Goal: Contribute content: Contribute content

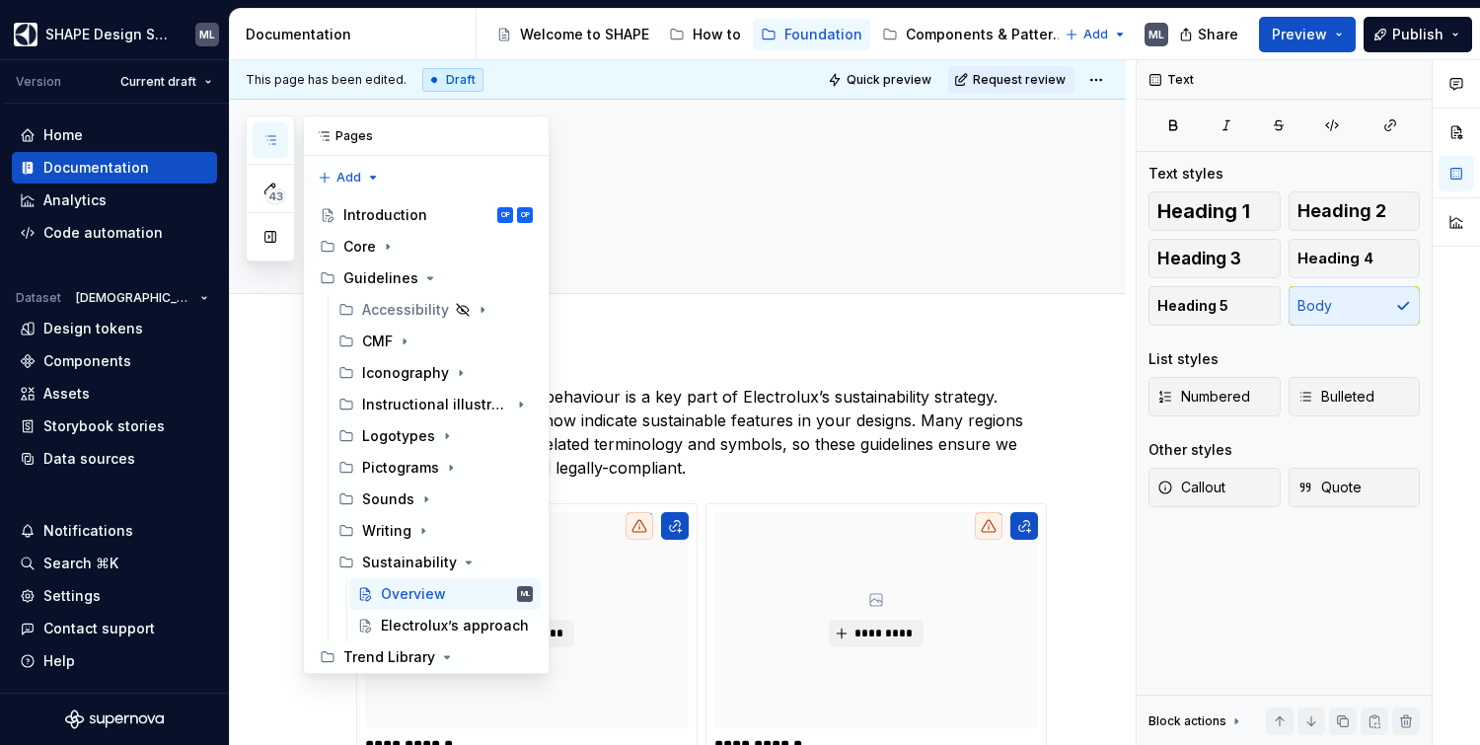
click at [275, 138] on icon "button" at bounding box center [270, 140] width 16 height 16
click at [482, 612] on button "Page tree" at bounding box center [492, 626] width 28 height 28
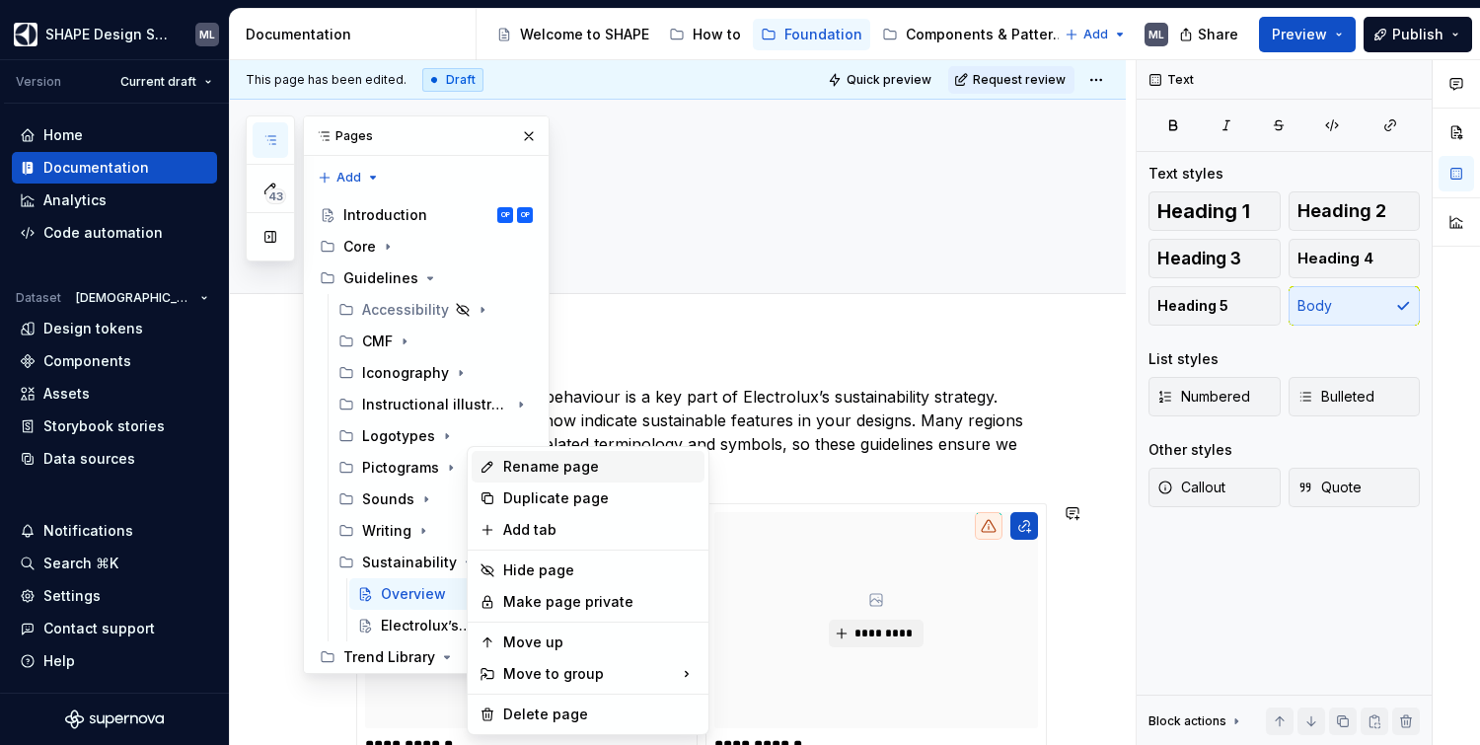
type textarea "*"
click at [577, 465] on div "Rename page" at bounding box center [599, 467] width 193 height 20
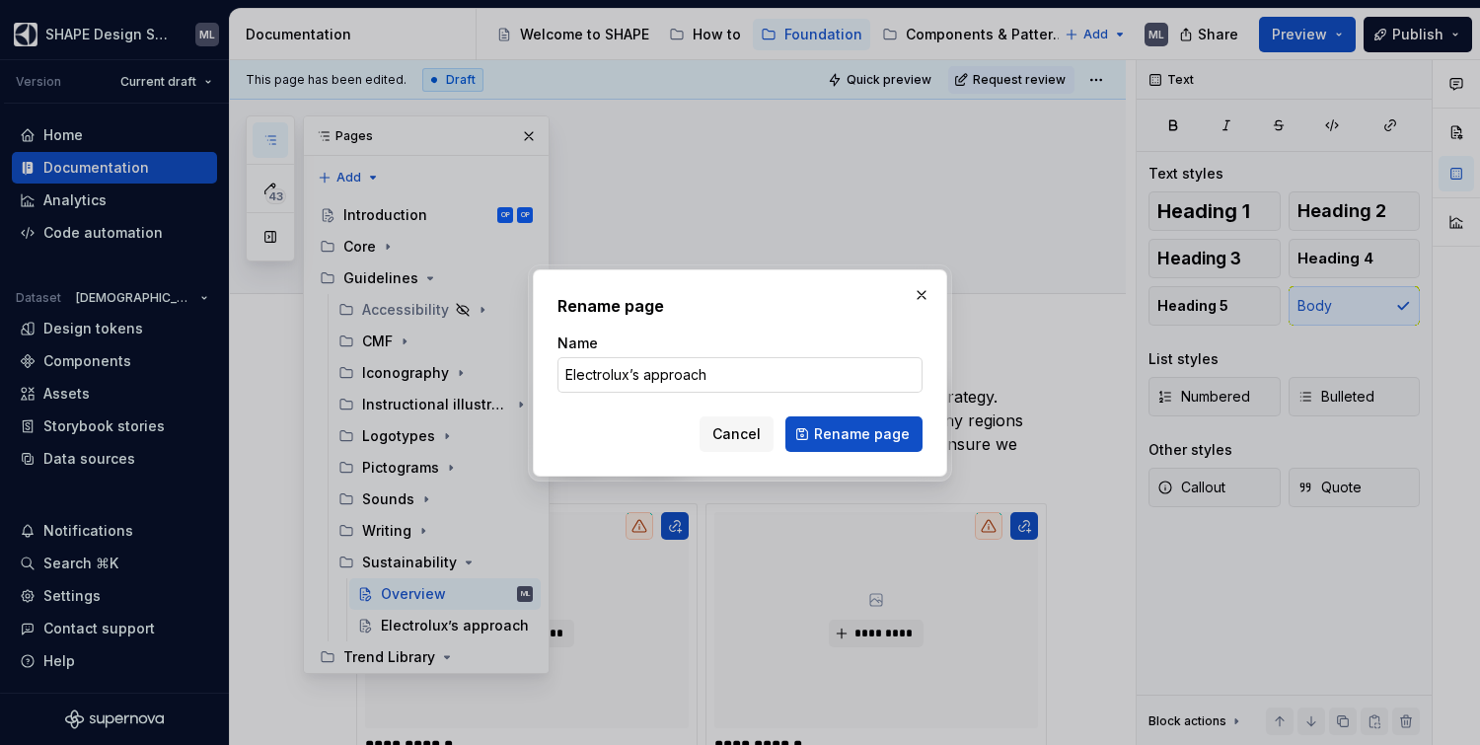
click at [666, 370] on input "Electrolux’s approach" at bounding box center [740, 375] width 365 height 36
drag, startPoint x: 649, startPoint y: 369, endPoint x: 567, endPoint y: 372, distance: 82.0
click at [567, 372] on input "Electrolux’s approach" at bounding box center [740, 375] width 365 height 36
type input "Approach"
click at [857, 428] on span "Rename page" at bounding box center [862, 434] width 96 height 20
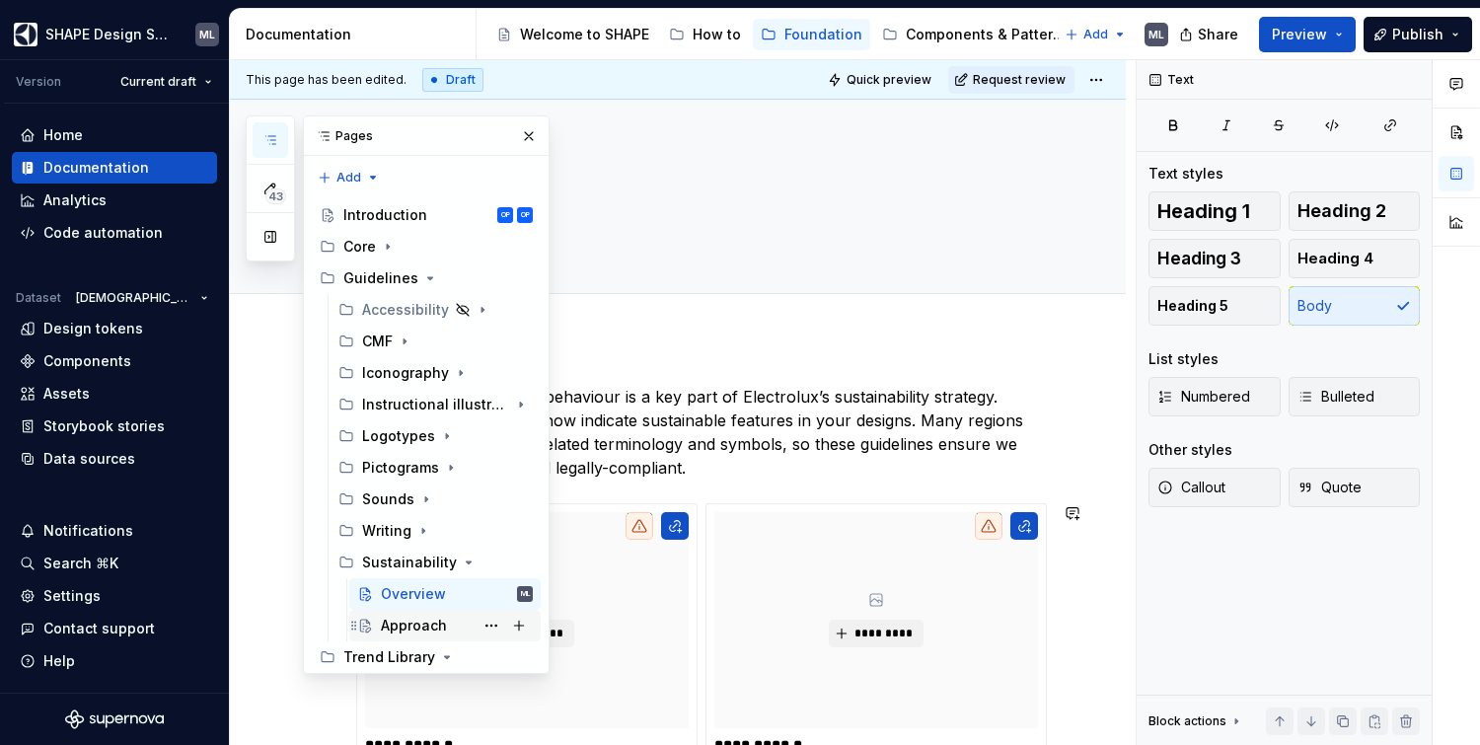
click at [404, 616] on div "Approach" at bounding box center [414, 626] width 66 height 20
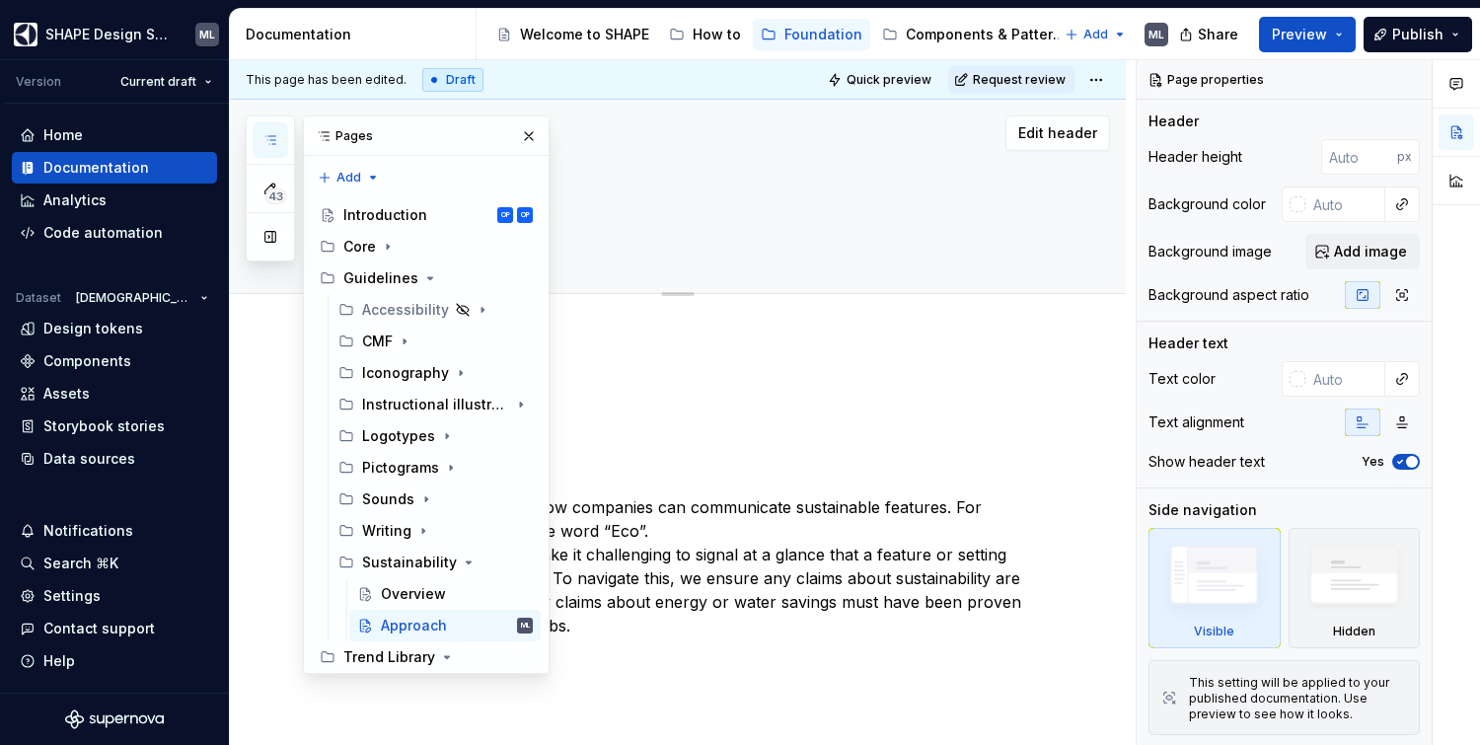
click at [705, 371] on div "Verifiable Many markets regulate how companies can communicate sustainable feat…" at bounding box center [678, 611] width 896 height 548
click at [518, 132] on button "button" at bounding box center [529, 136] width 28 height 28
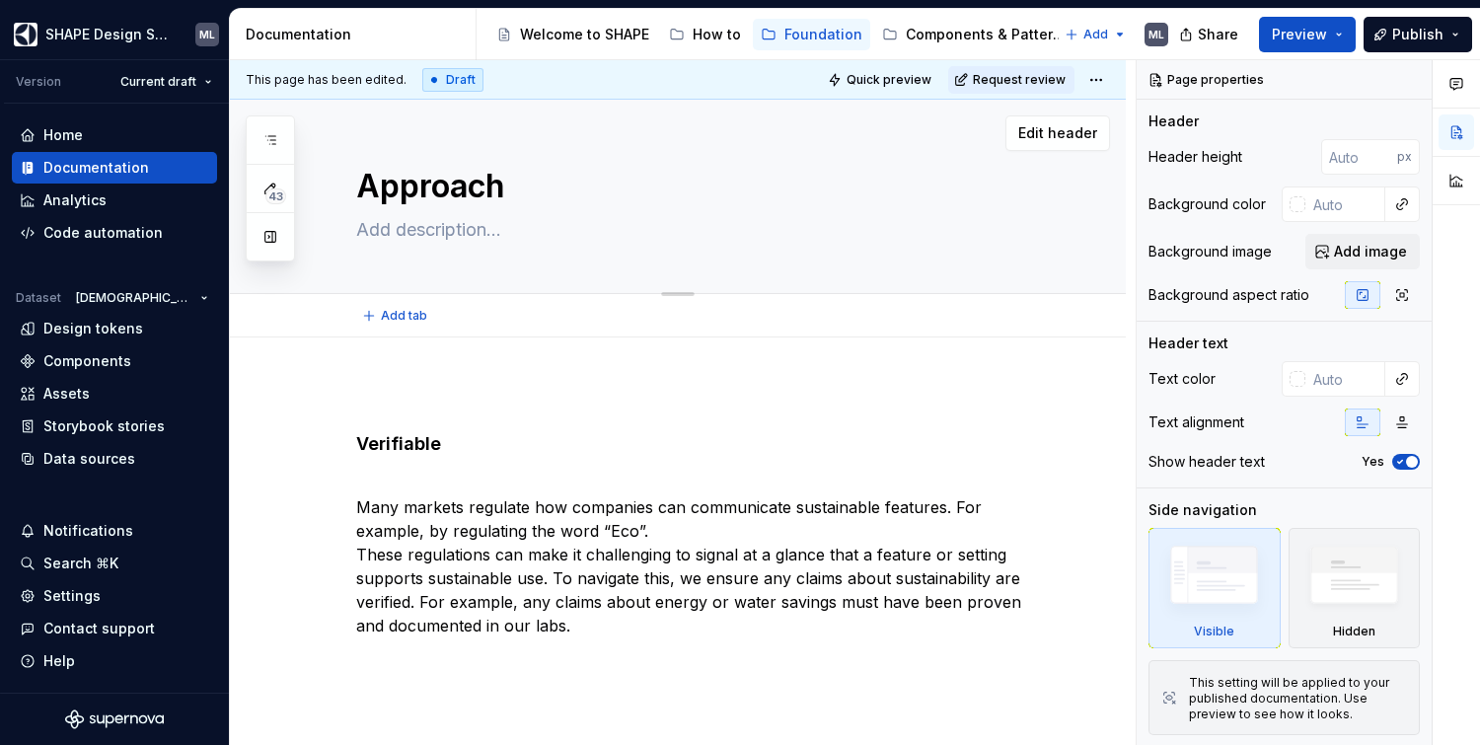
click at [365, 187] on textarea "Approach" at bounding box center [697, 186] width 691 height 47
click at [357, 186] on textarea "Approach" at bounding box center [697, 186] width 691 height 47
type textarea "*"
type textarea "EApproach"
type textarea "*"
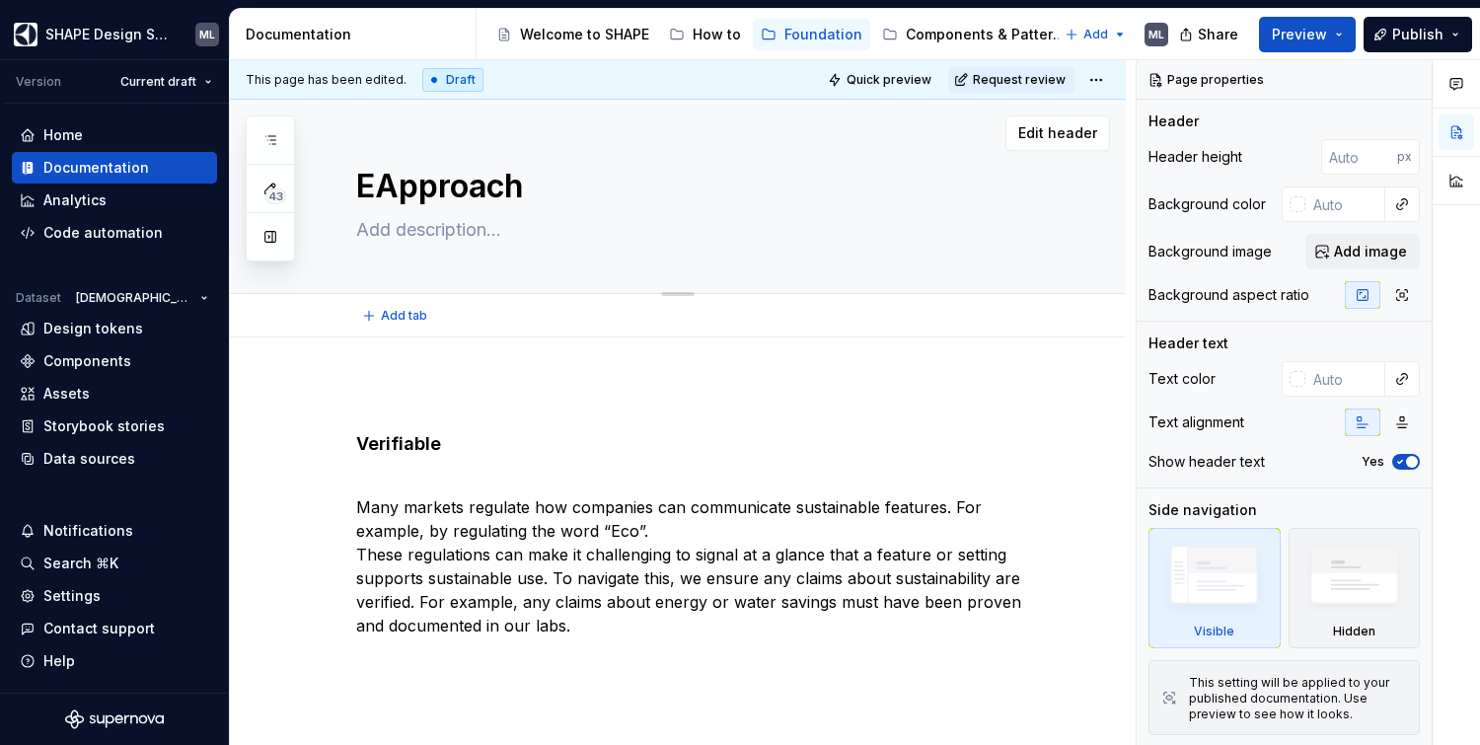
type textarea "ElApproach"
type textarea "*"
type textarea "EleApproach"
type textarea "*"
type textarea "ElecApproach"
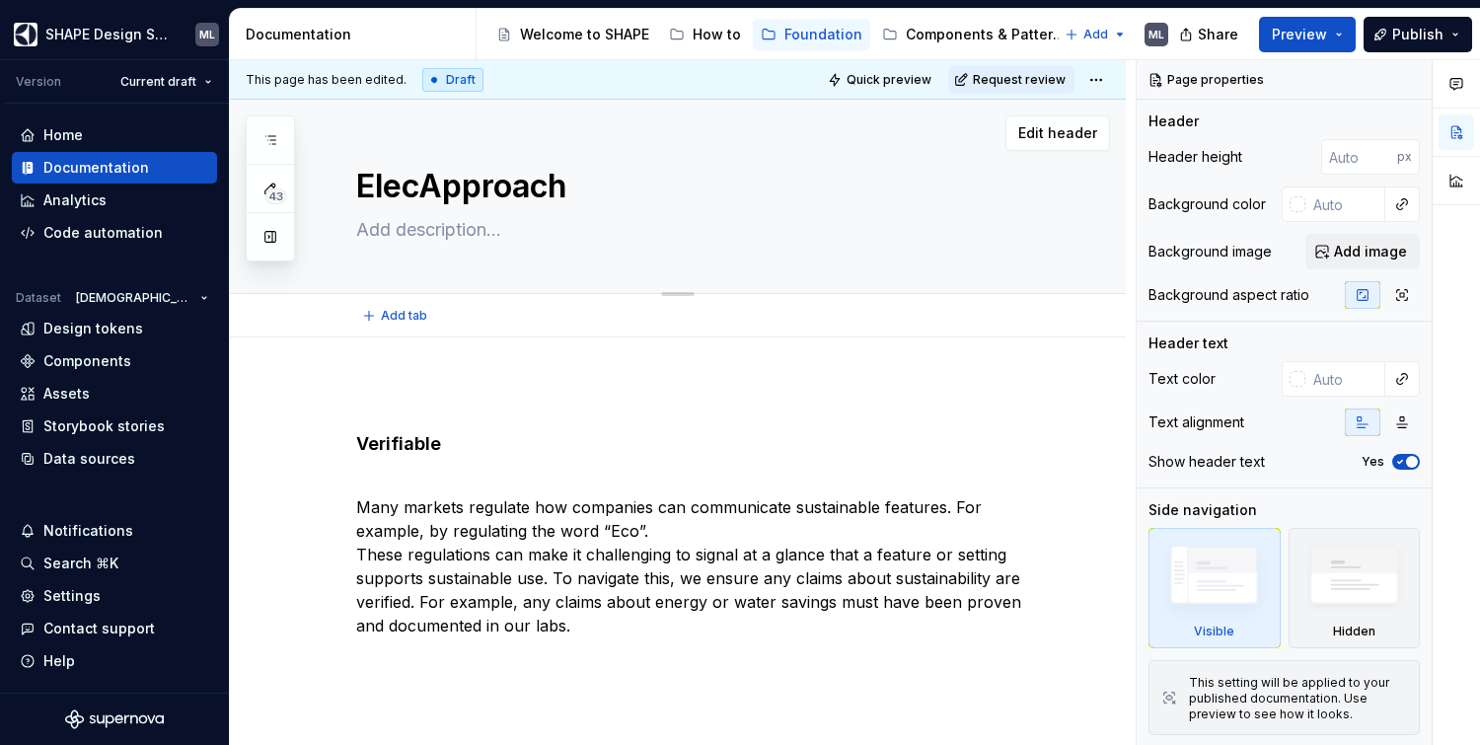
type textarea "*"
type textarea "ElectApproach"
type textarea "*"
type textarea "ElectyApproach"
type textarea "*"
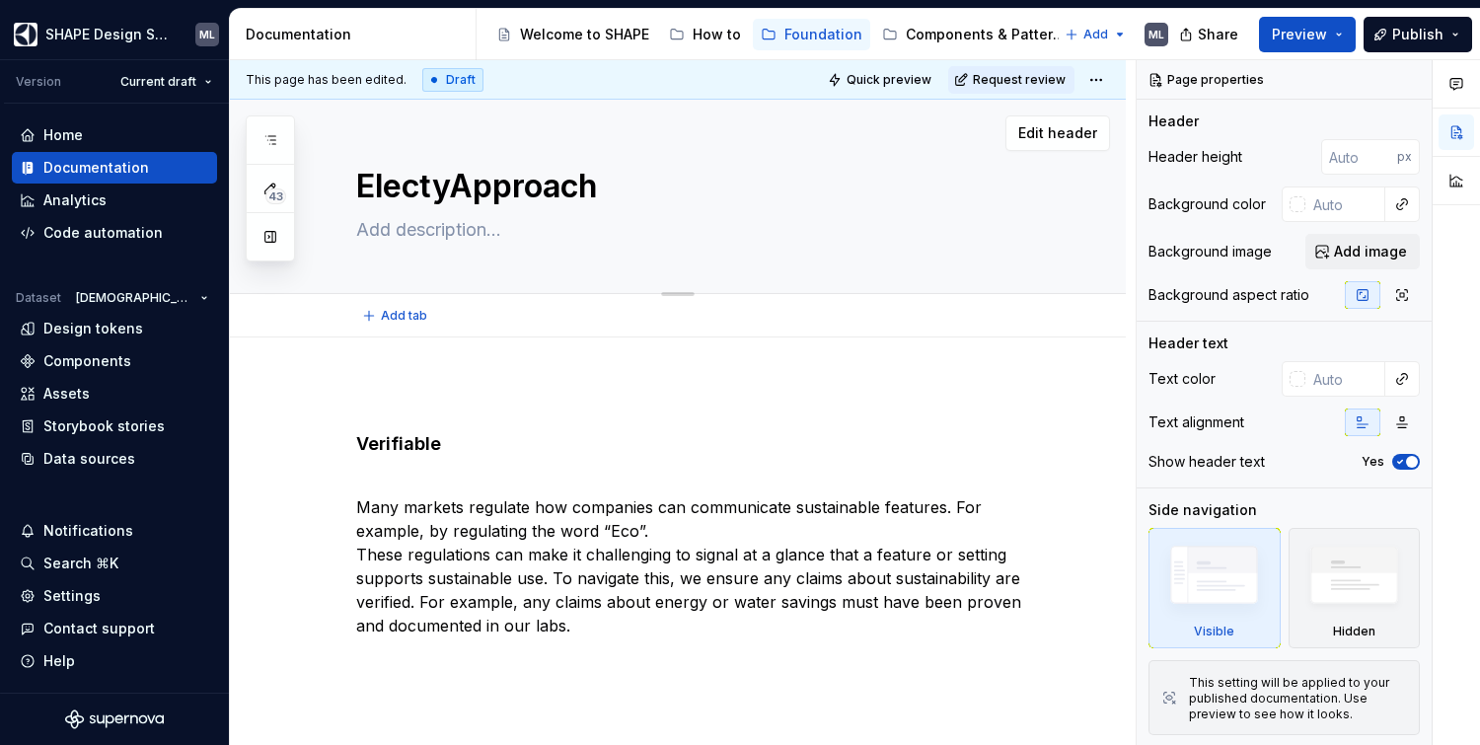
type textarea "ElectyrApproach"
type textarea "*"
type textarea "ElectyApproach"
type textarea "*"
type textarea "ElectApproach"
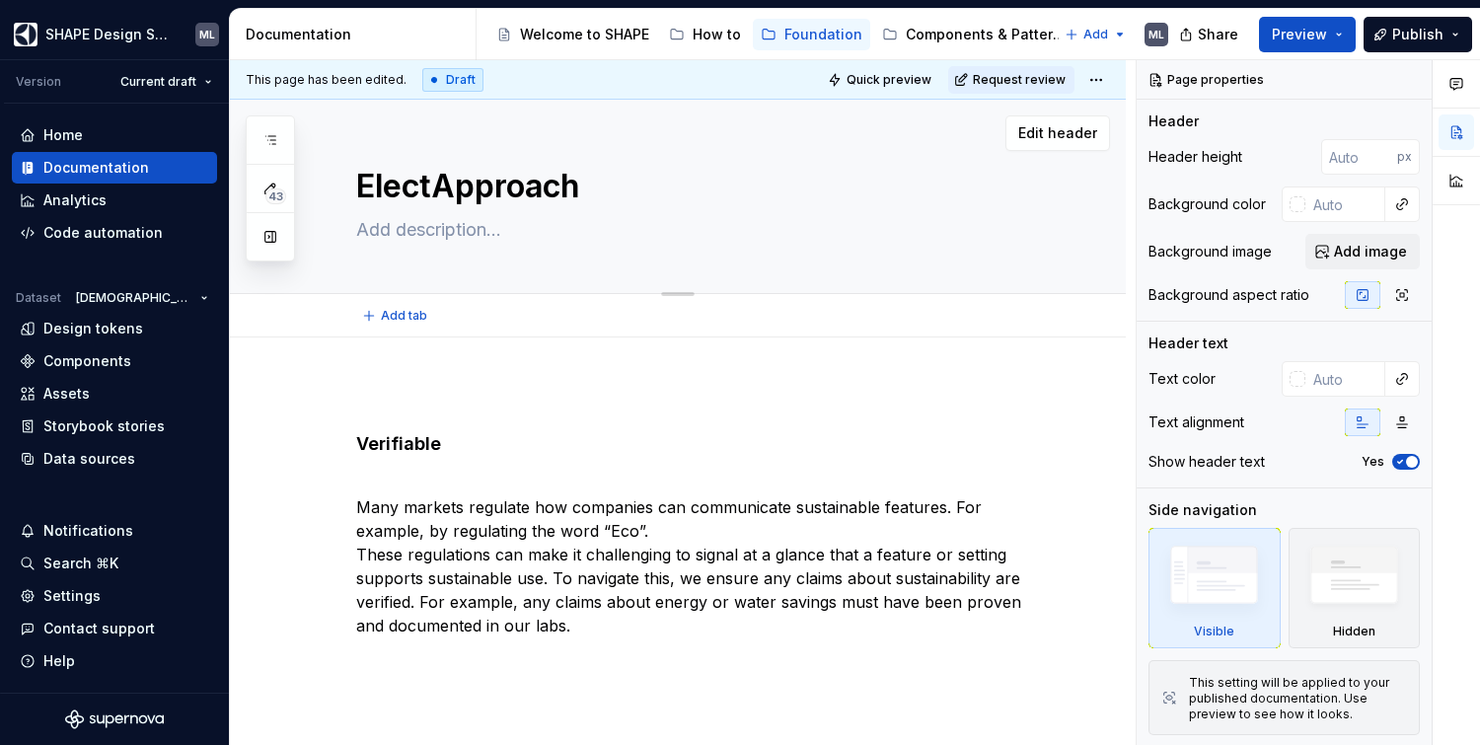
type textarea "*"
type textarea "ElectrApproach"
type textarea "*"
type textarea "ElectroApproach"
type textarea "*"
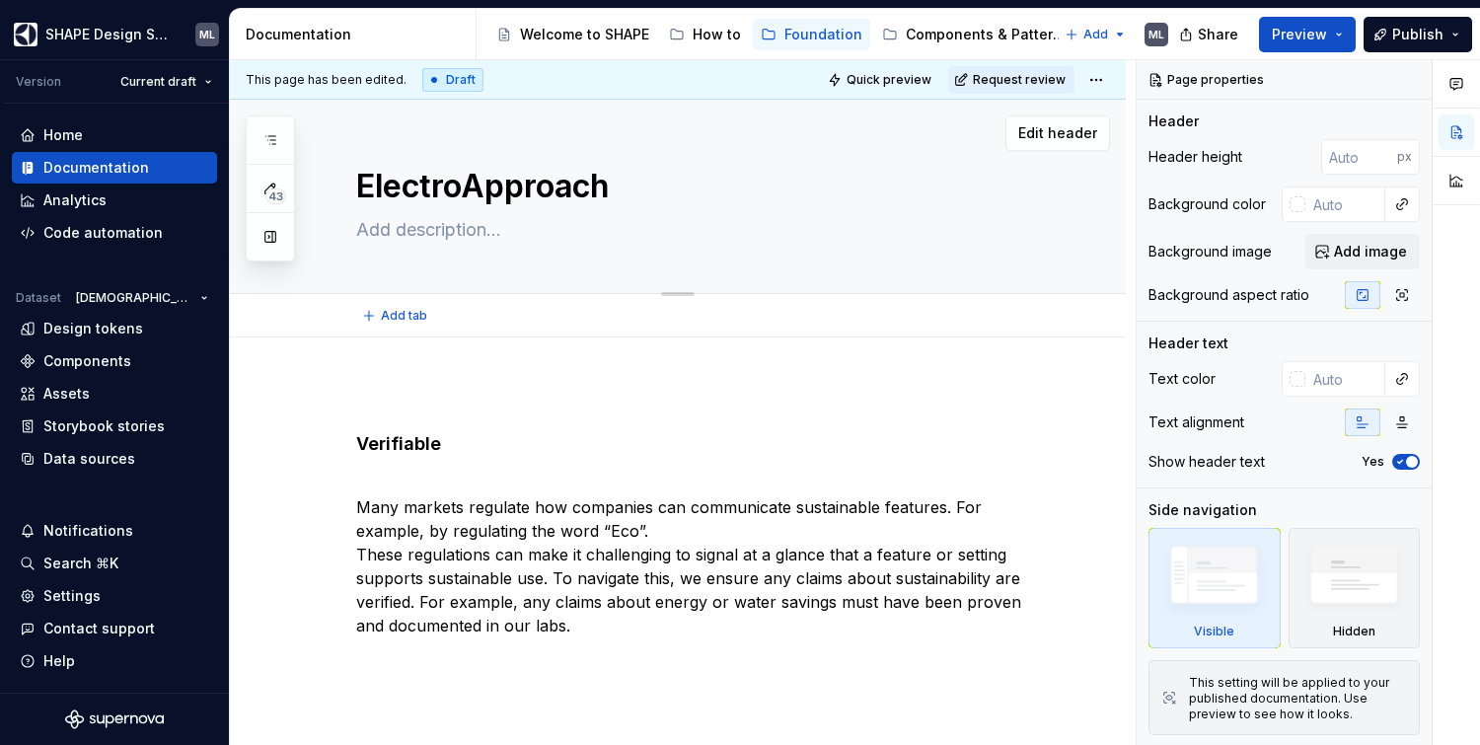
type textarea "ElectrolApproach"
type textarea "*"
type textarea "ElectroluApproach"
type textarea "*"
type textarea "ElectroluxApproach"
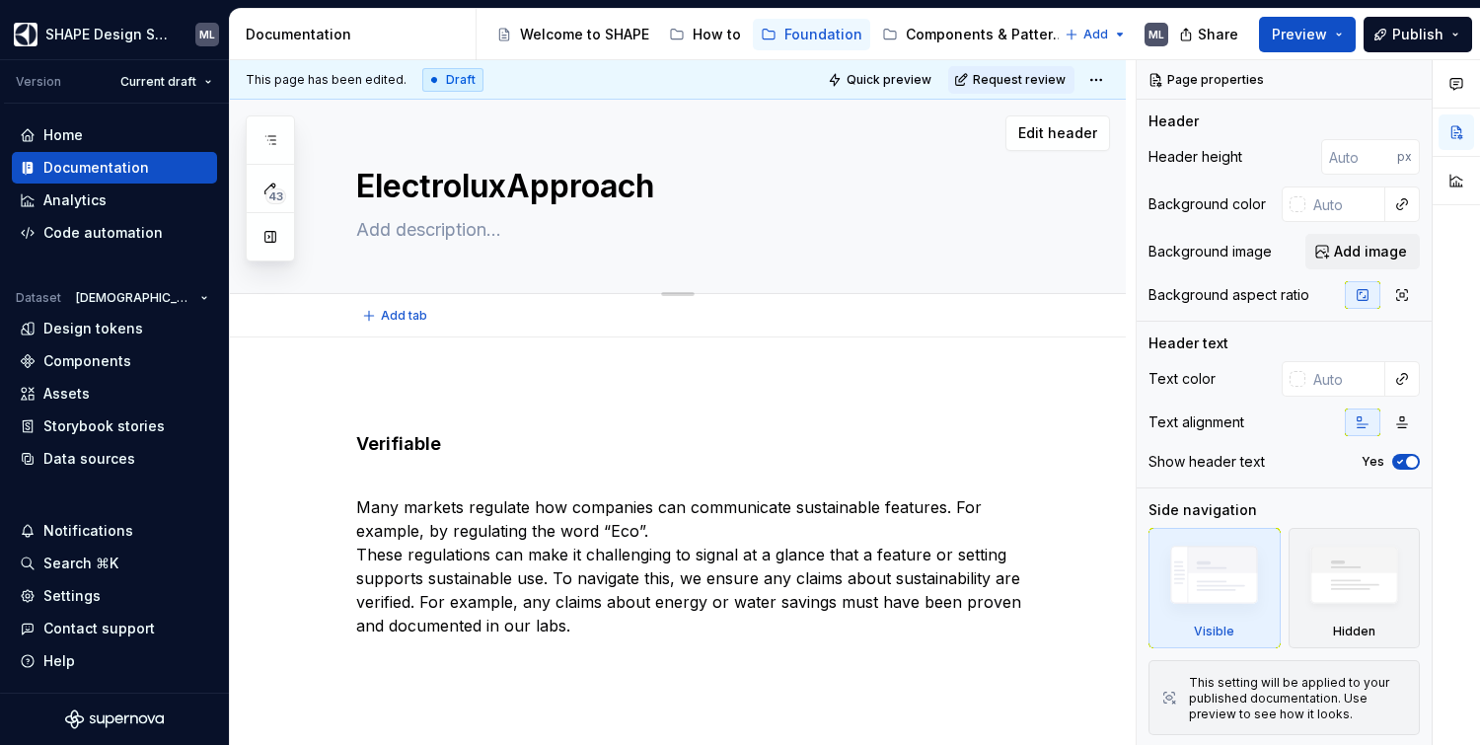
type textarea "*"
type textarea "Electrolux Approach"
type textarea "*"
type textarea "Electrolux Approach"
type textarea "*"
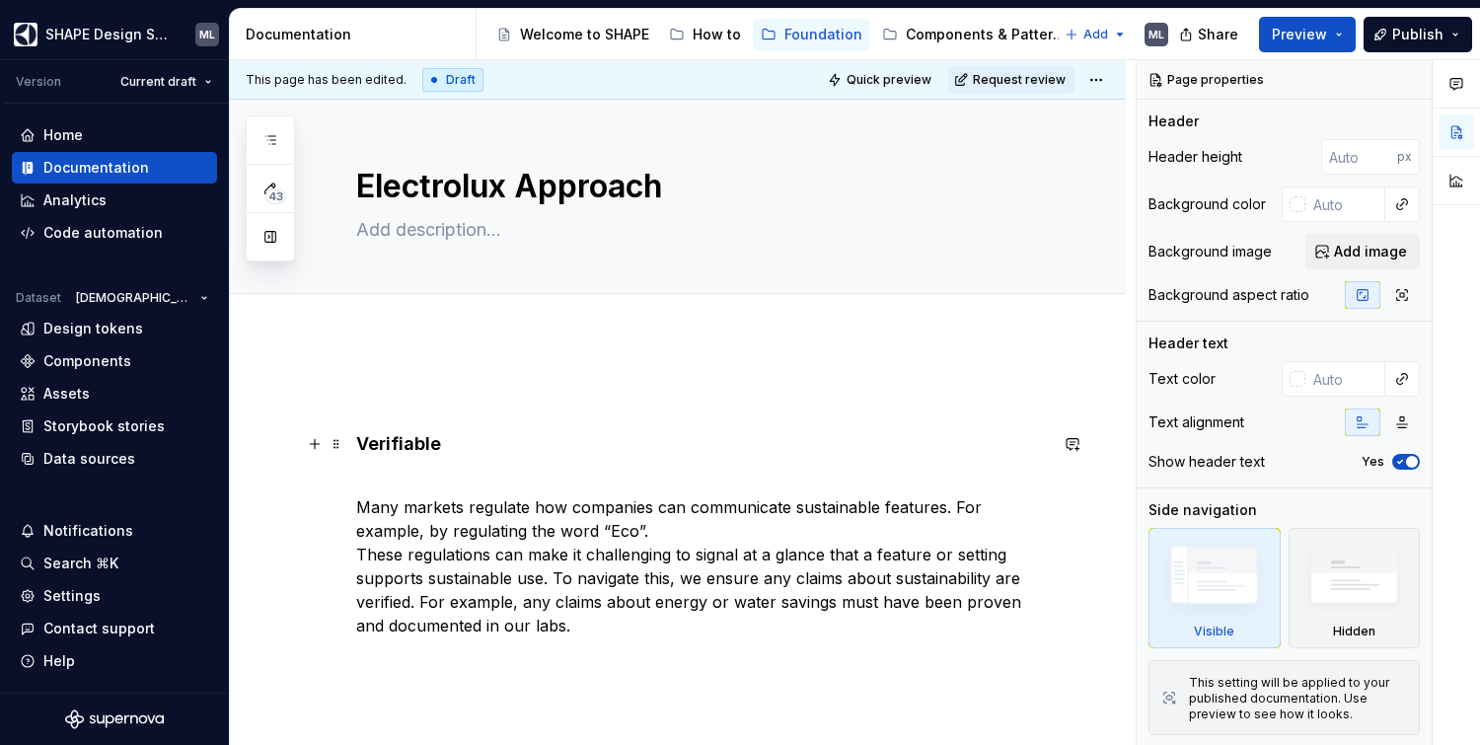
click at [455, 445] on h4 "Verifiable" at bounding box center [701, 444] width 691 height 24
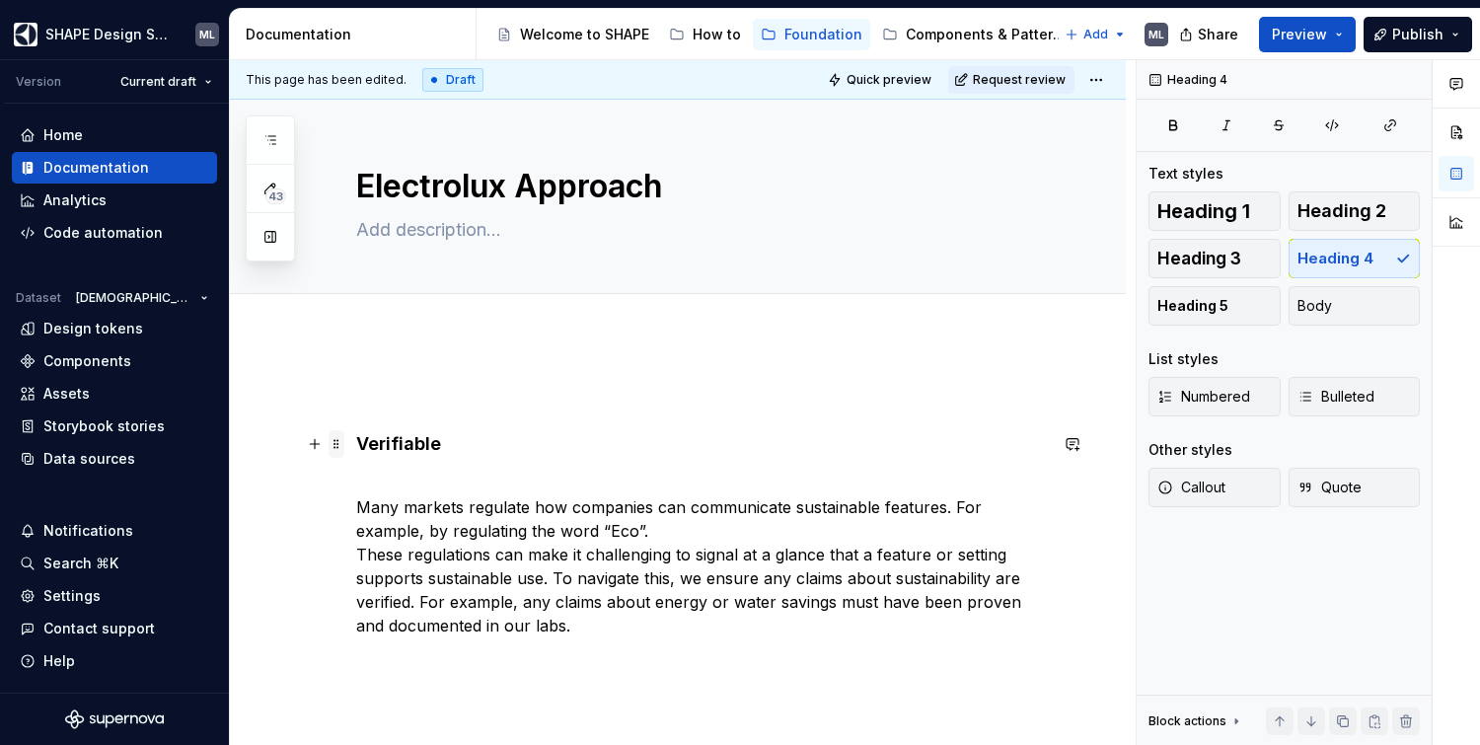
click at [339, 443] on span at bounding box center [337, 444] width 16 height 28
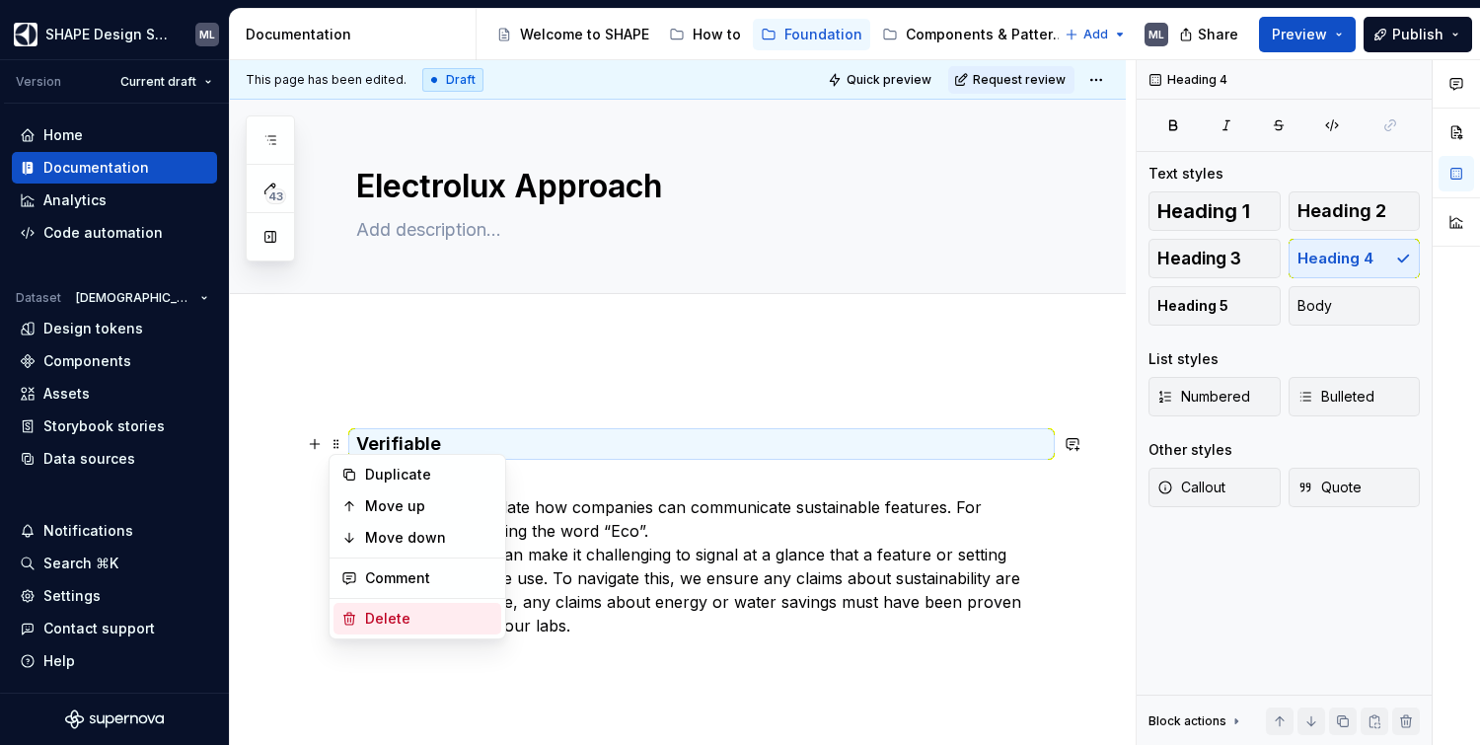
click at [365, 615] on div "Delete" at bounding box center [429, 619] width 128 height 20
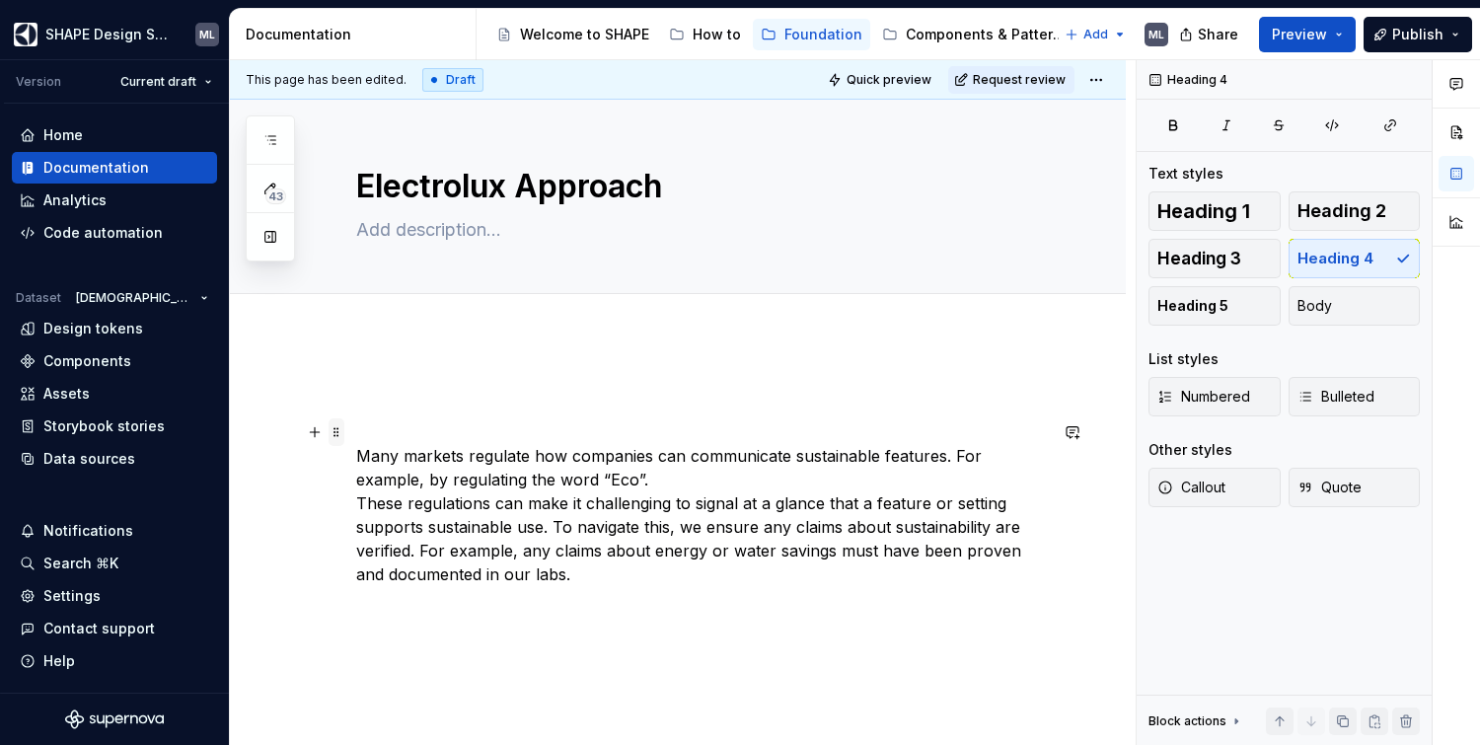
click at [335, 430] on span at bounding box center [337, 432] width 16 height 28
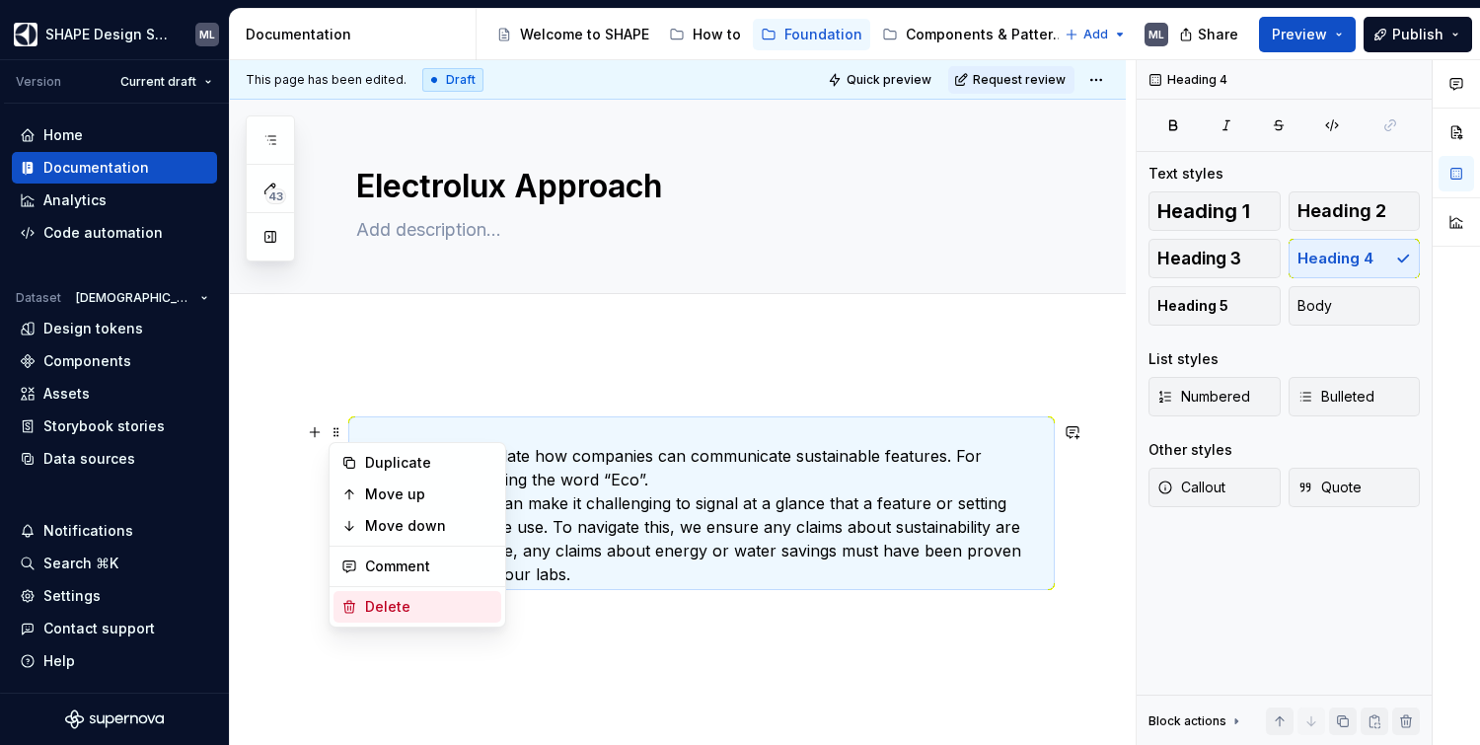
click at [389, 604] on div "Delete" at bounding box center [429, 607] width 128 height 20
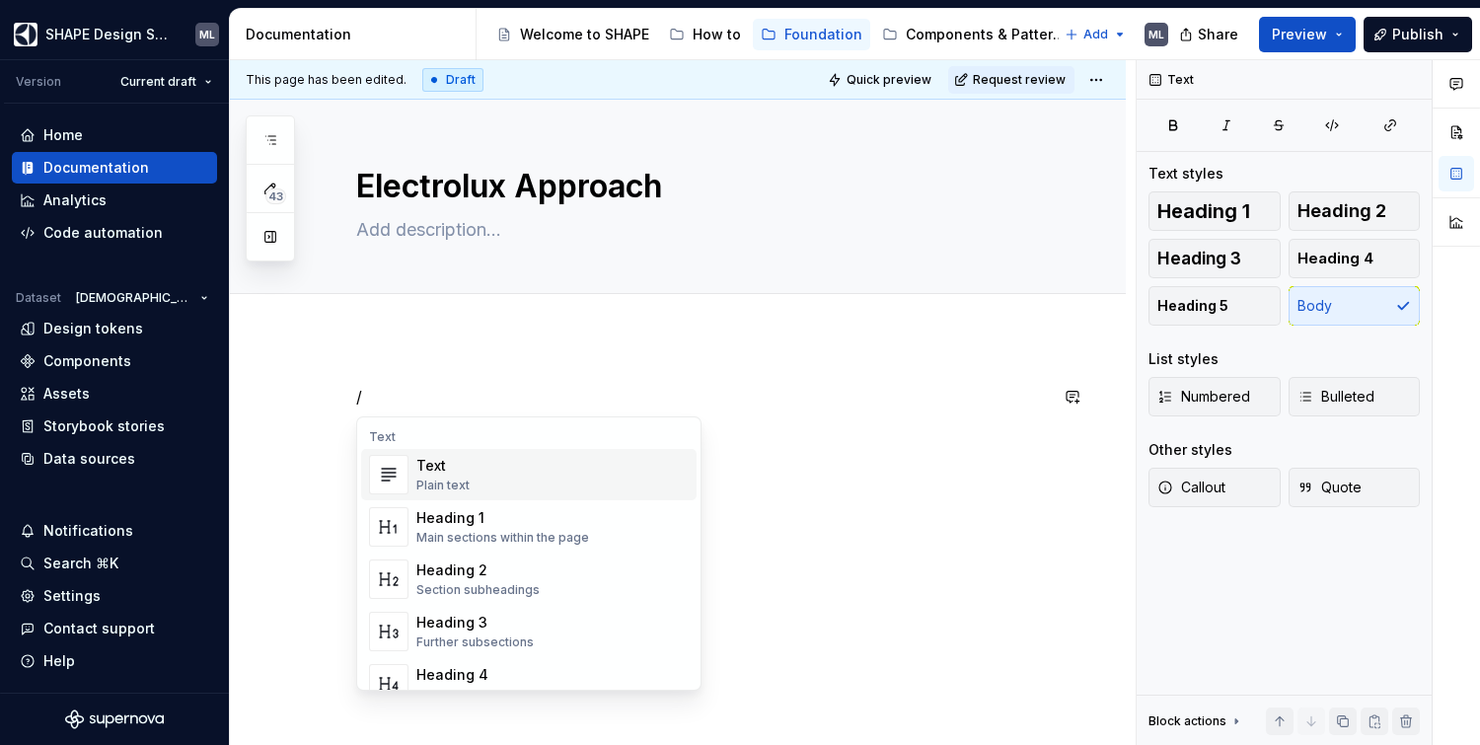
click at [401, 463] on img "Suggestions" at bounding box center [388, 474] width 37 height 39
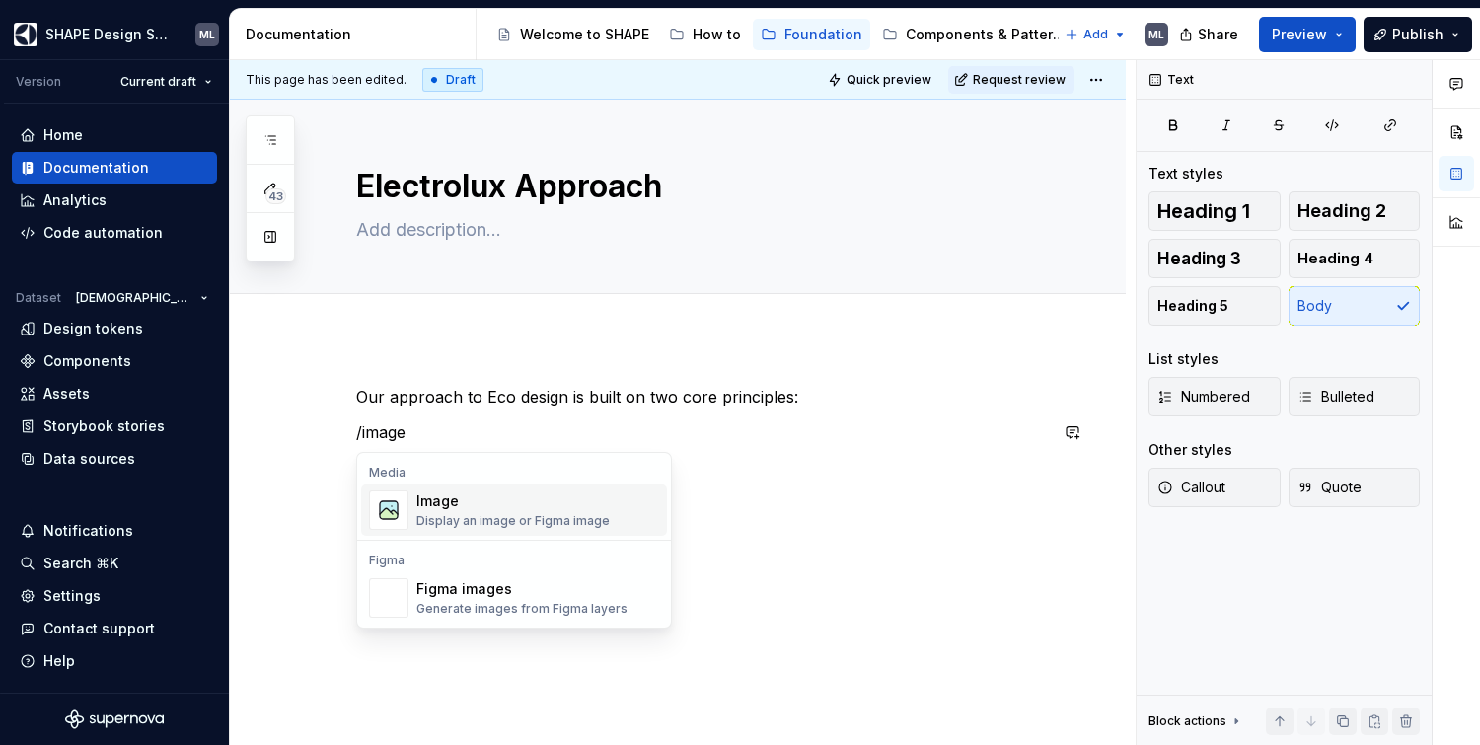
click at [466, 510] on div "Image" at bounding box center [512, 501] width 193 height 20
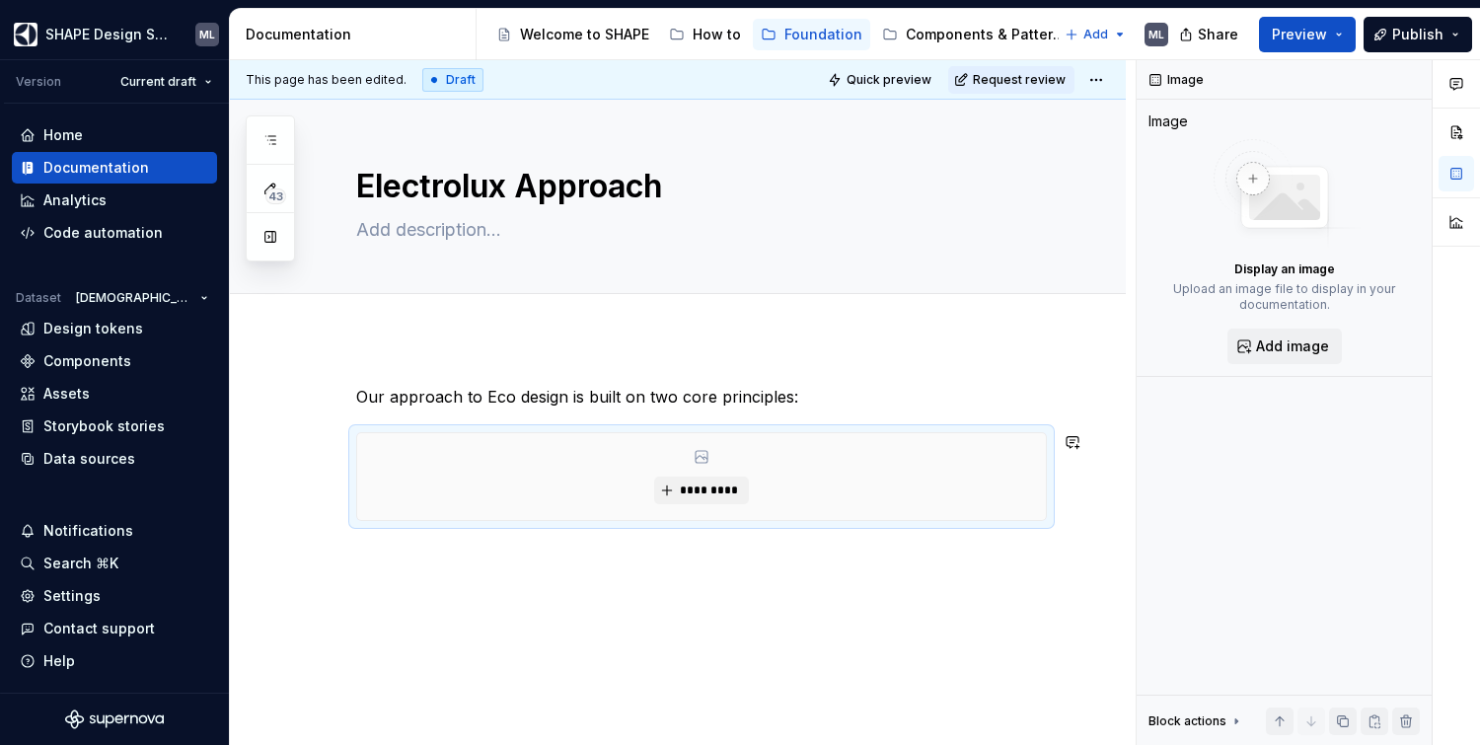
scroll to position [23, 0]
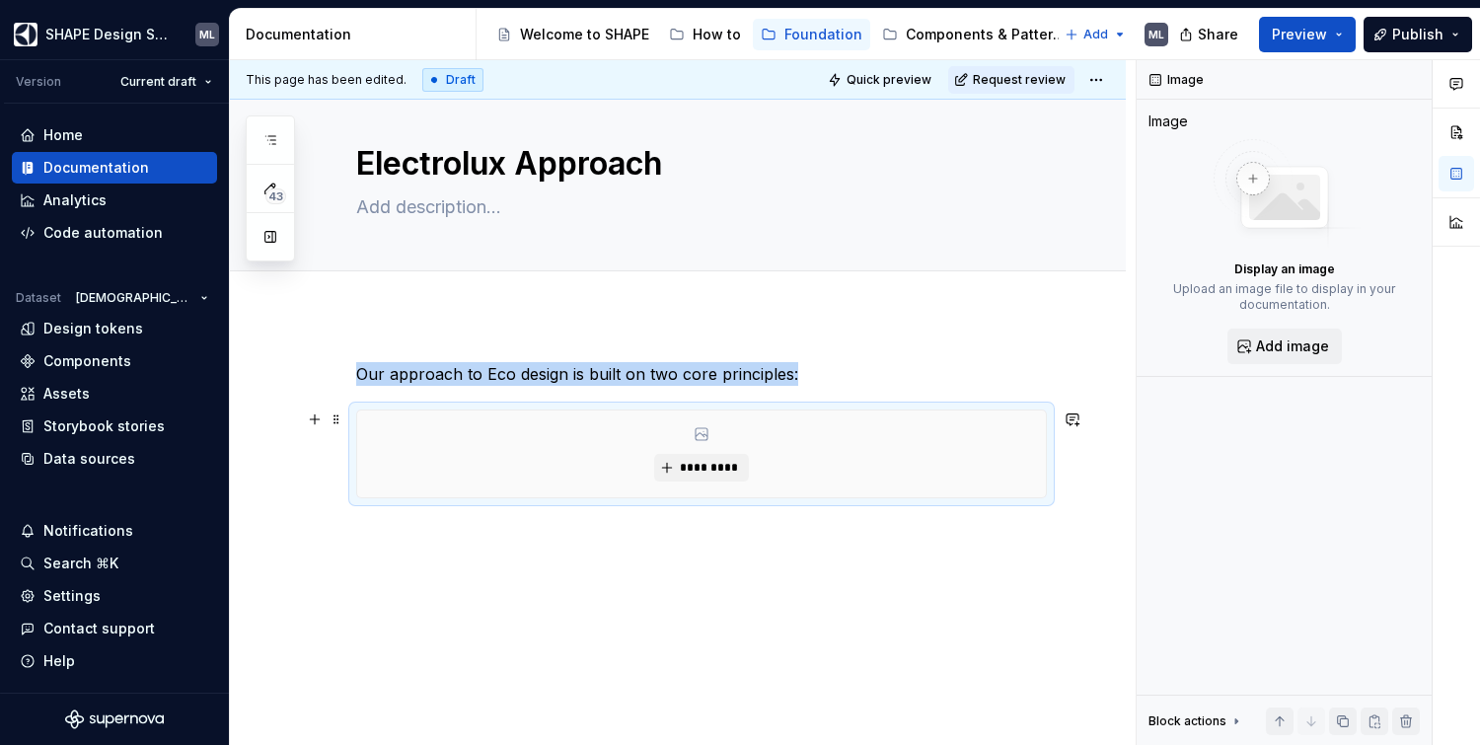
click at [1072, 496] on div "Our approach to Eco design is built on two core principles: *********" at bounding box center [678, 530] width 896 height 431
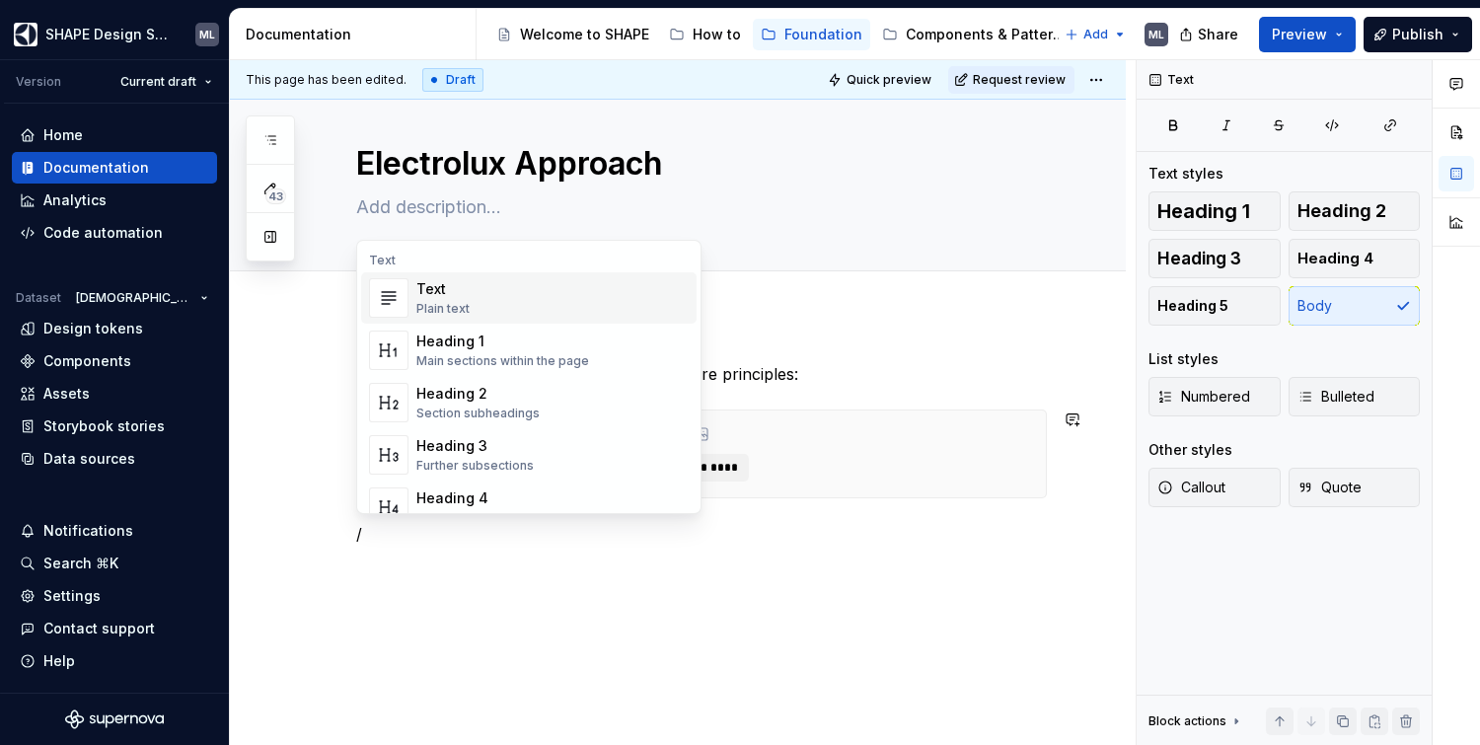
click at [506, 299] on div "Text Plain text" at bounding box center [552, 297] width 272 height 39
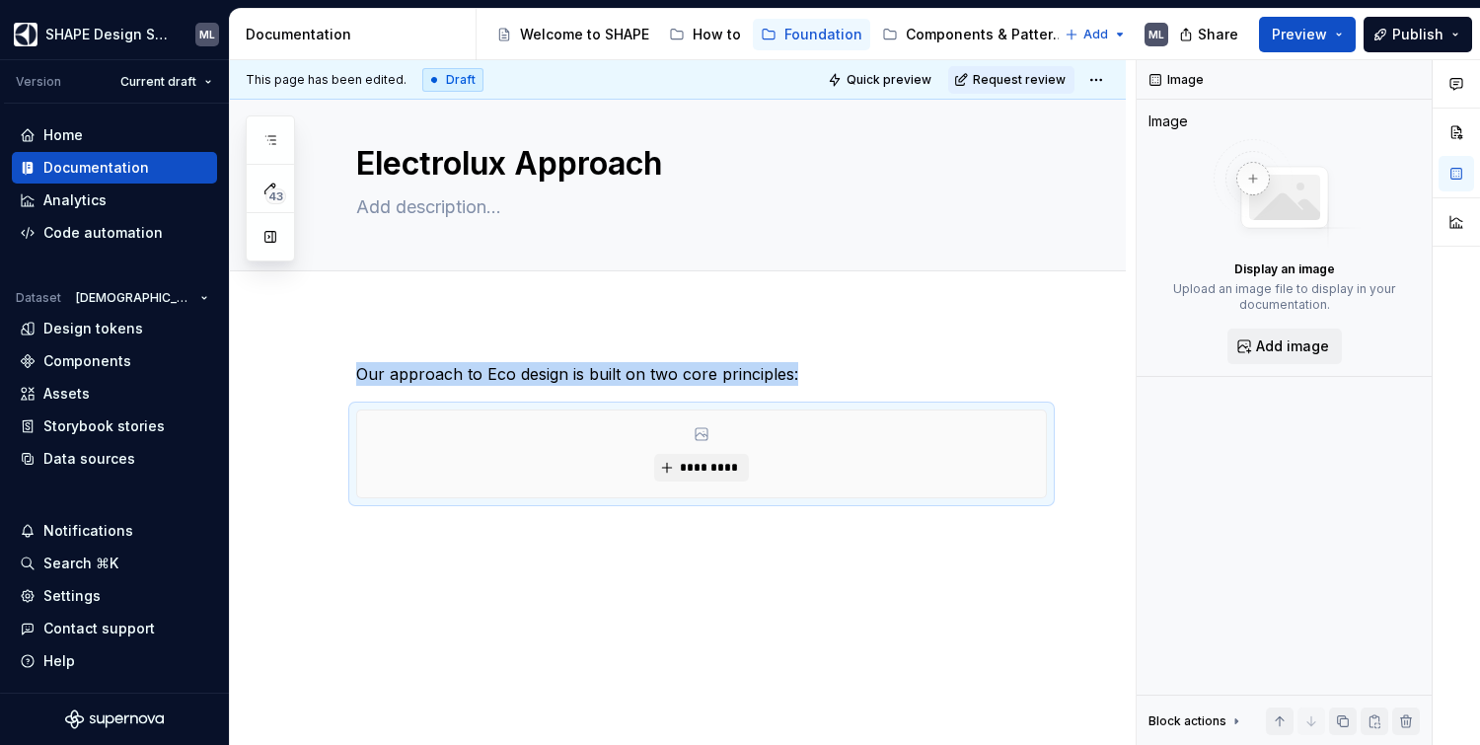
click at [456, 558] on div "Our approach to Eco design is built on two core principles: *********" at bounding box center [678, 530] width 896 height 431
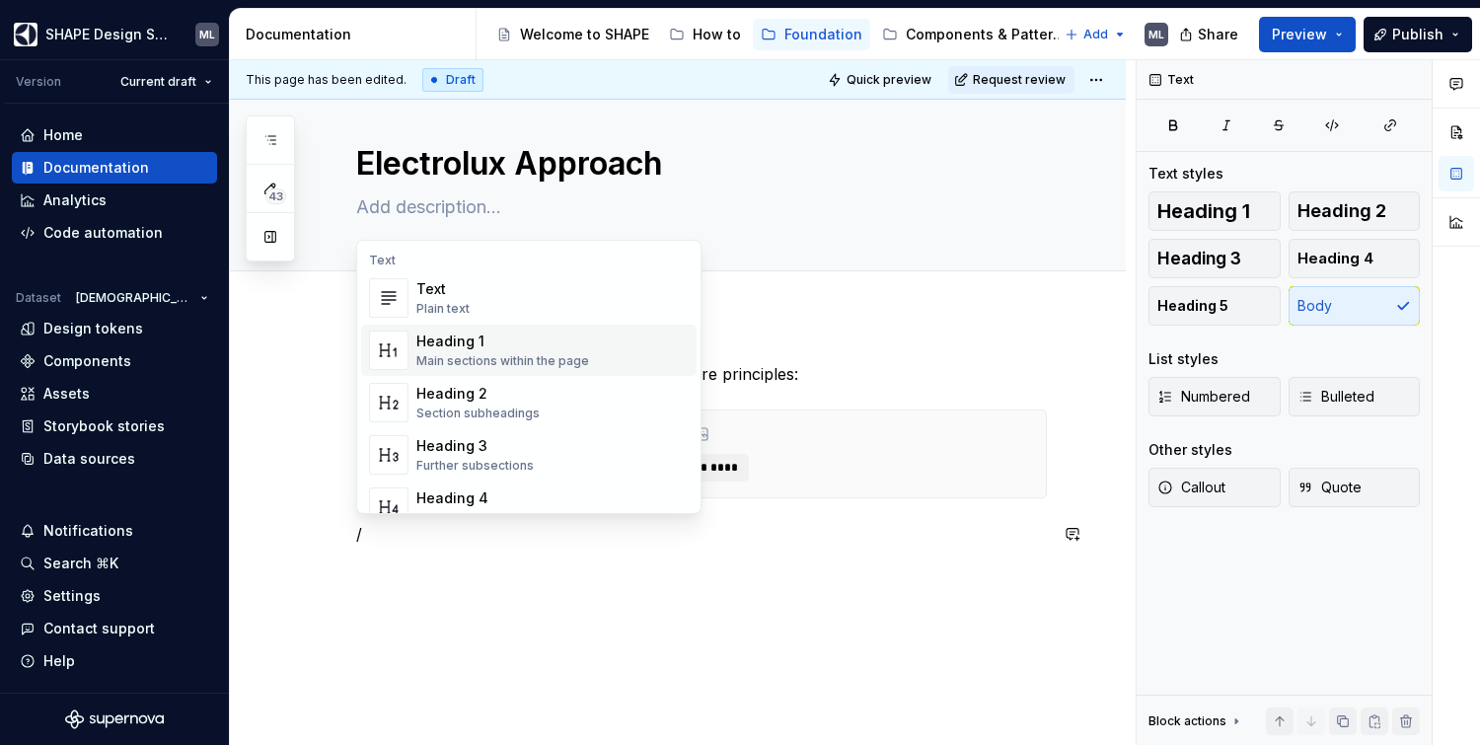
click at [449, 350] on div "Heading 1" at bounding box center [502, 342] width 173 height 20
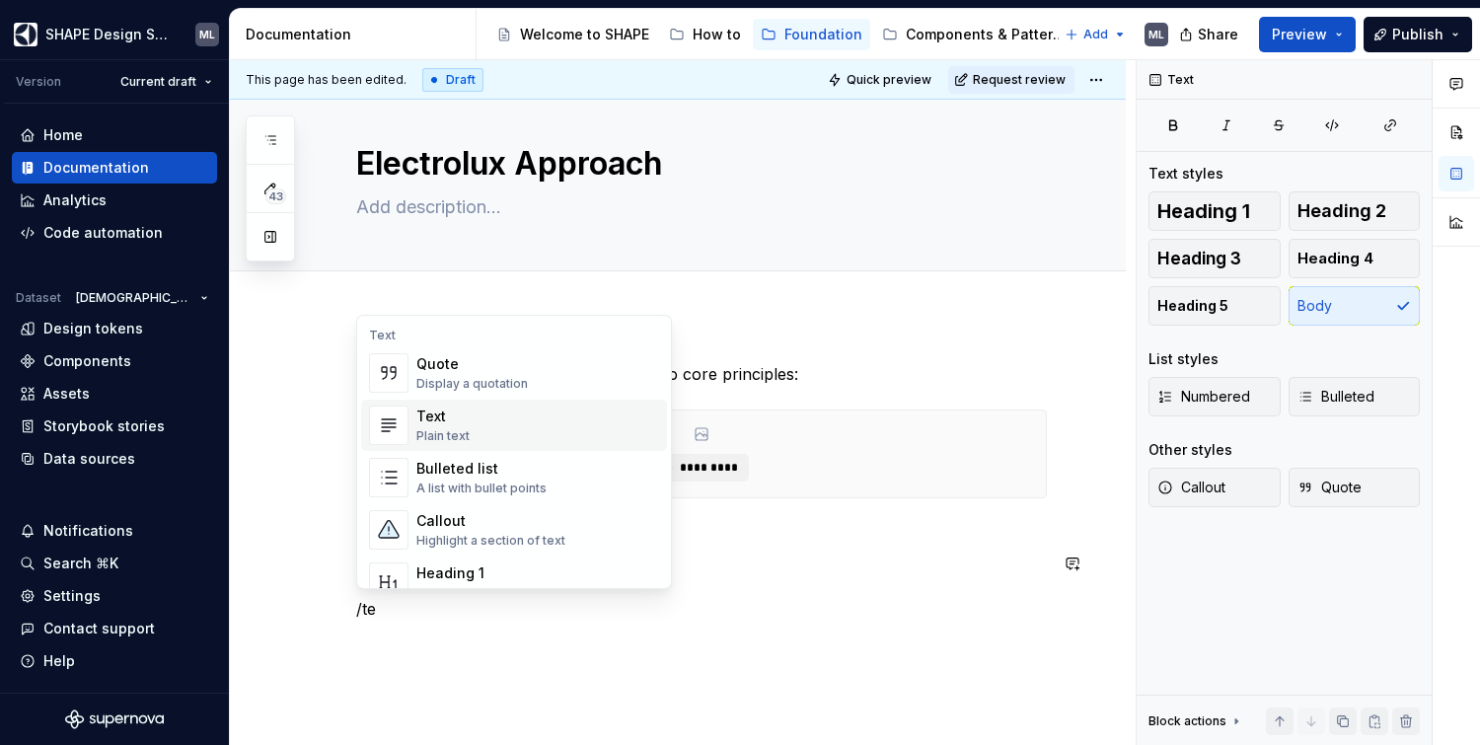
click at [528, 424] on div "Text Plain text" at bounding box center [537, 425] width 243 height 39
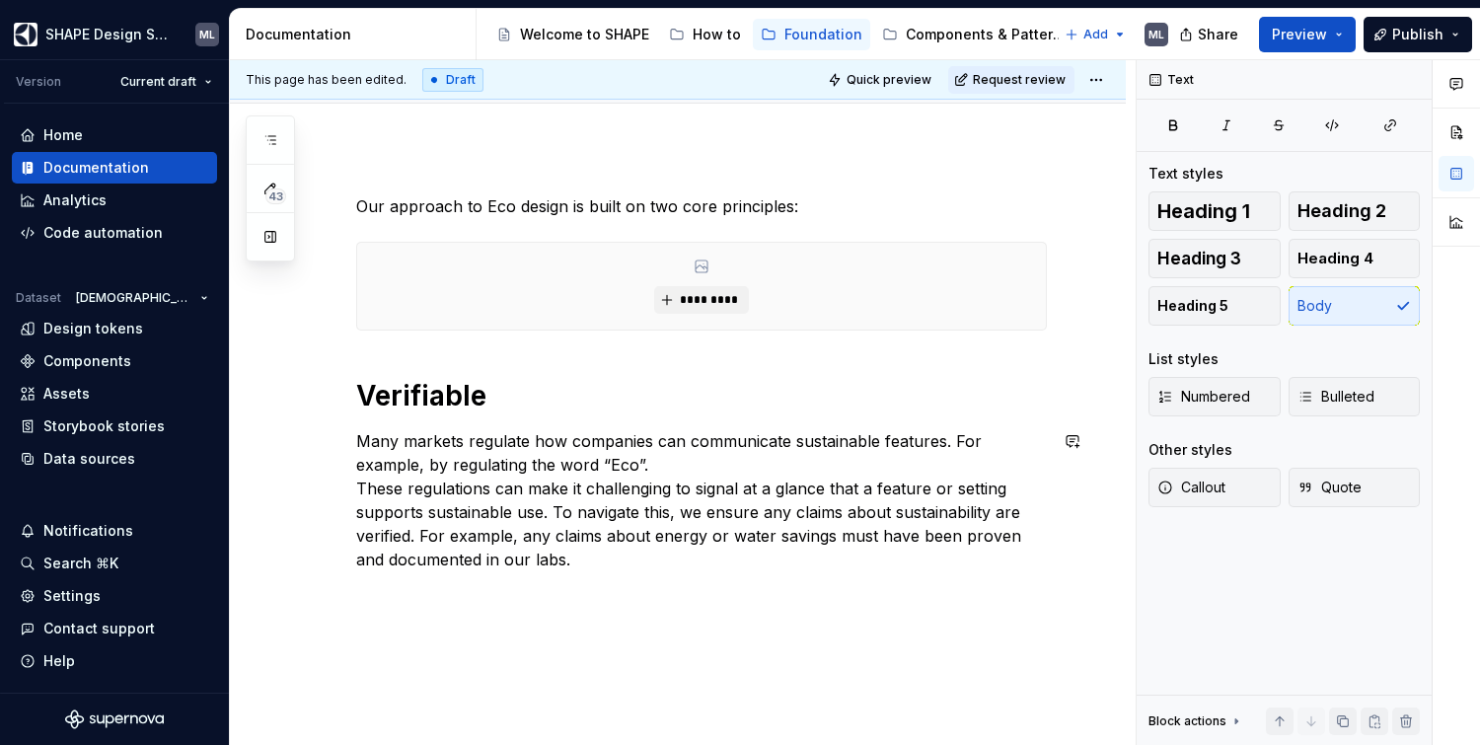
scroll to position [253, 0]
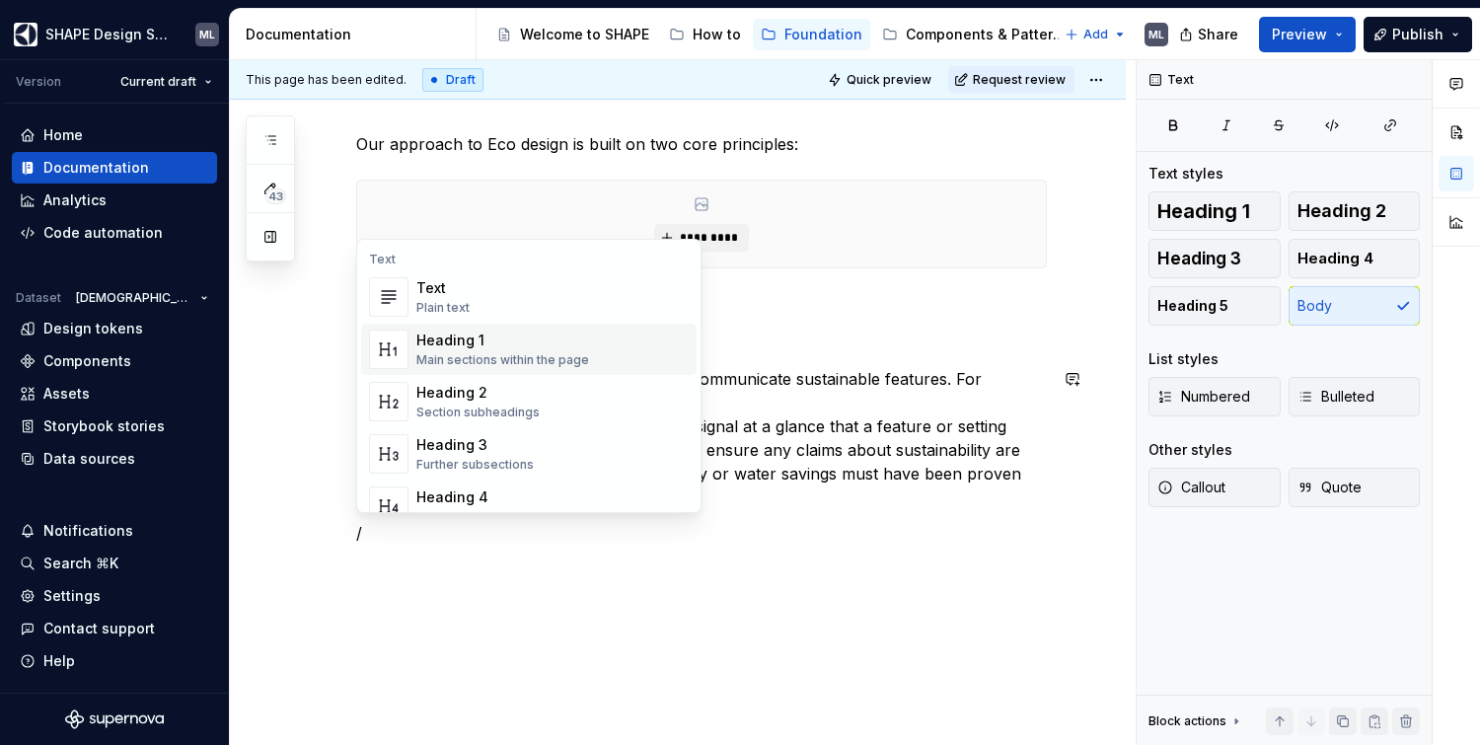
click at [524, 352] on div "Main sections within the page" at bounding box center [502, 360] width 173 height 16
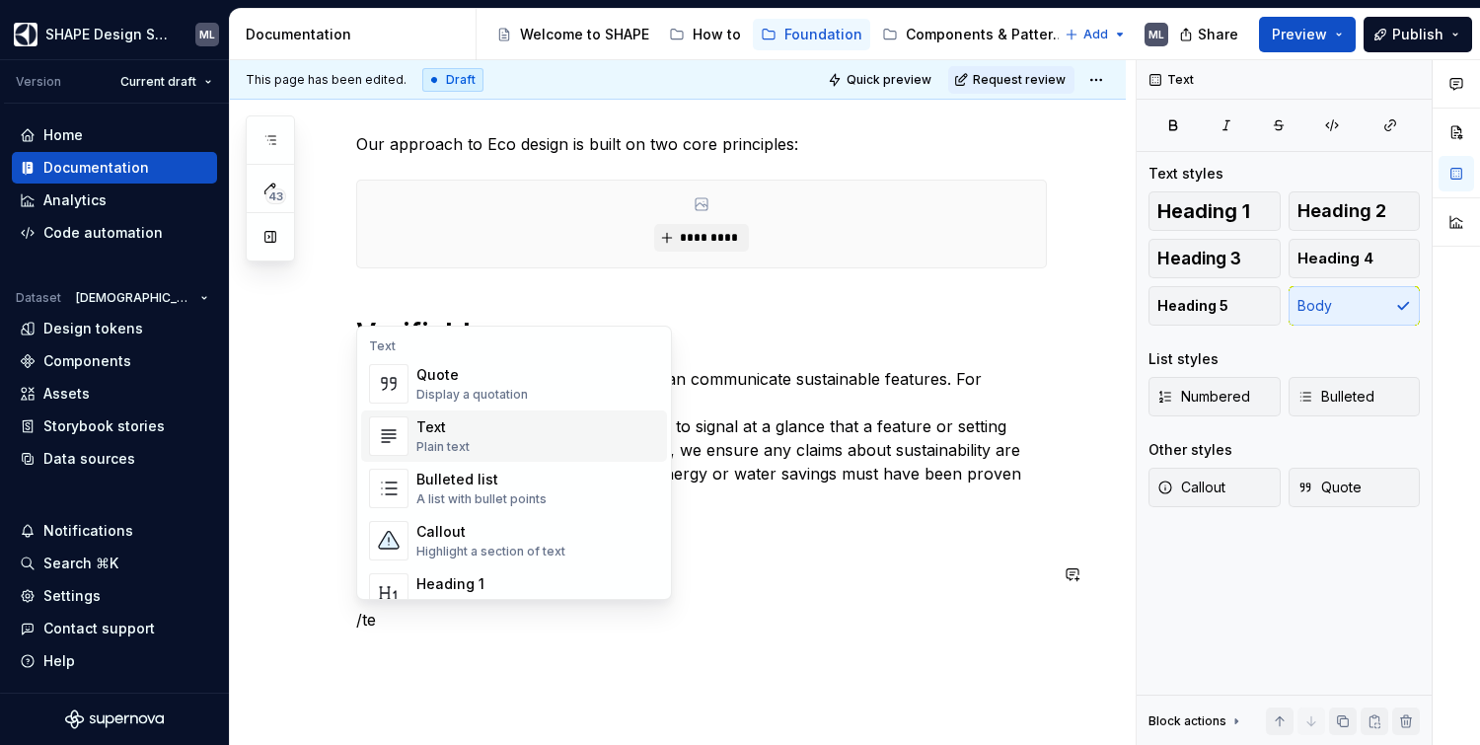
click at [461, 420] on div "Text" at bounding box center [442, 427] width 53 height 20
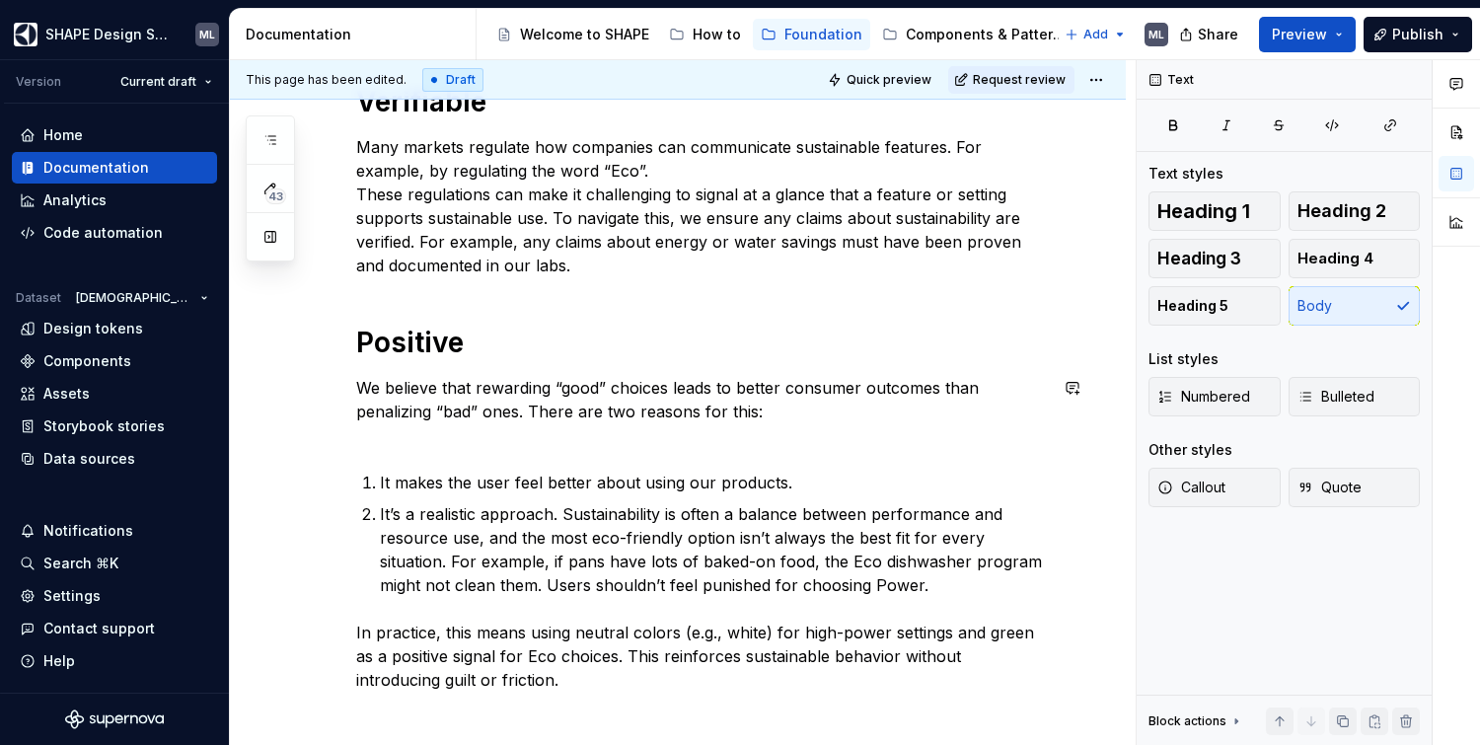
scroll to position [506, 0]
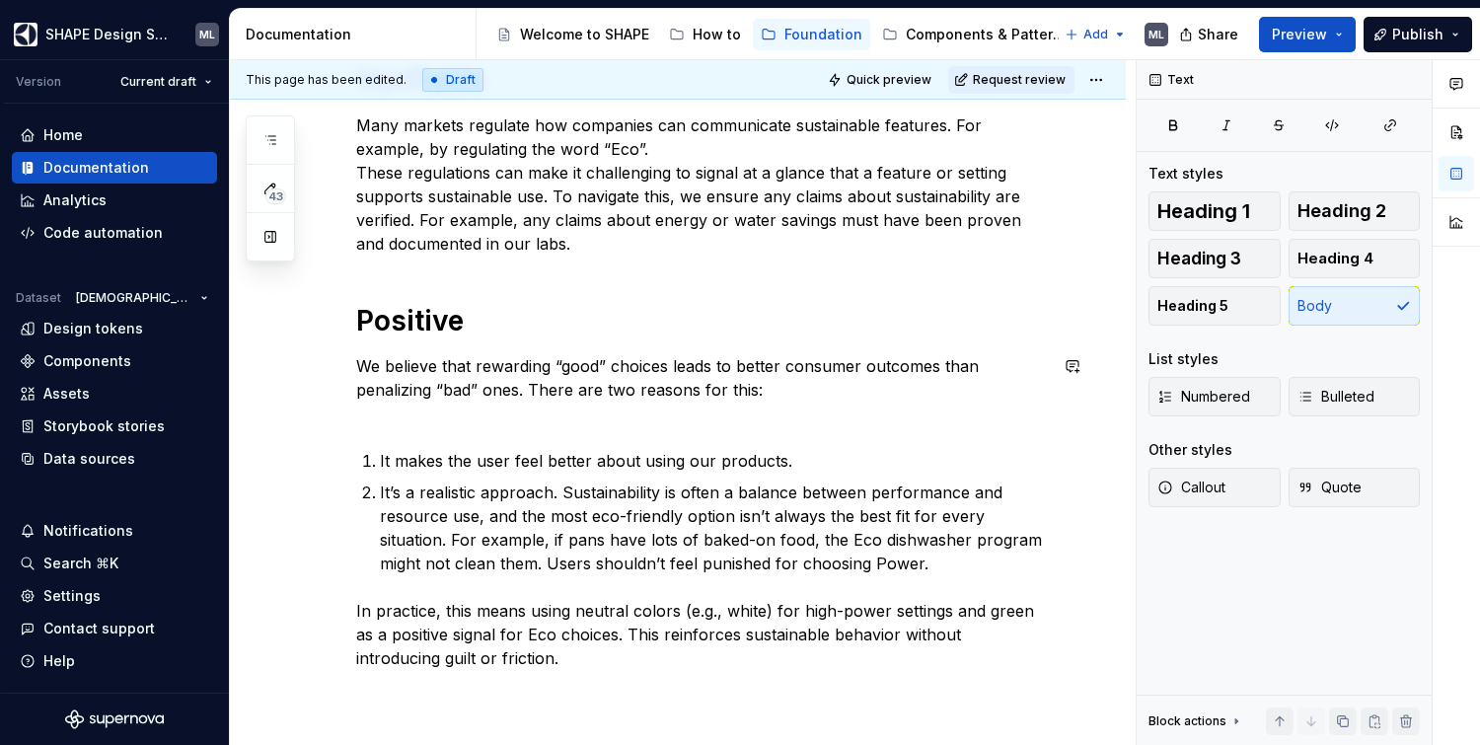
click at [410, 432] on div "Our approach to Eco design is built on two core principles: ********* Verifiabl…" at bounding box center [701, 274] width 691 height 791
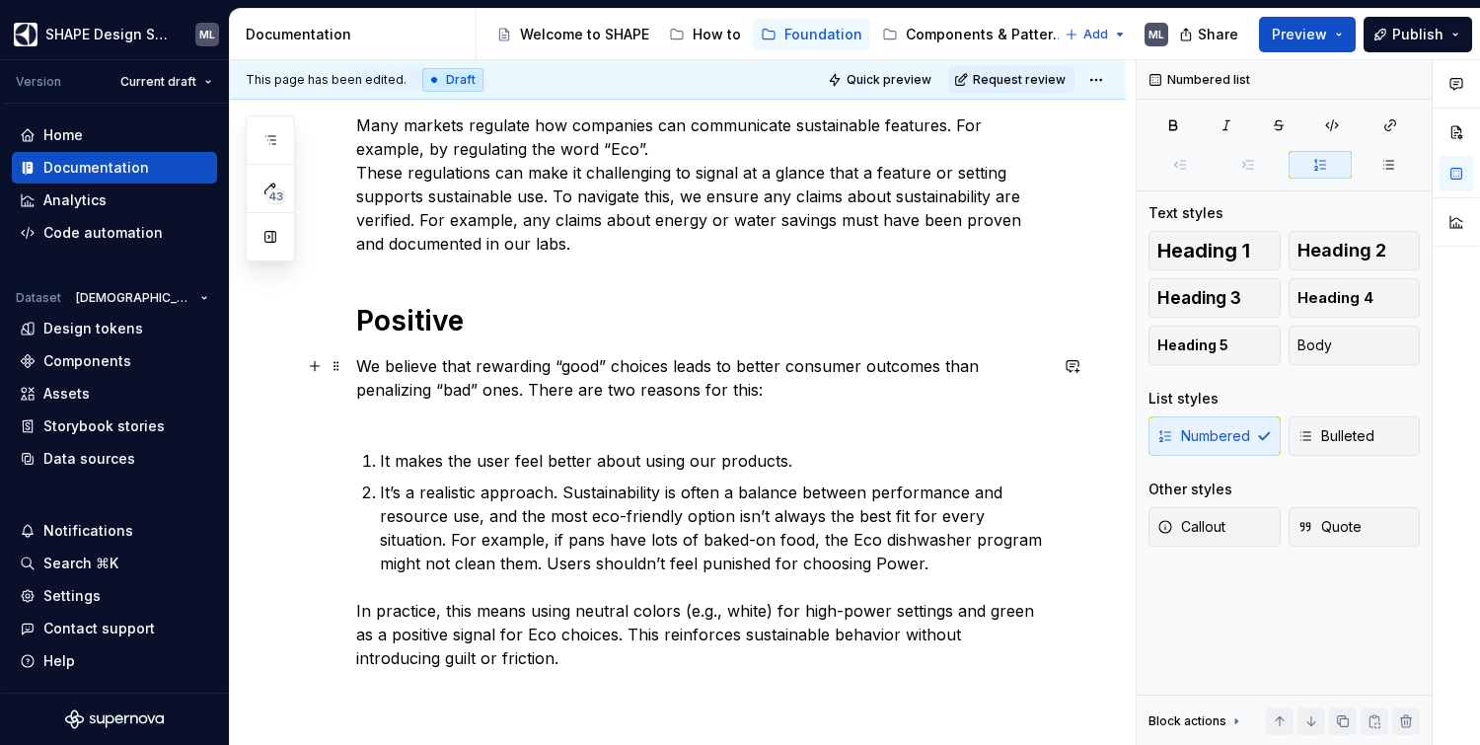
click at [391, 412] on p "We believe that rewarding “good” choices leads to better consumer outcomes than…" at bounding box center [701, 389] width 691 height 71
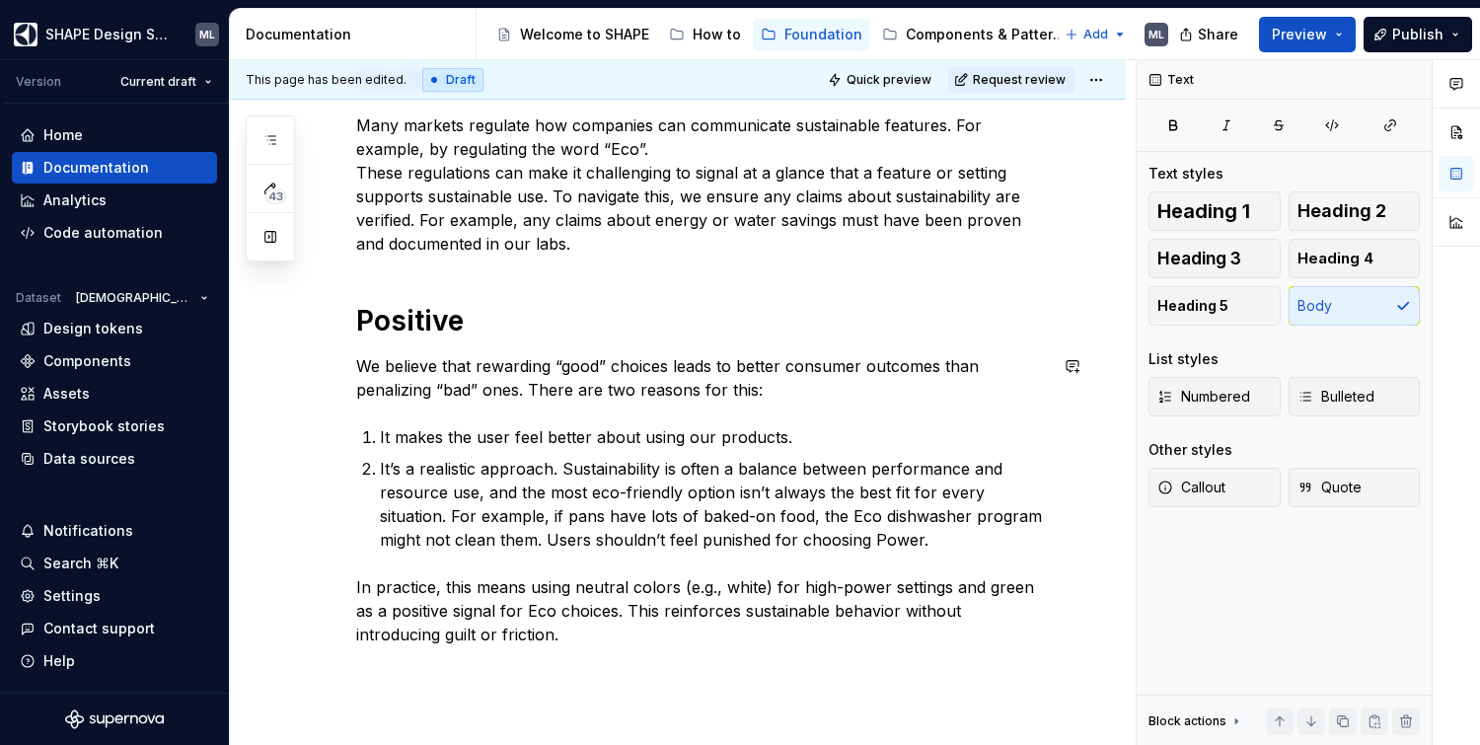
click at [431, 455] on ol "It makes the user feel better about using our products. It’s a realistic approa…" at bounding box center [713, 488] width 667 height 126
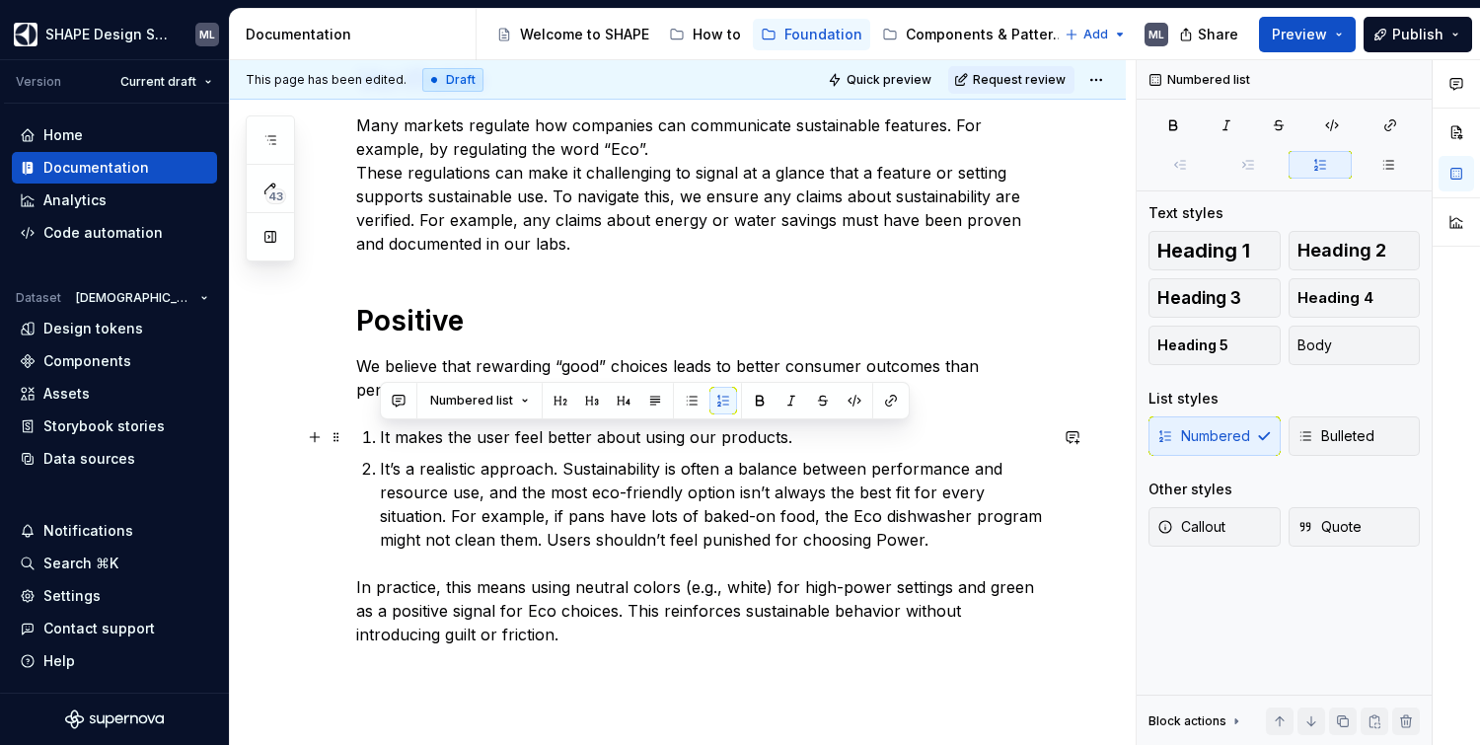
drag, startPoint x: 950, startPoint y: 546, endPoint x: 293, endPoint y: 438, distance: 665.9
click at [293, 438] on div "Our approach to Eco design is built on two core principles: ********* Verifiabl…" at bounding box center [678, 362] width 896 height 1063
click at [1315, 438] on span "Bulleted" at bounding box center [1336, 436] width 77 height 20
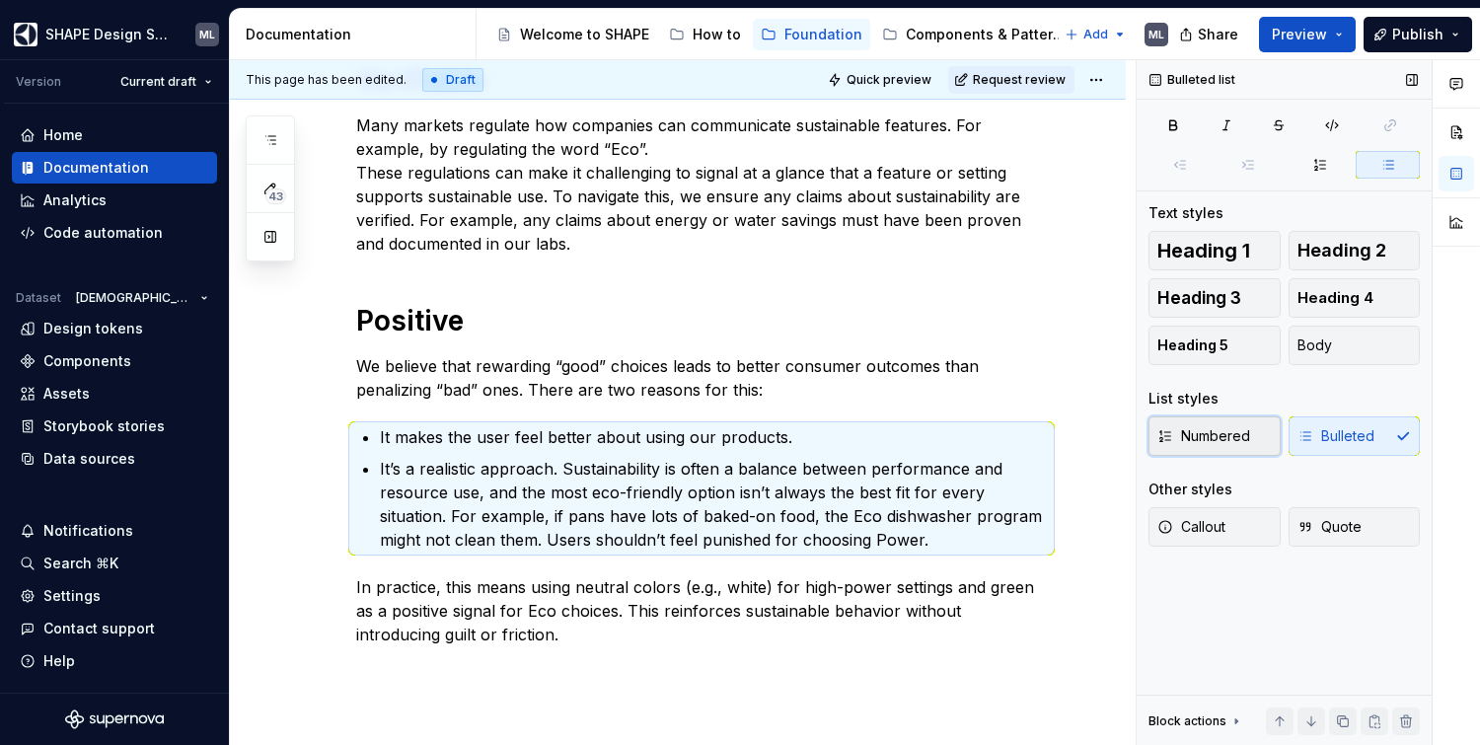
click at [1233, 440] on span "Numbered" at bounding box center [1203, 436] width 93 height 20
click at [1347, 429] on span "Bulleted" at bounding box center [1336, 436] width 77 height 20
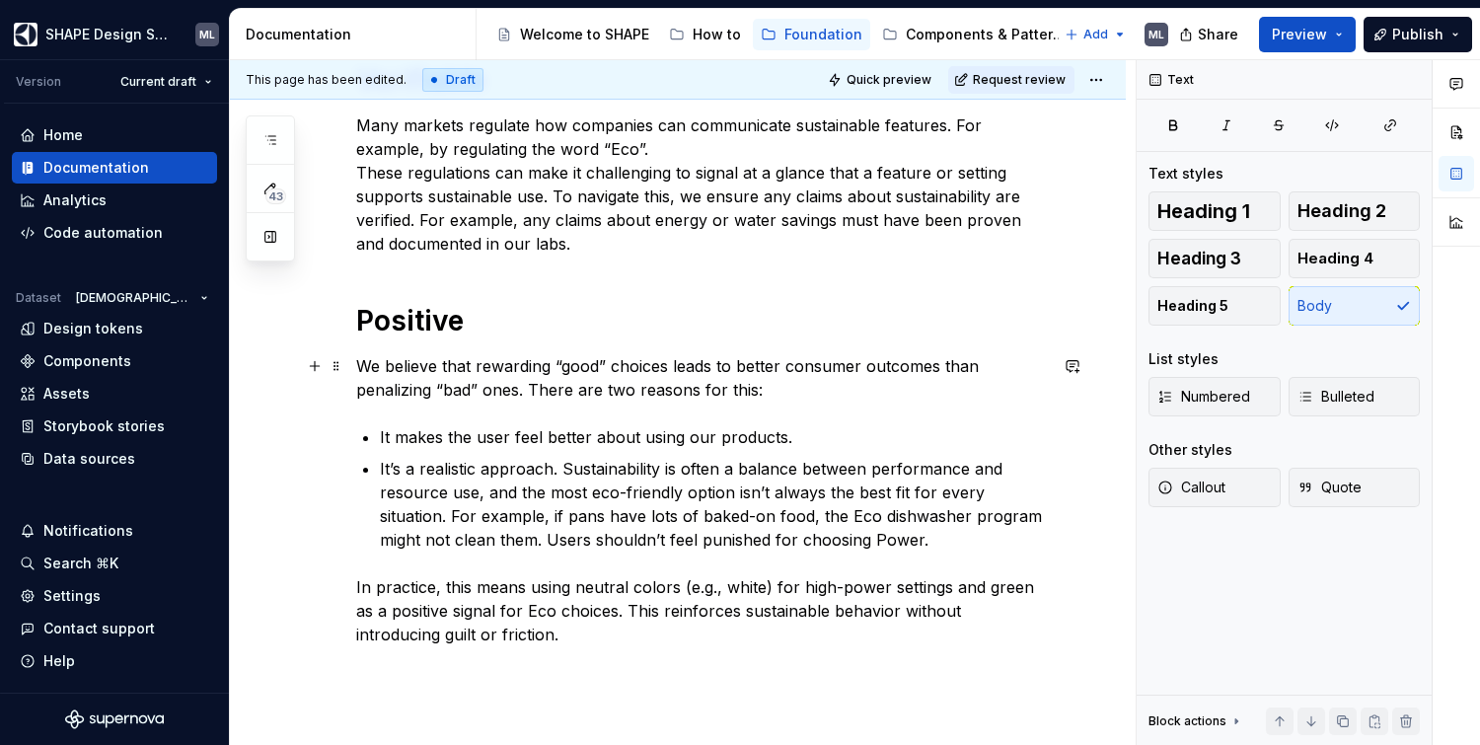
click at [389, 384] on p "We believe that rewarding “good” choices leads to better consumer outcomes than…" at bounding box center [701, 377] width 691 height 47
click at [626, 676] on div "Our approach to Eco design is built on two core principles: ********* Verifiabl…" at bounding box center [678, 362] width 896 height 1063
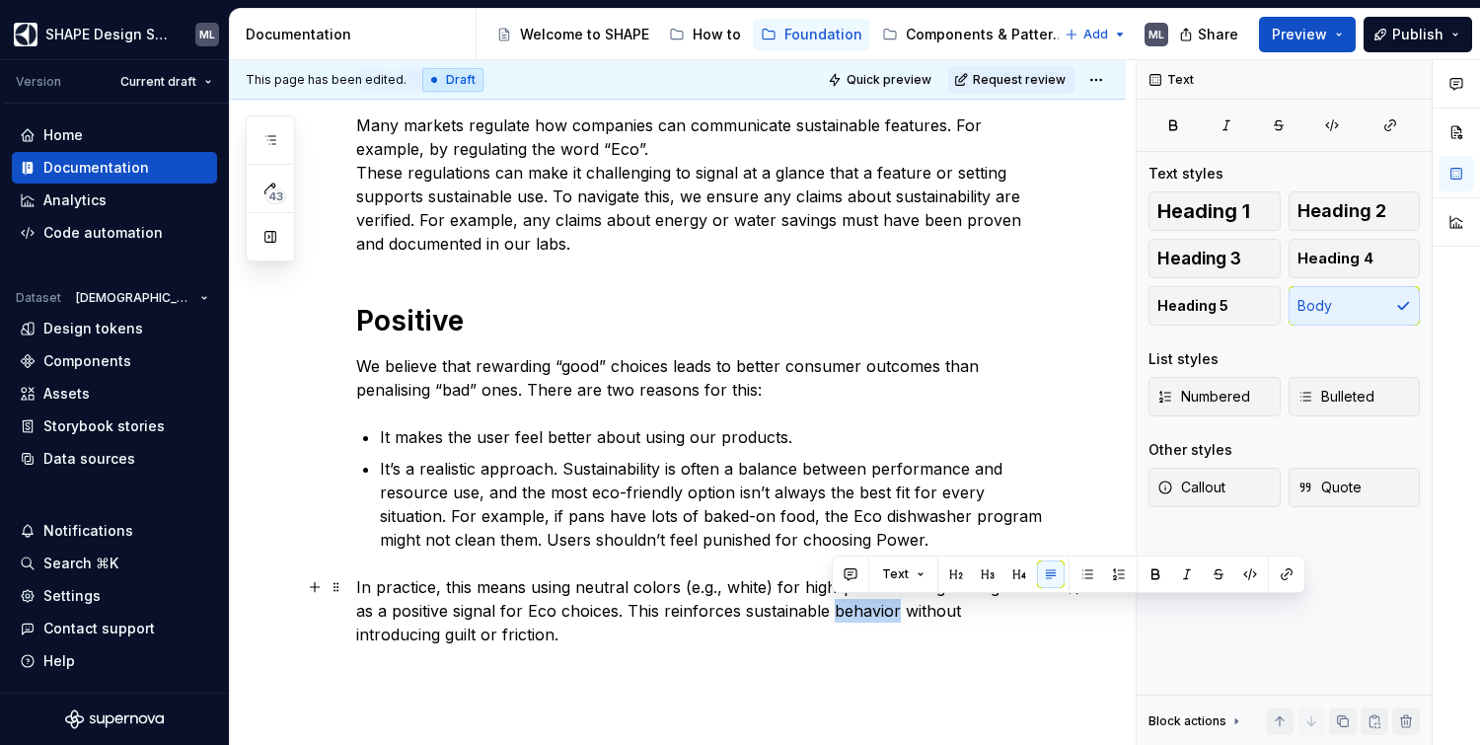
click at [875, 608] on p "In practice, this means using neutral colors (e.g., white) for high-power setti…" at bounding box center [701, 610] width 691 height 71
click at [887, 609] on p "In practice, this means using neutral colors (e.g., white) for high-power setti…" at bounding box center [701, 610] width 691 height 71
click at [801, 692] on div "Our approach to Eco design is built on two core principles: ********* Verifiabl…" at bounding box center [678, 362] width 896 height 1063
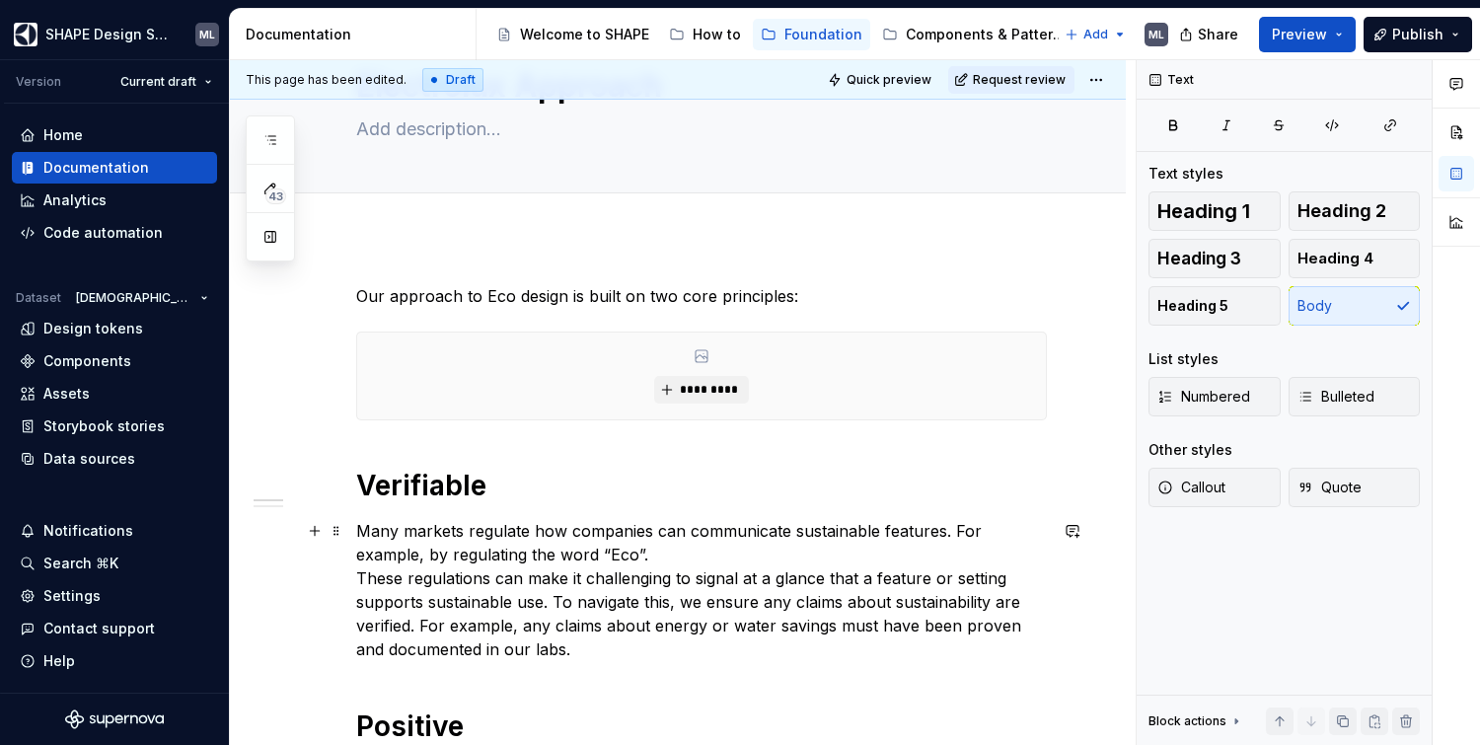
scroll to position [0, 0]
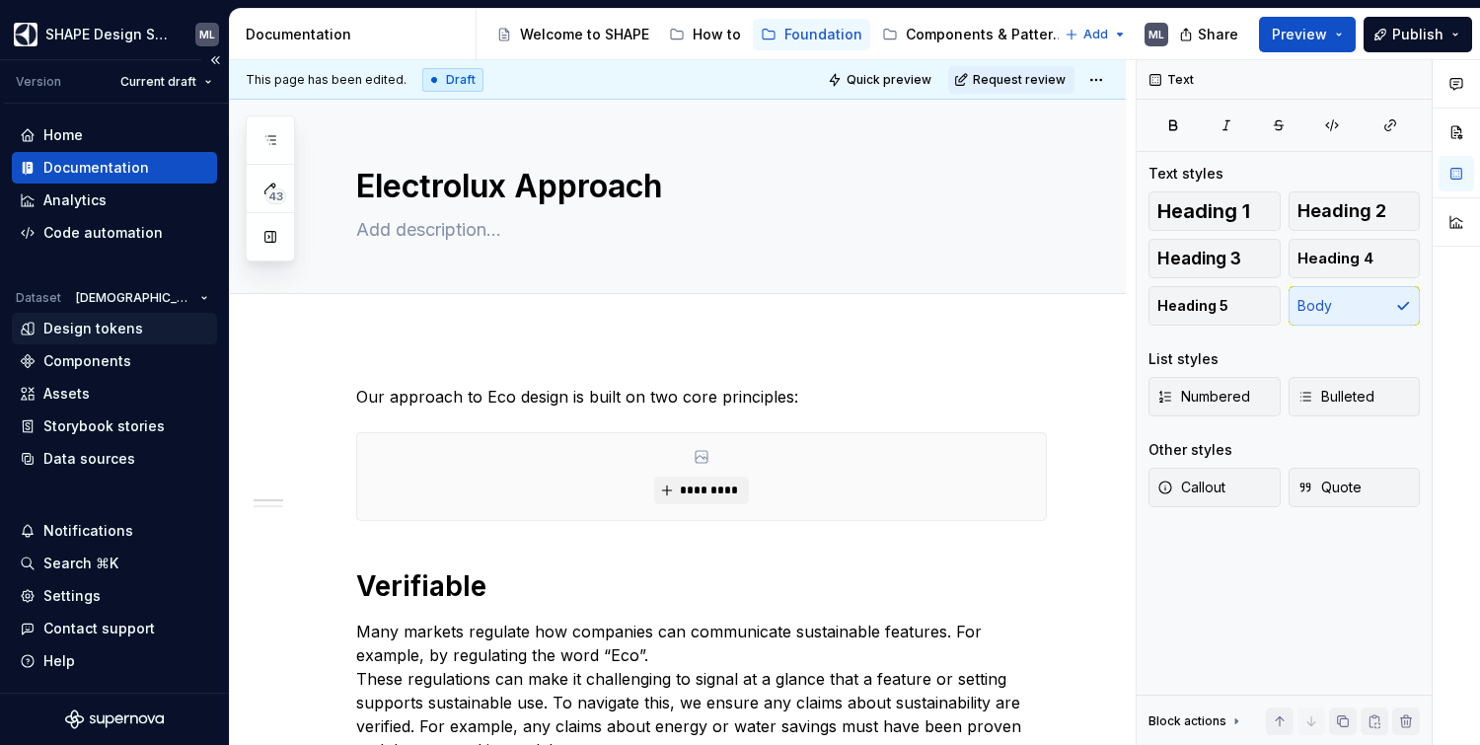
click at [109, 335] on div "Design tokens" at bounding box center [93, 329] width 100 height 20
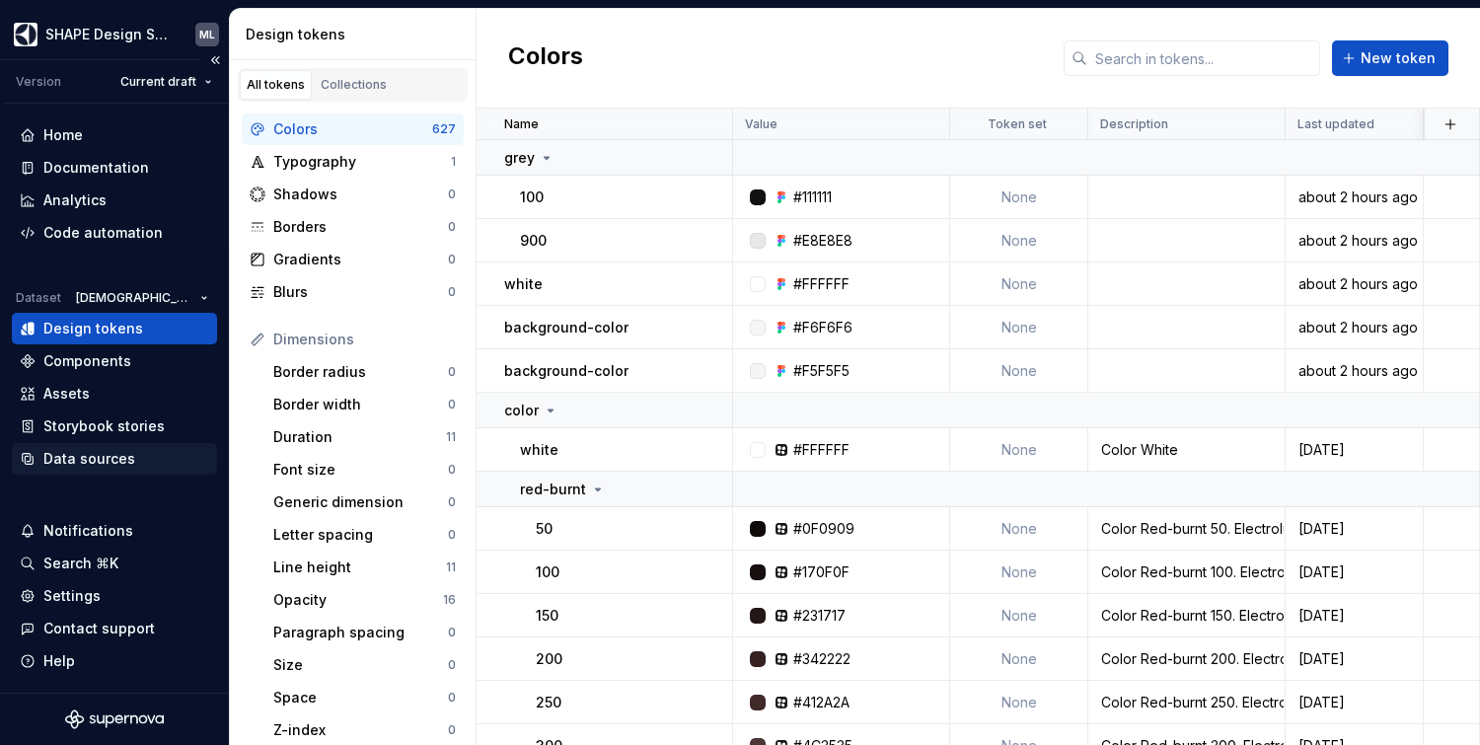
click at [93, 454] on div "Data sources" at bounding box center [89, 459] width 92 height 20
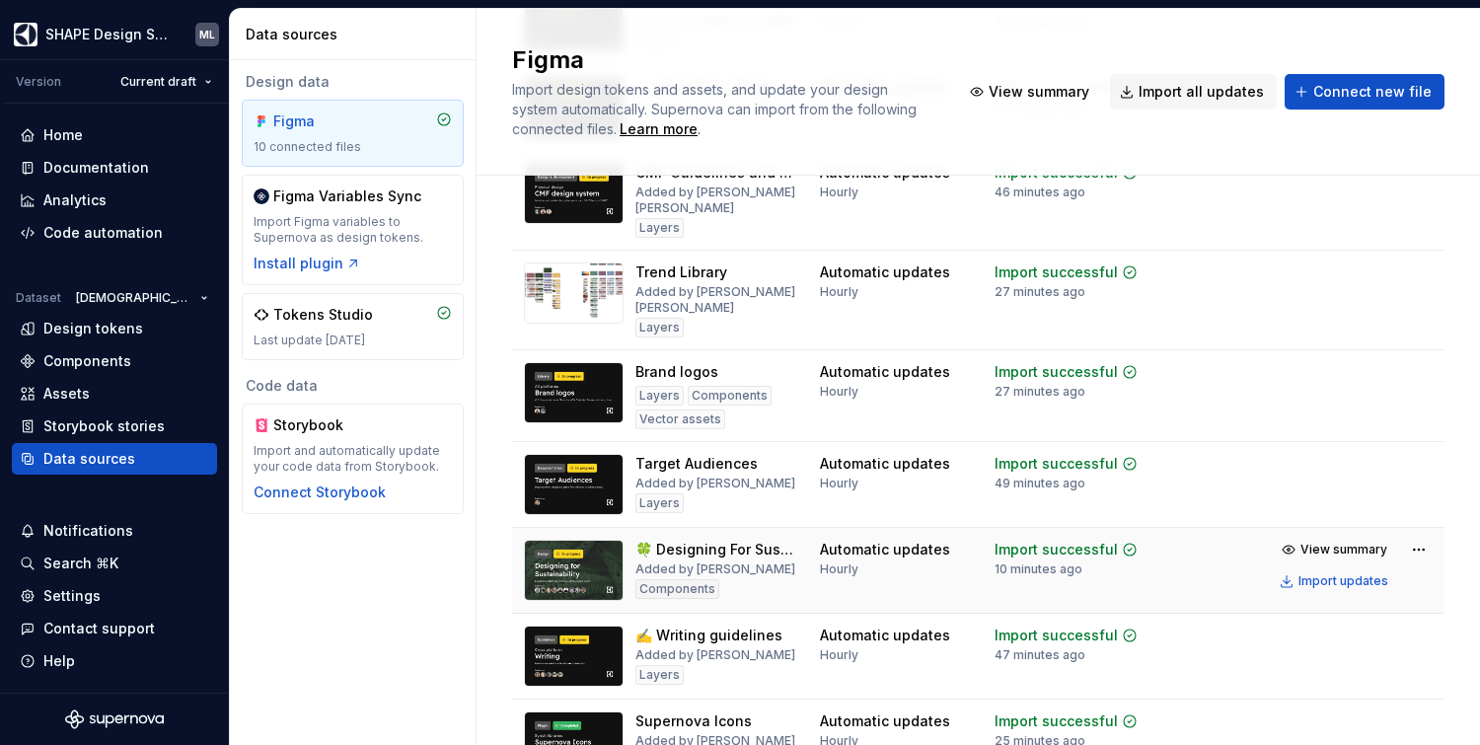
scroll to position [267, 0]
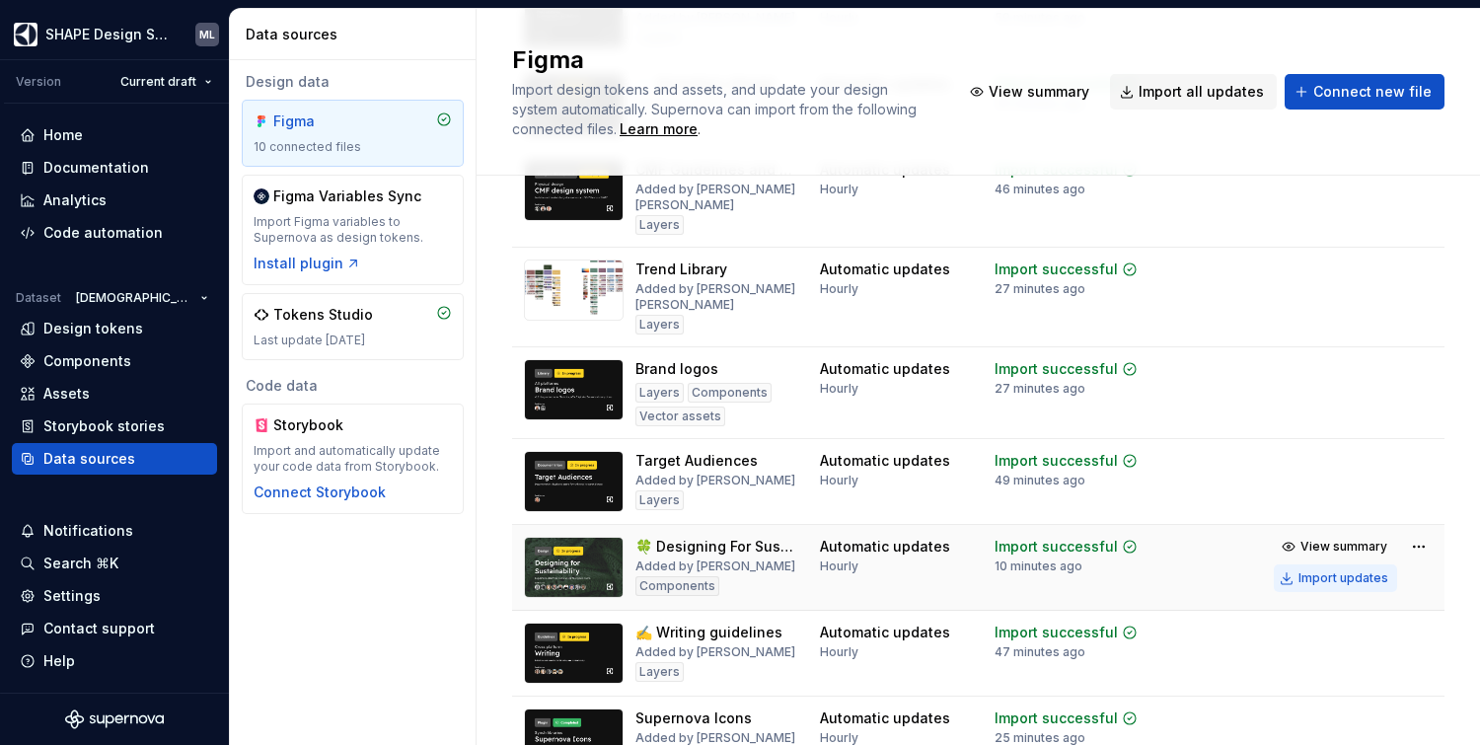
click at [1299, 581] on div "Import updates" at bounding box center [1344, 578] width 90 height 16
click at [1325, 576] on div "Import updates" at bounding box center [1344, 578] width 90 height 16
click at [1344, 578] on div "Import updates" at bounding box center [1344, 578] width 90 height 16
click at [97, 167] on div "Documentation" at bounding box center [96, 168] width 106 height 20
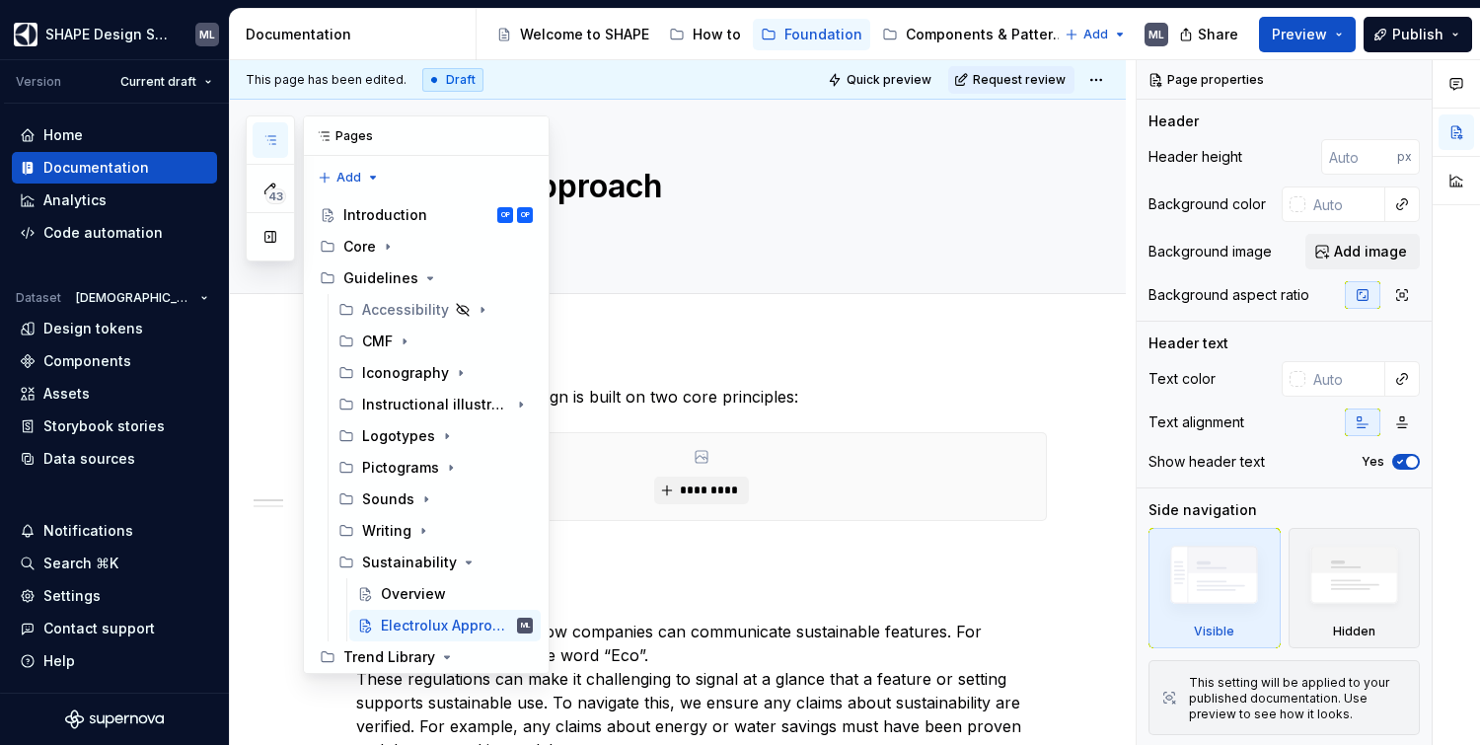
click at [265, 139] on icon "button" at bounding box center [270, 140] width 16 height 16
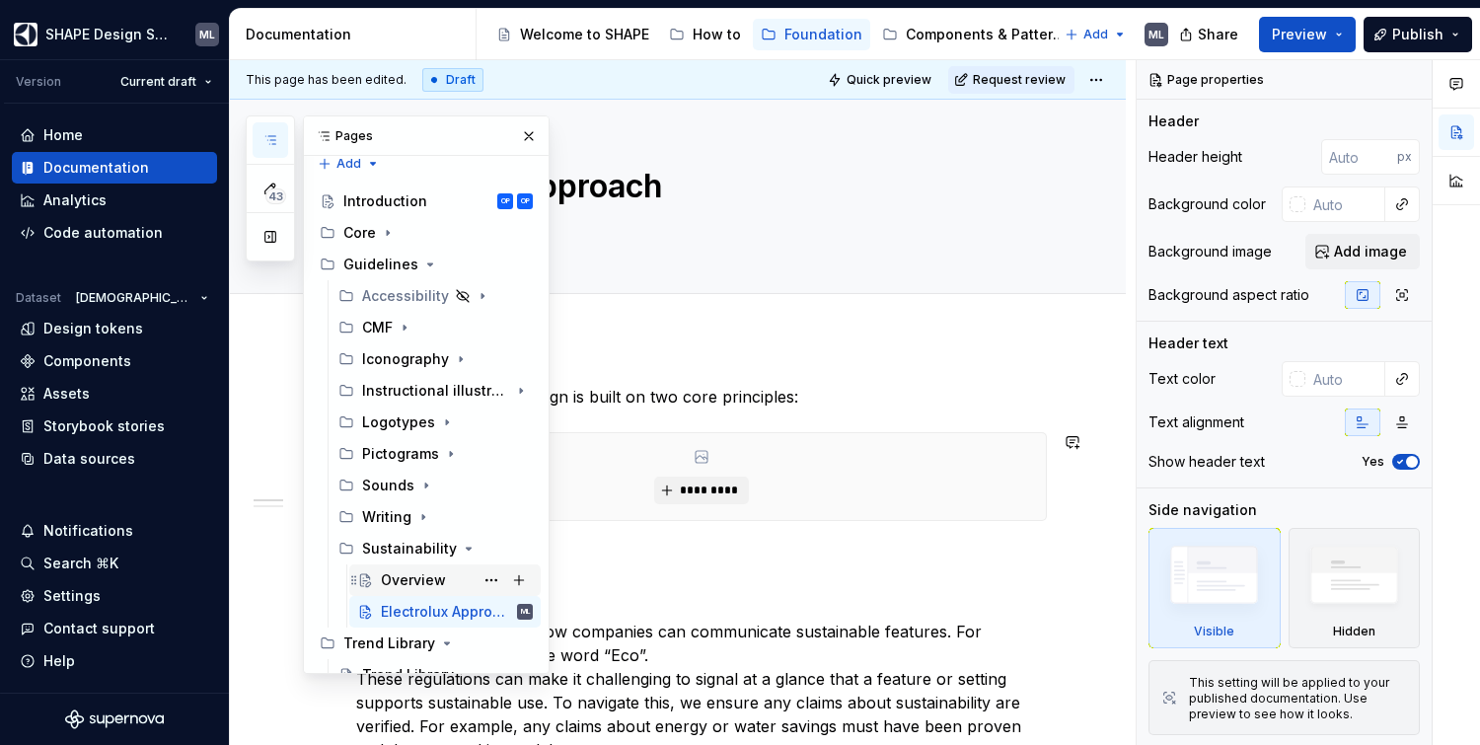
scroll to position [33, 0]
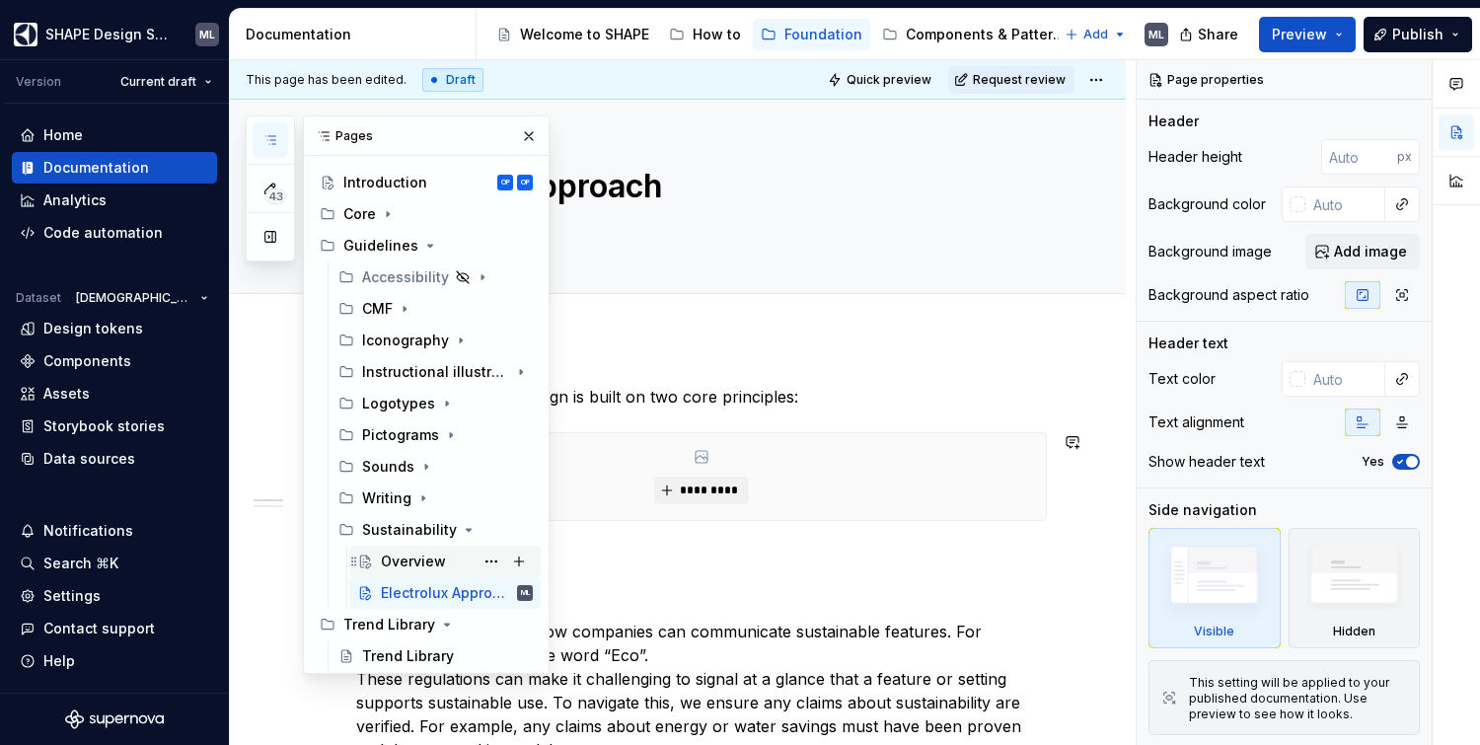
click at [408, 560] on div "Overview" at bounding box center [413, 562] width 65 height 20
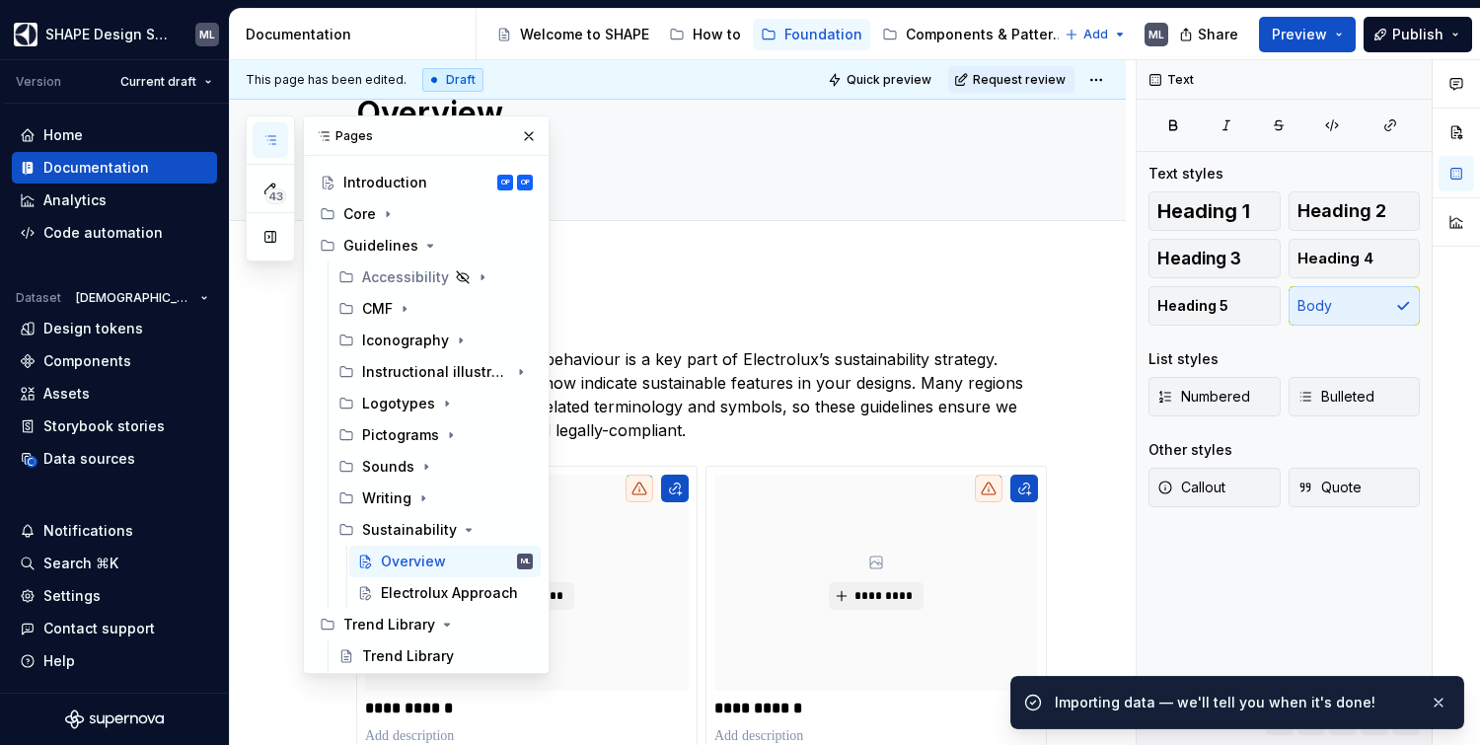
scroll to position [74, 0]
click at [521, 141] on button "button" at bounding box center [529, 136] width 28 height 28
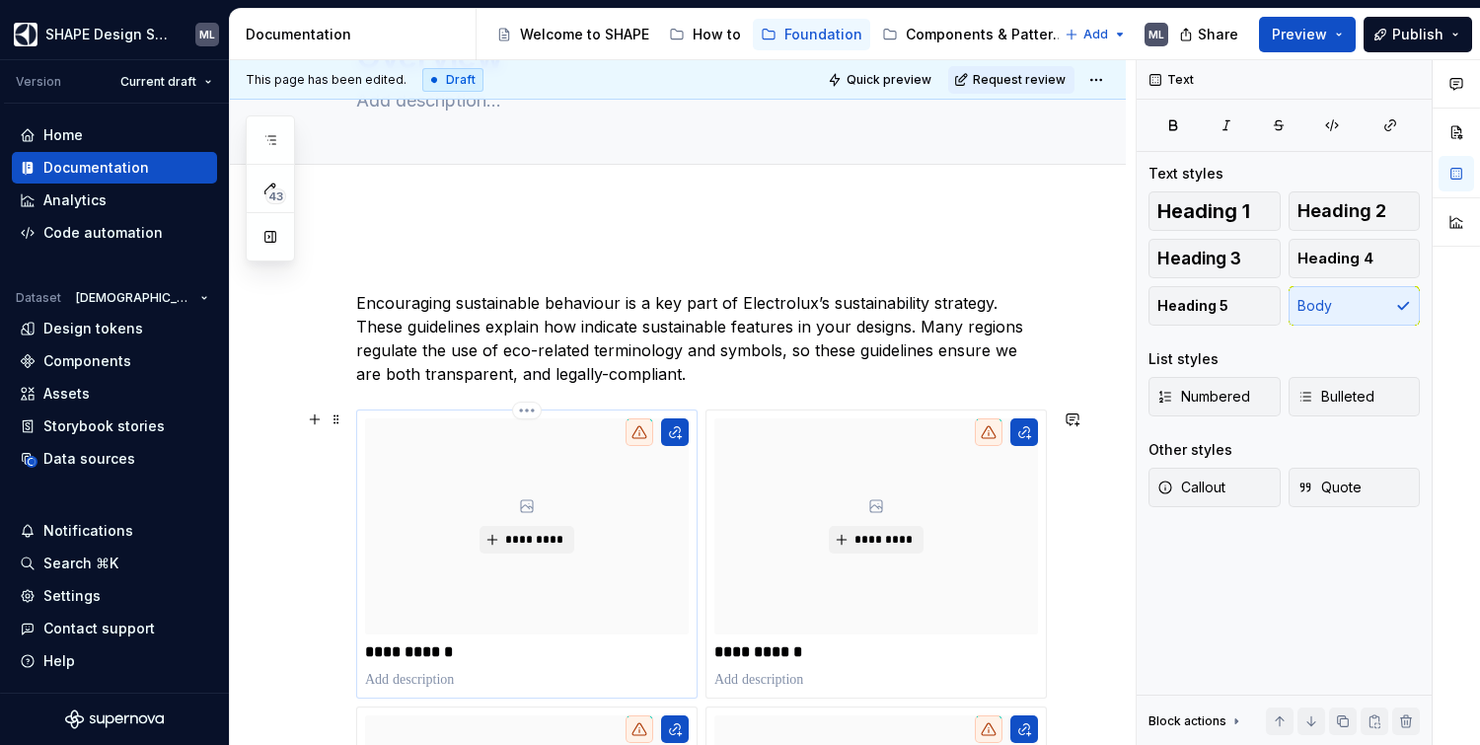
scroll to position [228, 0]
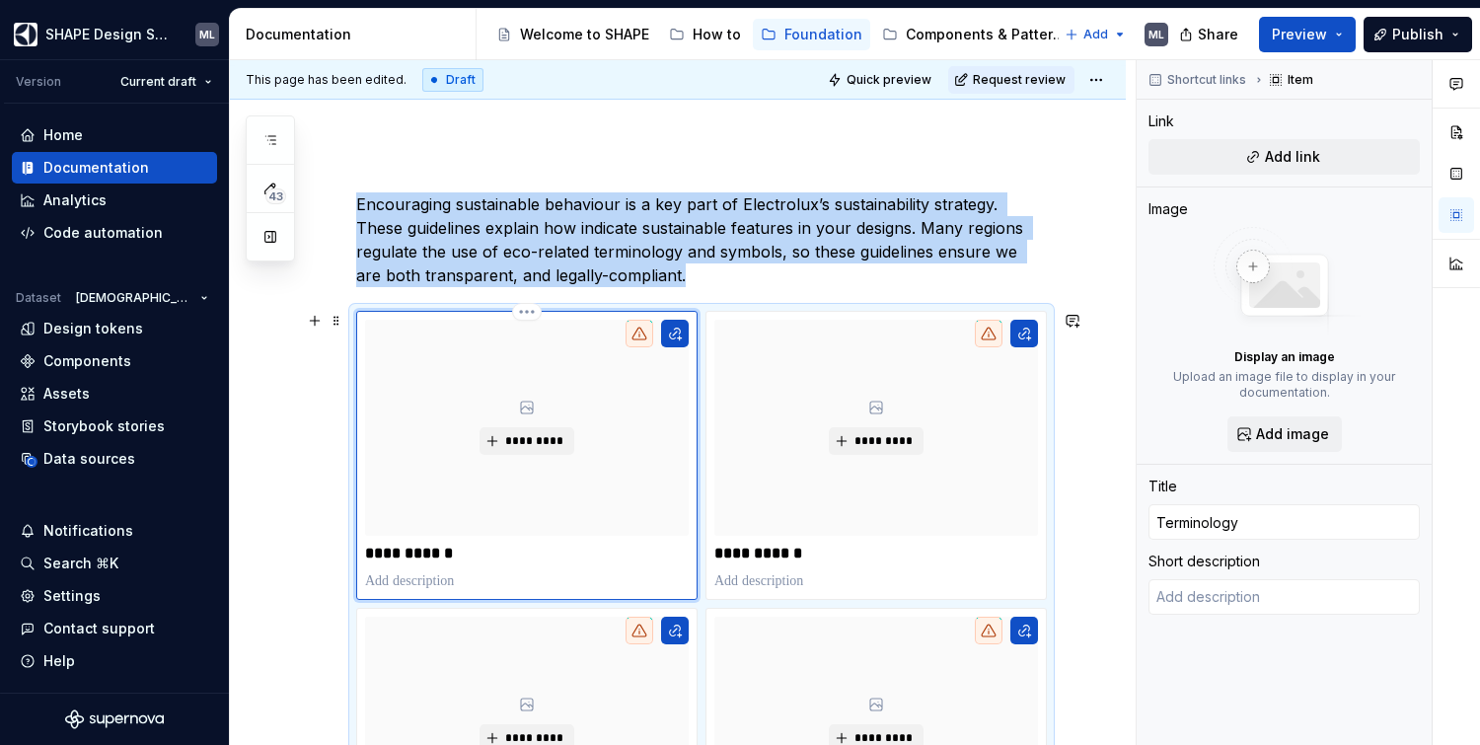
click at [523, 416] on div "*********" at bounding box center [527, 428] width 324 height 216
click at [517, 445] on span "*********" at bounding box center [534, 441] width 60 height 16
type textarea "*"
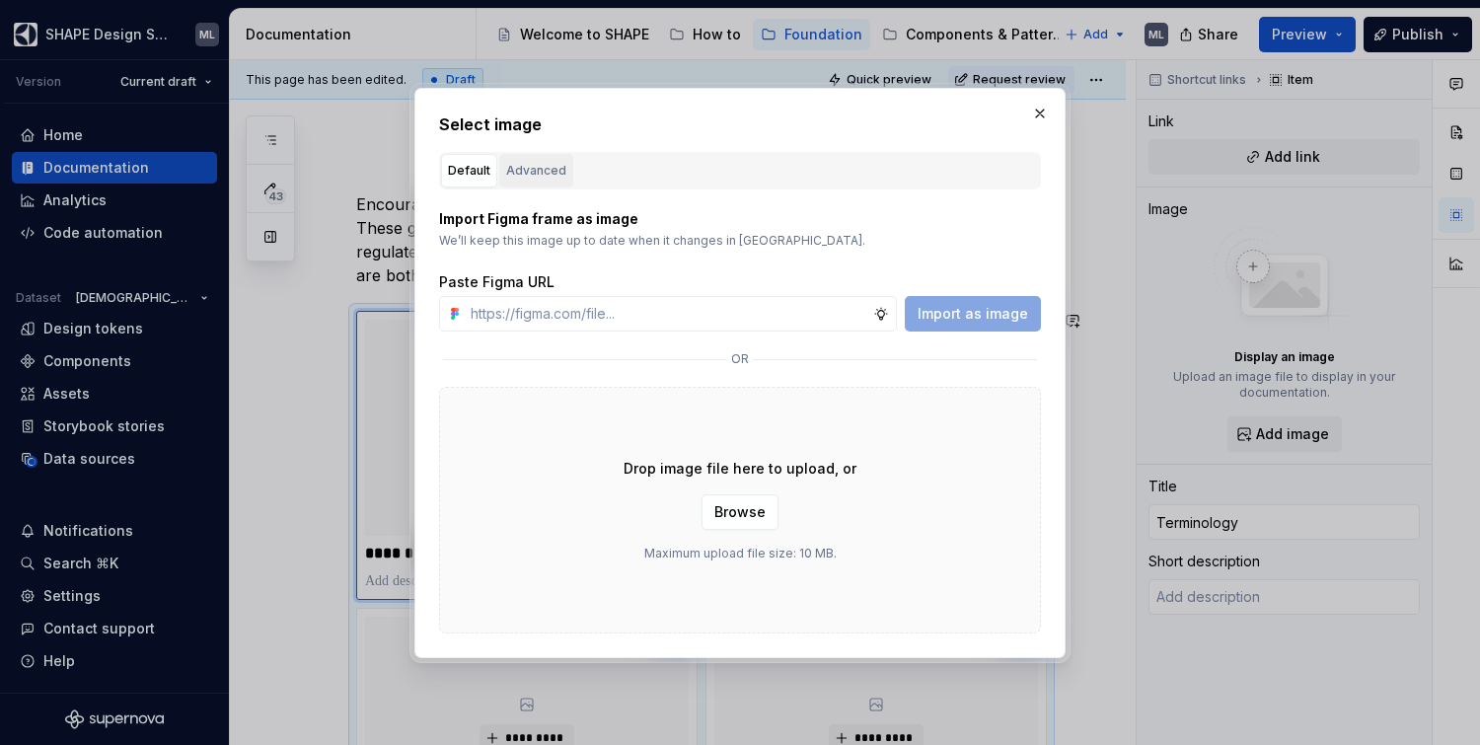
click at [552, 170] on div "Advanced" at bounding box center [536, 171] width 60 height 20
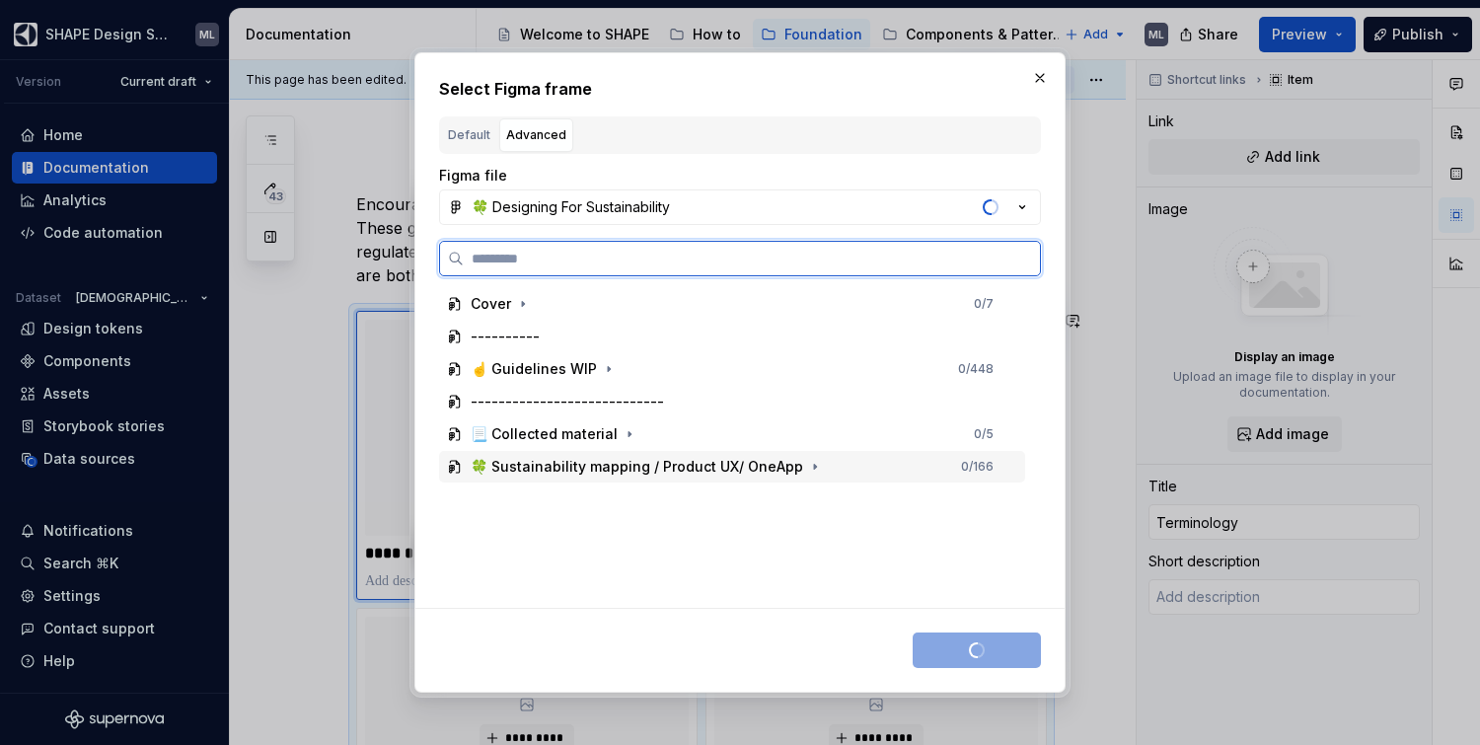
click at [559, 466] on div "🍀 Sustainability mapping / Product UX/ OneApp" at bounding box center [637, 467] width 333 height 20
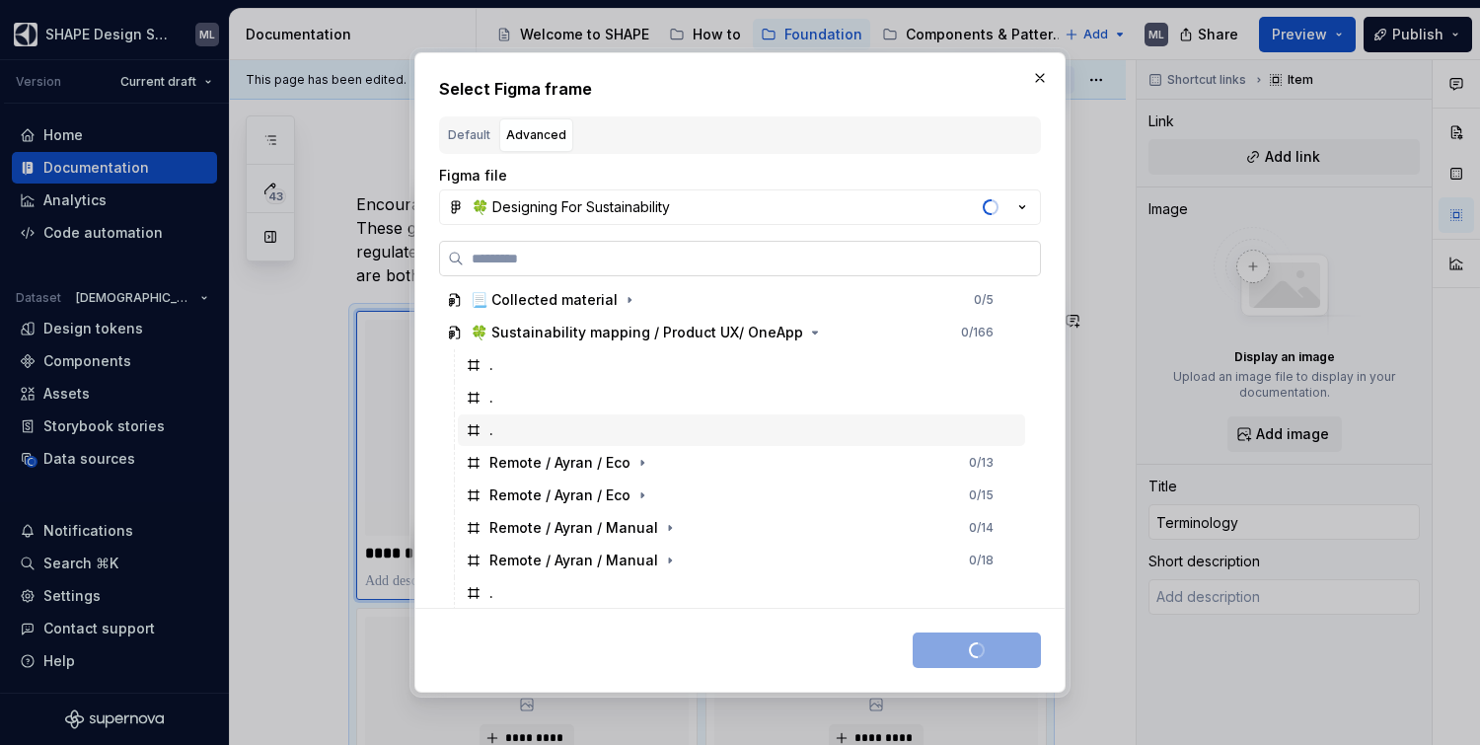
scroll to position [145, 0]
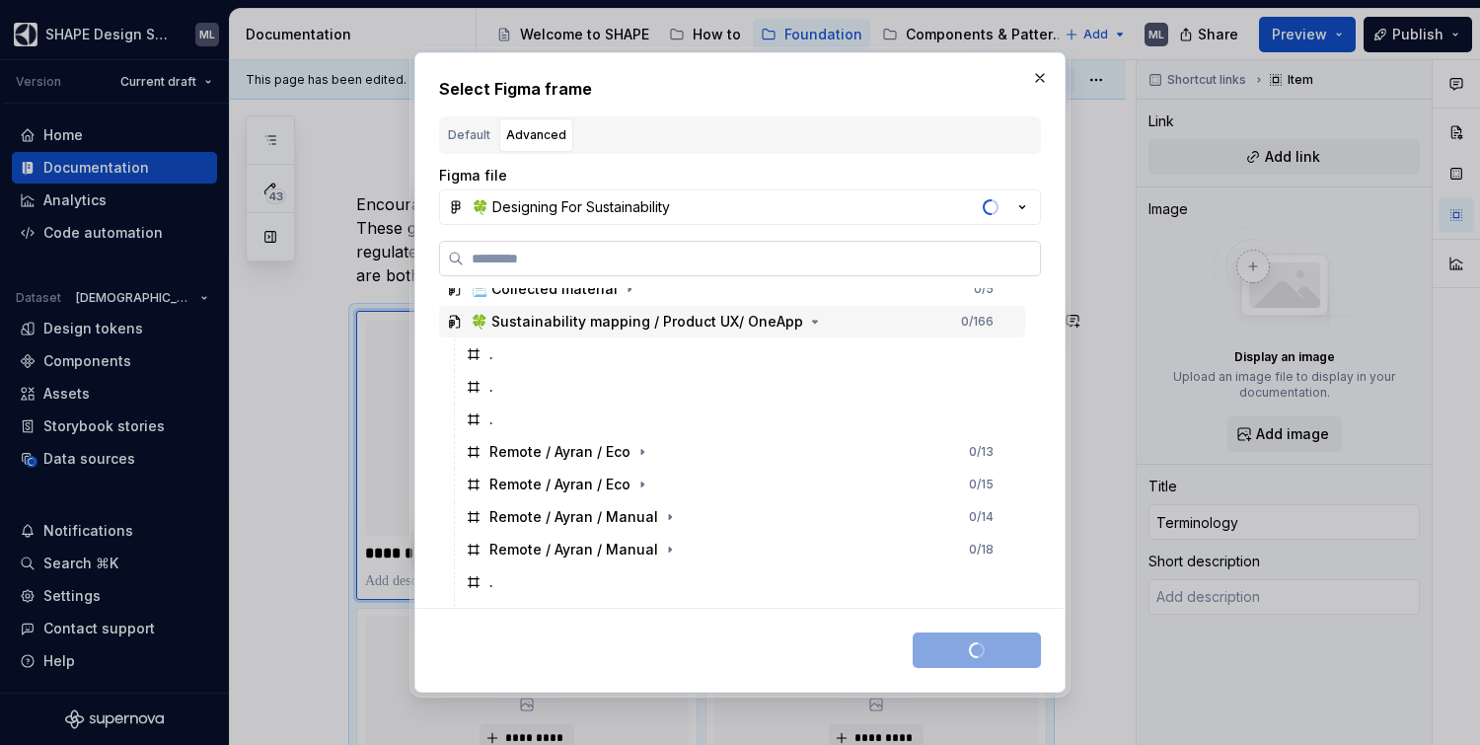
click at [591, 252] on input "search" at bounding box center [752, 259] width 576 height 20
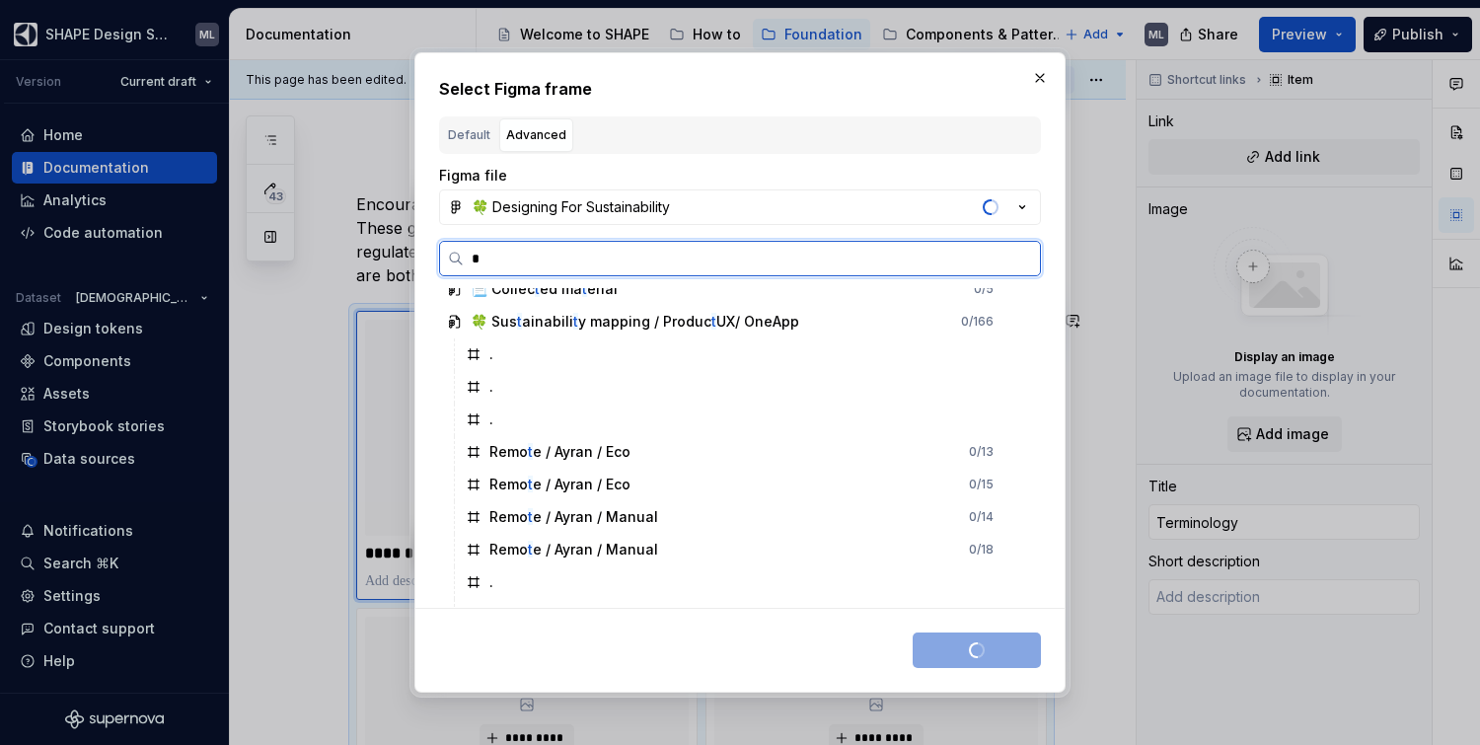
scroll to position [0, 0]
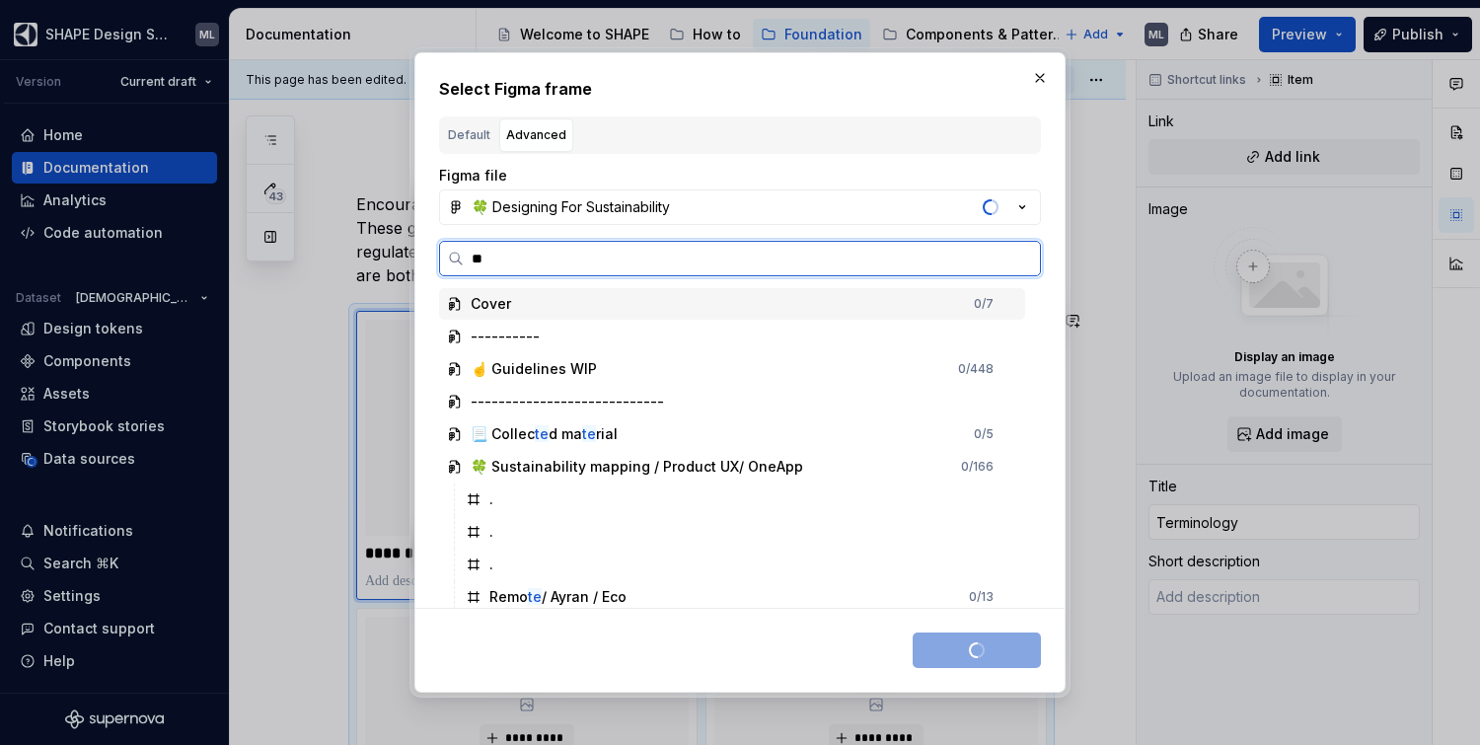
type input "***"
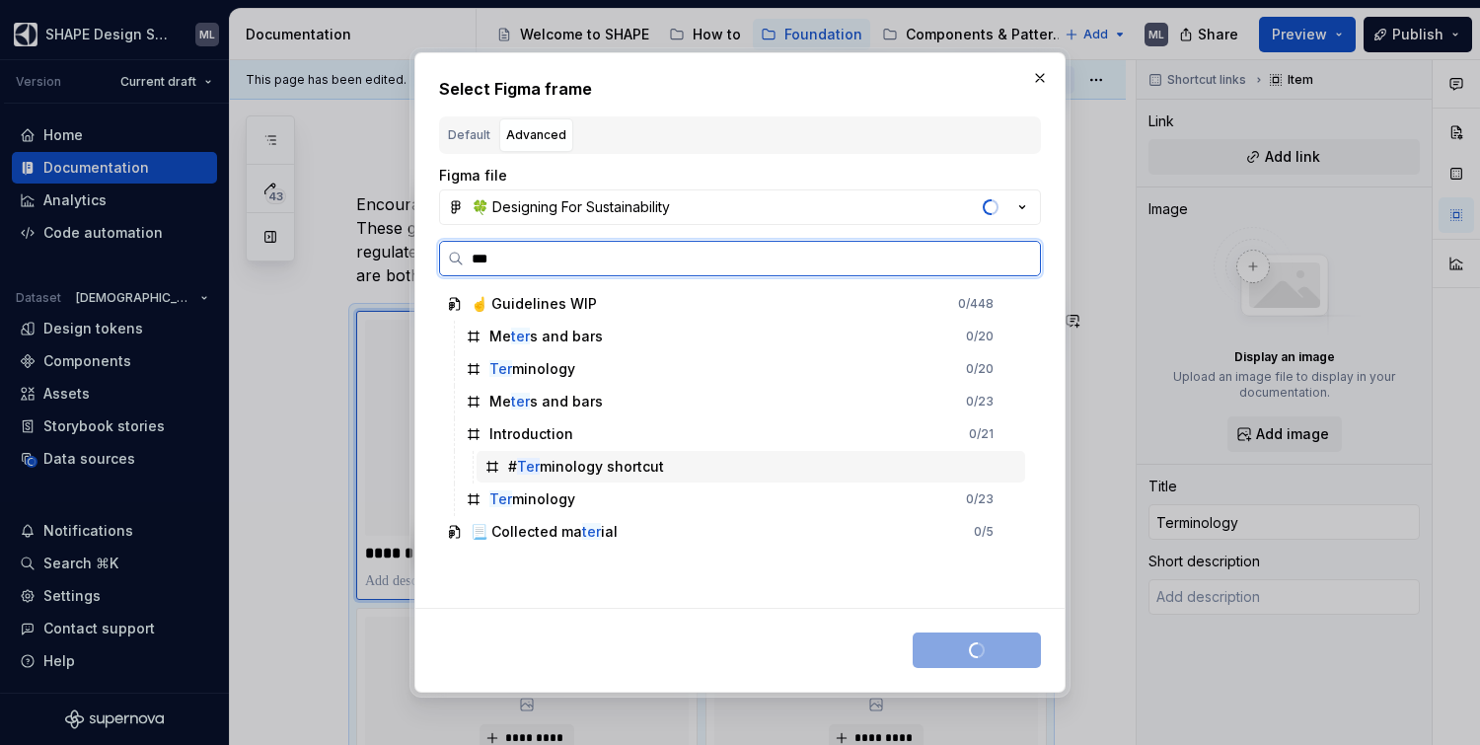
click at [569, 463] on div "# Ter minology shortcut" at bounding box center [586, 467] width 156 height 20
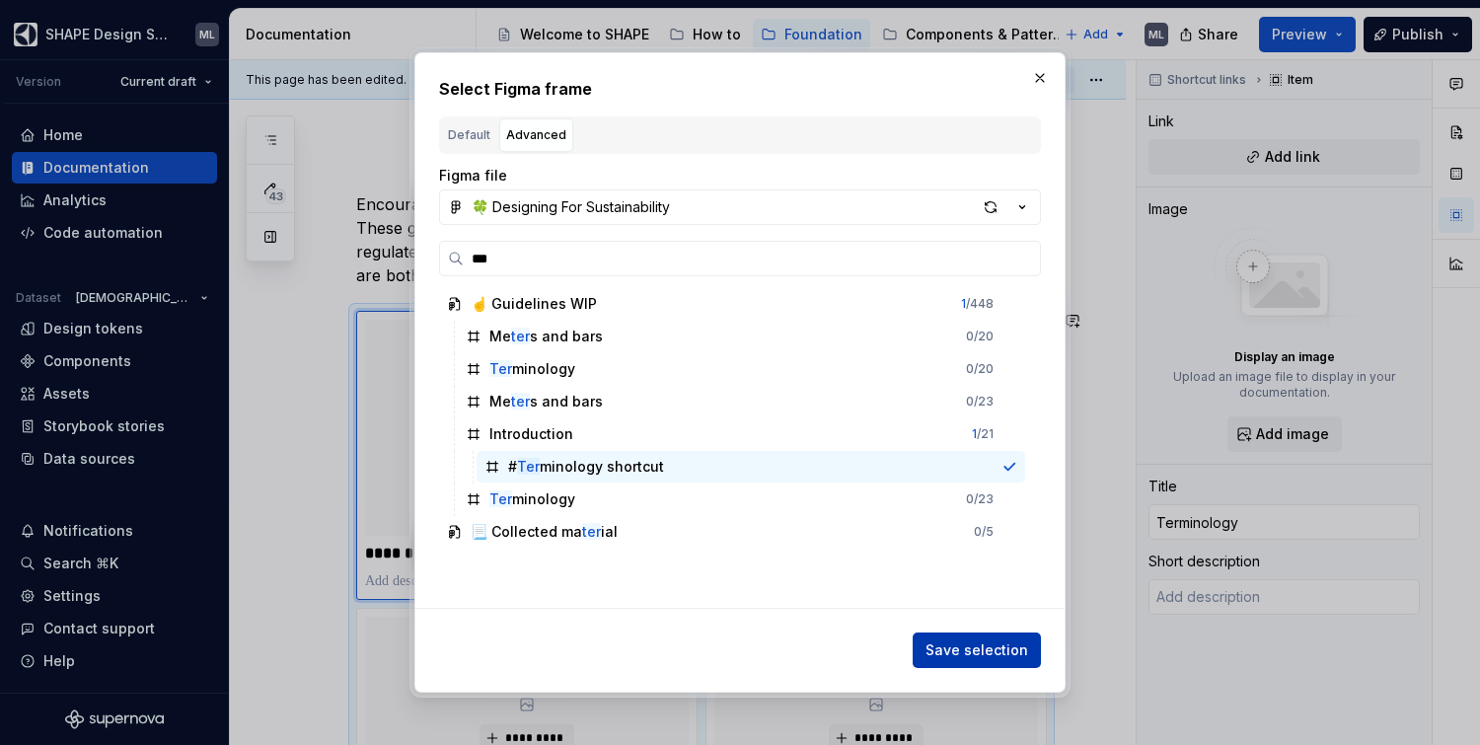
click at [955, 648] on span "Save selection" at bounding box center [977, 650] width 103 height 20
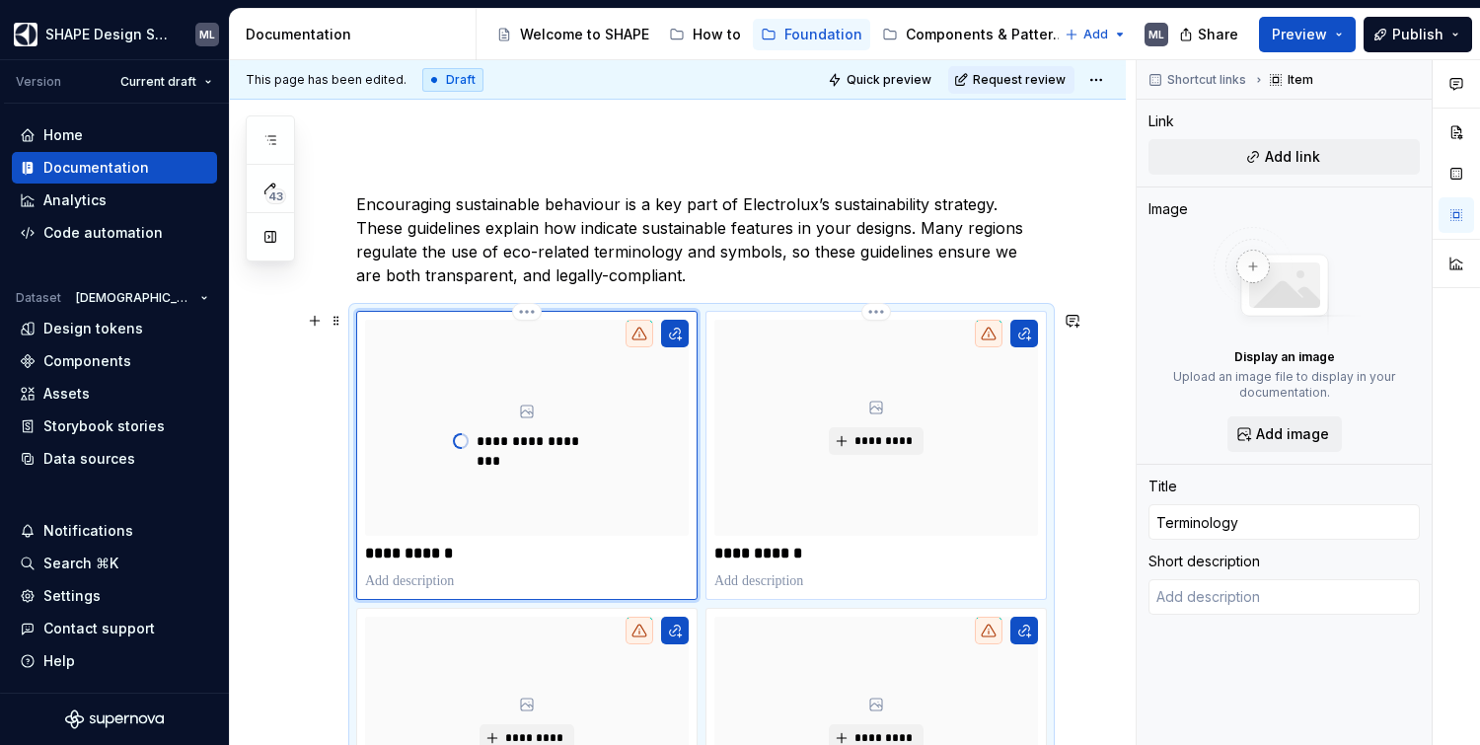
type textarea "*"
type input "Color green"
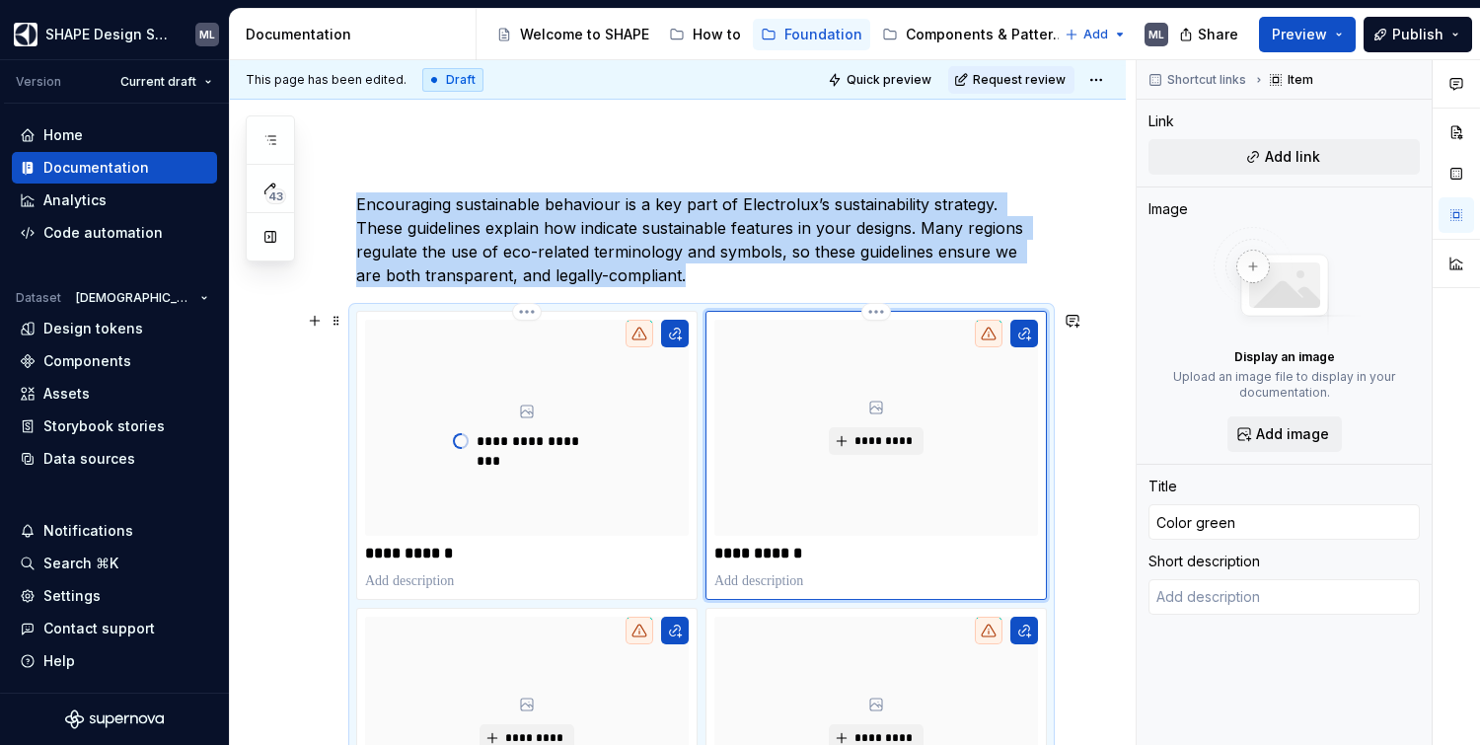
click at [874, 423] on div "*********" at bounding box center [876, 428] width 324 height 216
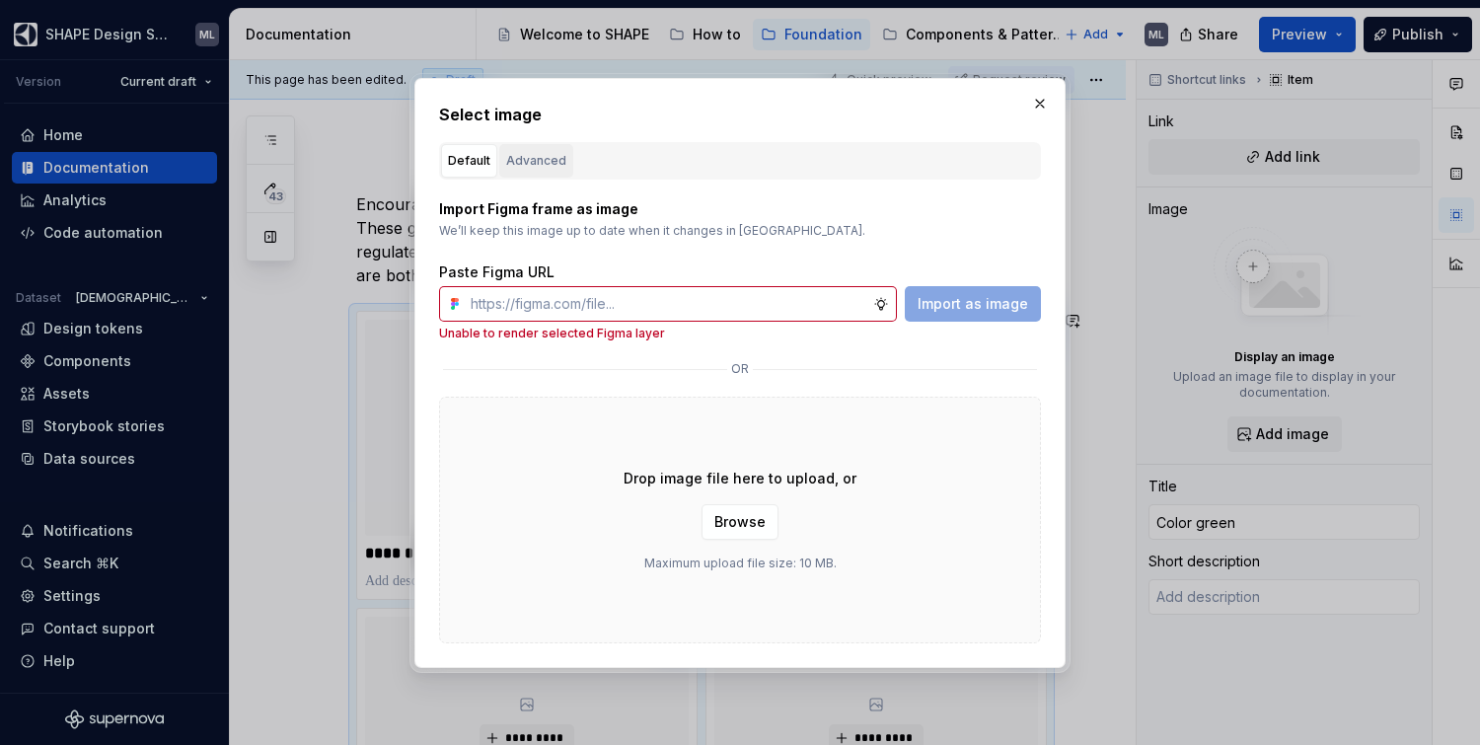
type textarea "*"
type input "Terminology"
click at [540, 163] on div "Advanced" at bounding box center [536, 161] width 60 height 20
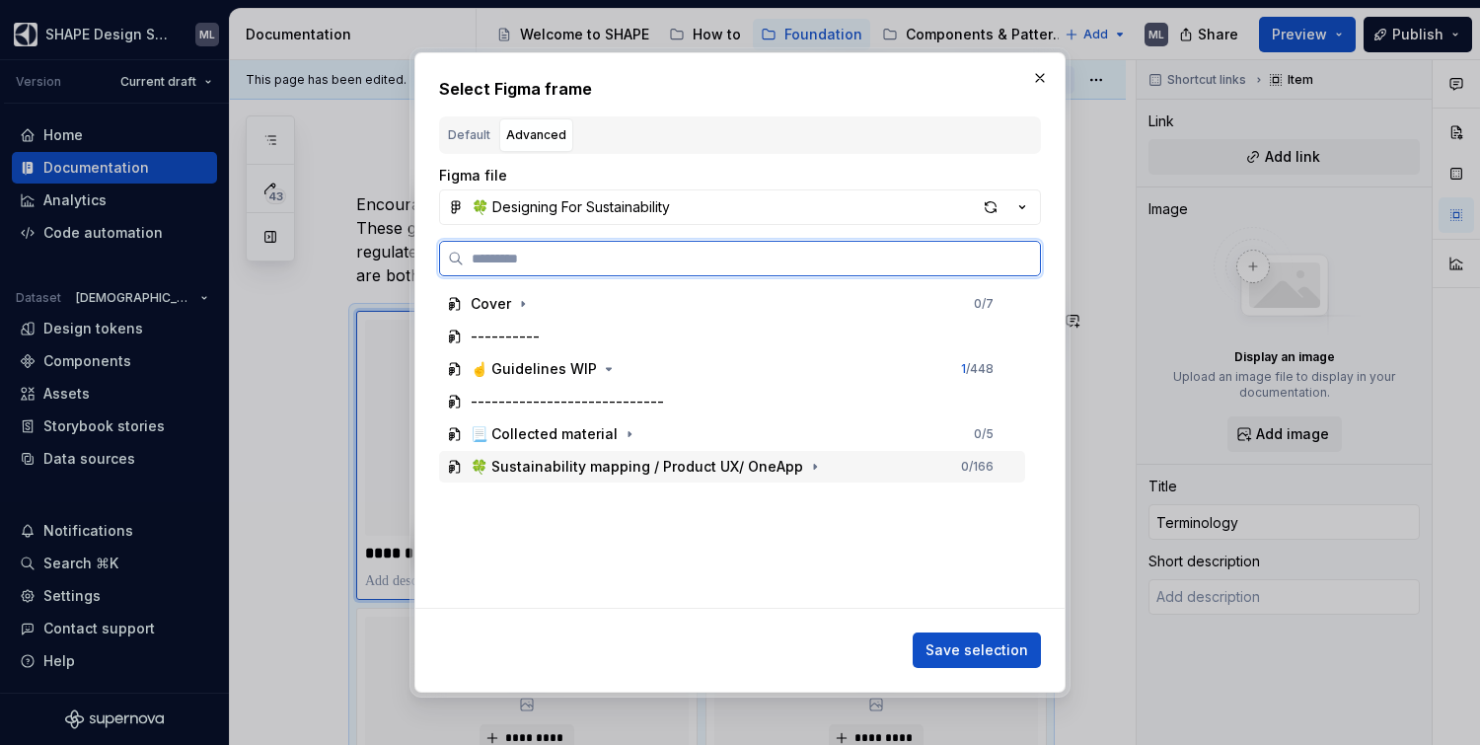
click at [540, 463] on div "🍀 Sustainability mapping / Product UX/ OneApp" at bounding box center [637, 467] width 333 height 20
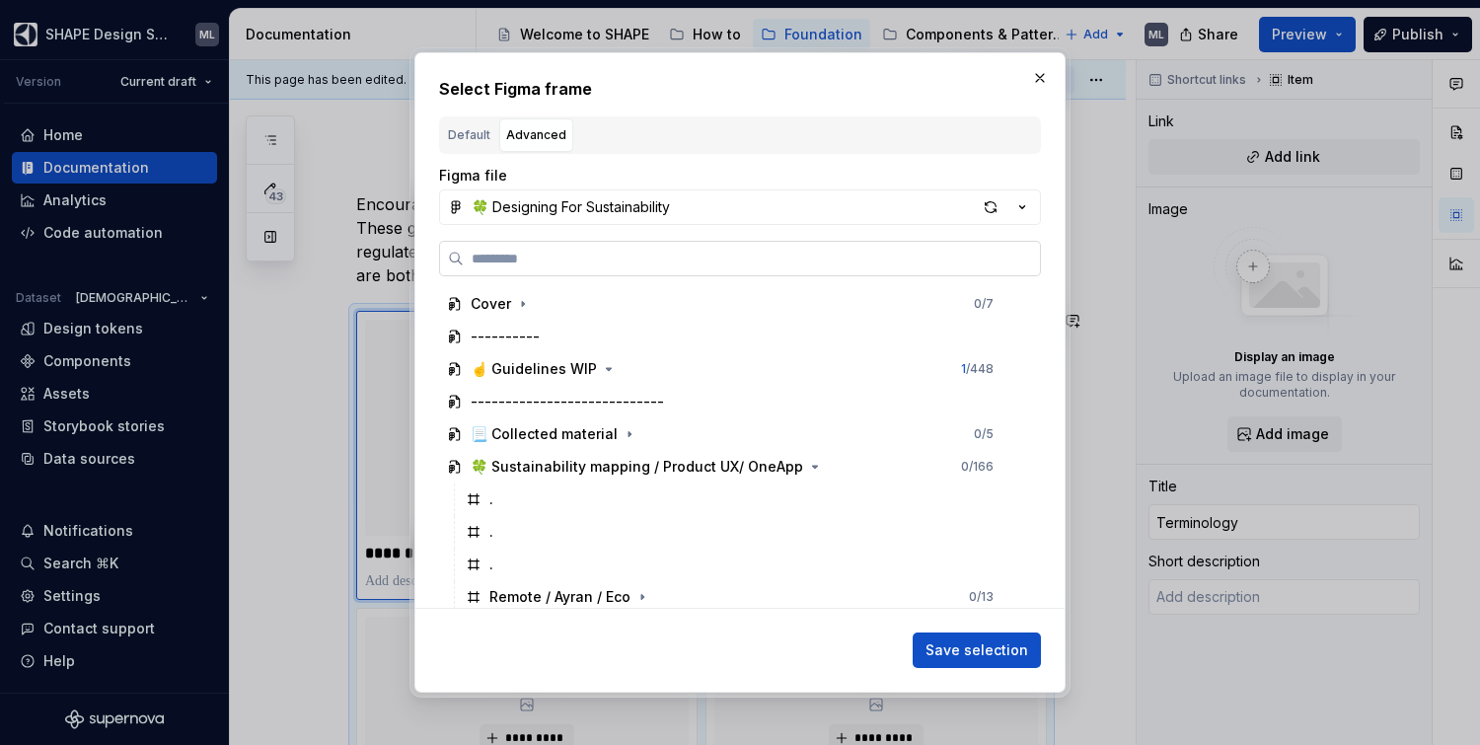
click at [587, 268] on label at bounding box center [740, 259] width 602 height 36
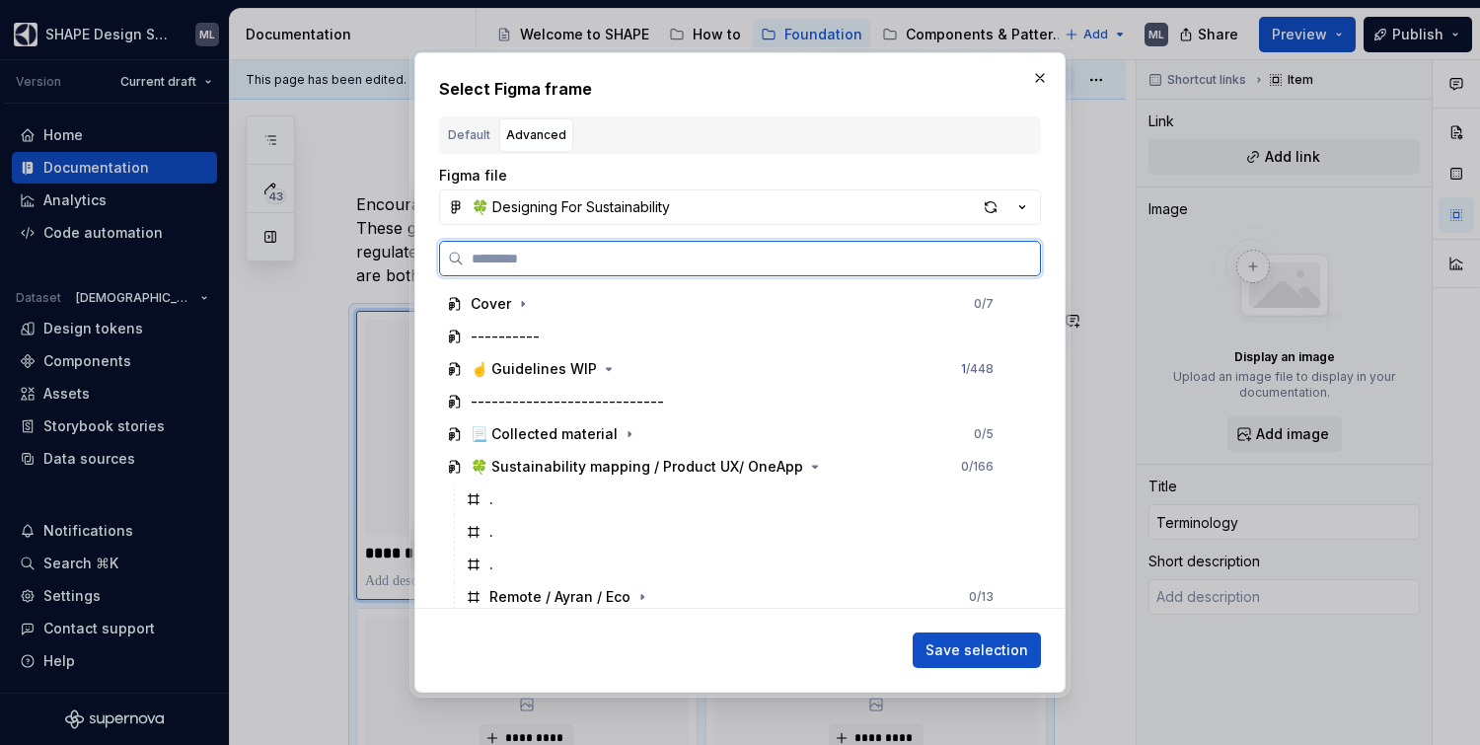
click at [587, 268] on input "search" at bounding box center [752, 259] width 576 height 20
type input "*****"
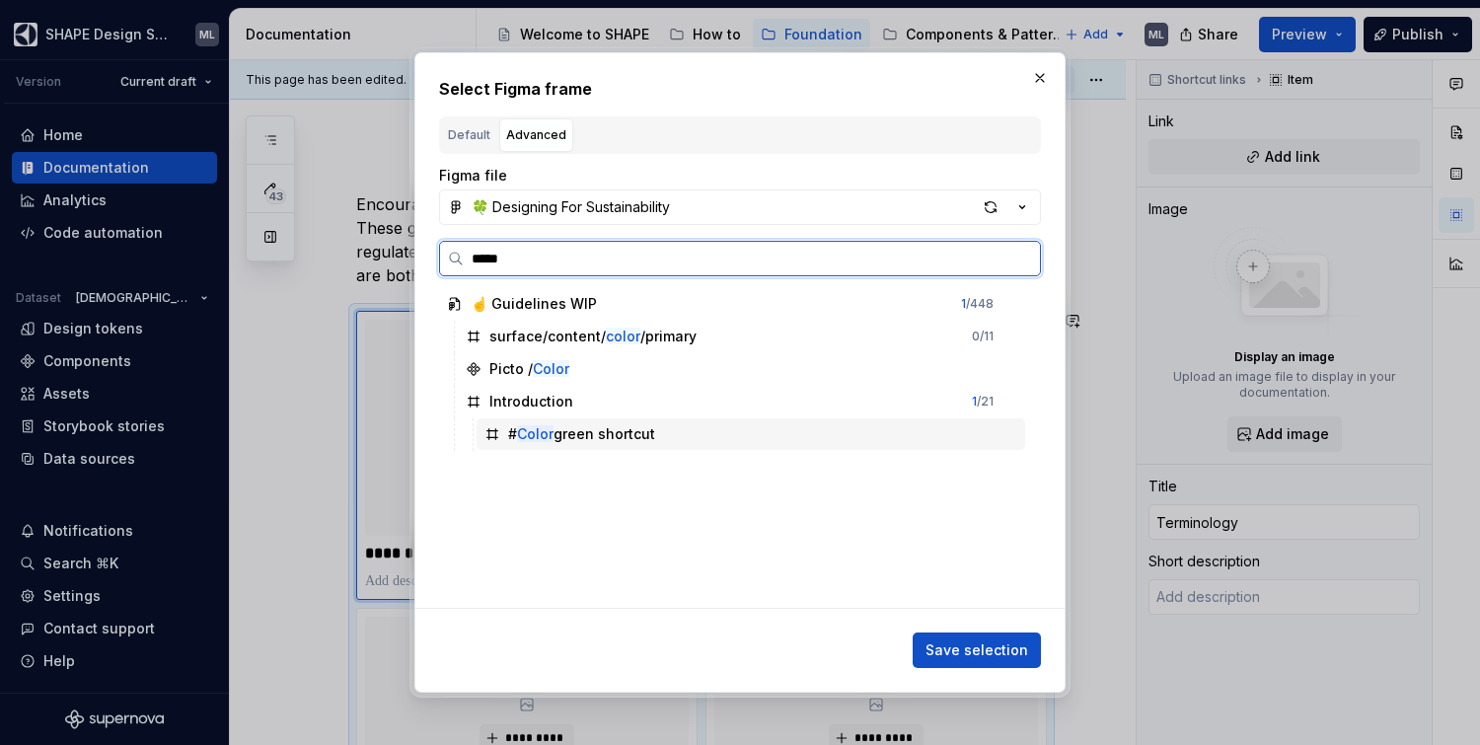
click at [576, 428] on div "# Color green shortcut" at bounding box center [581, 434] width 147 height 20
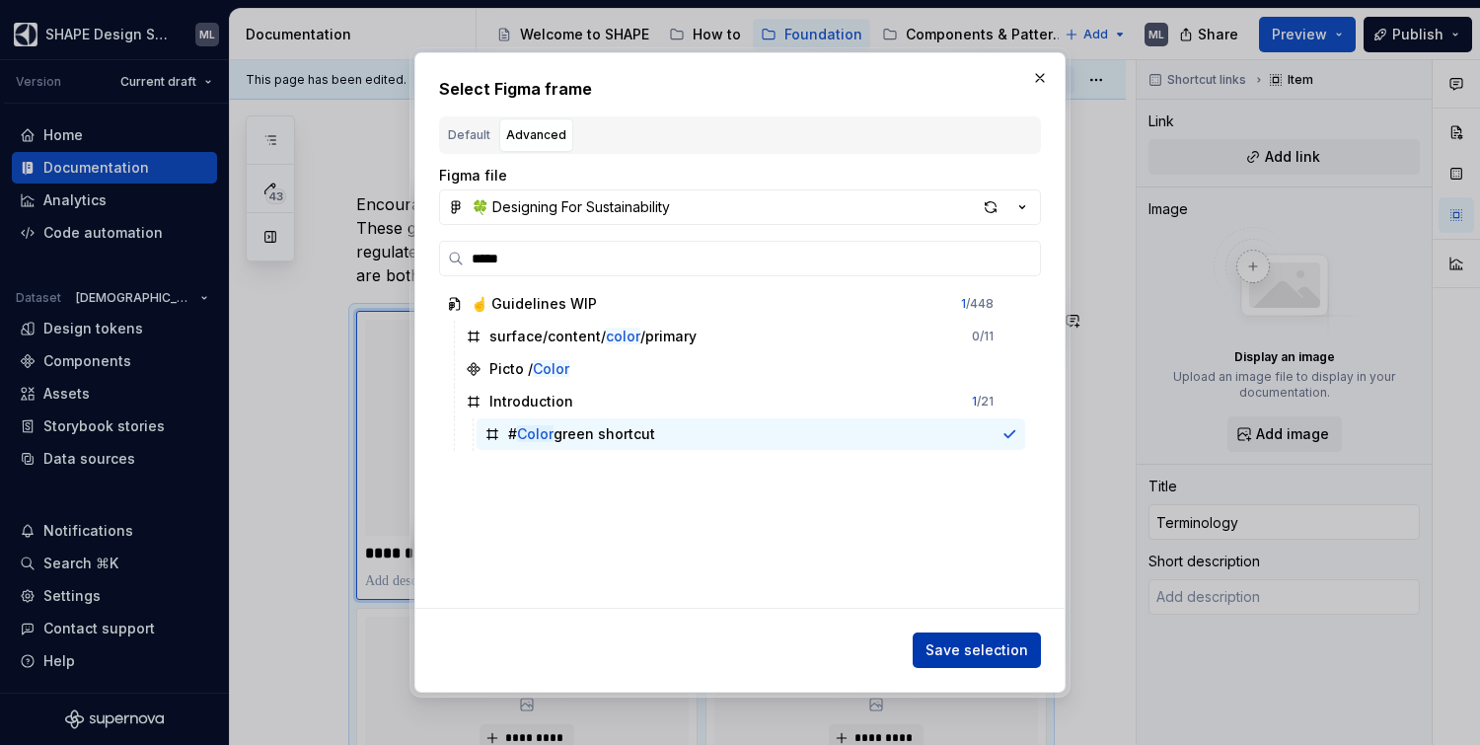
click at [969, 649] on span "Save selection" at bounding box center [977, 650] width 103 height 20
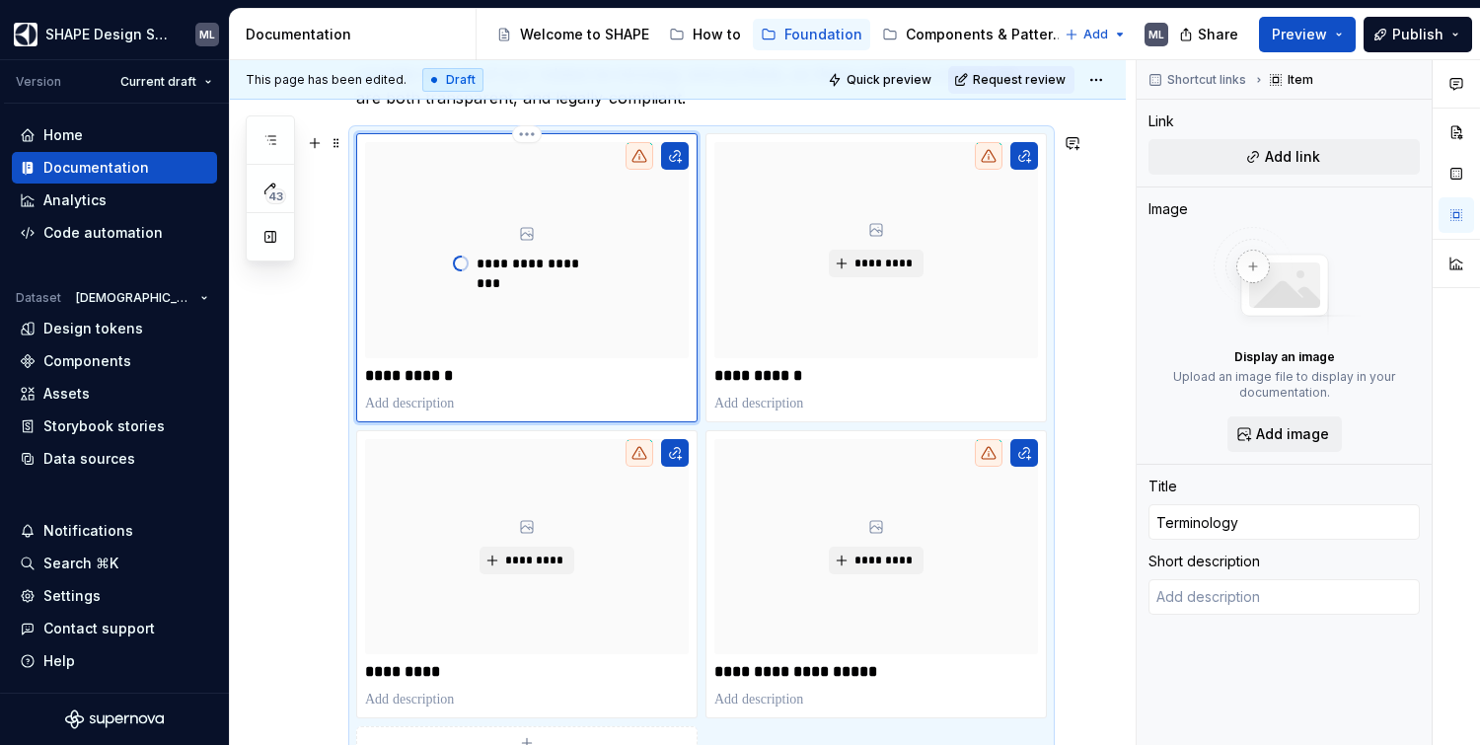
scroll to position [412, 0]
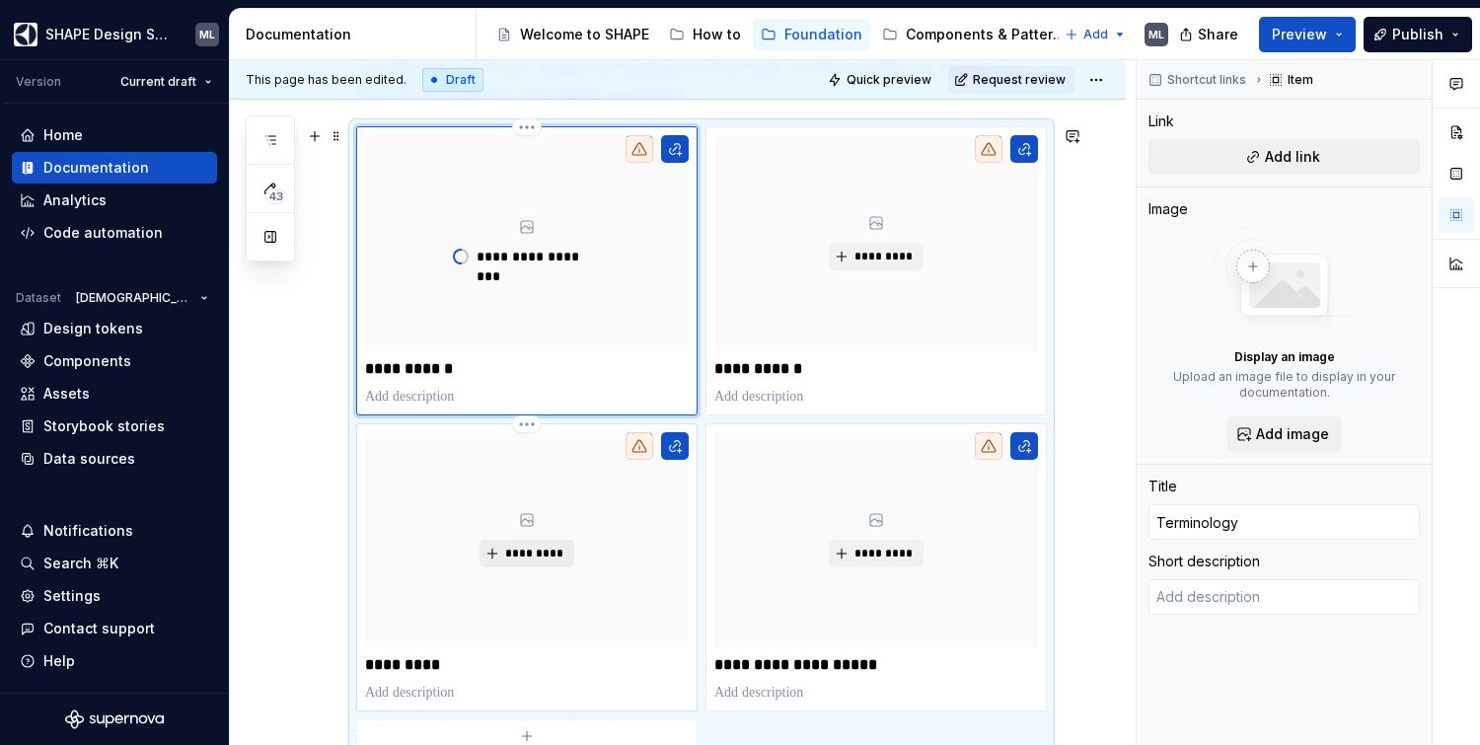
type textarea "*"
type input "Leaf icon"
click at [528, 562] on button "*********" at bounding box center [527, 554] width 94 height 28
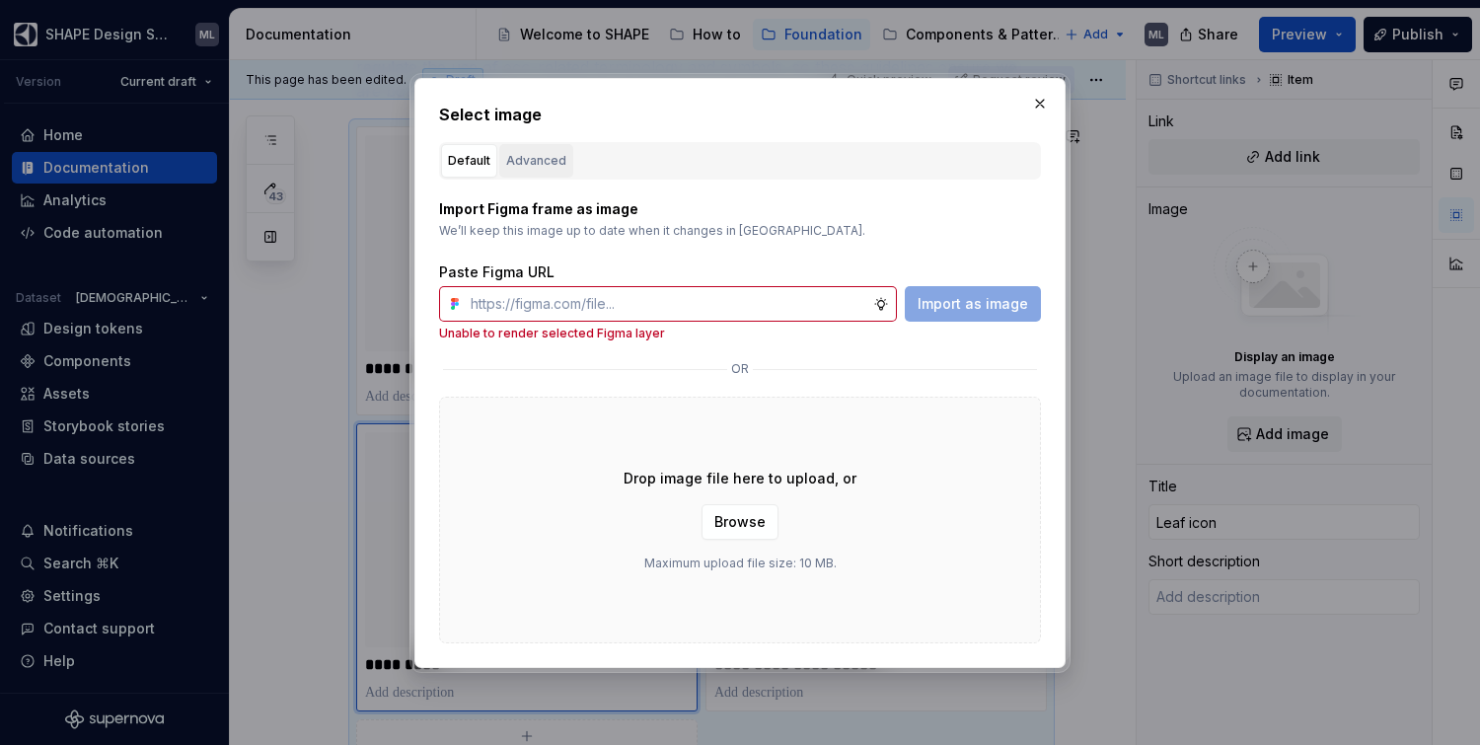
type textarea "*"
type input "Terminology"
click at [534, 158] on div "Advanced" at bounding box center [536, 161] width 60 height 20
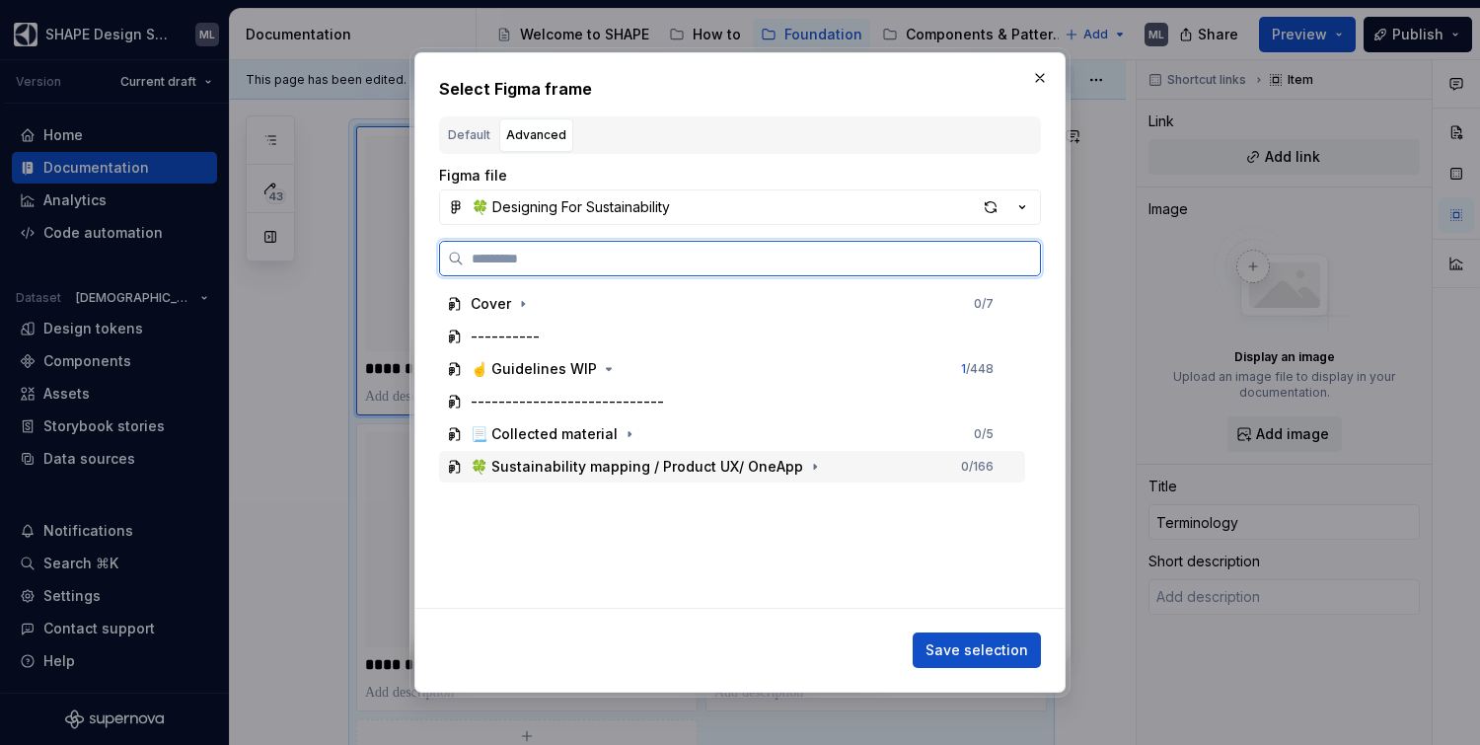
click at [575, 473] on div "🍀 Sustainability mapping / Product UX/ OneApp" at bounding box center [637, 467] width 333 height 20
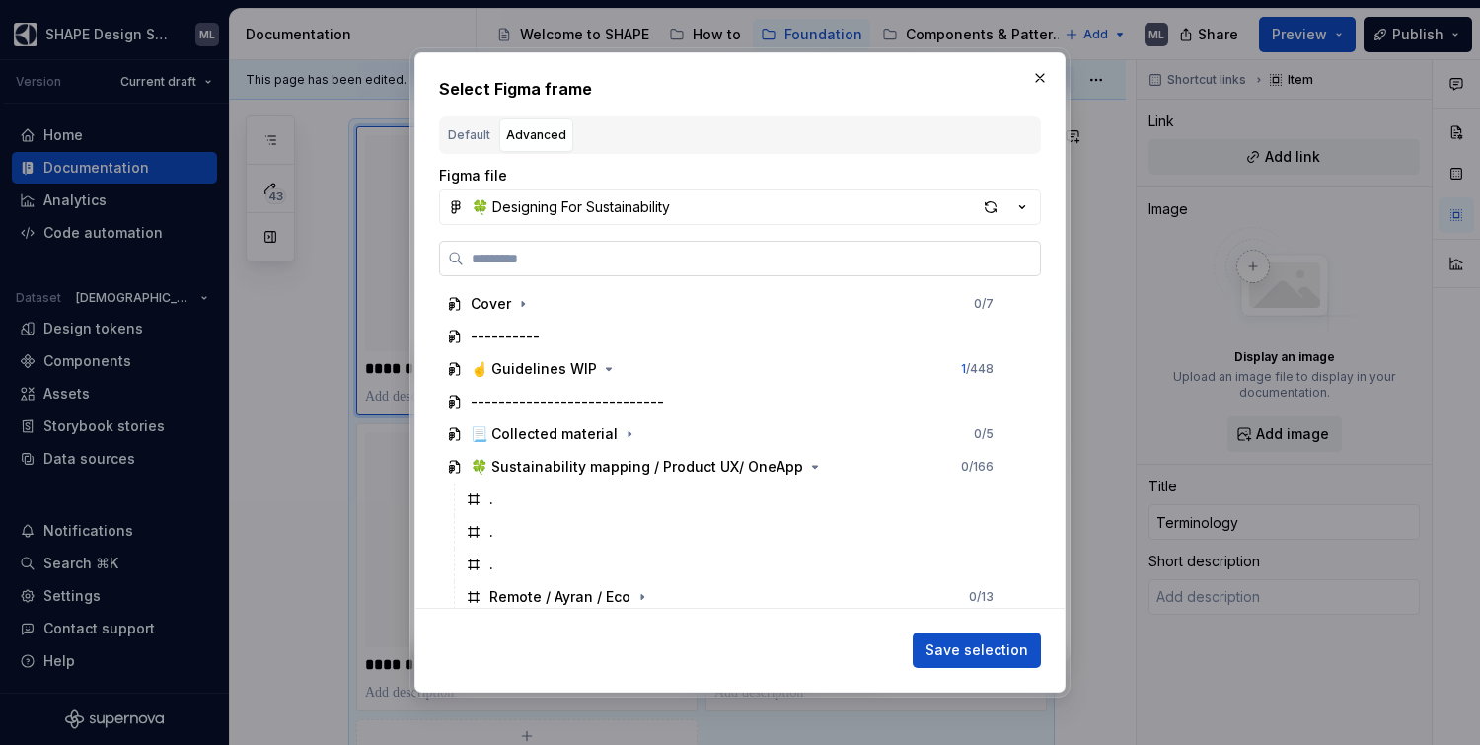
click at [595, 258] on input "search" at bounding box center [752, 259] width 576 height 20
type input "*"
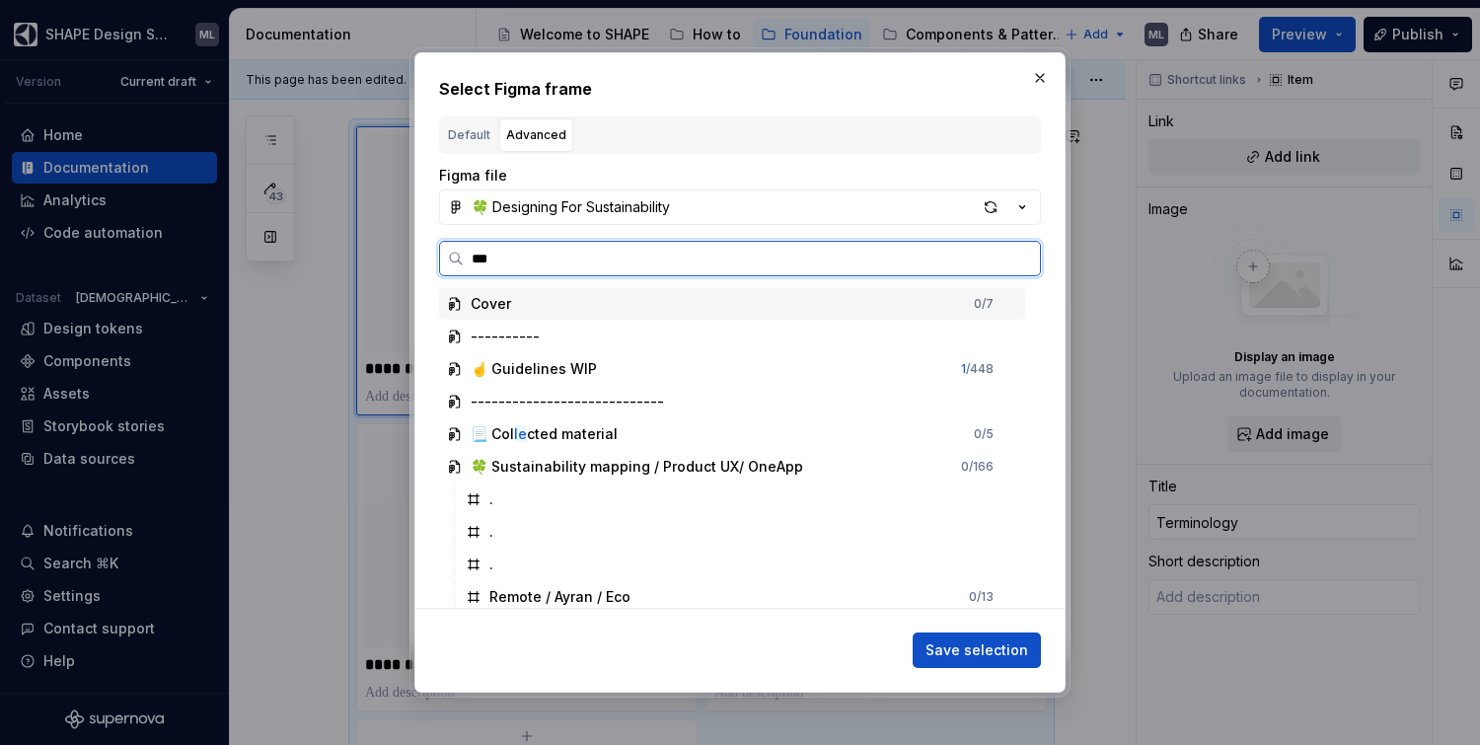
type input "****"
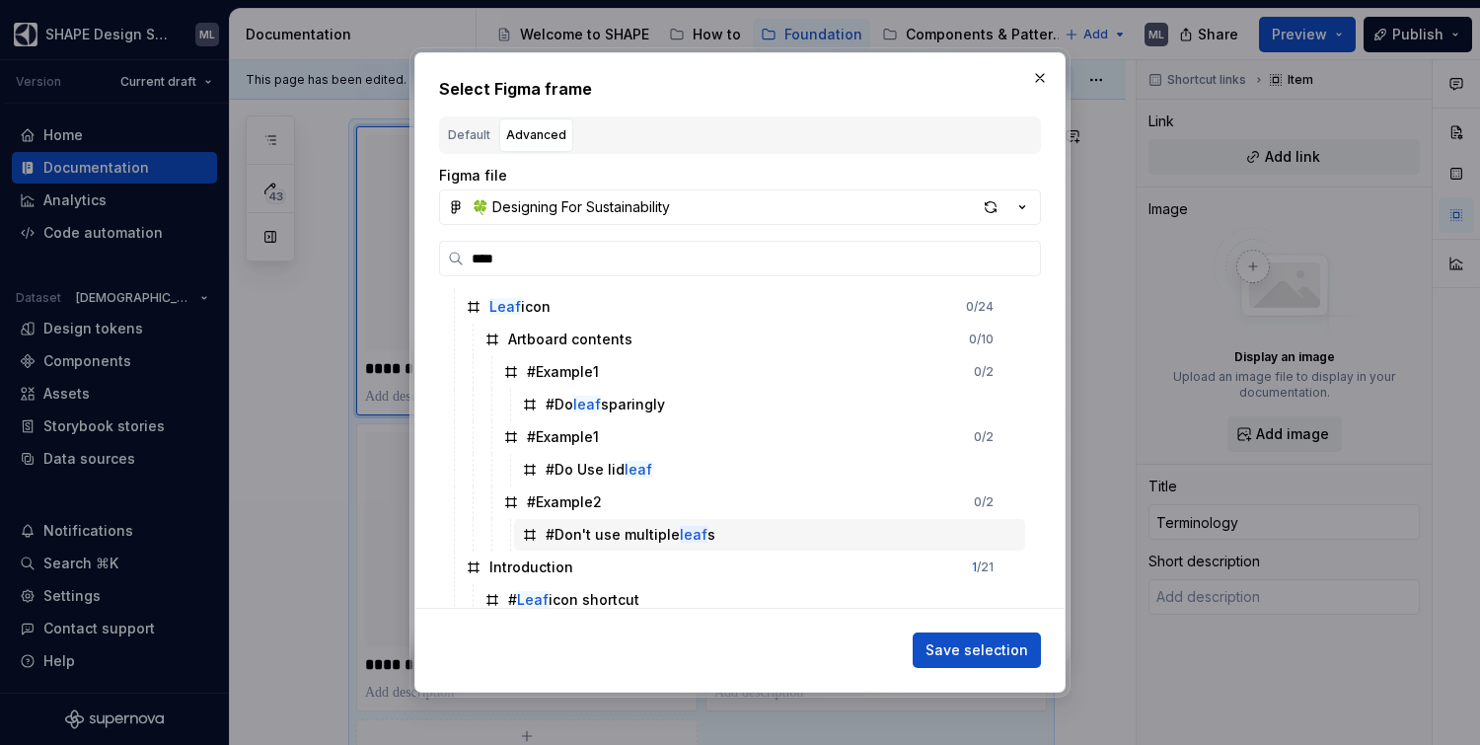
scroll to position [135, 0]
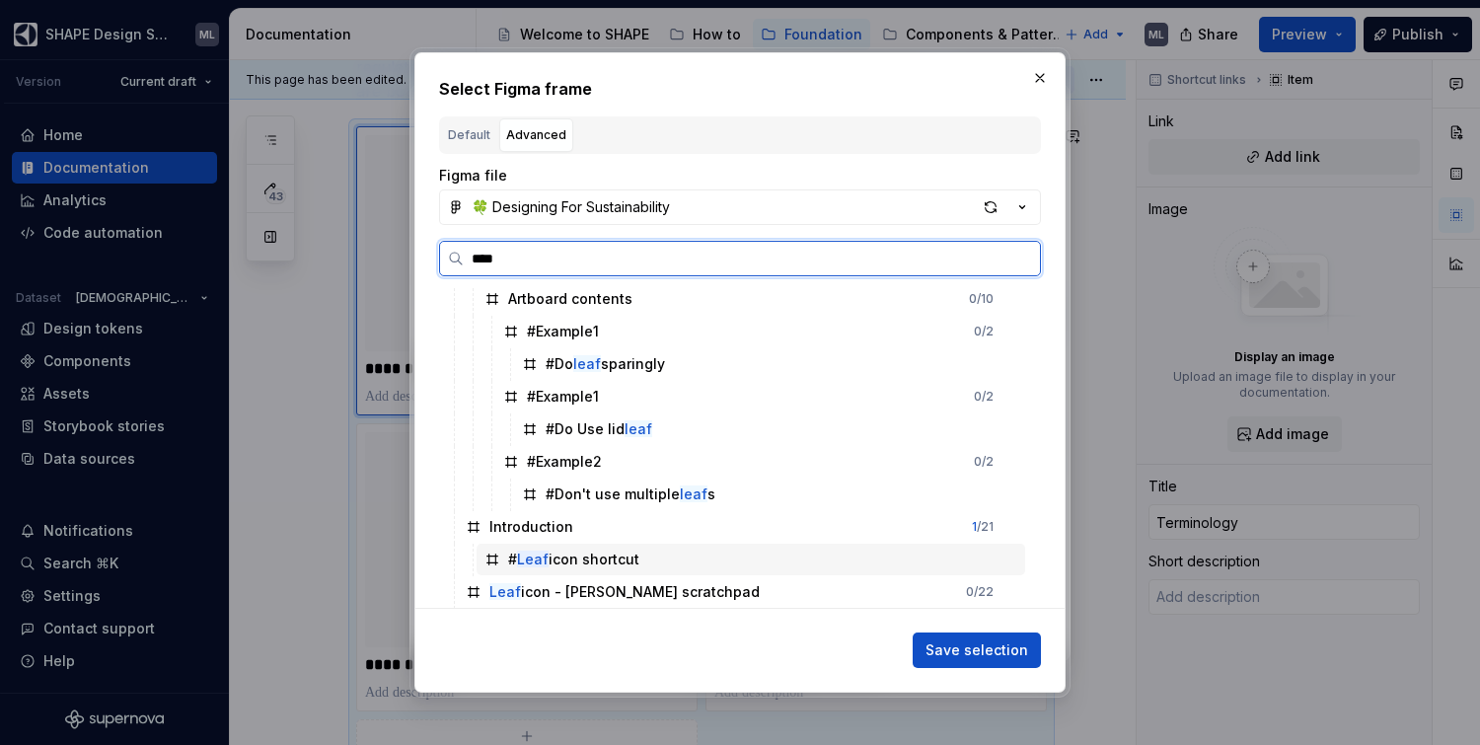
click at [607, 550] on div "# Leaf icon shortcut" at bounding box center [573, 560] width 131 height 20
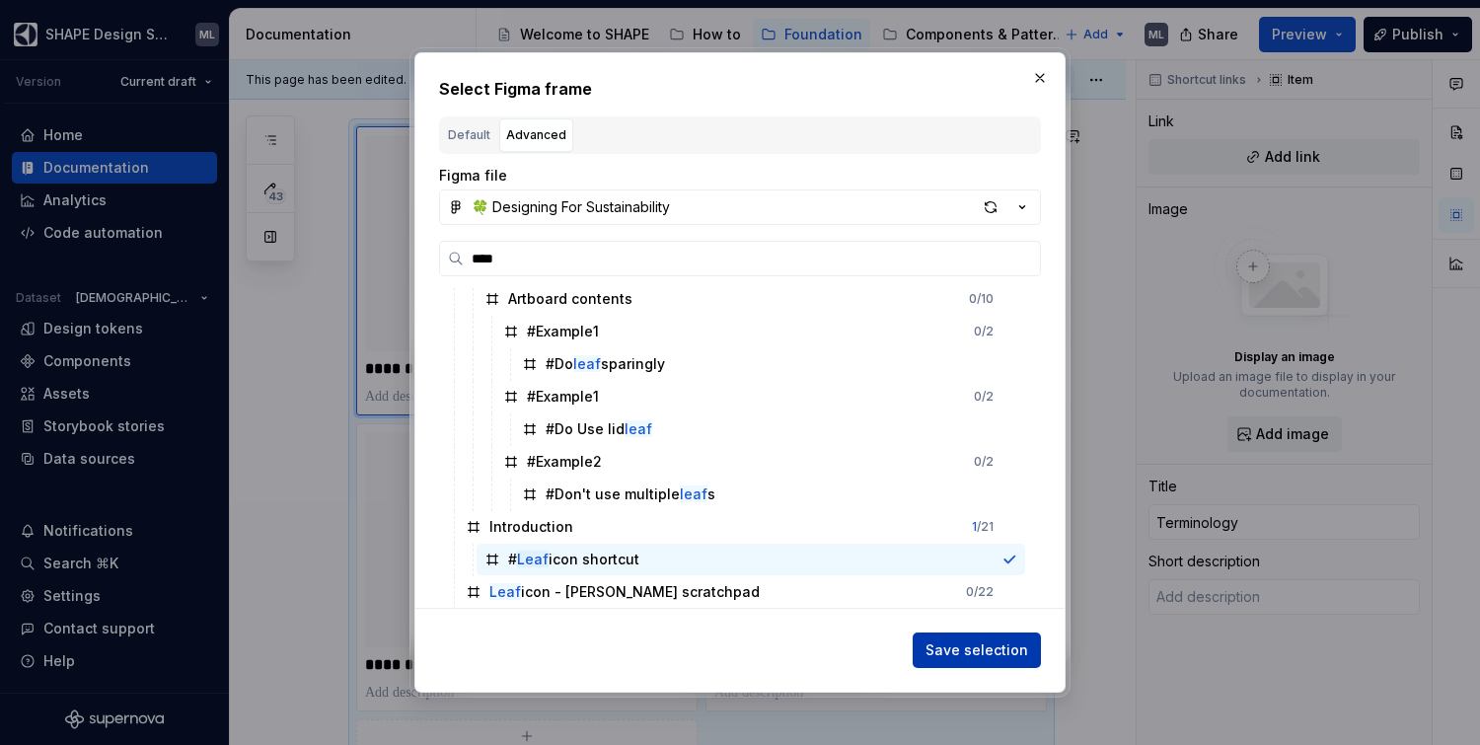
click at [963, 640] on span "Save selection" at bounding box center [977, 650] width 103 height 20
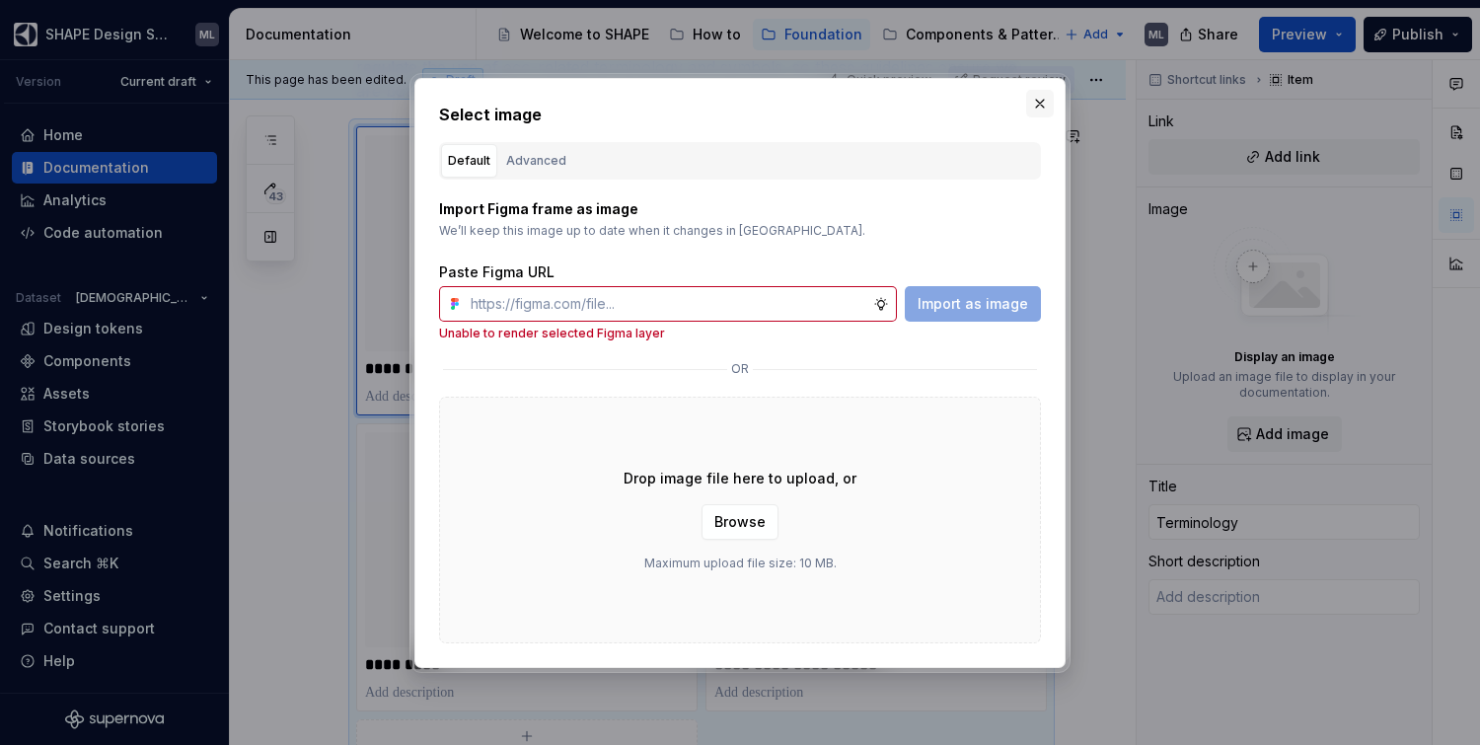
click at [1039, 116] on button "button" at bounding box center [1040, 104] width 28 height 28
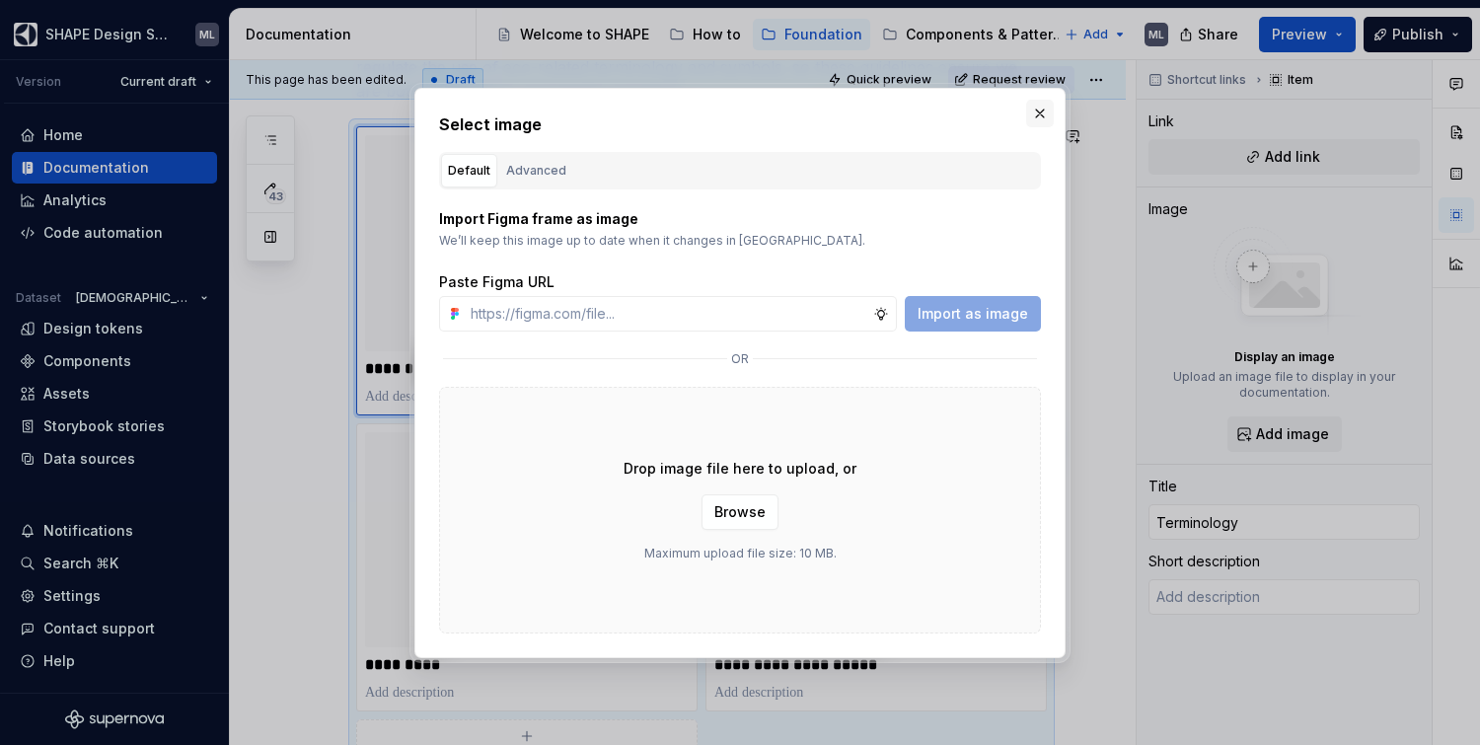
type textarea "*"
type input "Leaf icon"
click at [1039, 114] on button "button" at bounding box center [1040, 114] width 28 height 28
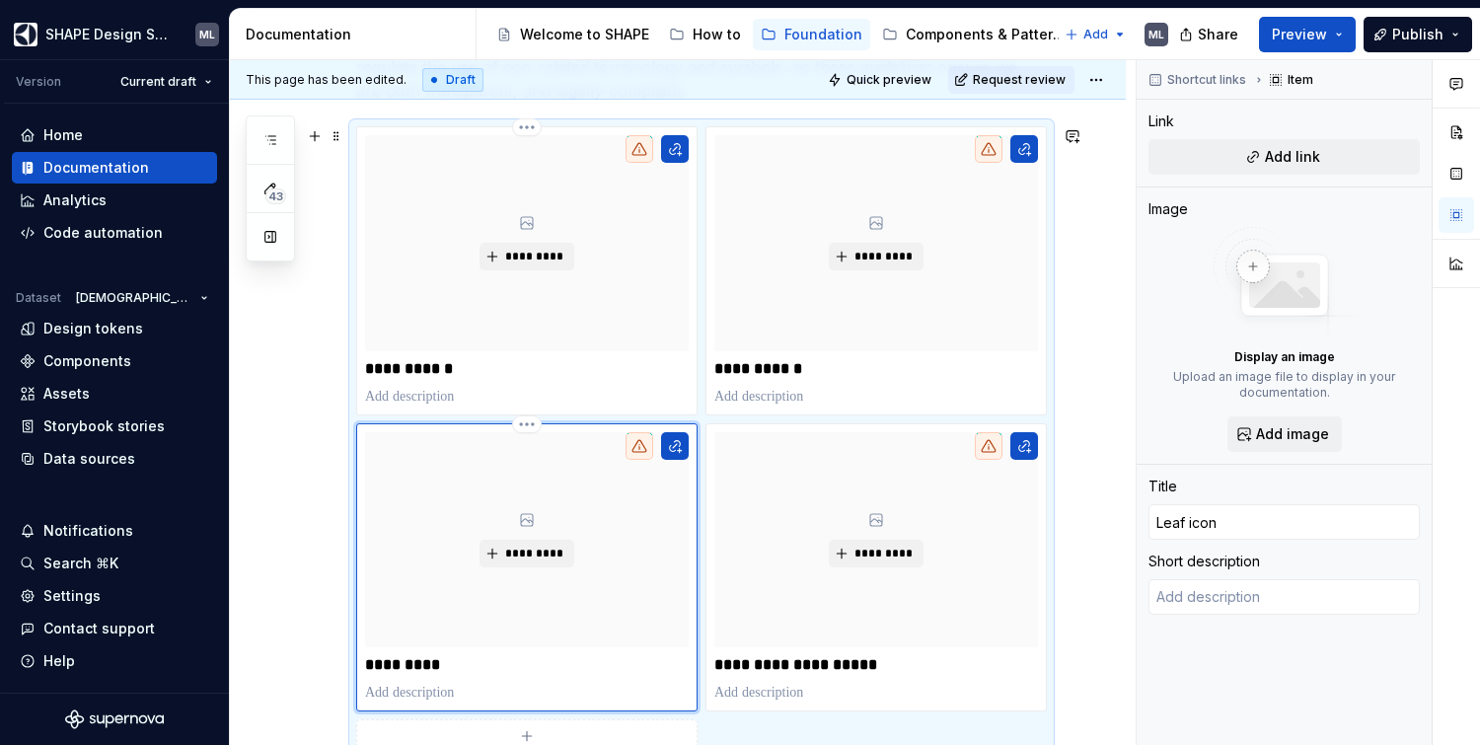
scroll to position [356, 0]
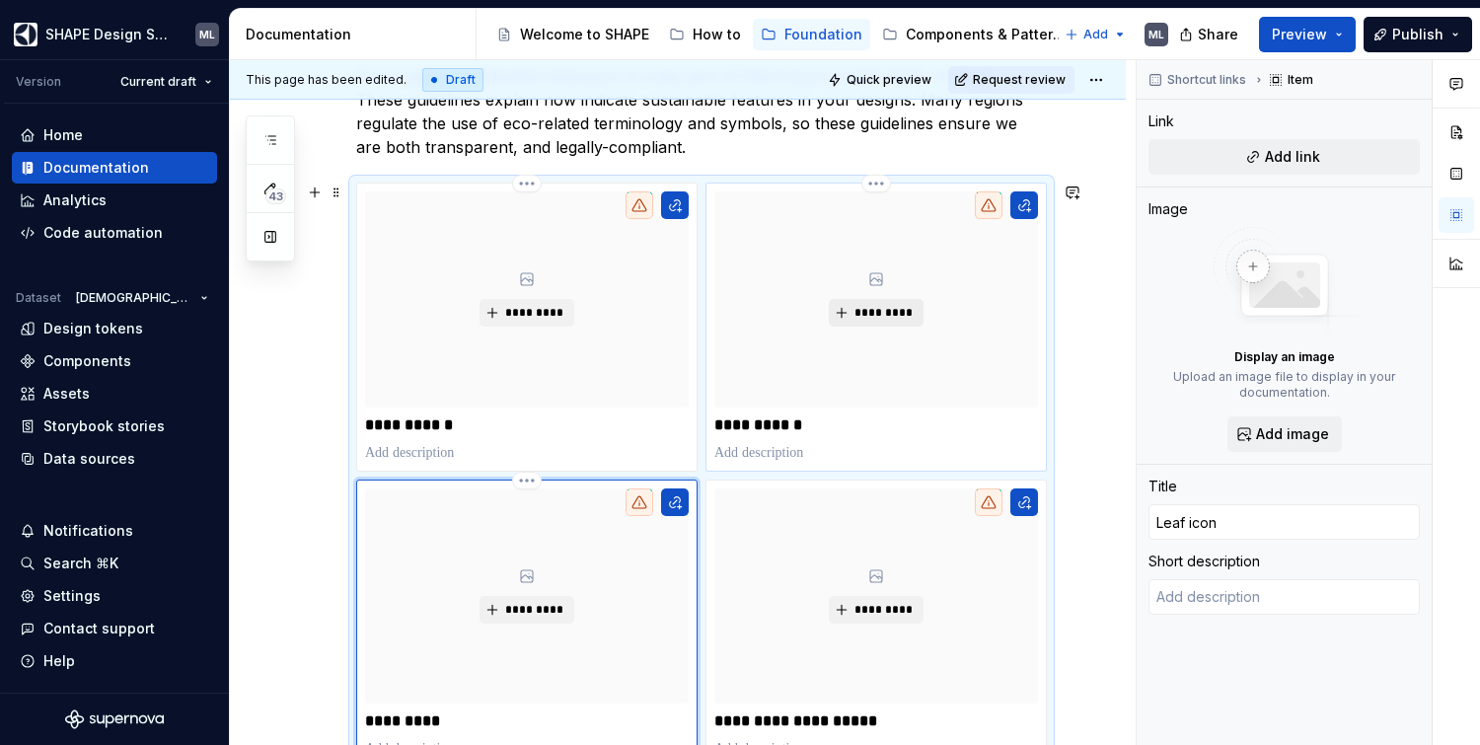
type textarea "*"
type input "Color green"
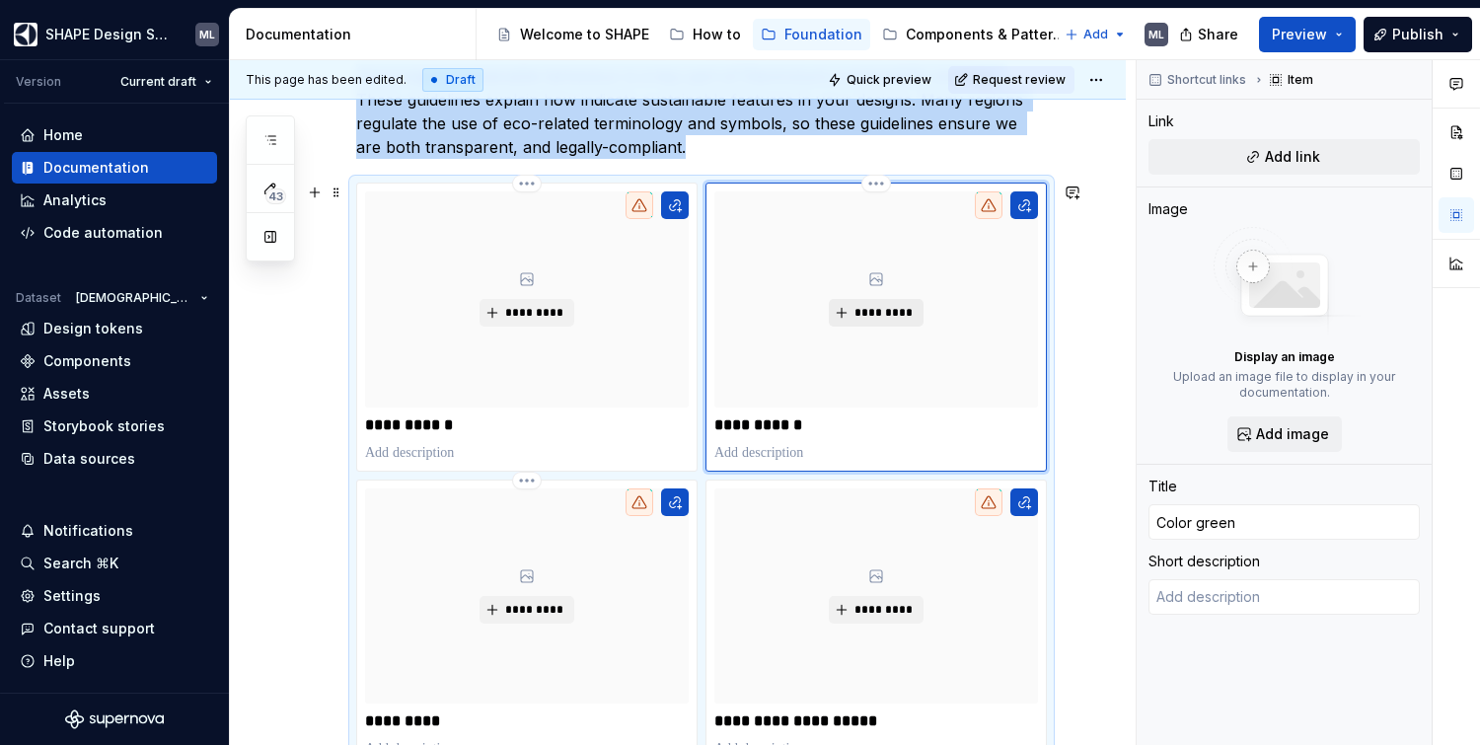
click at [890, 309] on span "*********" at bounding box center [884, 313] width 60 height 16
type textarea "*"
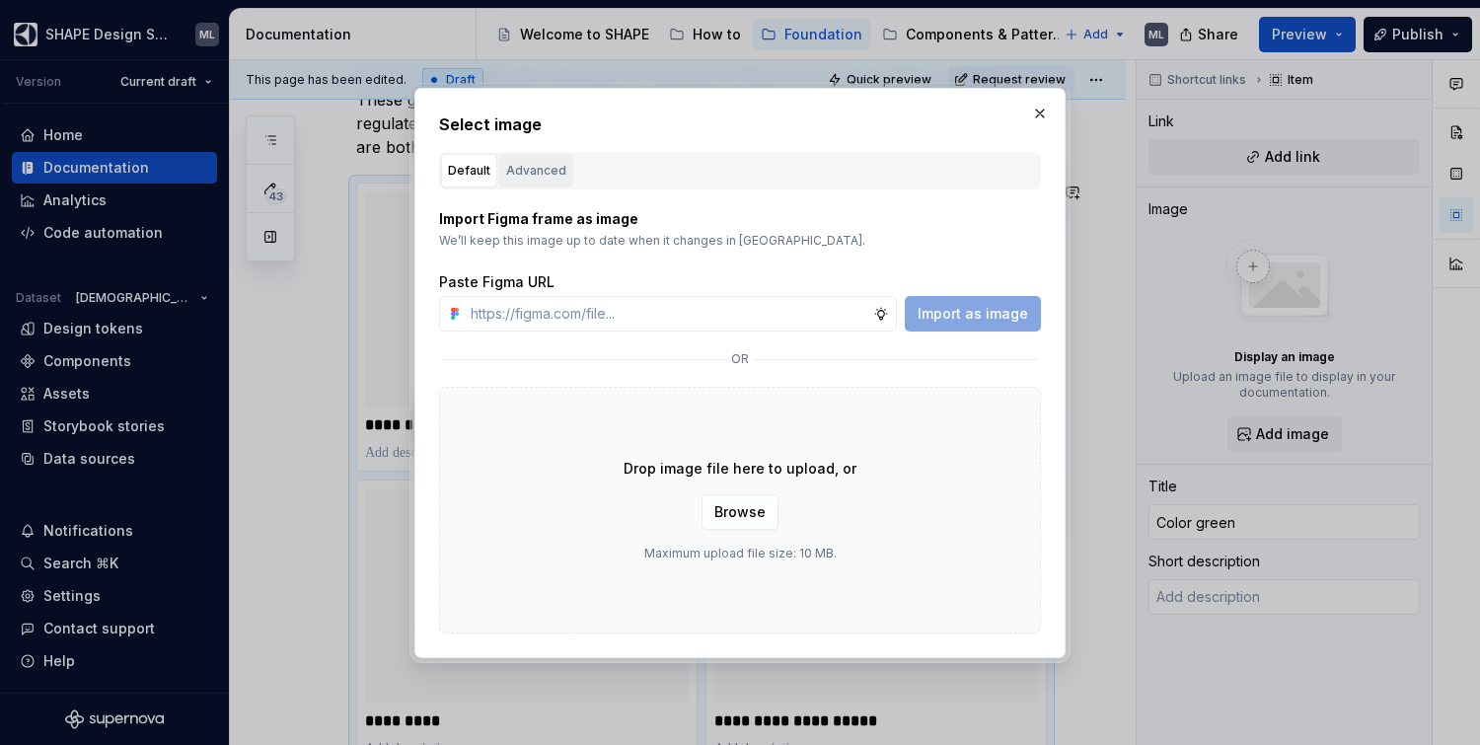
click at [527, 163] on div "Advanced" at bounding box center [536, 171] width 60 height 20
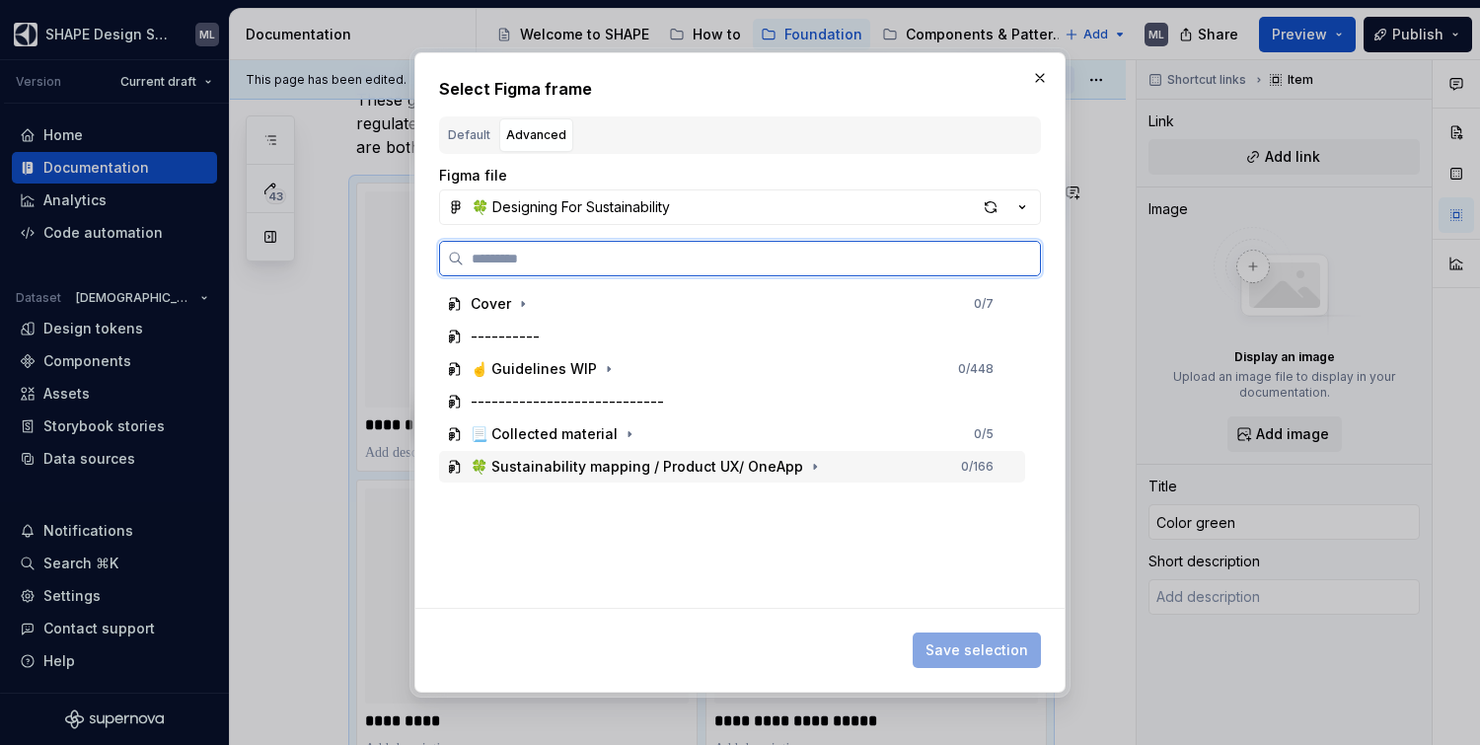
click at [542, 464] on div "🍀 Sustainability mapping / Product UX/ OneApp" at bounding box center [637, 467] width 333 height 20
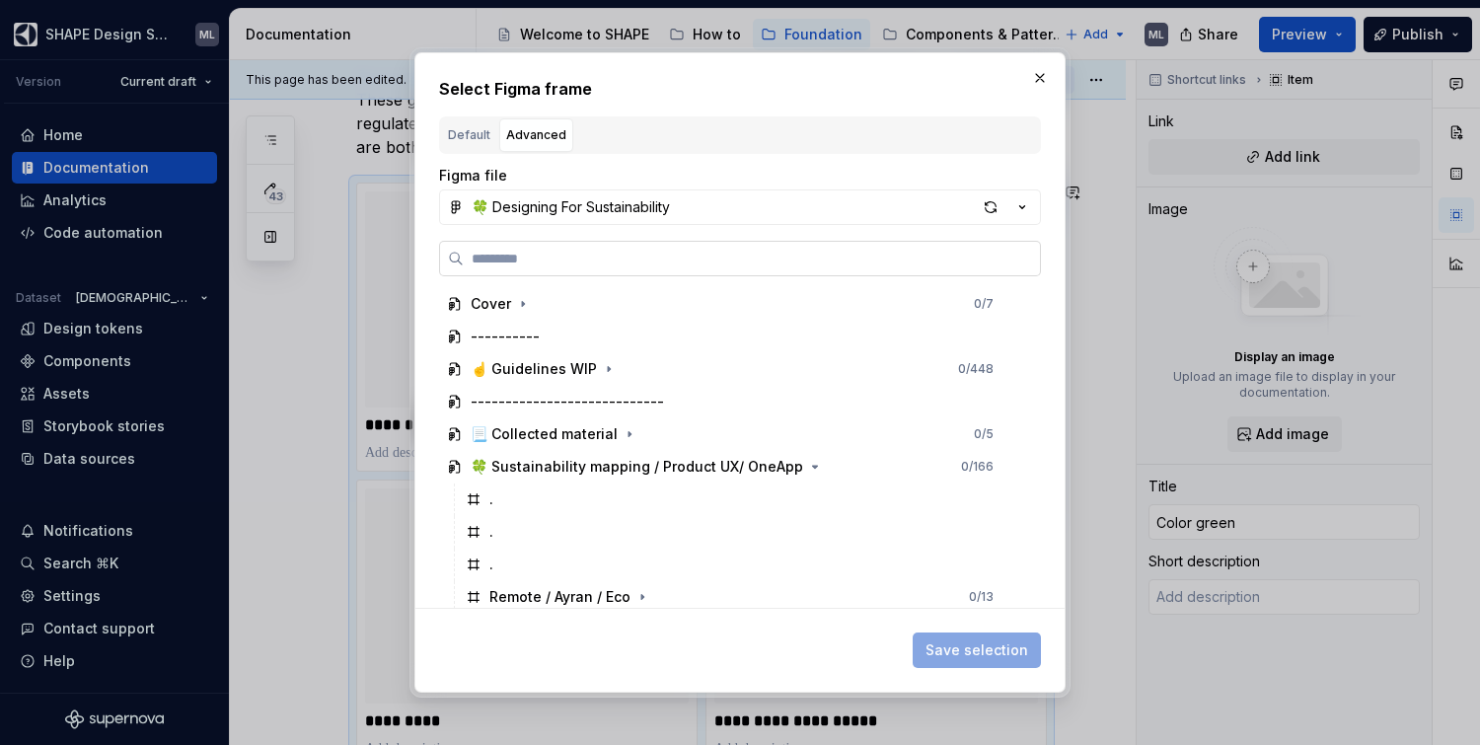
click at [606, 259] on input "search" at bounding box center [752, 259] width 576 height 20
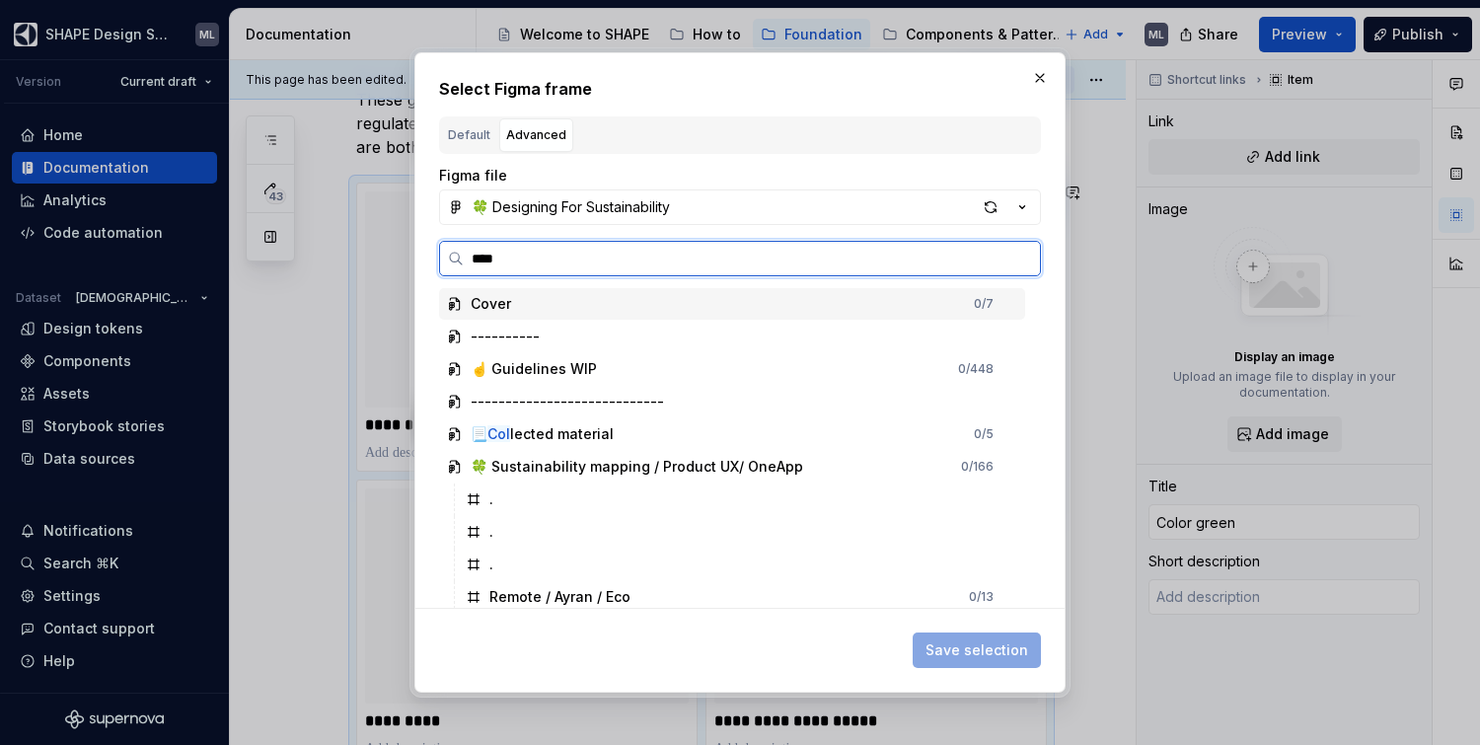
type input "*****"
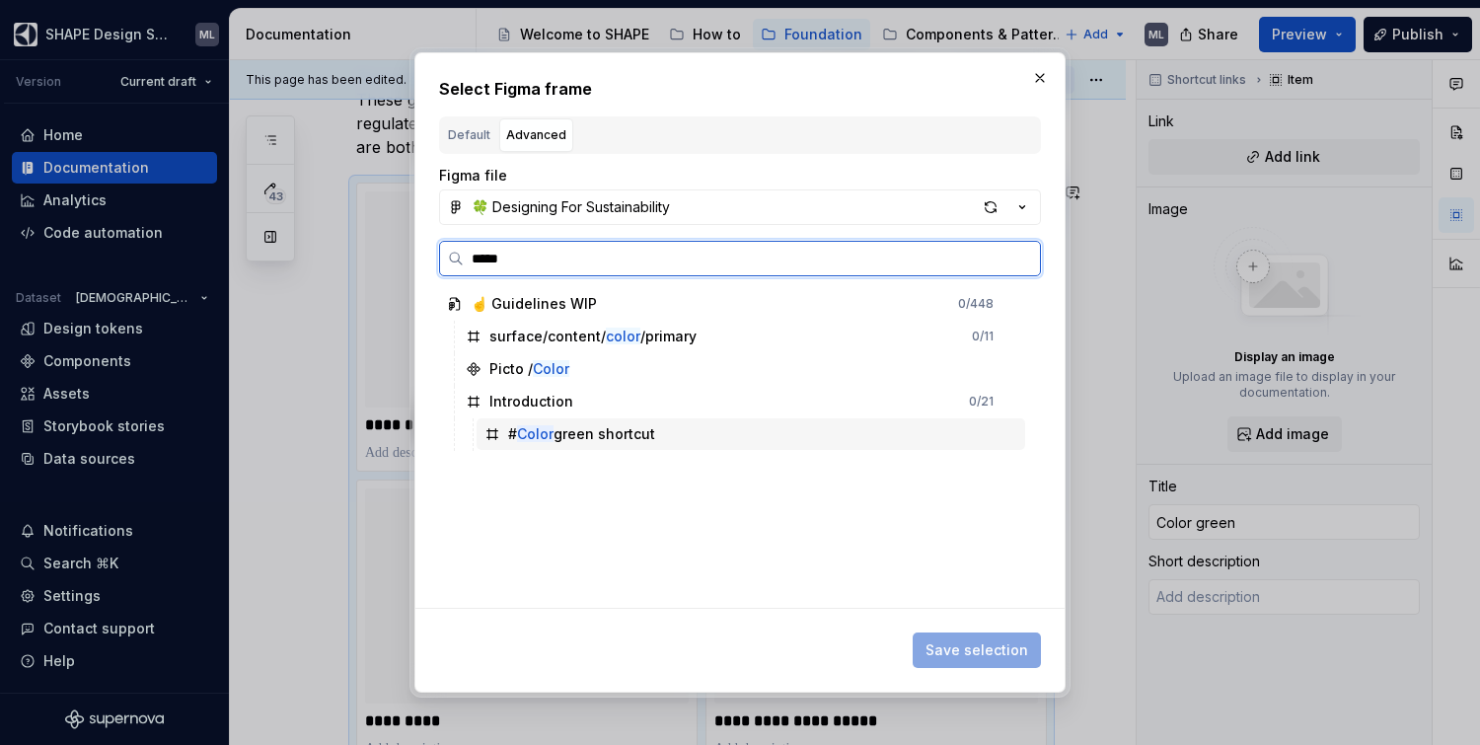
click at [603, 427] on div "# Color green shortcut" at bounding box center [581, 434] width 147 height 20
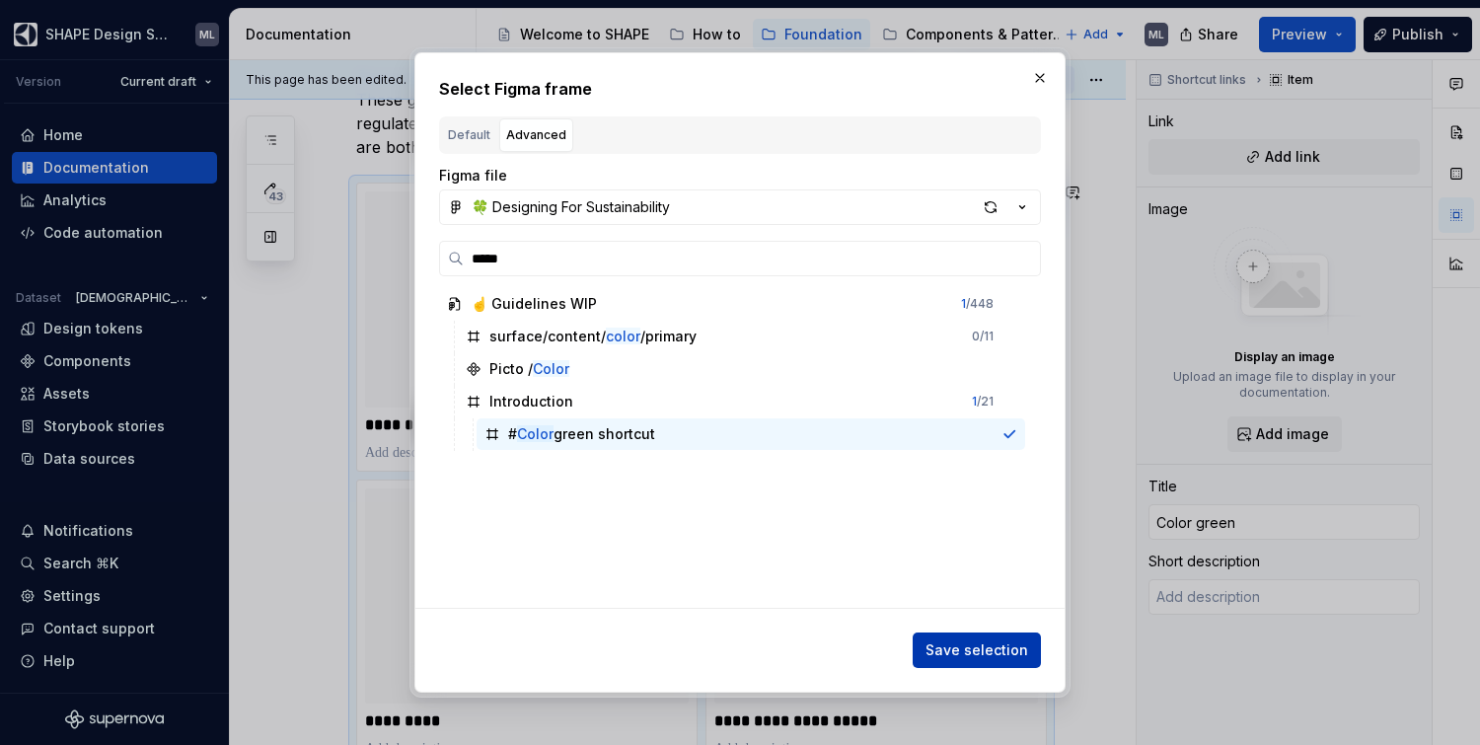
click at [985, 644] on span "Save selection" at bounding box center [977, 650] width 103 height 20
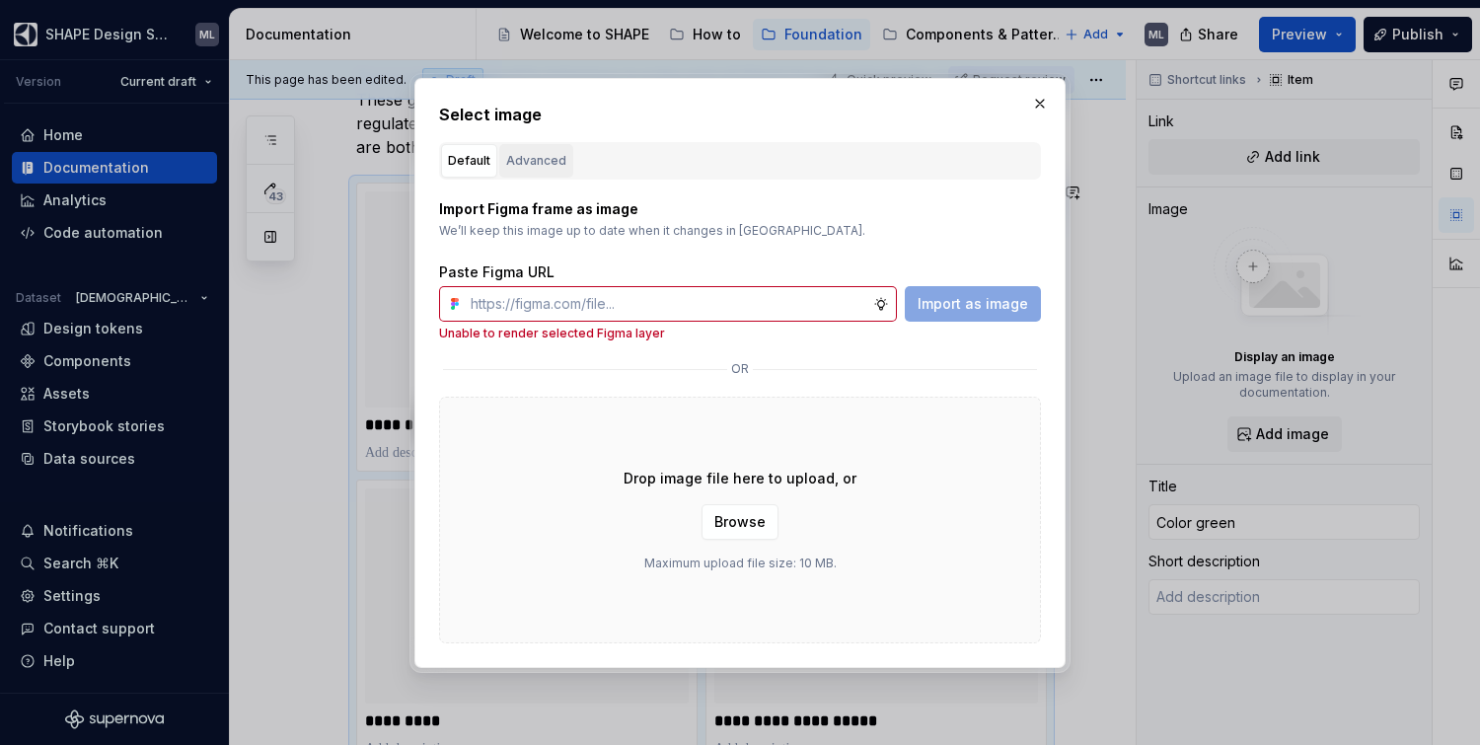
click at [526, 155] on div "Advanced" at bounding box center [536, 161] width 60 height 20
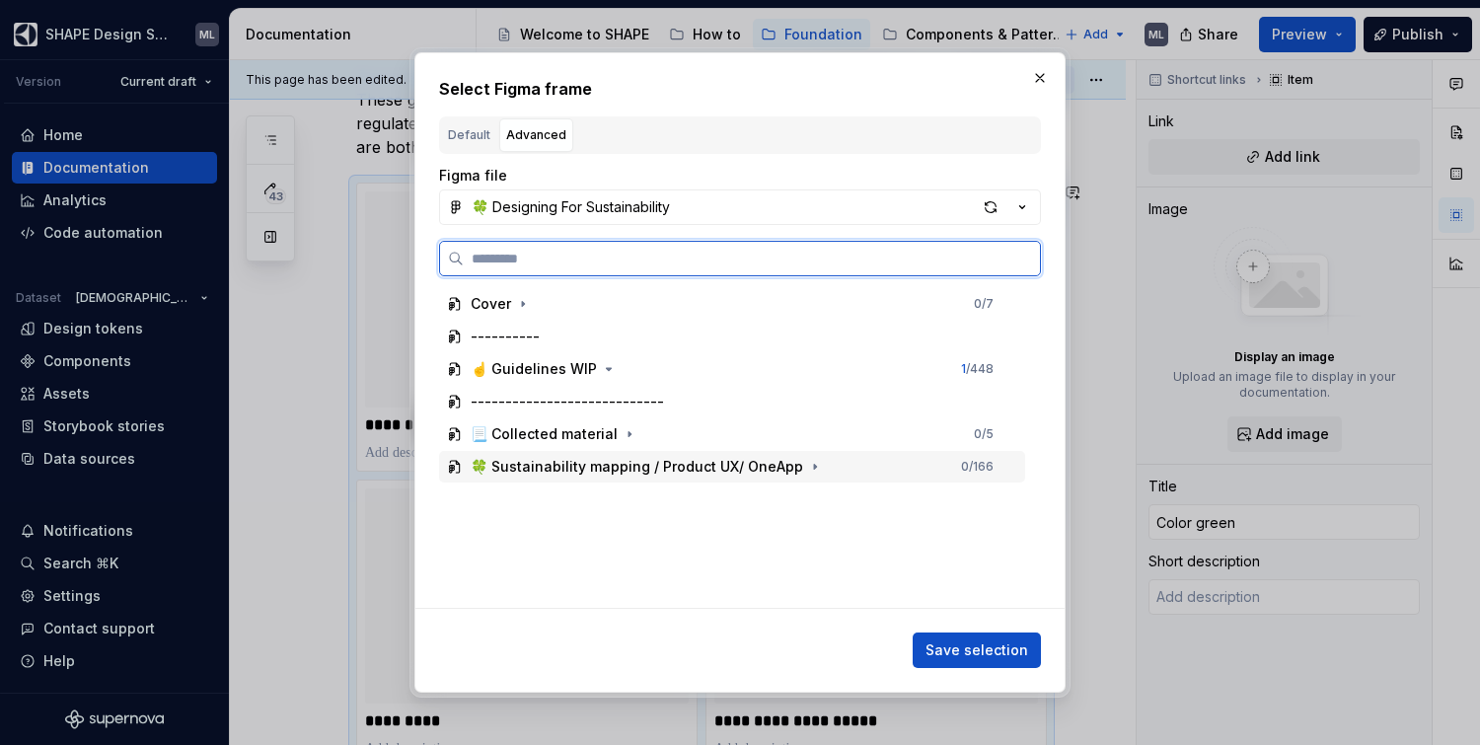
click at [536, 460] on div "🍀 Sustainability mapping / Product UX/ OneApp" at bounding box center [637, 467] width 333 height 20
click at [544, 471] on div "🍀 Sustainability mapping / Product UX/ OneApp" at bounding box center [637, 467] width 333 height 20
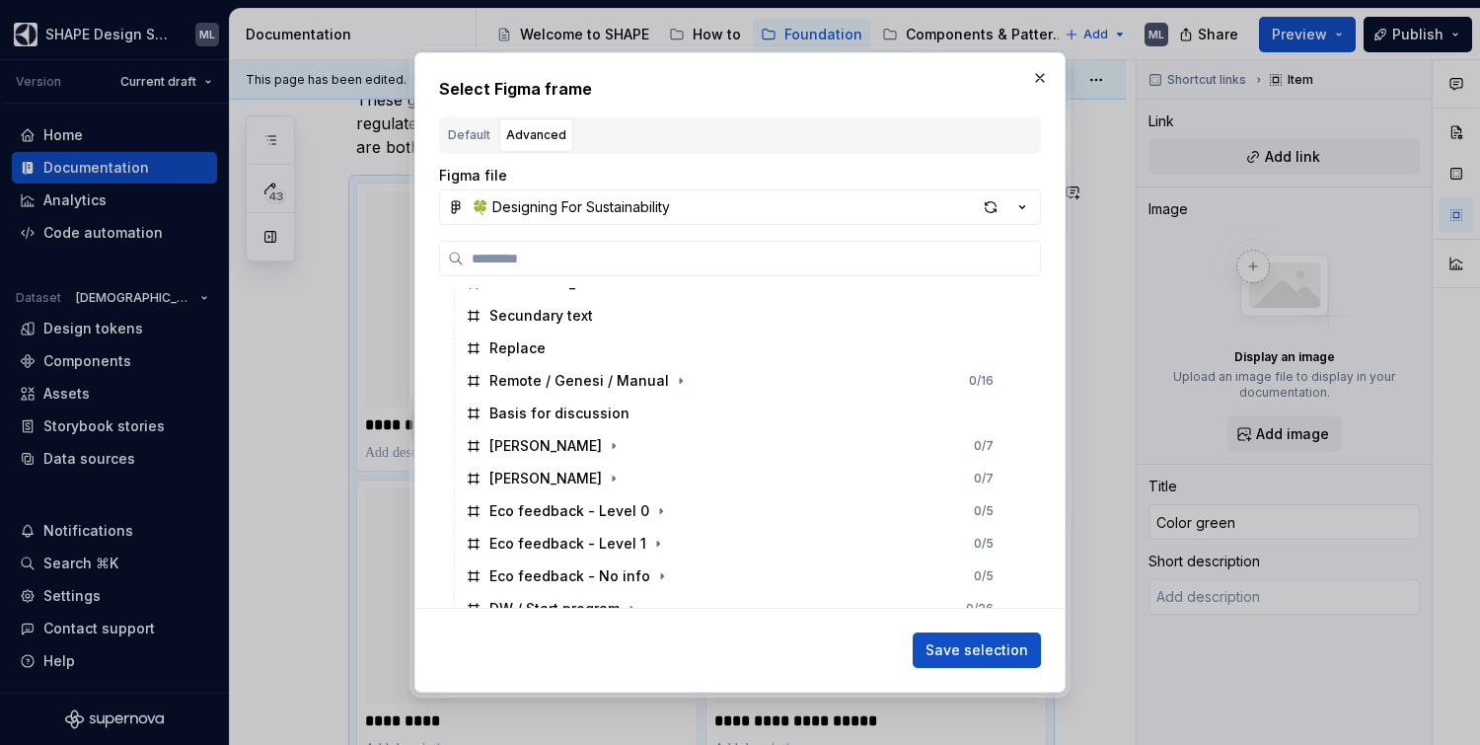
scroll to position [917, 0]
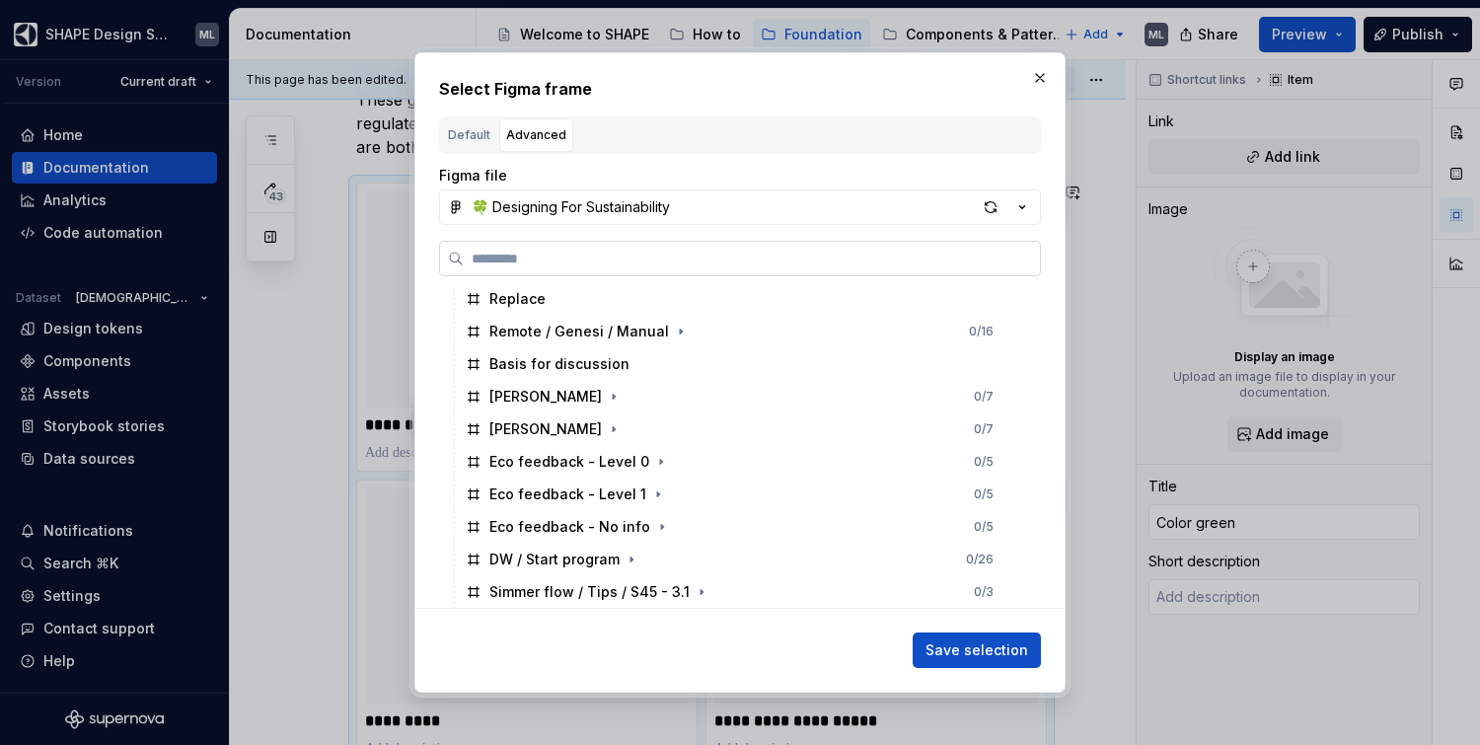
type textarea "*"
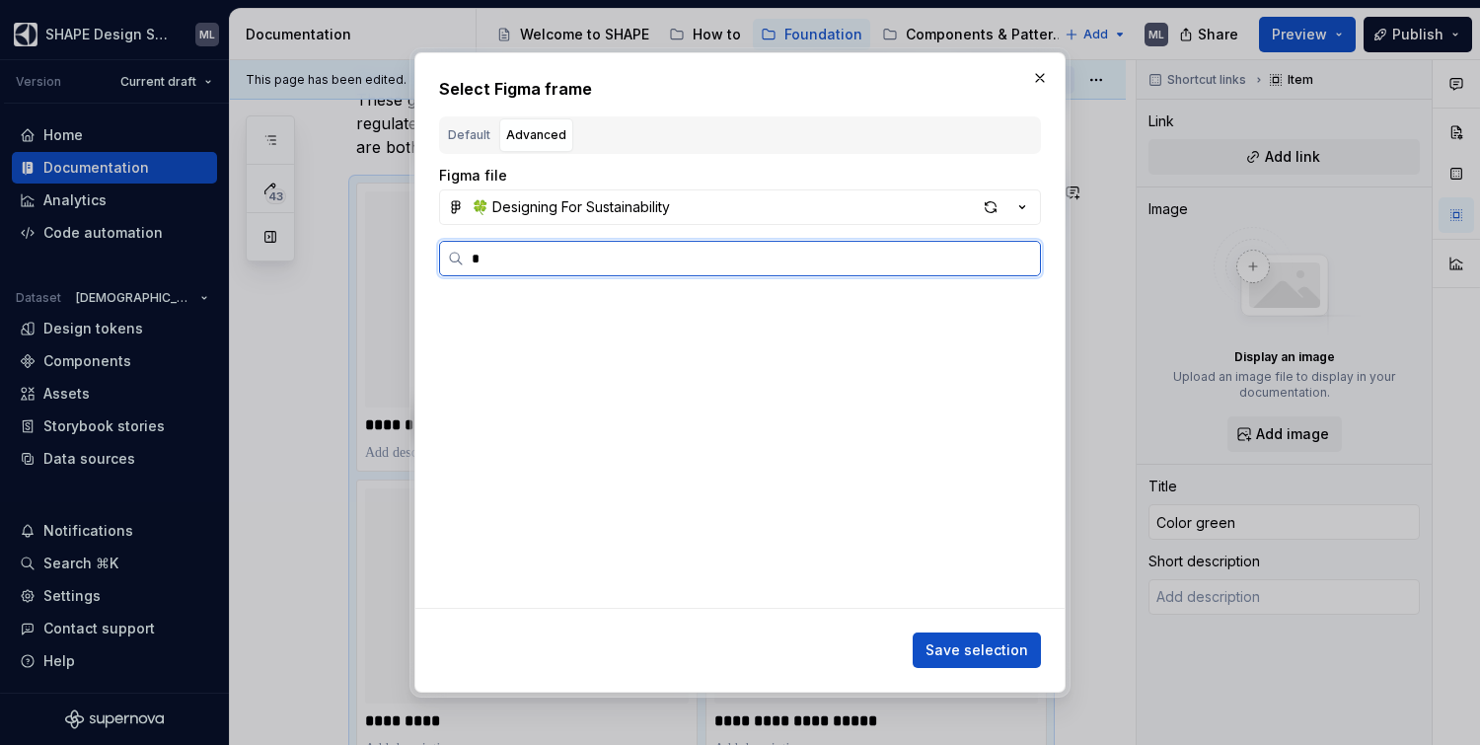
scroll to position [0, 0]
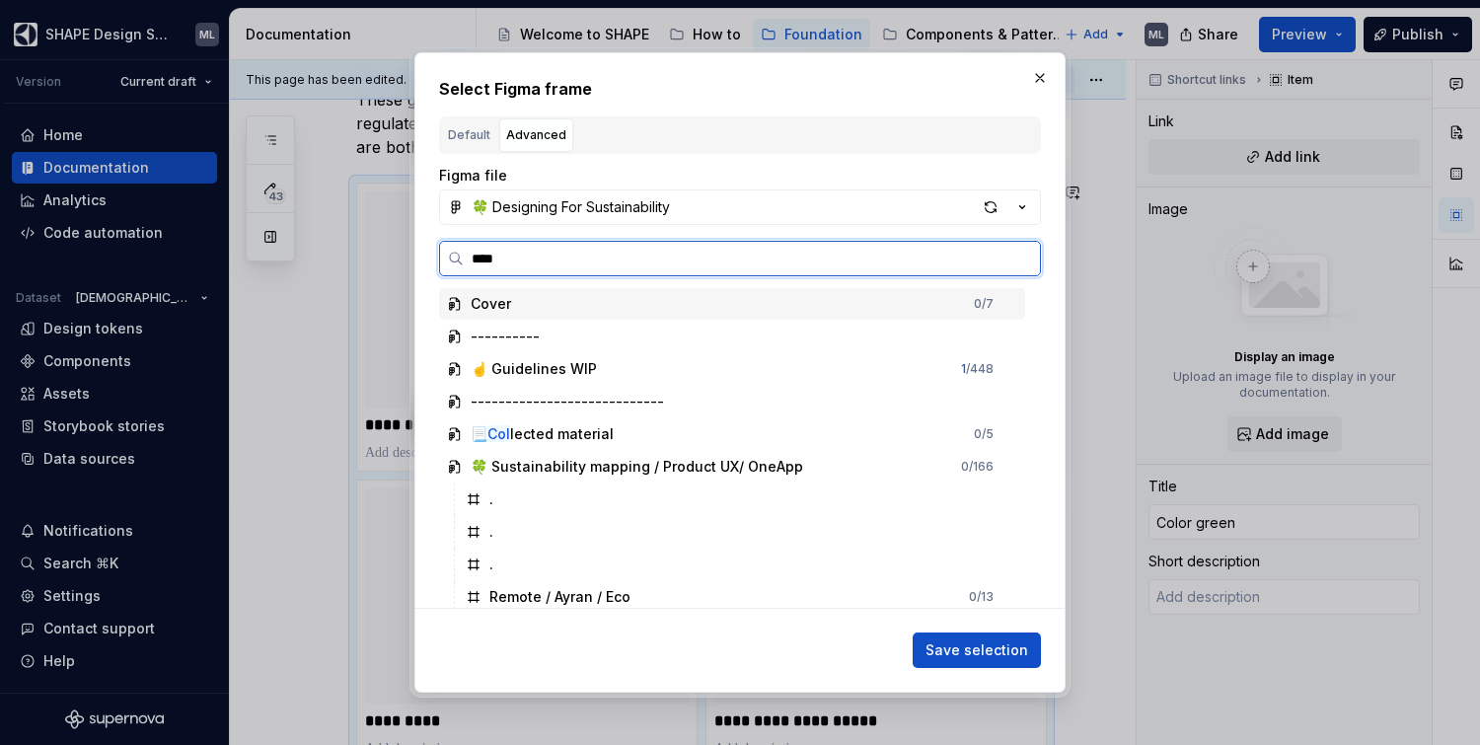
type input "*****"
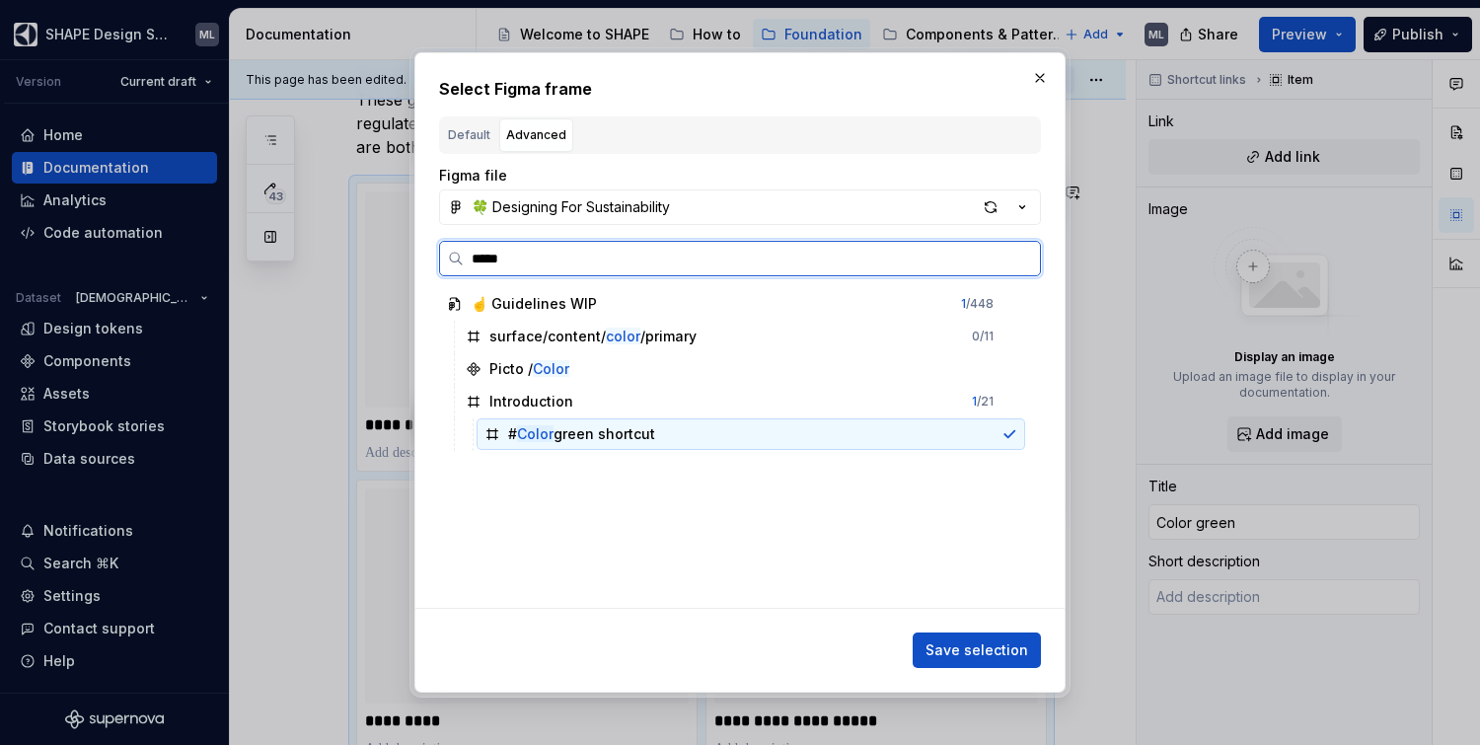
click at [585, 434] on div "# Color green shortcut" at bounding box center [581, 434] width 147 height 20
click at [583, 365] on div "Picto / Color" at bounding box center [741, 369] width 567 height 32
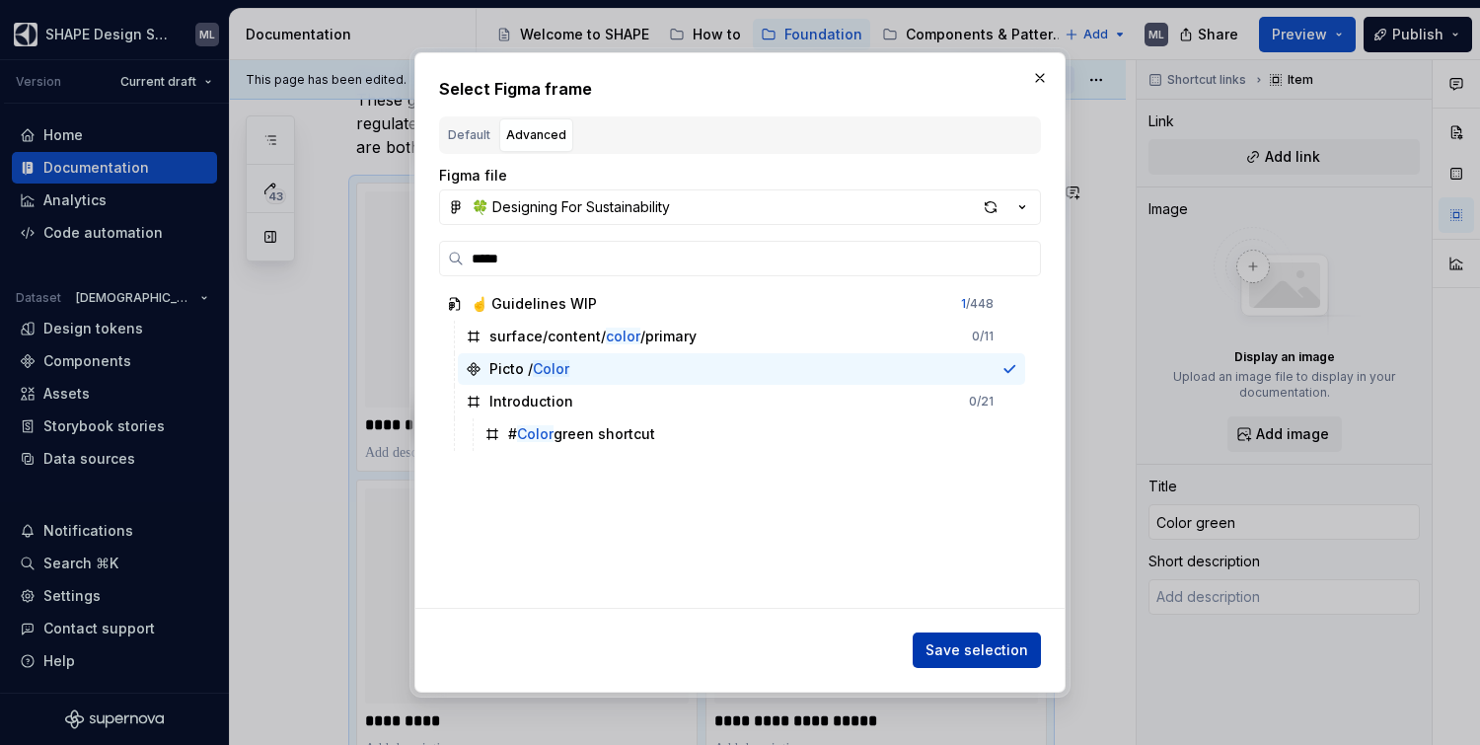
click at [990, 645] on span "Save selection" at bounding box center [977, 650] width 103 height 20
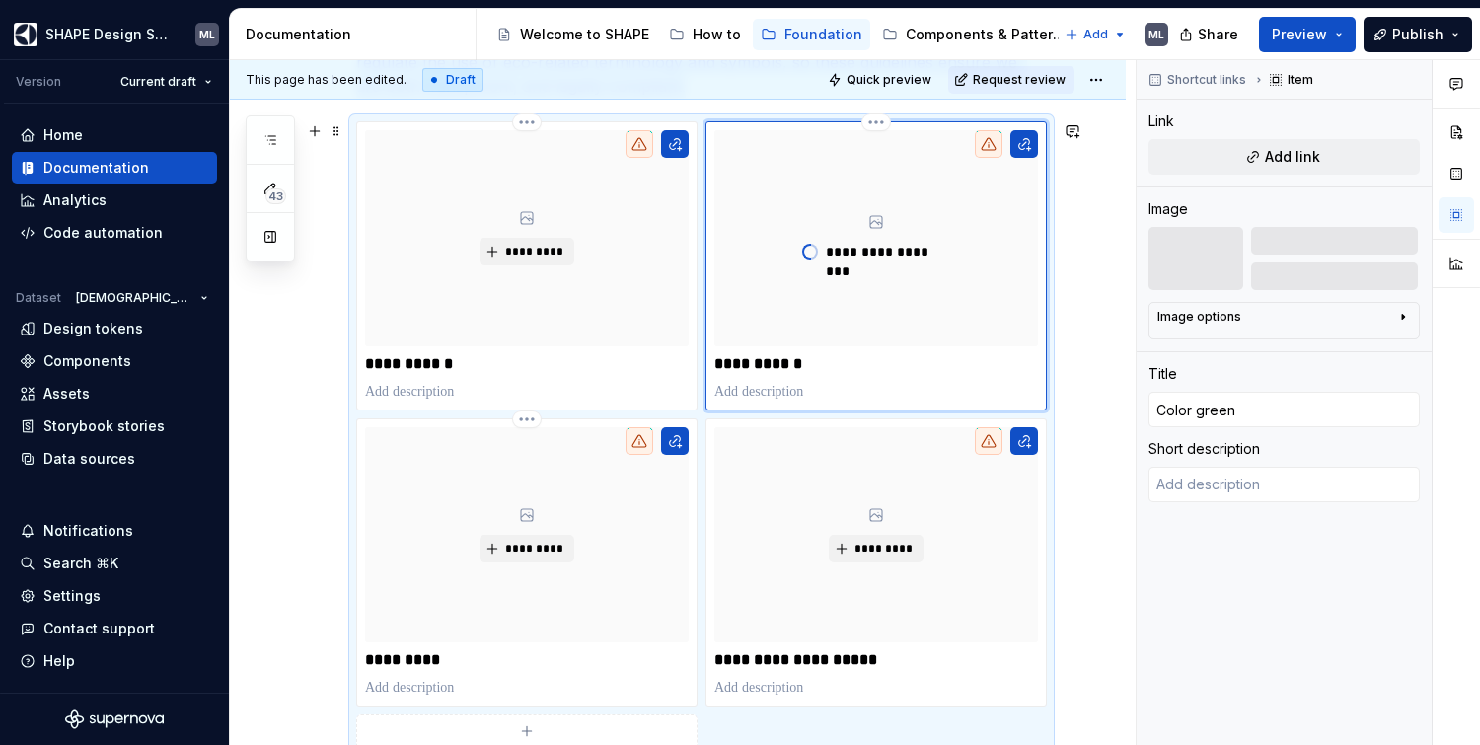
scroll to position [396, 0]
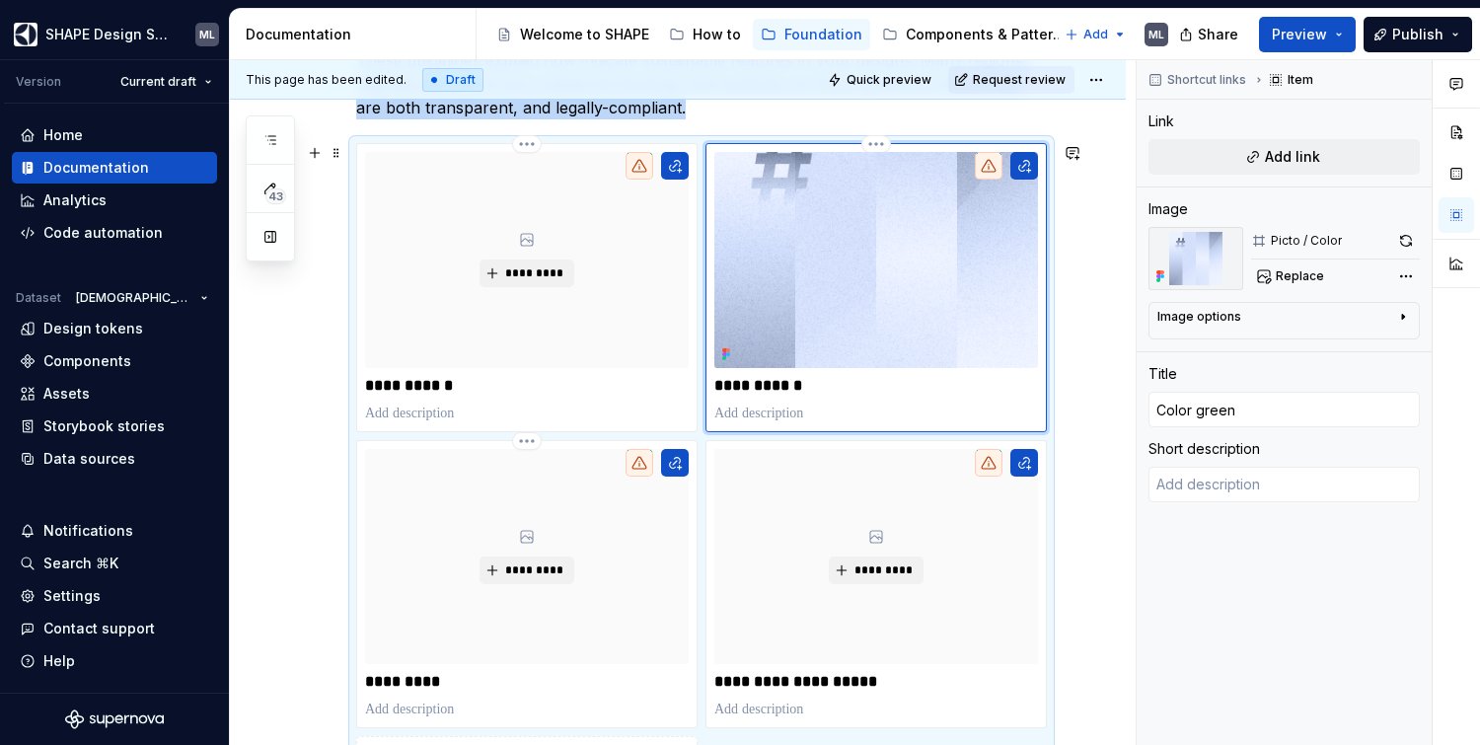
click at [932, 295] on img at bounding box center [876, 260] width 324 height 216
click at [1283, 321] on div "Image options" at bounding box center [1276, 321] width 238 height 24
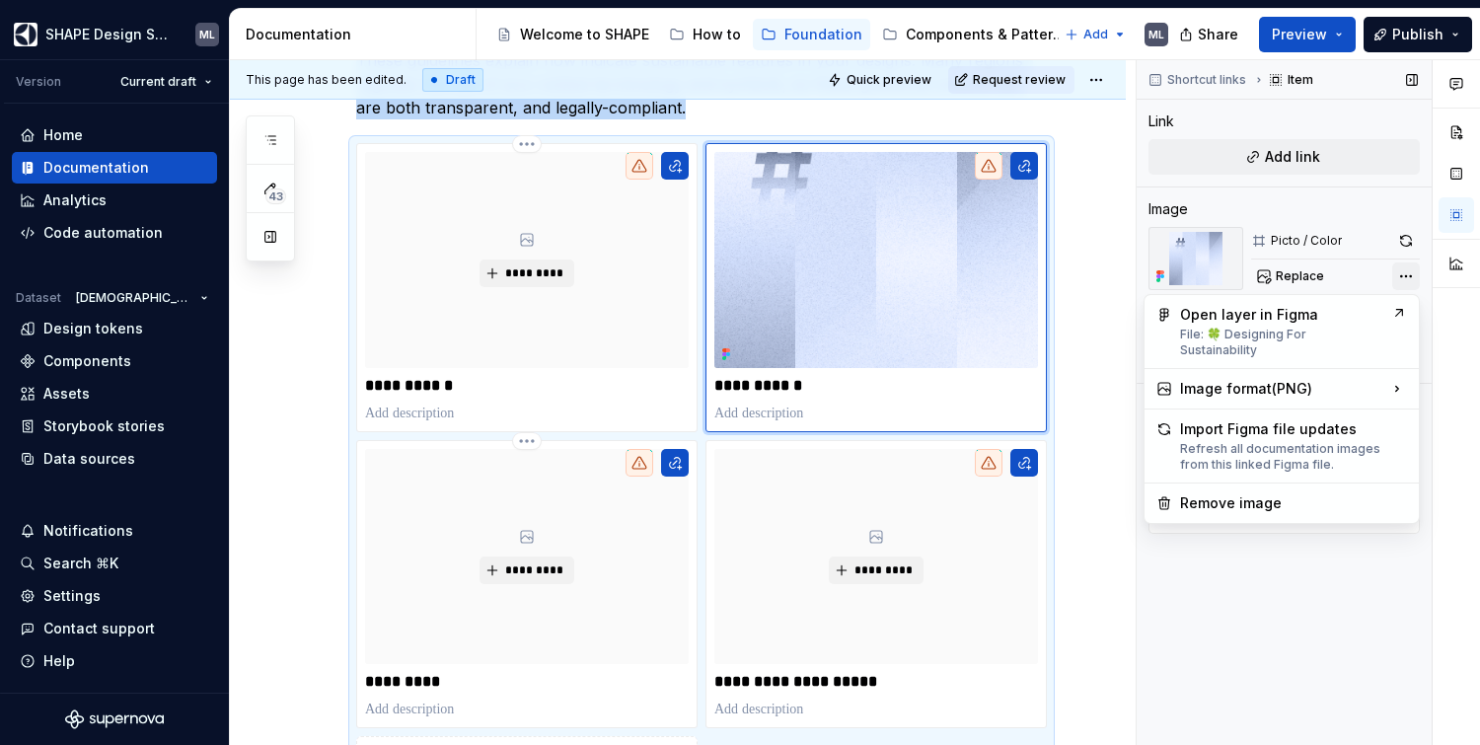
click at [1414, 280] on div "Comments Open comments No comments yet Select ‘Comment’ from the block context …" at bounding box center [1308, 403] width 343 height 686
click at [1411, 278] on div "Comments Open comments No comments yet Select ‘Comment’ from the block context …" at bounding box center [1308, 403] width 343 height 686
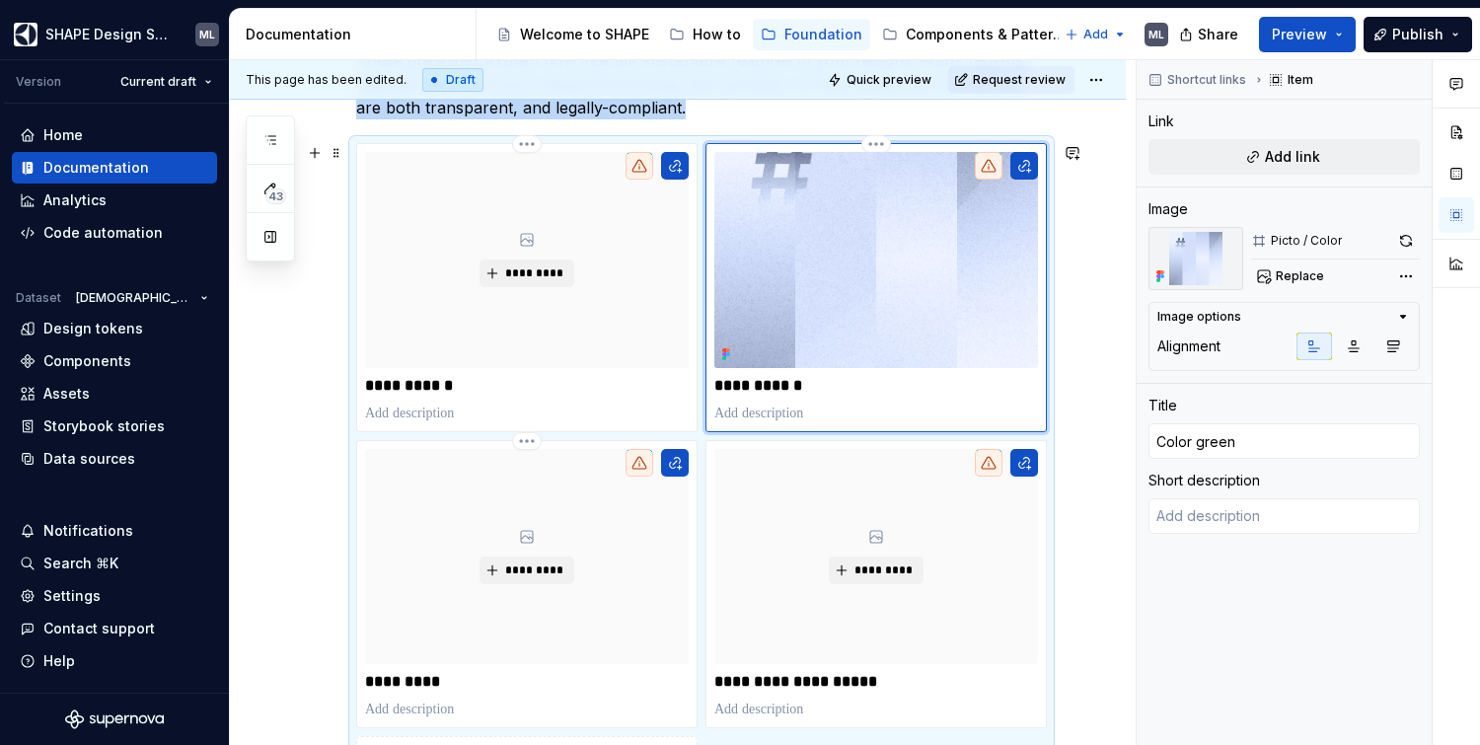
click at [888, 250] on img at bounding box center [876, 260] width 324 height 216
click at [1199, 262] on img at bounding box center [1196, 258] width 95 height 63
click at [1191, 262] on img at bounding box center [1196, 258] width 95 height 63
click at [1394, 346] on icon "button" at bounding box center [1393, 346] width 16 height 16
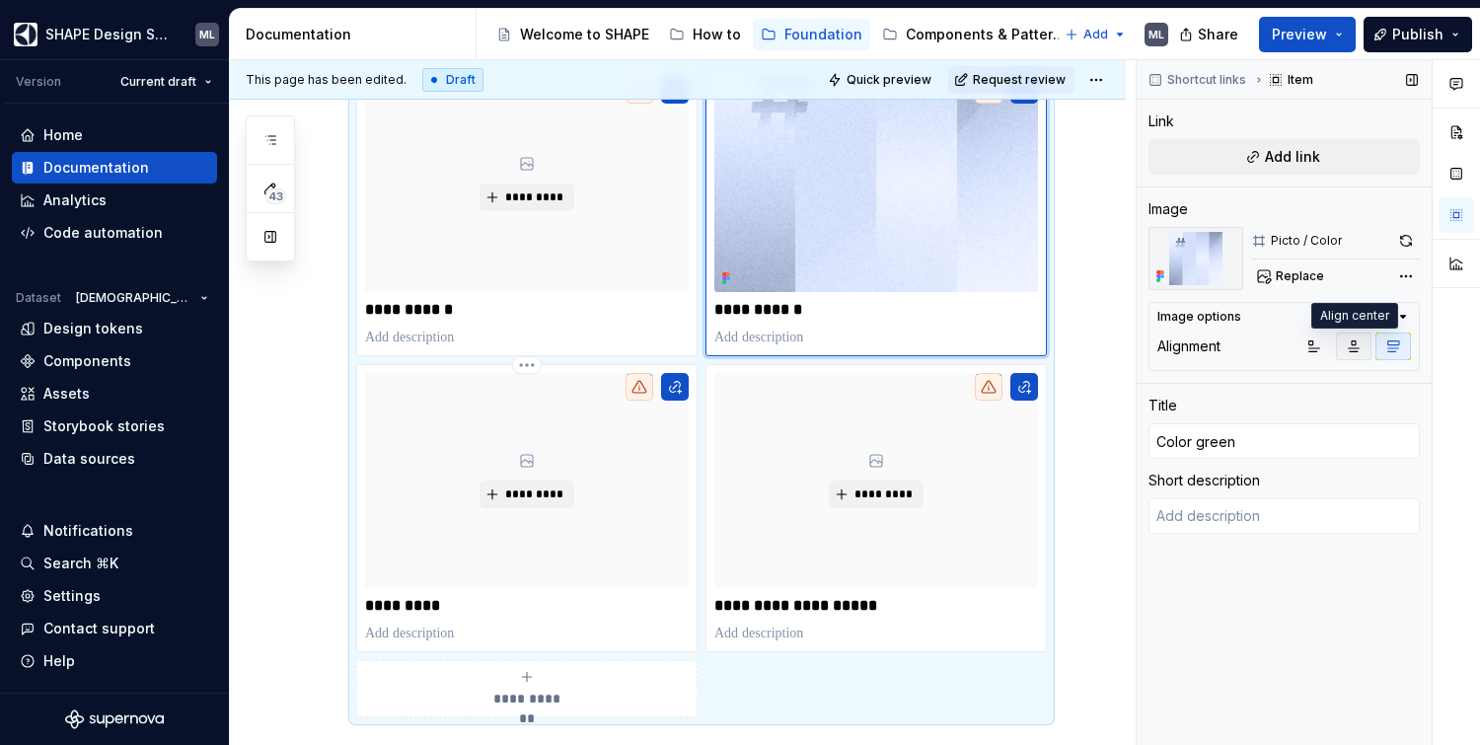
click at [1360, 345] on icon "button" at bounding box center [1354, 346] width 16 height 16
click at [1311, 345] on icon "button" at bounding box center [1314, 346] width 11 height 11
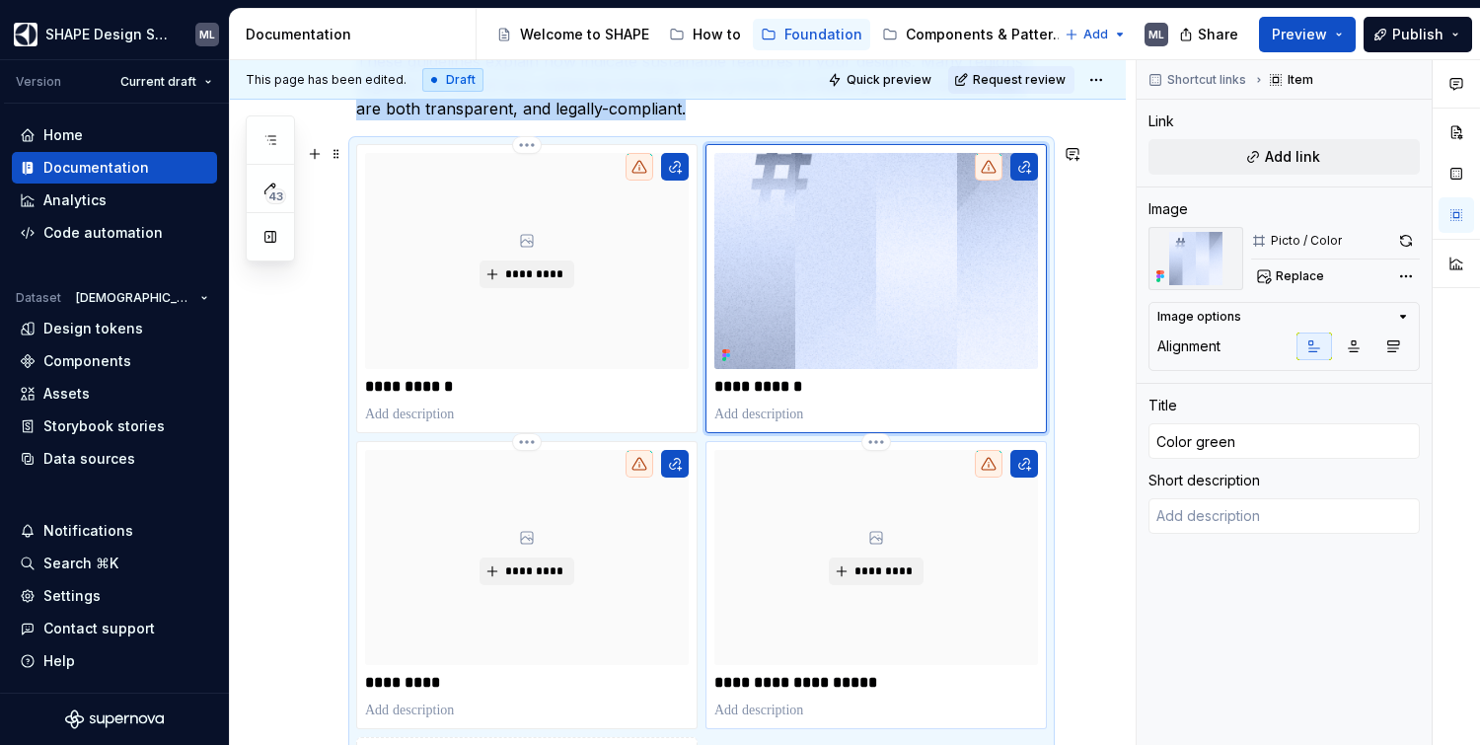
scroll to position [298, 0]
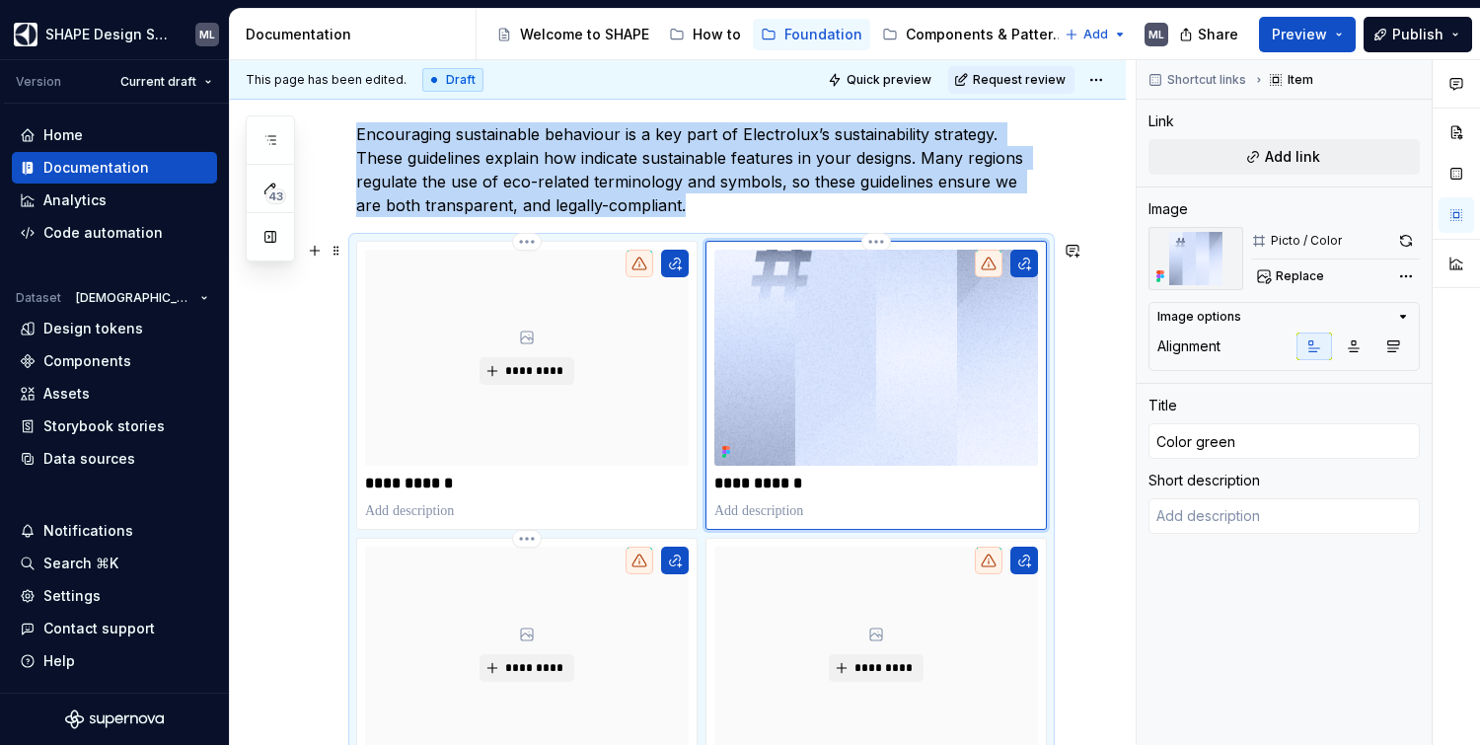
click at [915, 375] on img at bounding box center [876, 358] width 324 height 216
click at [878, 244] on html "SHAPE Design System ML Version Current draft Home Documentation Analytics Code …" at bounding box center [740, 372] width 1480 height 745
click at [823, 342] on html "SHAPE Design System ML Version Current draft Home Documentation Analytics Code …" at bounding box center [740, 372] width 1480 height 745
click at [825, 433] on img at bounding box center [876, 358] width 324 height 216
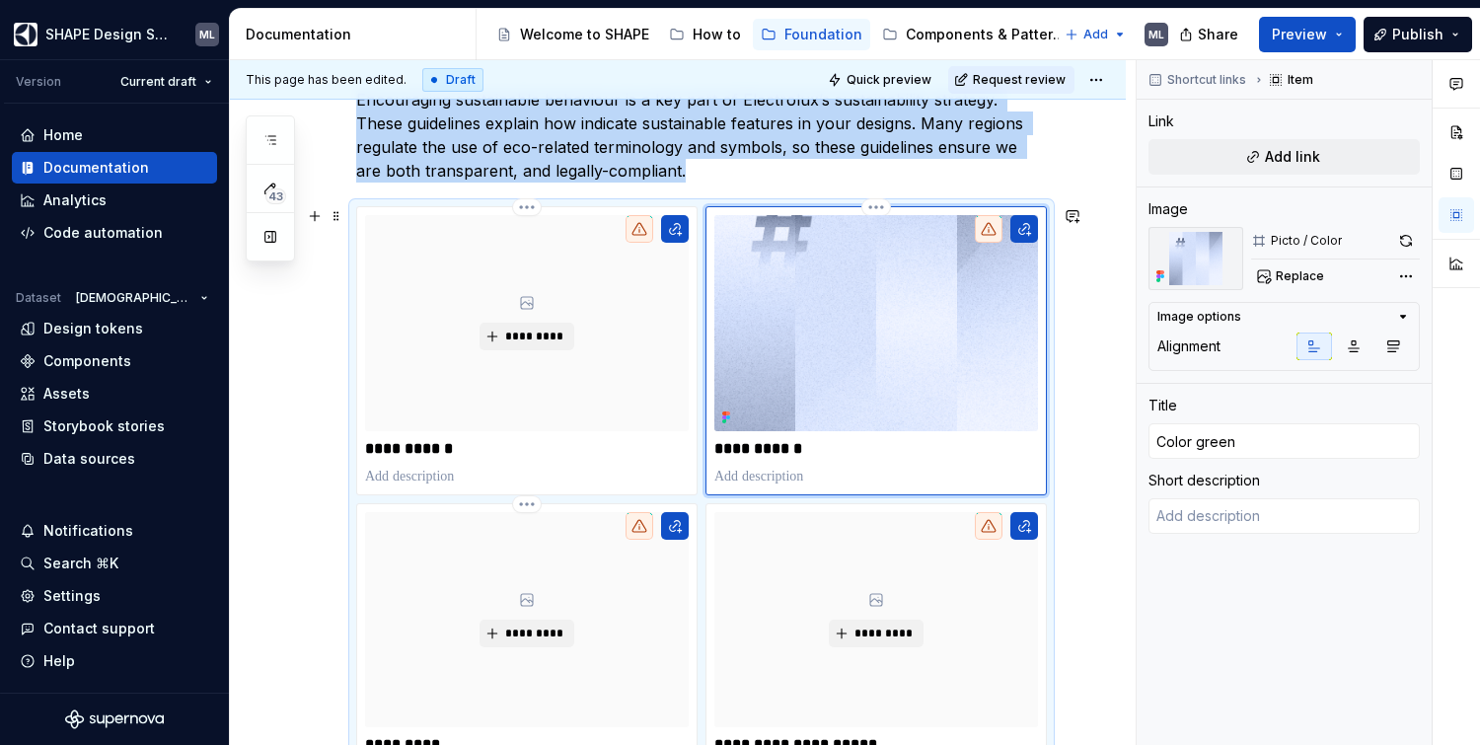
click at [870, 325] on img at bounding box center [876, 323] width 324 height 216
click at [1282, 272] on span "Replace" at bounding box center [1300, 276] width 48 height 16
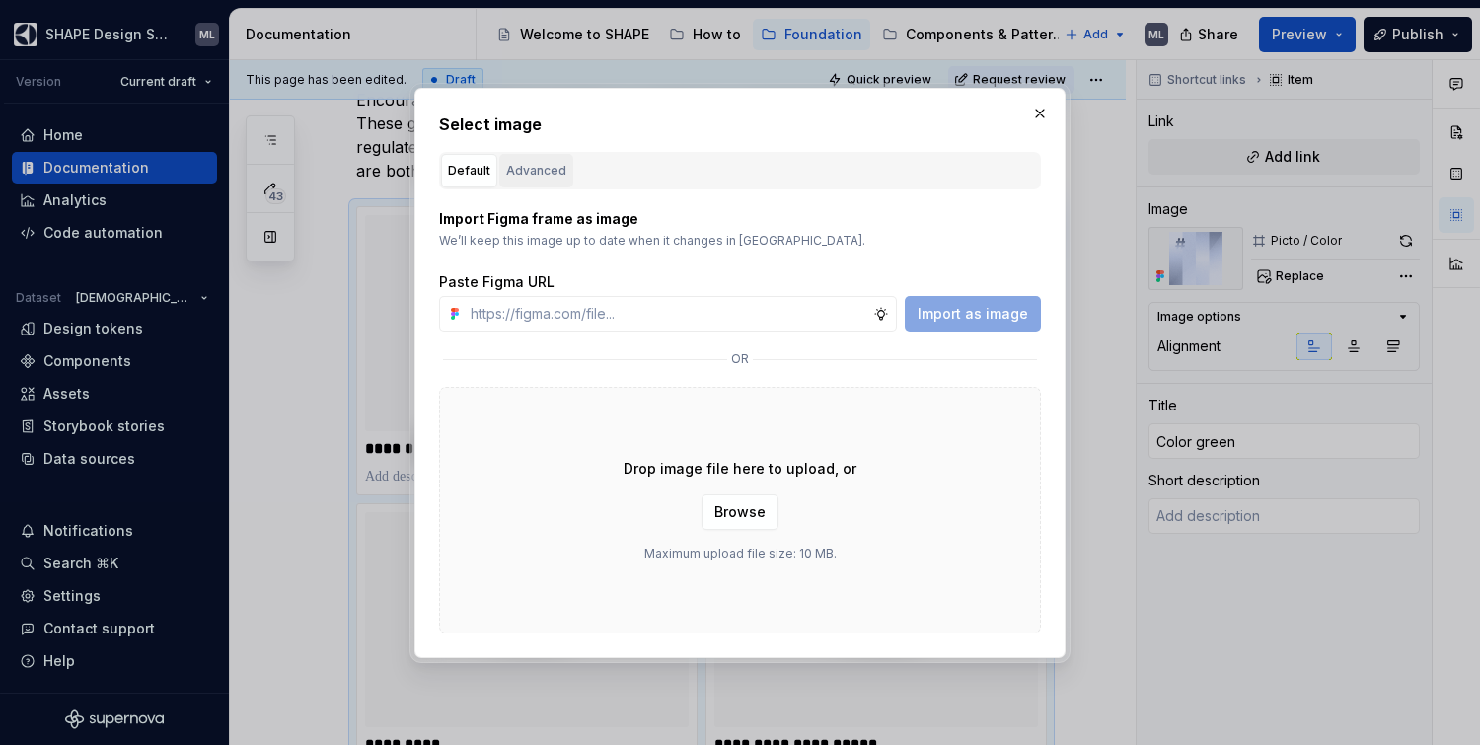
type textarea "*"
click at [527, 170] on div "Advanced" at bounding box center [536, 171] width 60 height 20
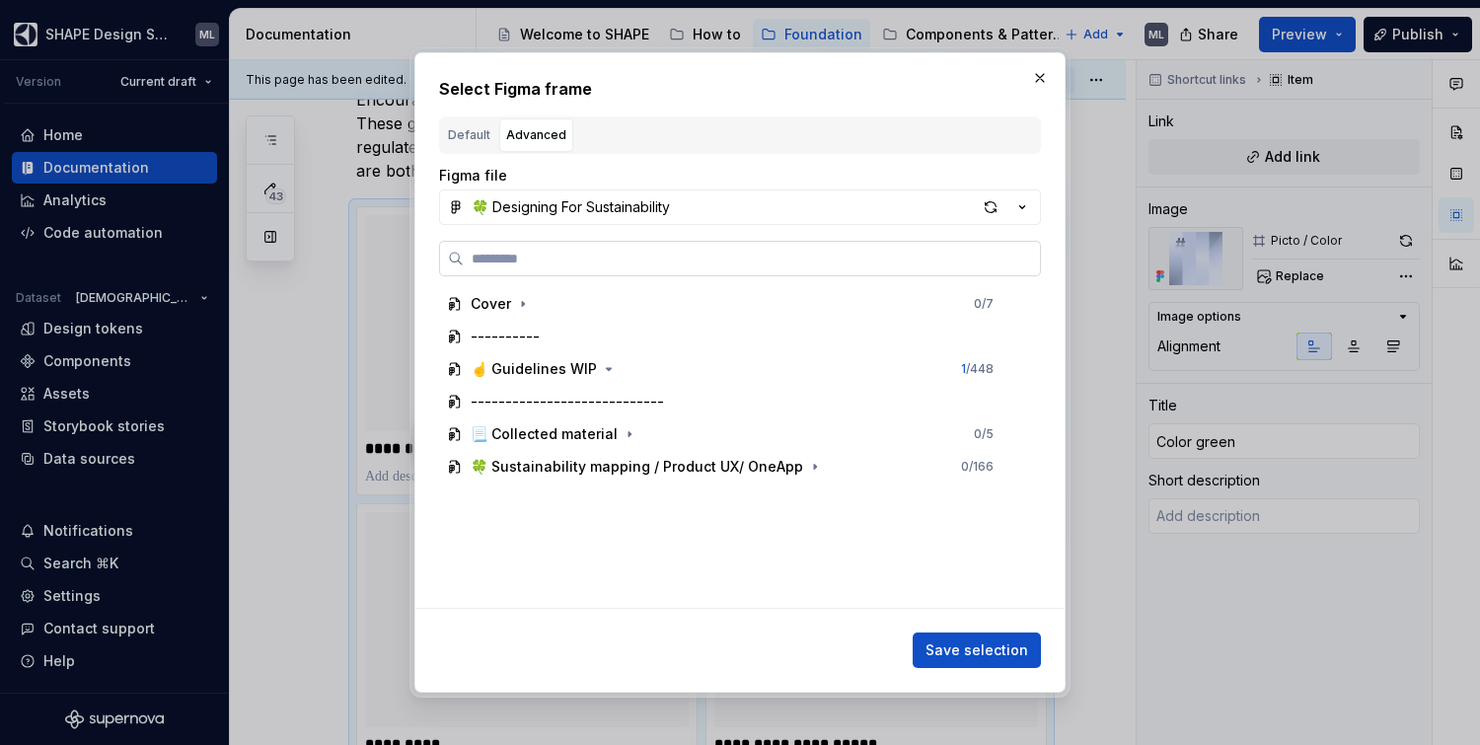
click at [645, 265] on input "search" at bounding box center [752, 259] width 576 height 20
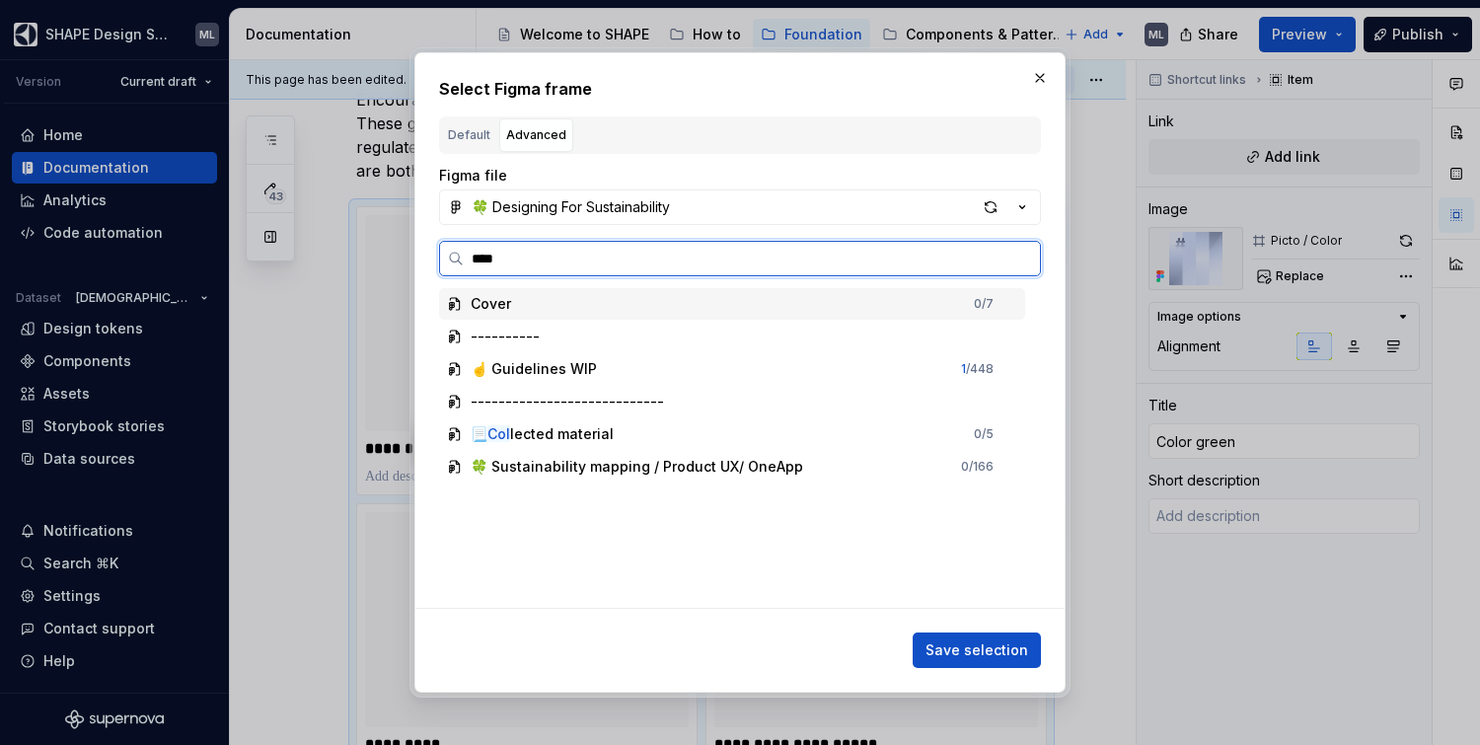
type input "*****"
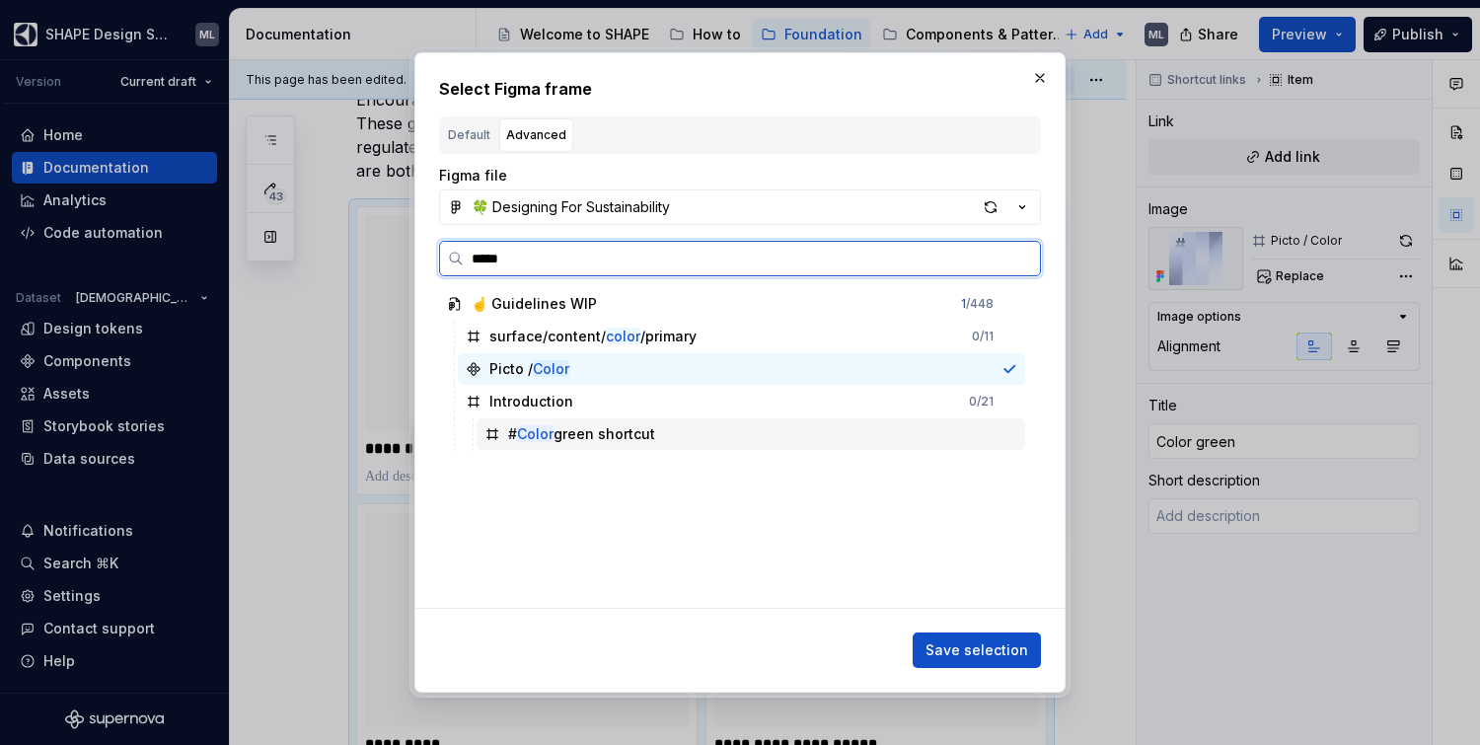
click at [627, 436] on div "# Color green shortcut" at bounding box center [581, 434] width 147 height 20
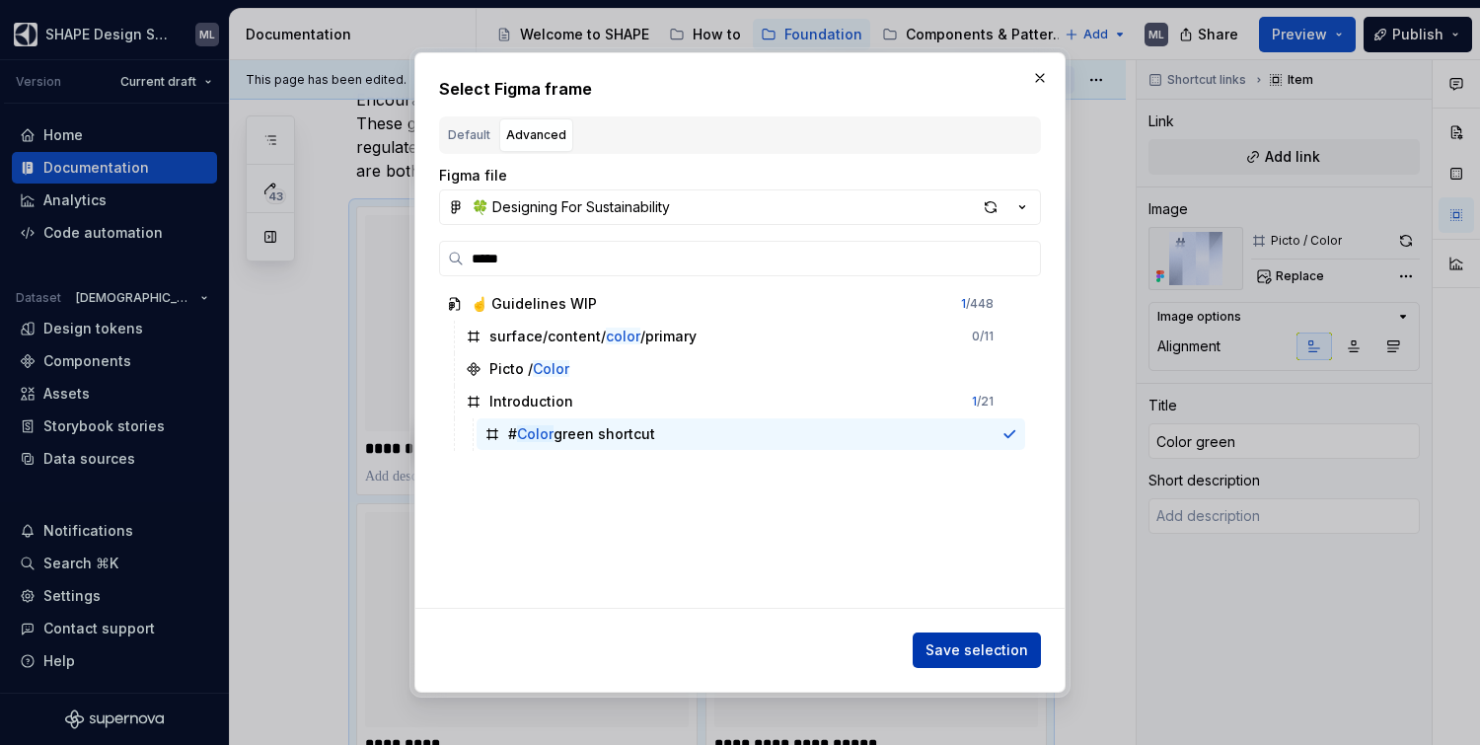
click at [988, 656] on span "Save selection" at bounding box center [977, 650] width 103 height 20
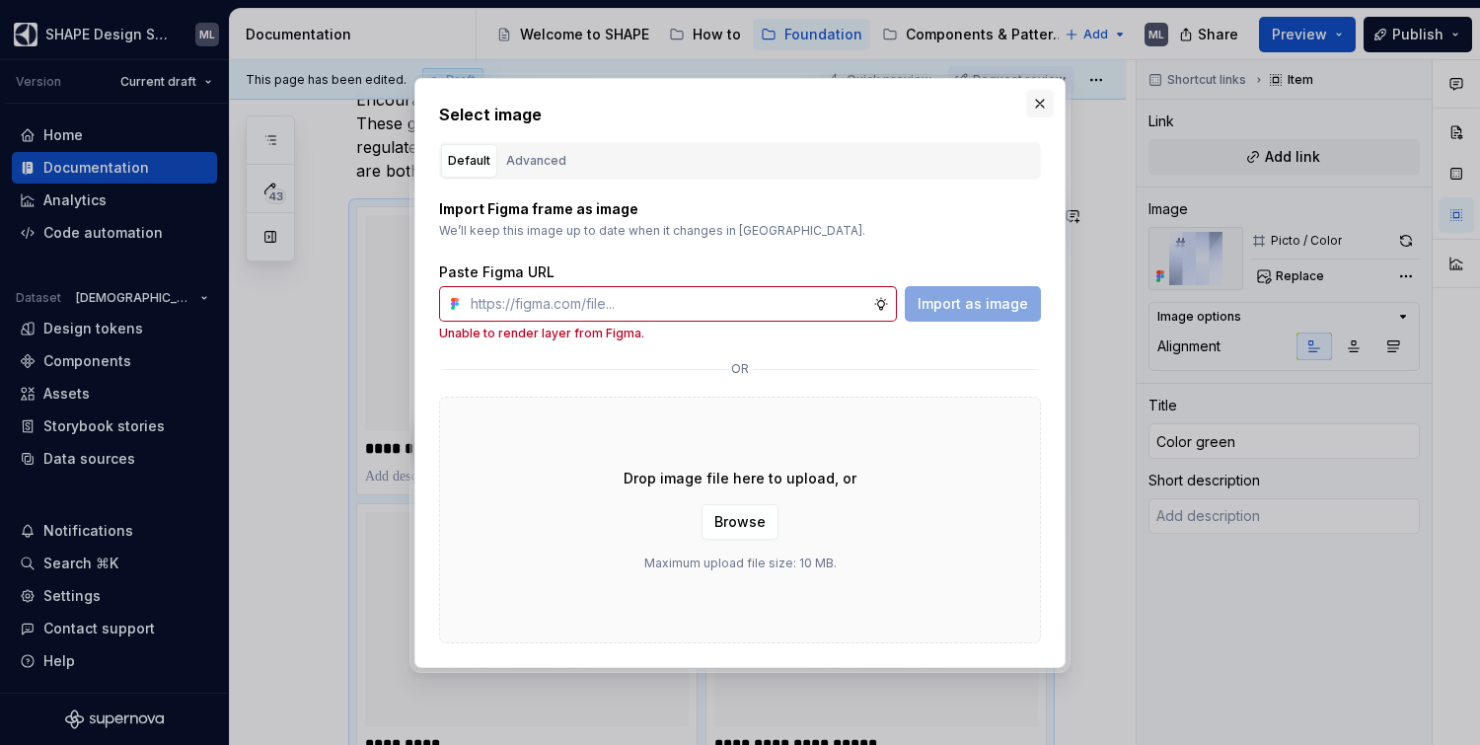
click at [1045, 100] on button "button" at bounding box center [1040, 104] width 28 height 28
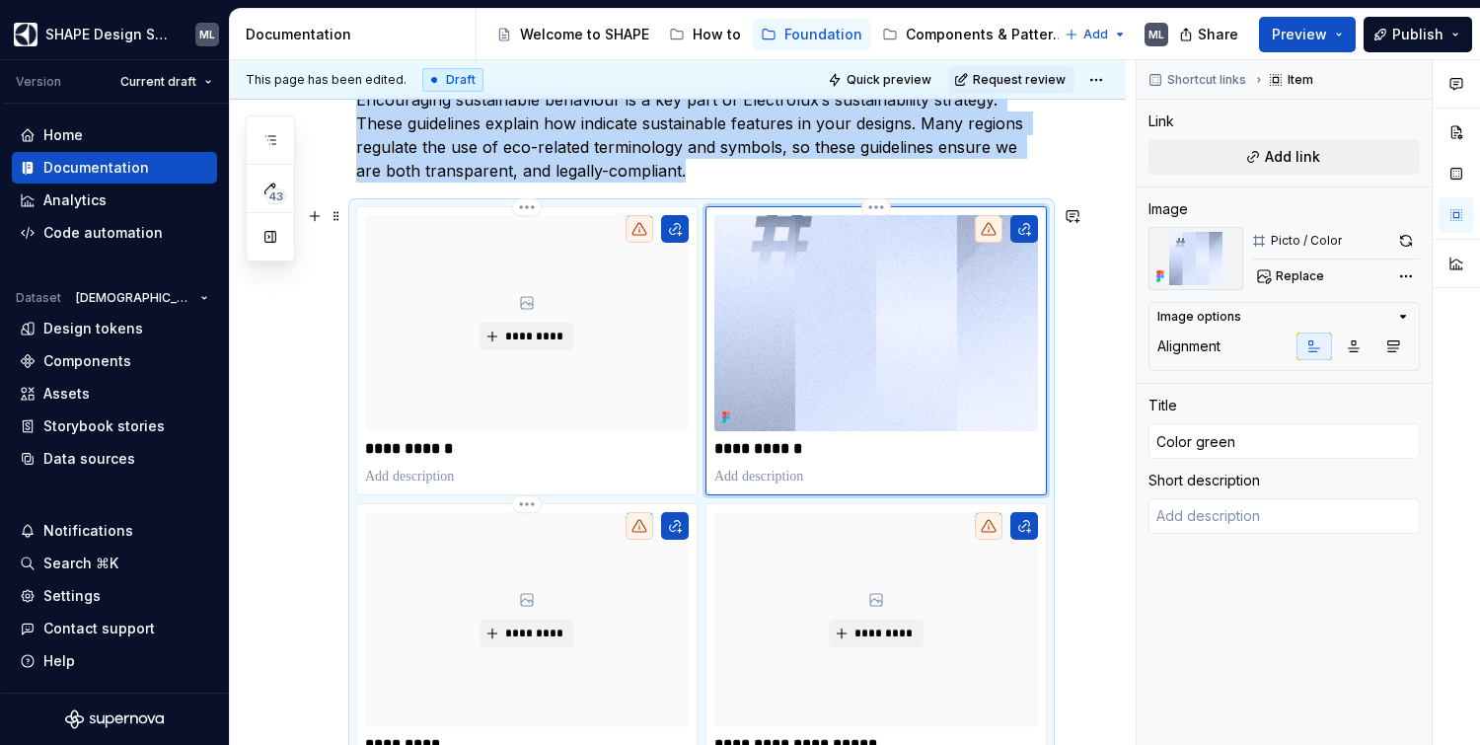
click at [857, 372] on img at bounding box center [876, 323] width 324 height 216
click at [1203, 265] on img at bounding box center [1196, 258] width 95 height 63
click at [1189, 266] on img at bounding box center [1196, 258] width 95 height 63
click at [1407, 246] on button "button" at bounding box center [1406, 241] width 28 height 28
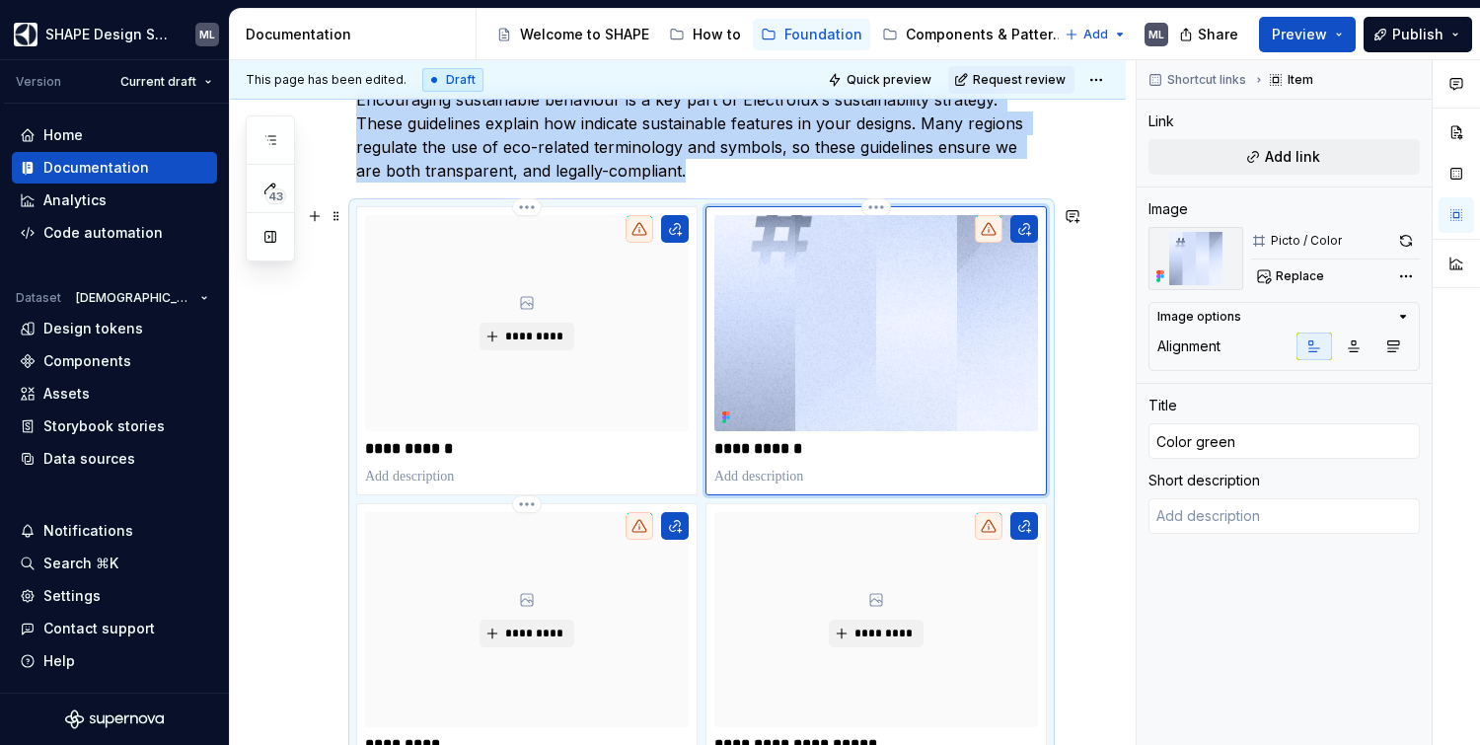
click at [992, 233] on icon at bounding box center [989, 229] width 16 height 16
click at [881, 211] on html "SHAPE Design System ML Version Current draft Home Documentation Analytics Code …" at bounding box center [740, 372] width 1480 height 745
click at [878, 209] on html "SHAPE Design System ML Version Current draft Home Documentation Analytics Code …" at bounding box center [740, 372] width 1480 height 745
click at [782, 324] on img at bounding box center [876, 323] width 324 height 216
click at [913, 463] on div "**********" at bounding box center [876, 350] width 324 height 271
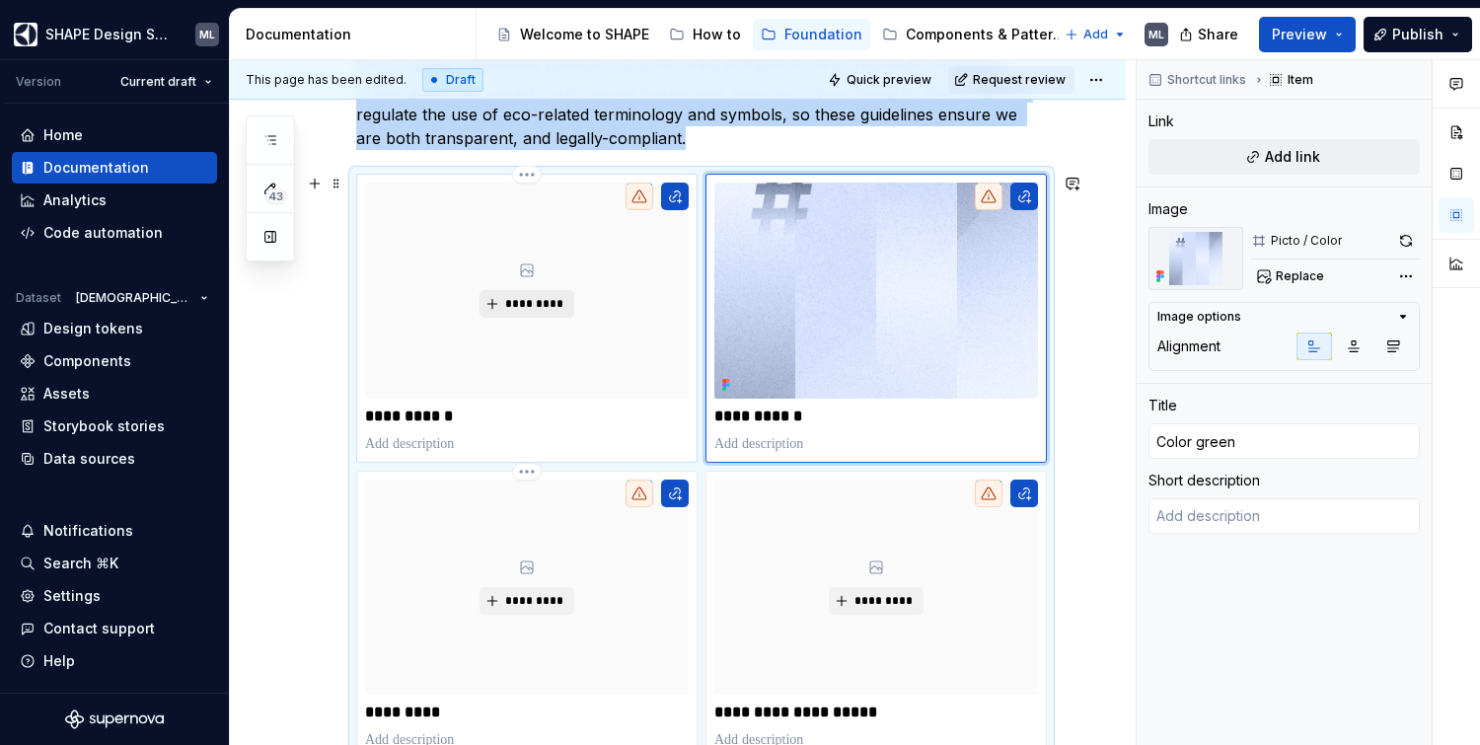
click at [555, 304] on span "*********" at bounding box center [534, 304] width 60 height 16
type textarea "*"
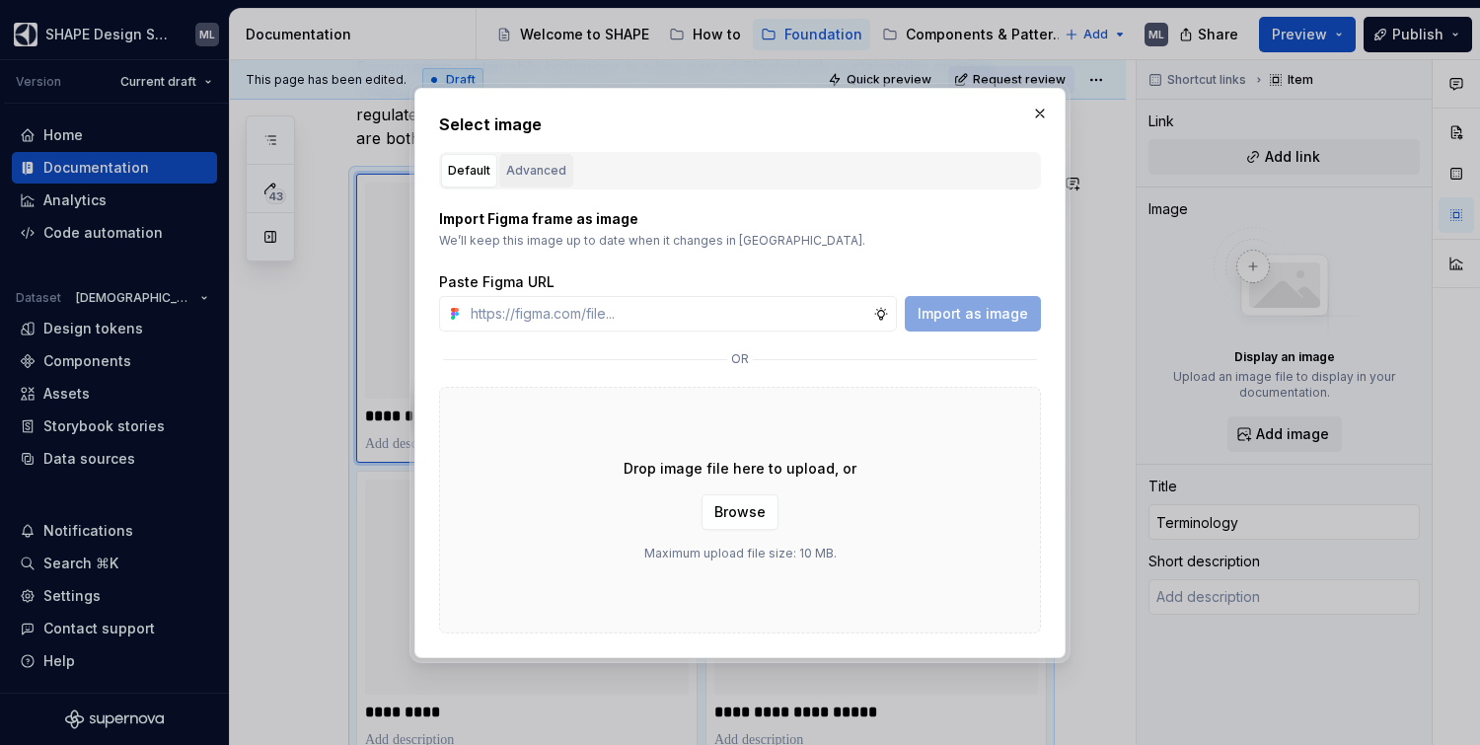
click at [525, 164] on div "Advanced" at bounding box center [536, 171] width 60 height 20
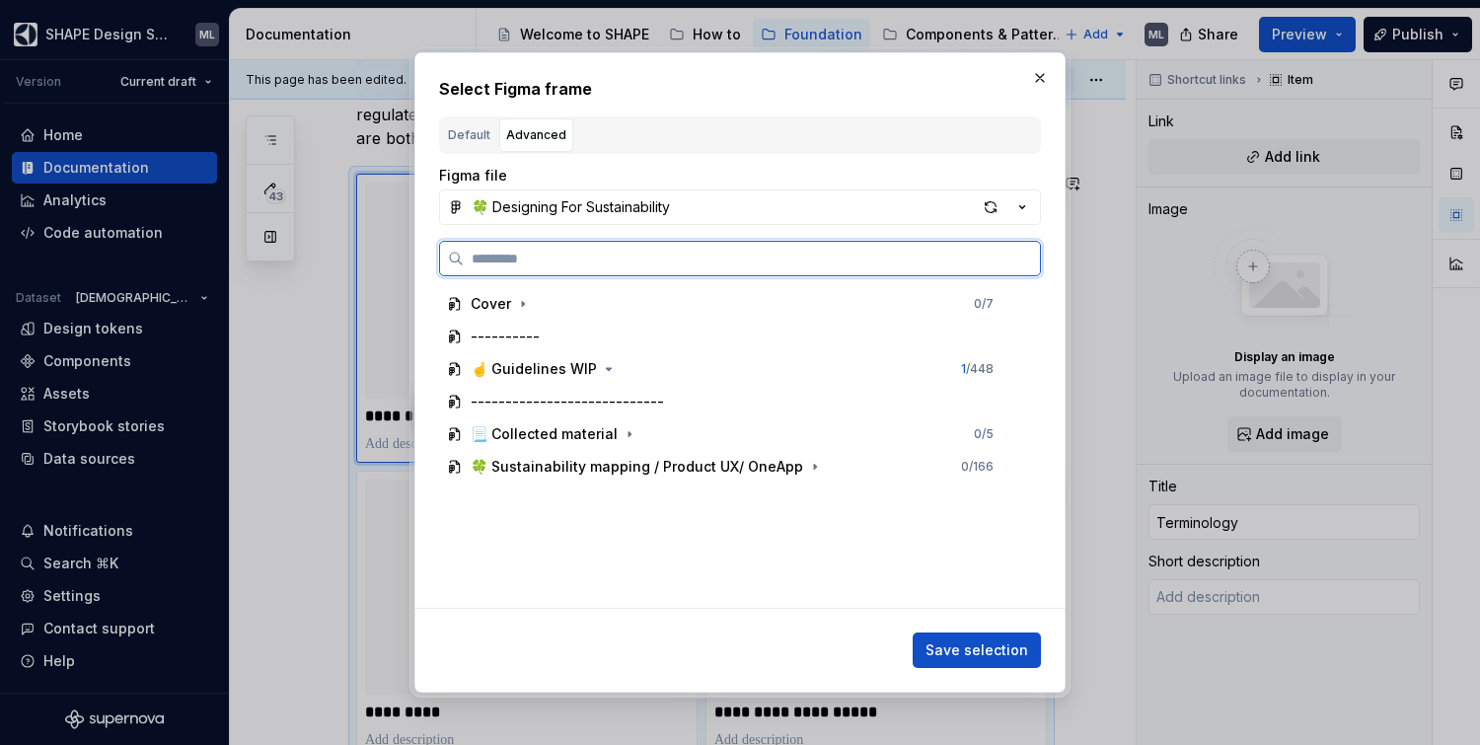
click at [573, 262] on input "search" at bounding box center [752, 259] width 576 height 20
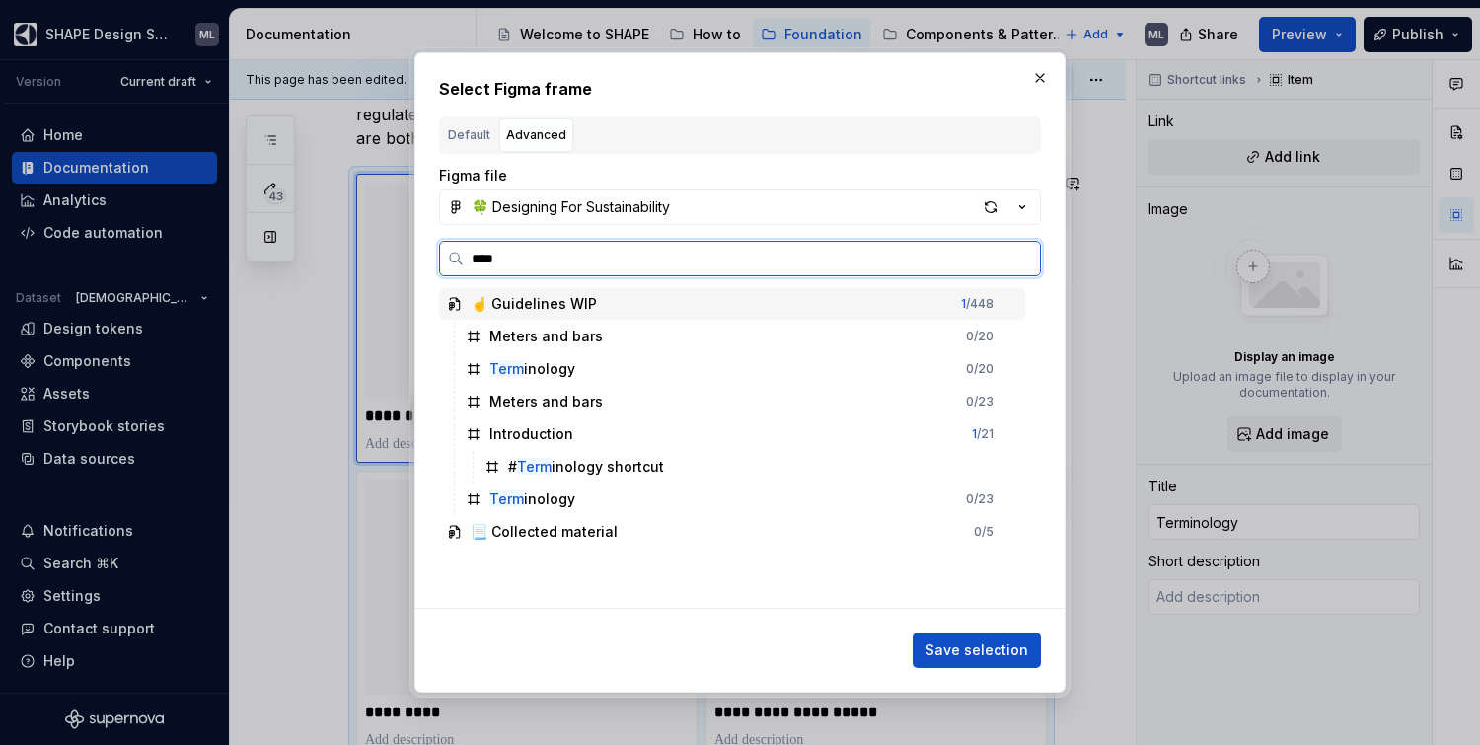
type input "*****"
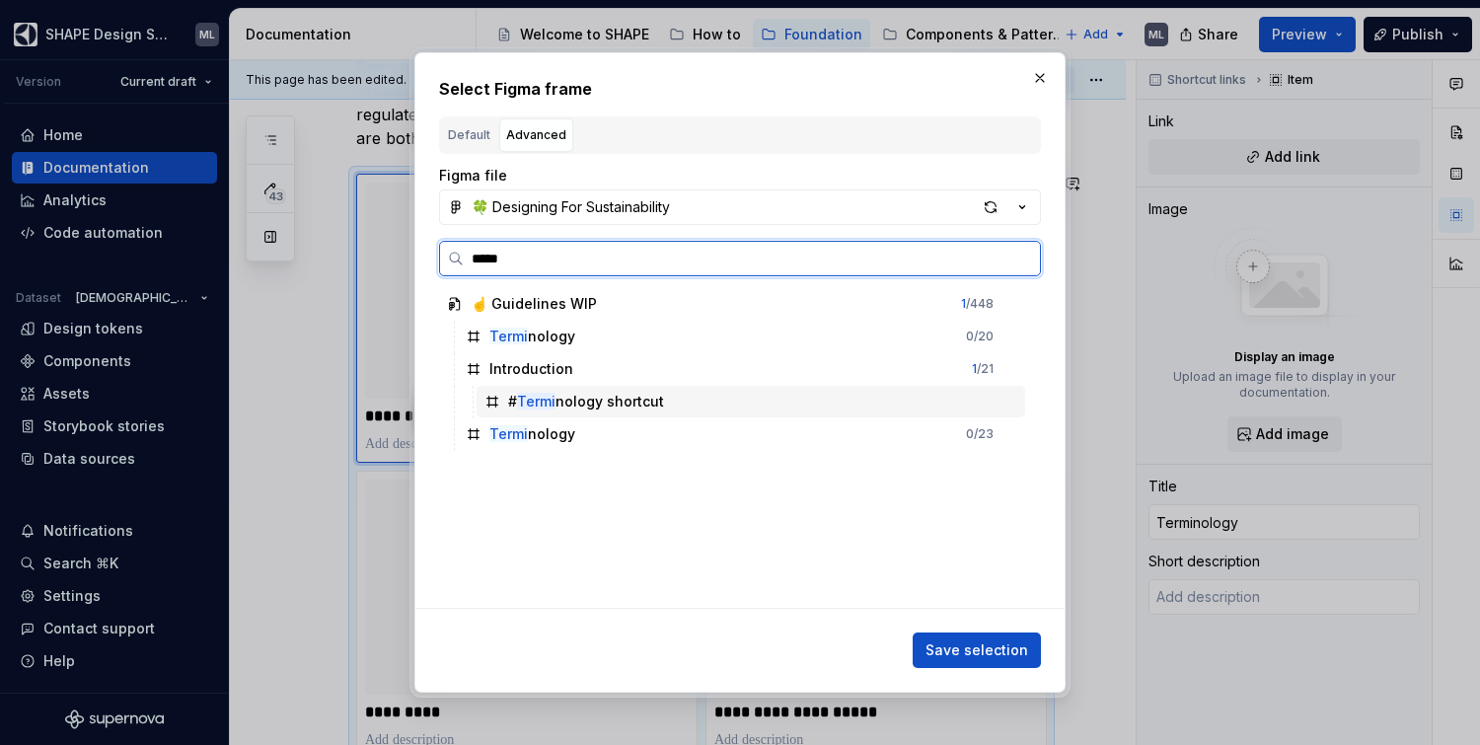
click at [639, 405] on div "# Termi nology shortcut" at bounding box center [586, 402] width 156 height 20
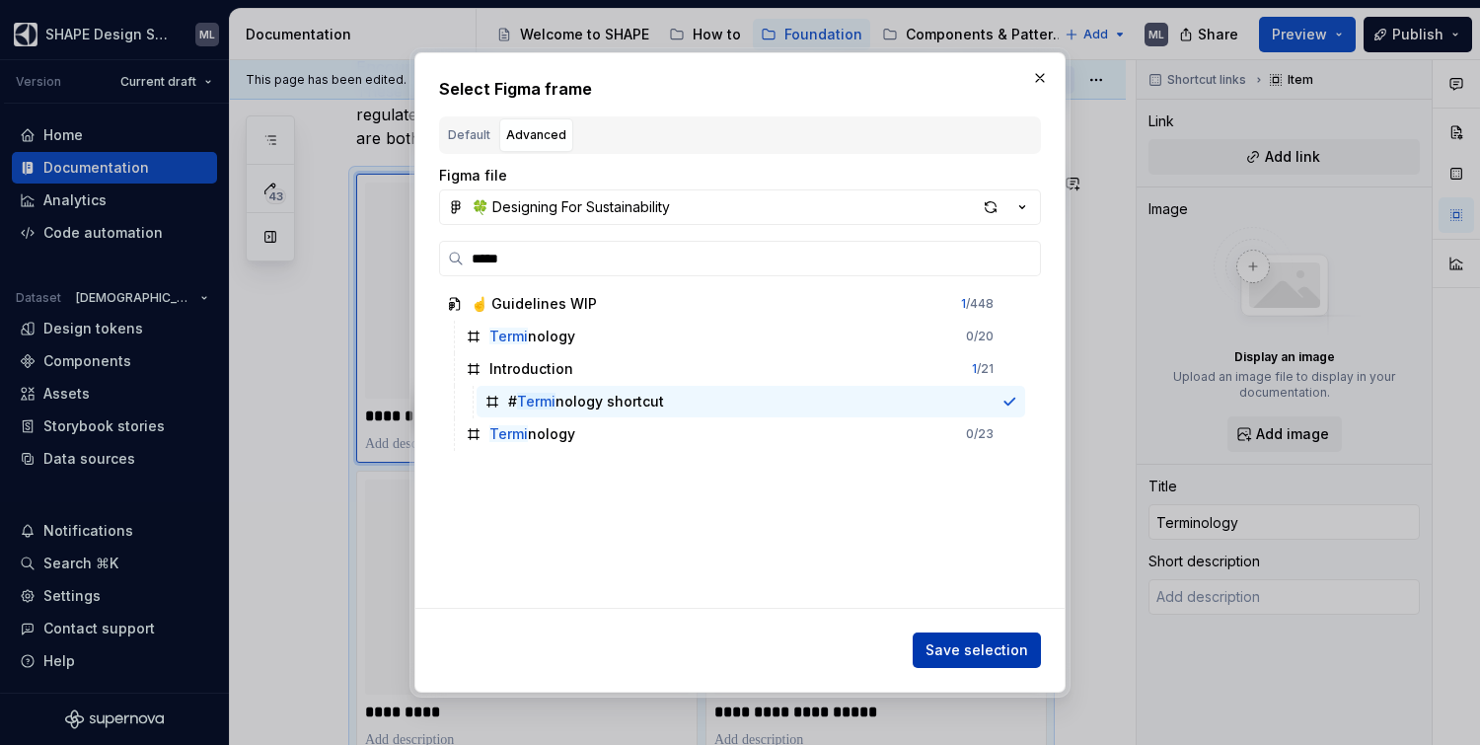
click at [991, 649] on span "Save selection" at bounding box center [977, 650] width 103 height 20
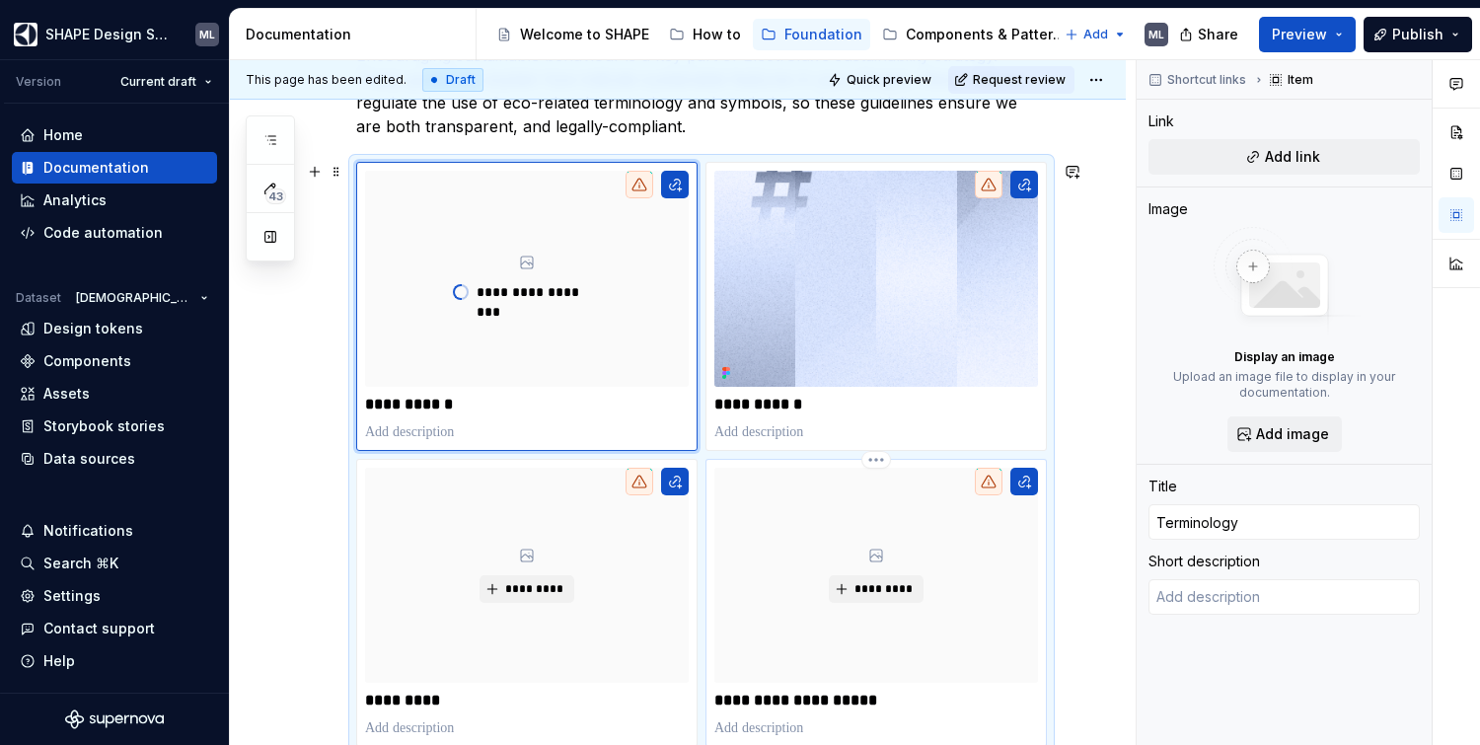
scroll to position [379, 0]
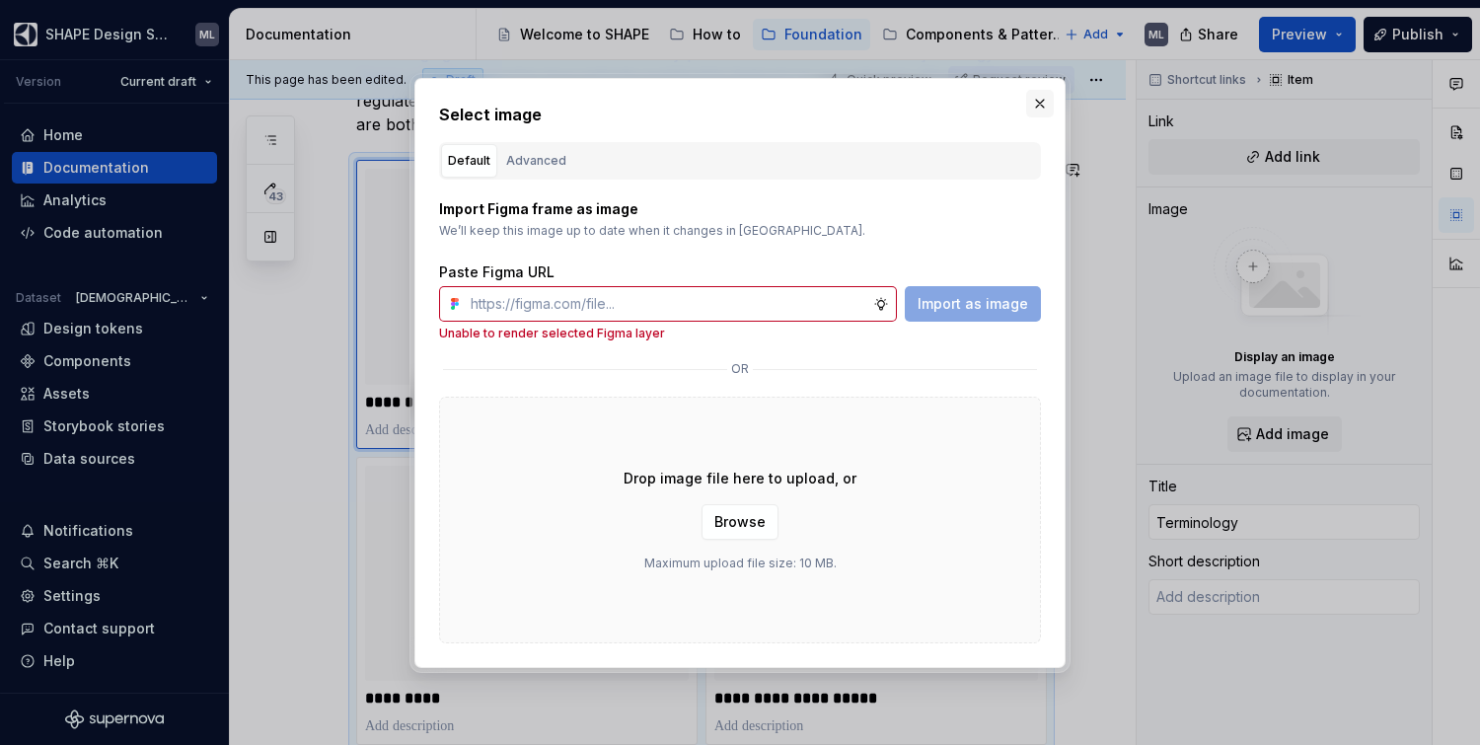
click at [1047, 100] on button "button" at bounding box center [1040, 104] width 28 height 28
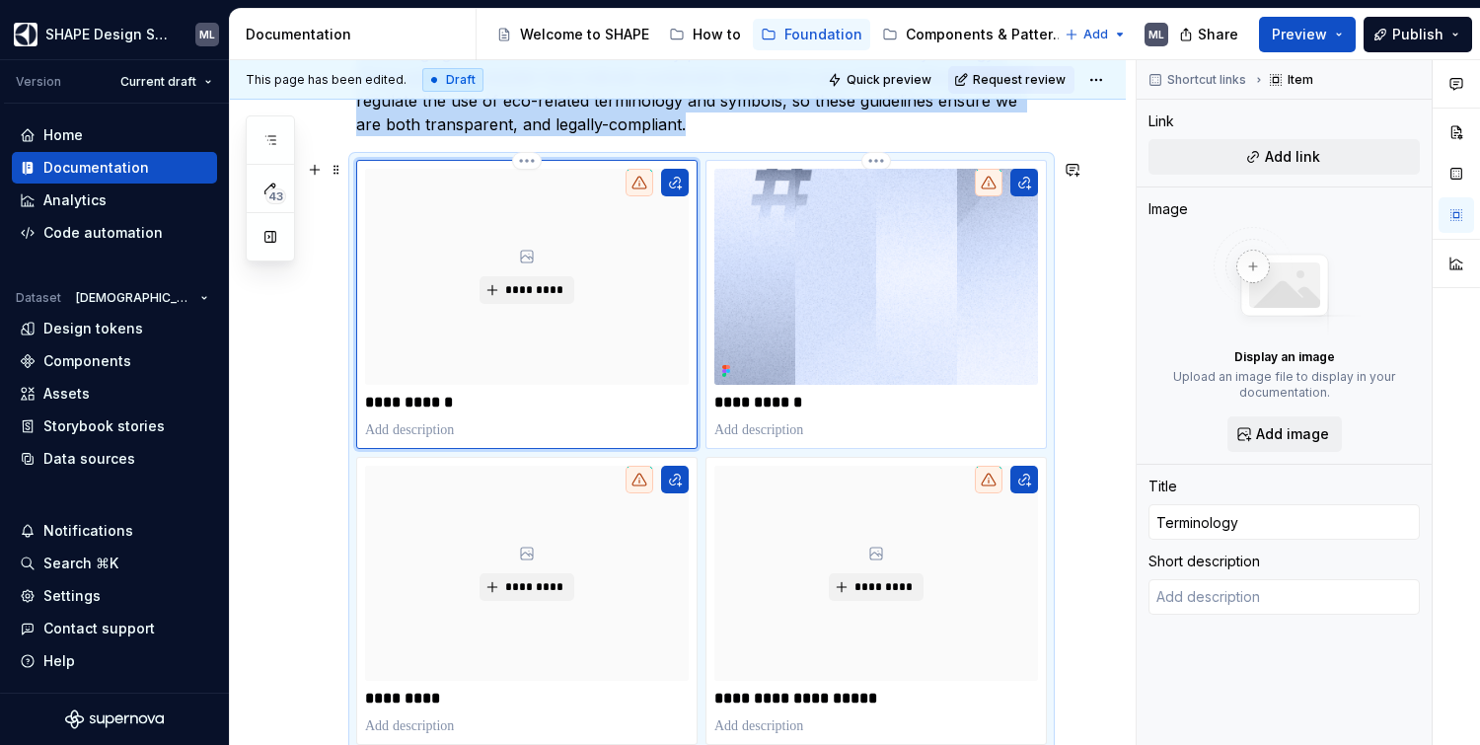
click at [888, 316] on img at bounding box center [876, 277] width 324 height 216
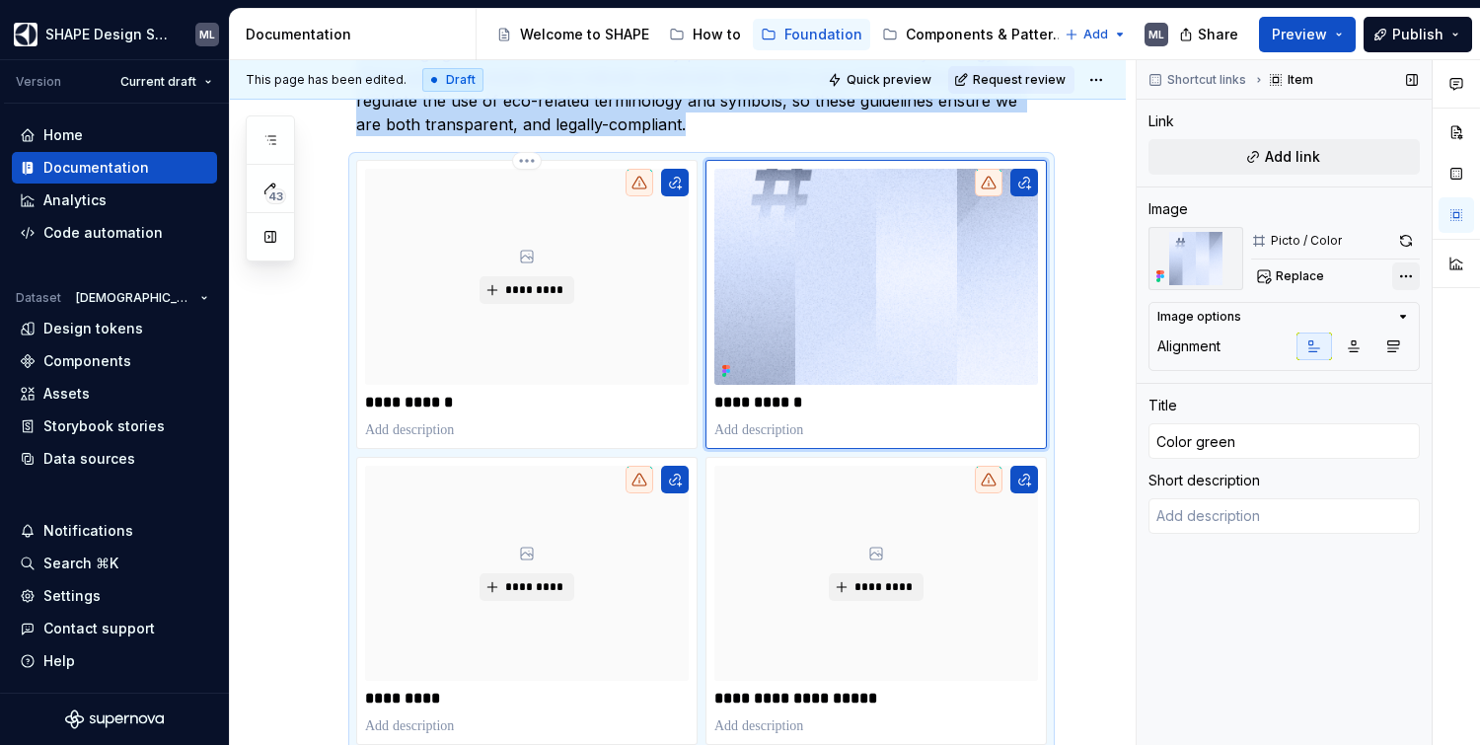
click at [1410, 273] on div "Comments Open comments No comments yet Select ‘Comment’ from the block context …" at bounding box center [1308, 403] width 343 height 686
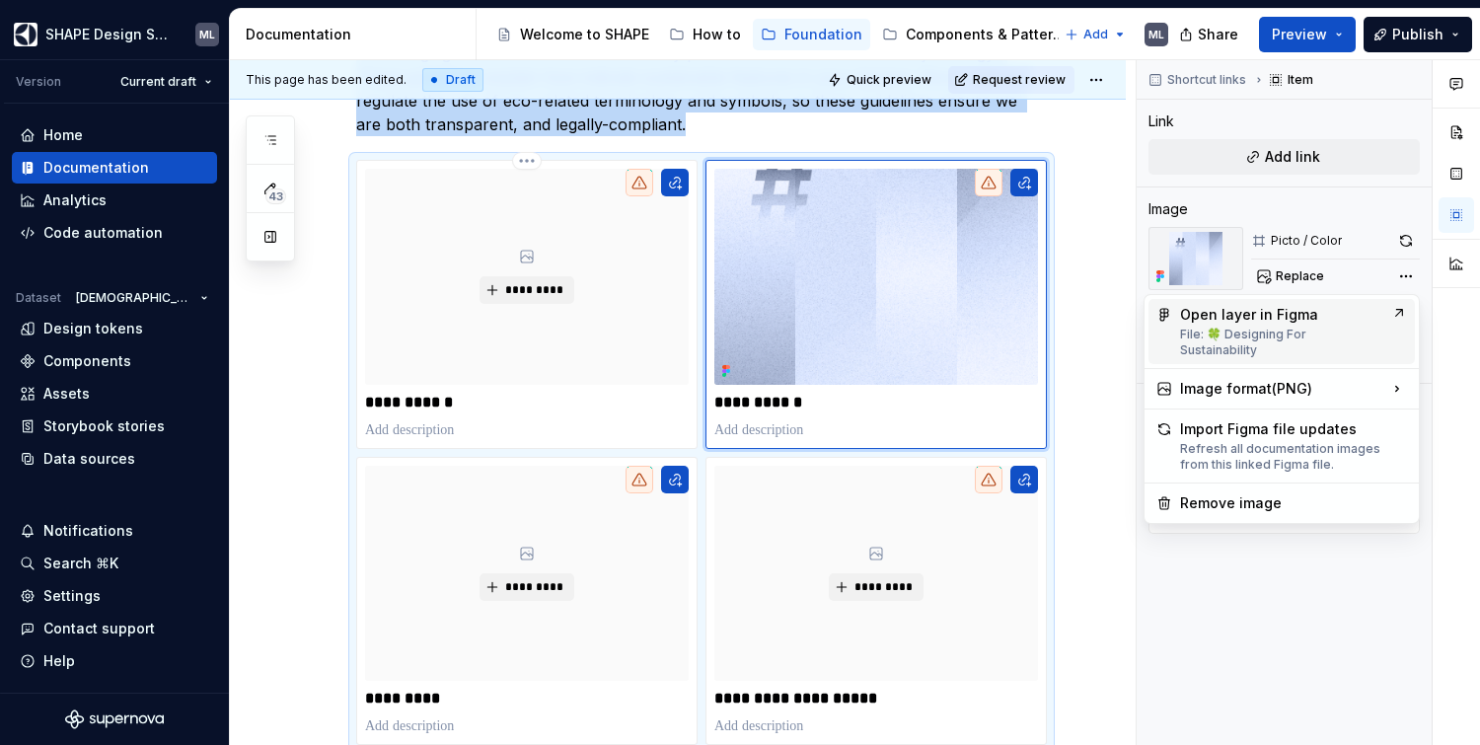
click at [1293, 327] on div "File: 🍀 Designing For Sustainability" at bounding box center [1281, 343] width 203 height 32
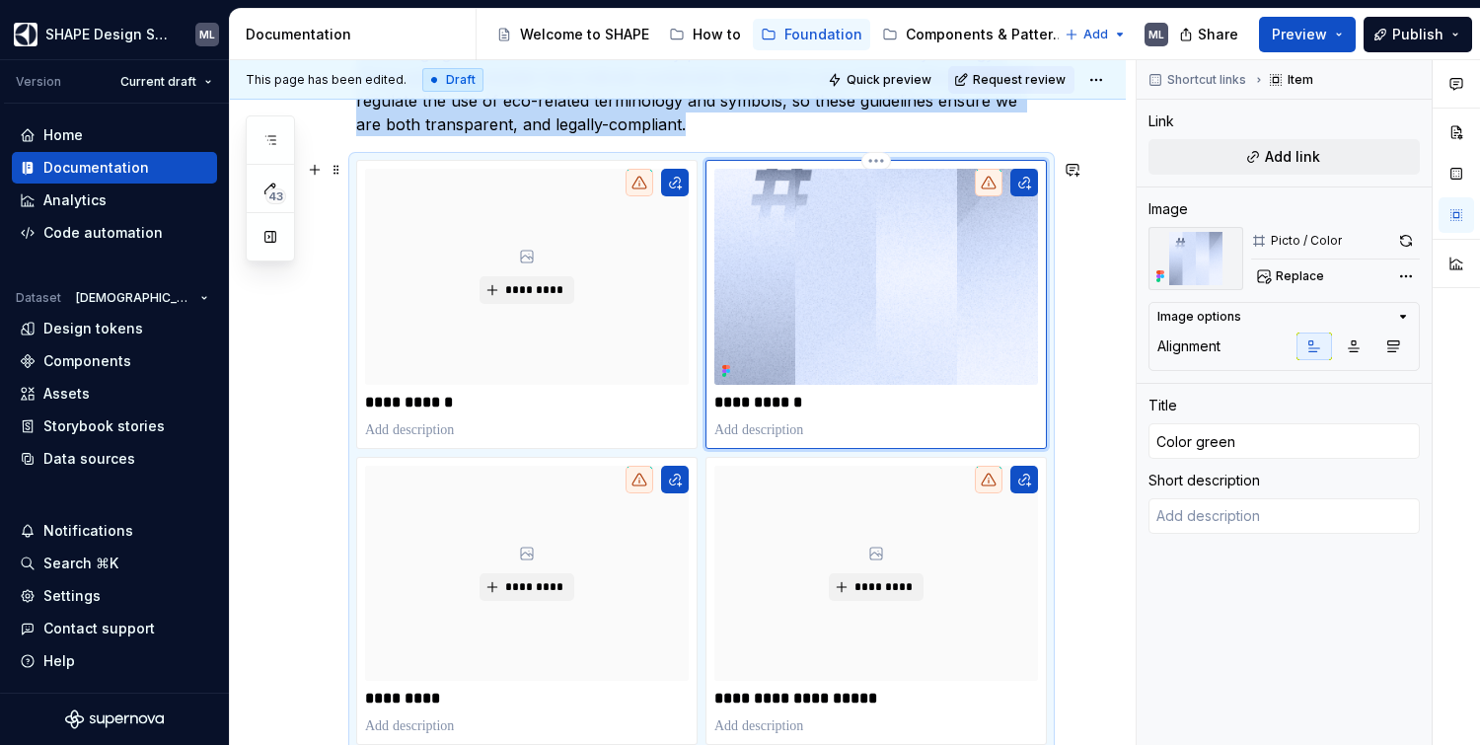
click at [876, 287] on img at bounding box center [876, 277] width 324 height 216
click at [1301, 271] on span "Replace" at bounding box center [1300, 276] width 48 height 16
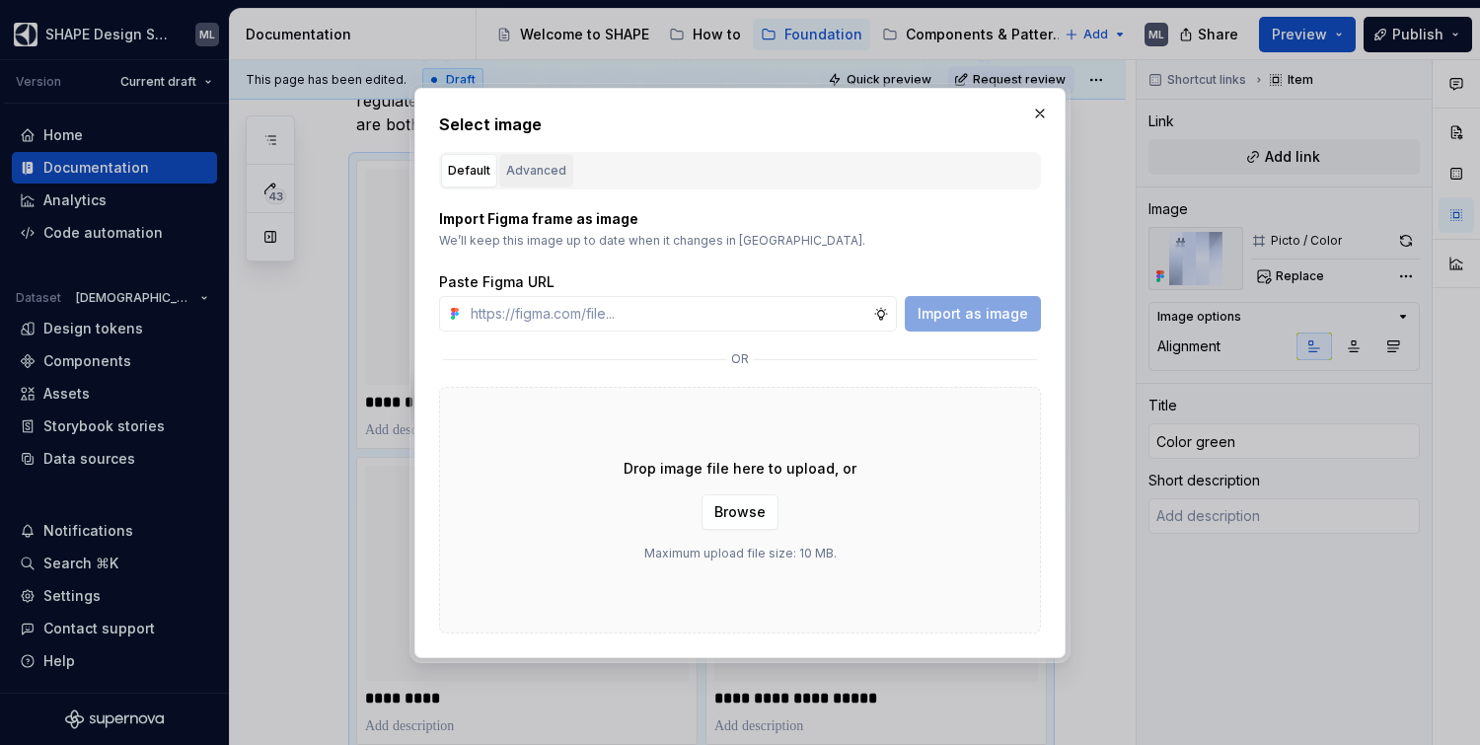
type textarea "*"
click at [508, 166] on div "Advanced" at bounding box center [536, 171] width 60 height 20
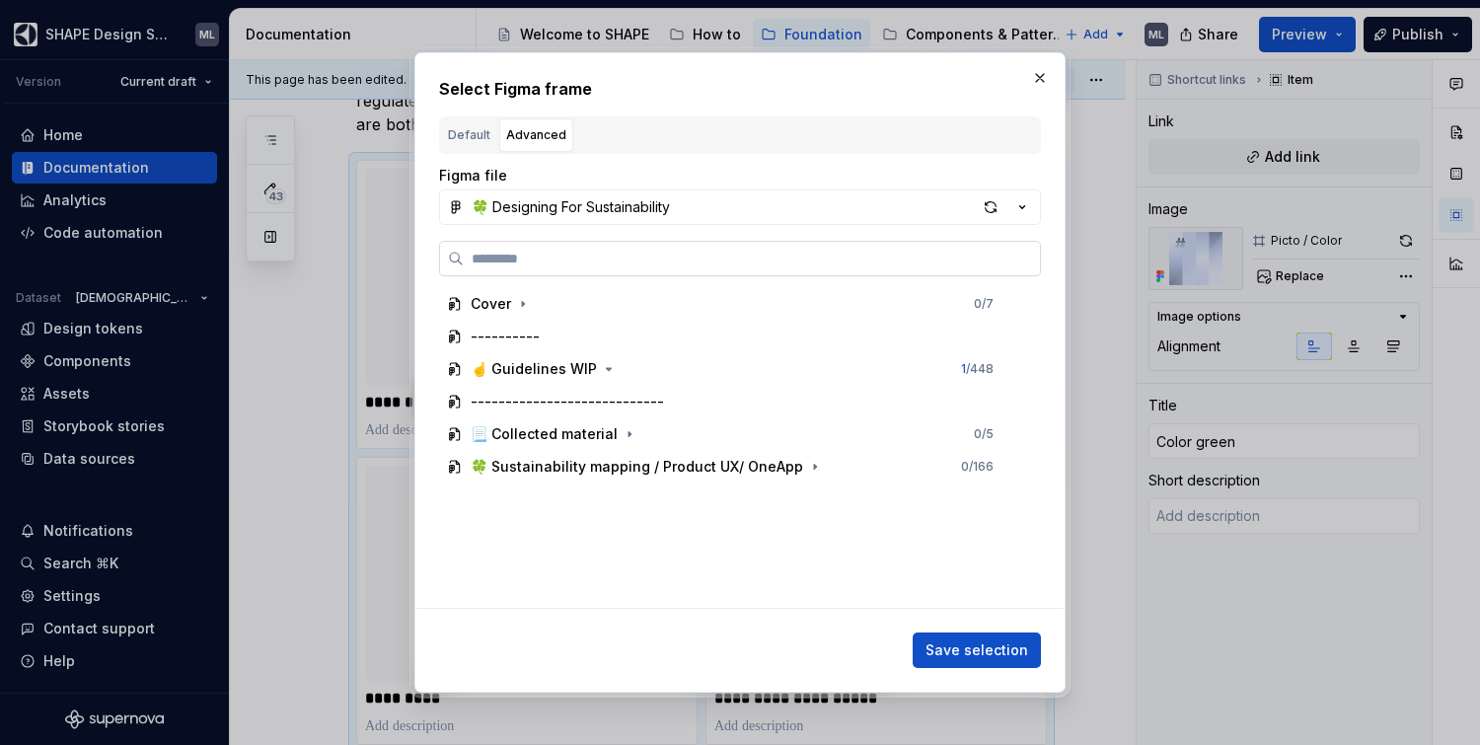
click at [585, 261] on input "search" at bounding box center [752, 259] width 576 height 20
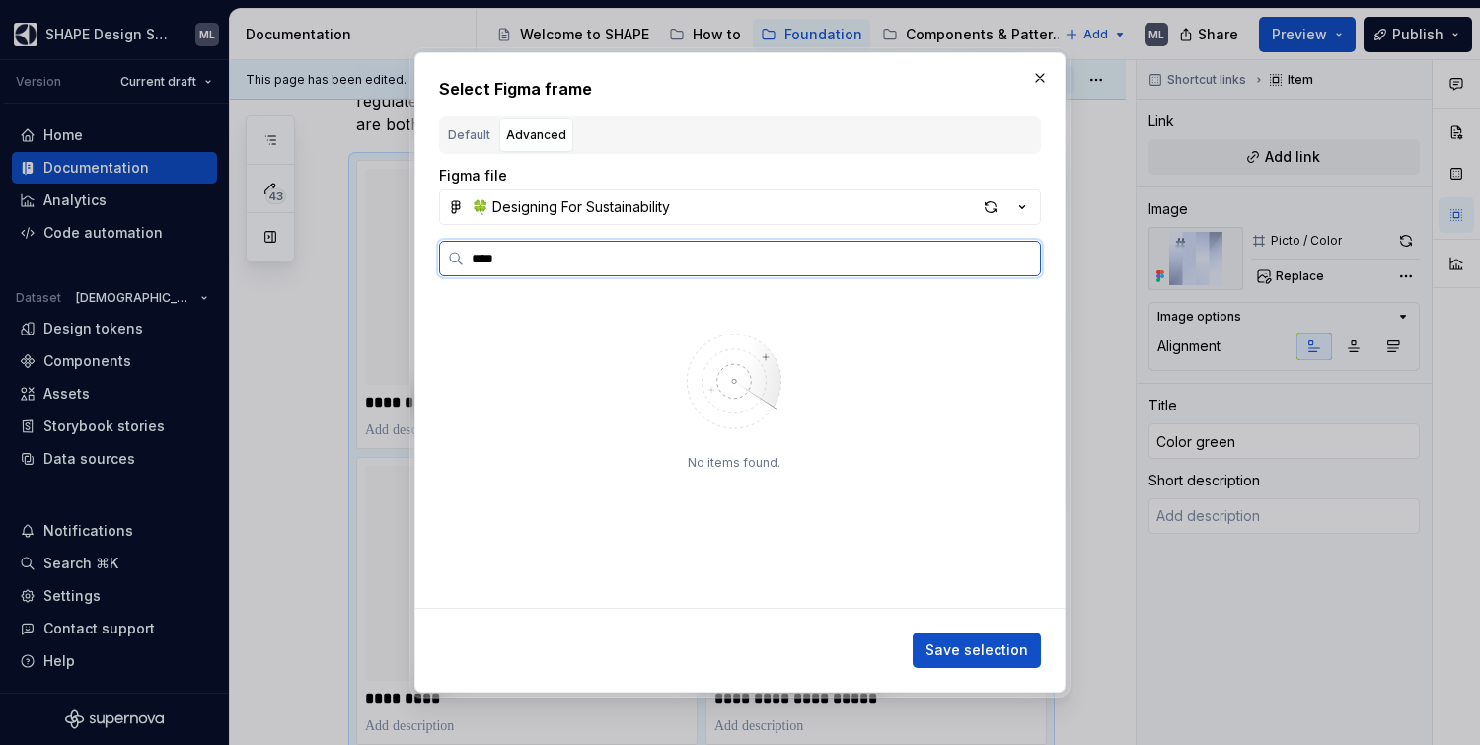
type input "****"
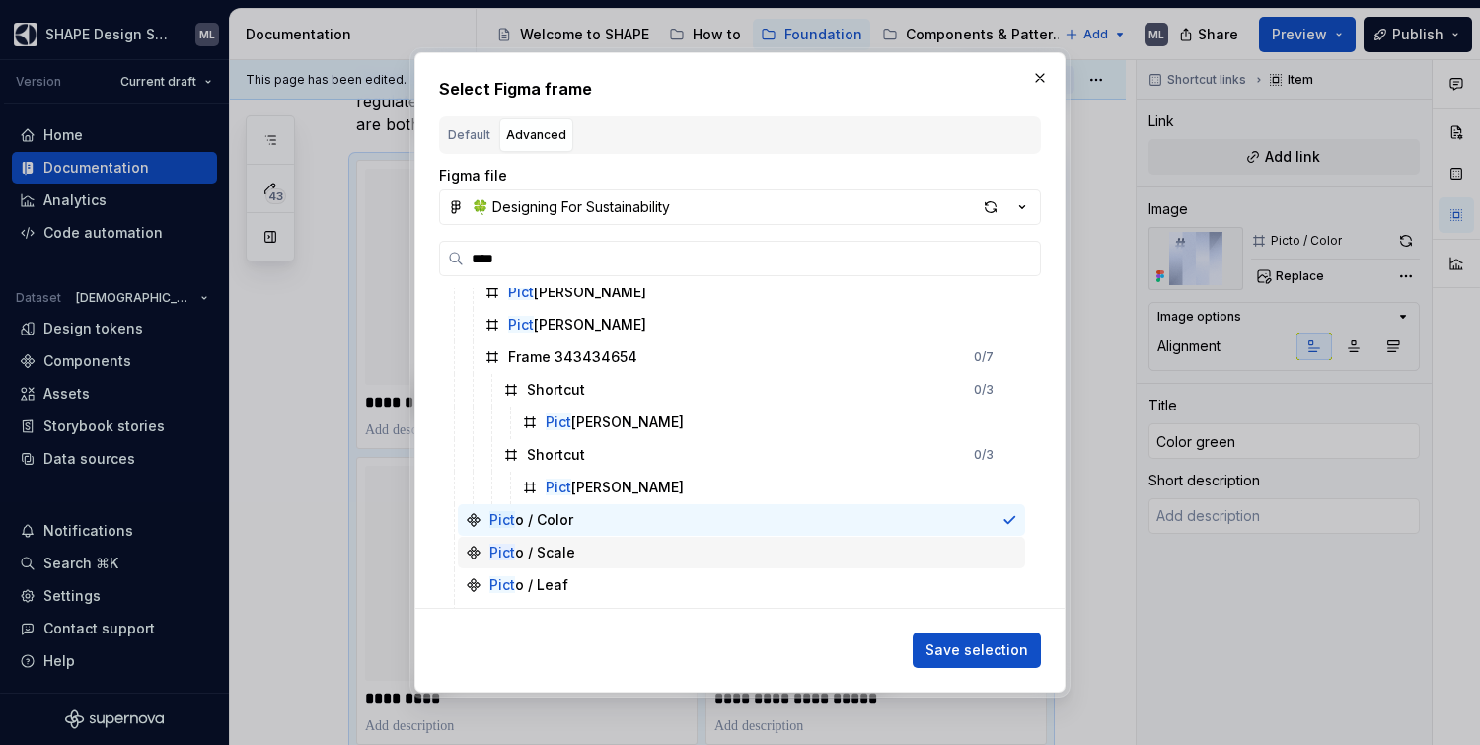
scroll to position [168, 0]
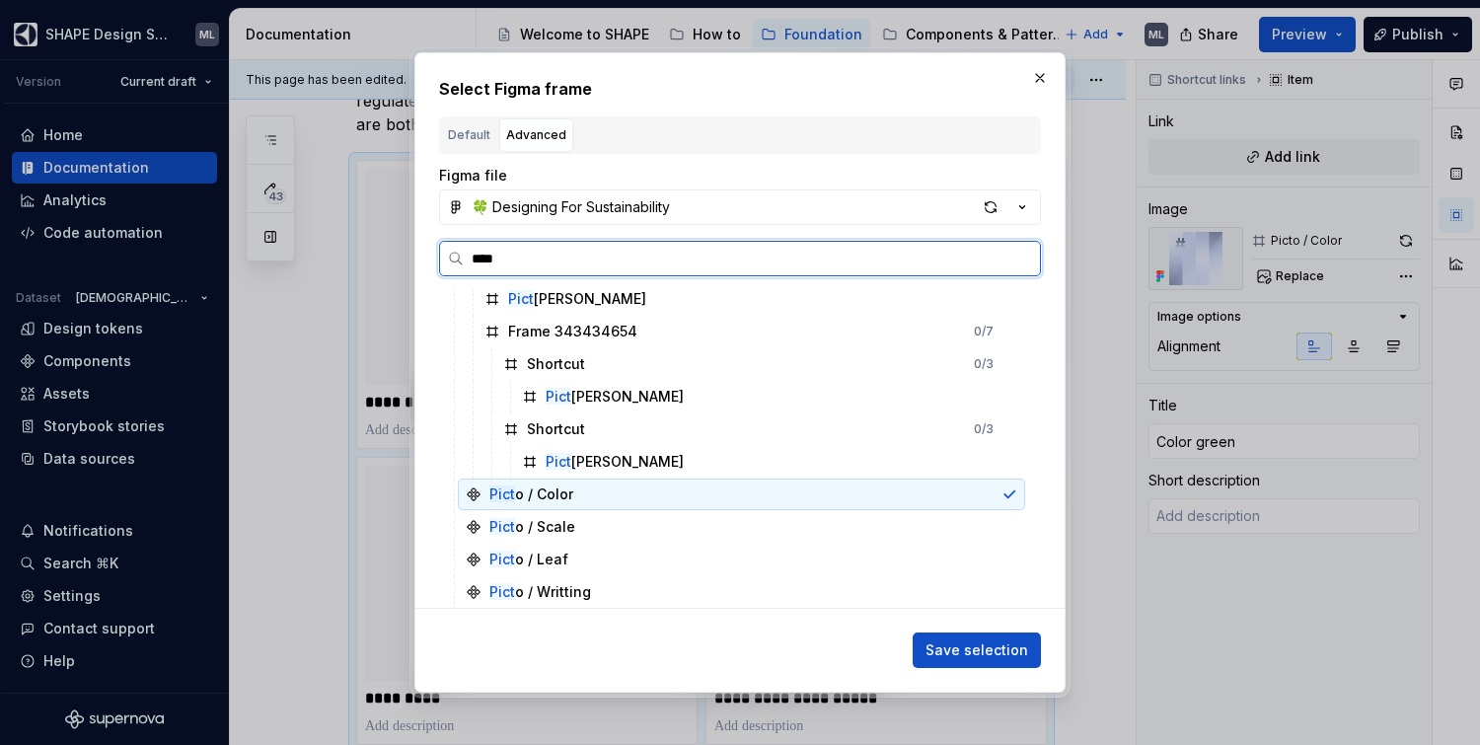
click at [566, 492] on div "Pict o / Color" at bounding box center [531, 494] width 84 height 20
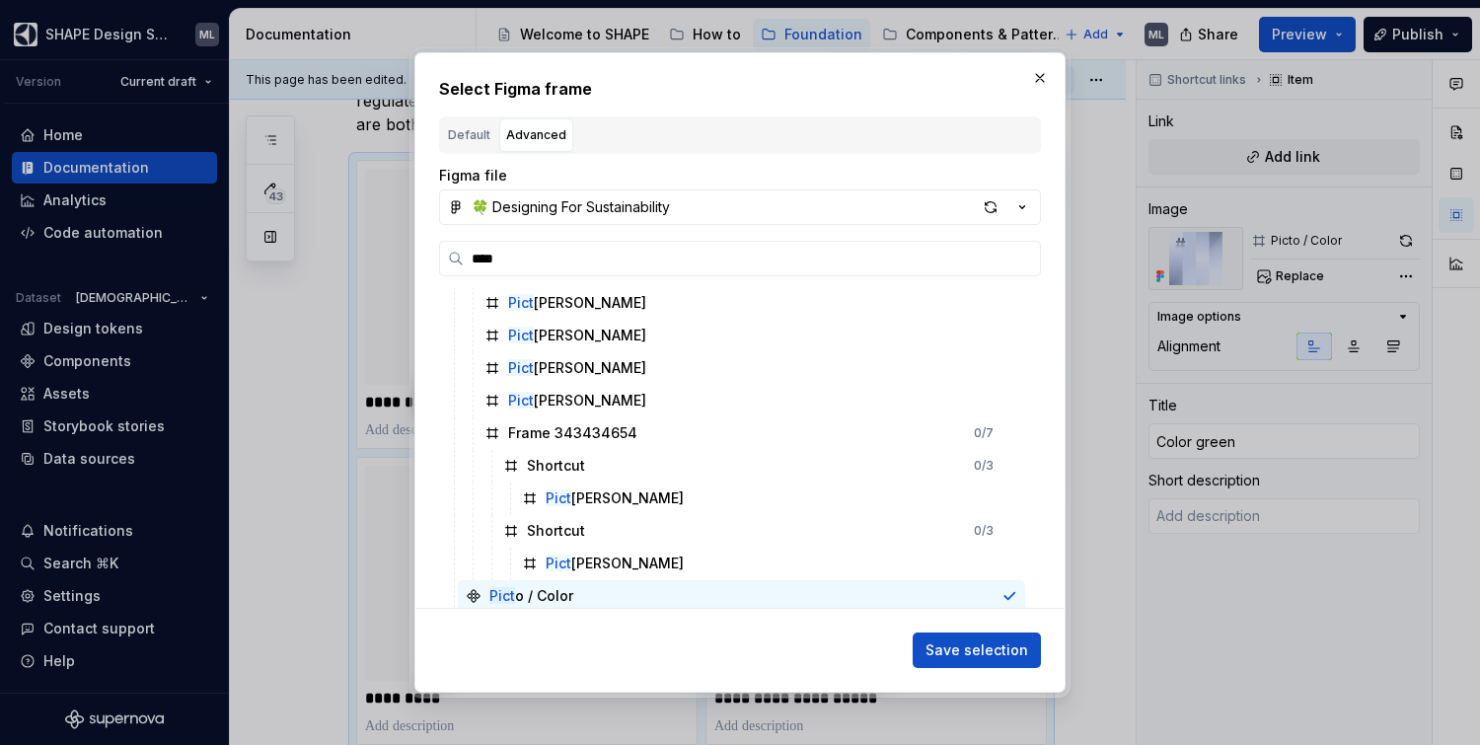
scroll to position [0, 0]
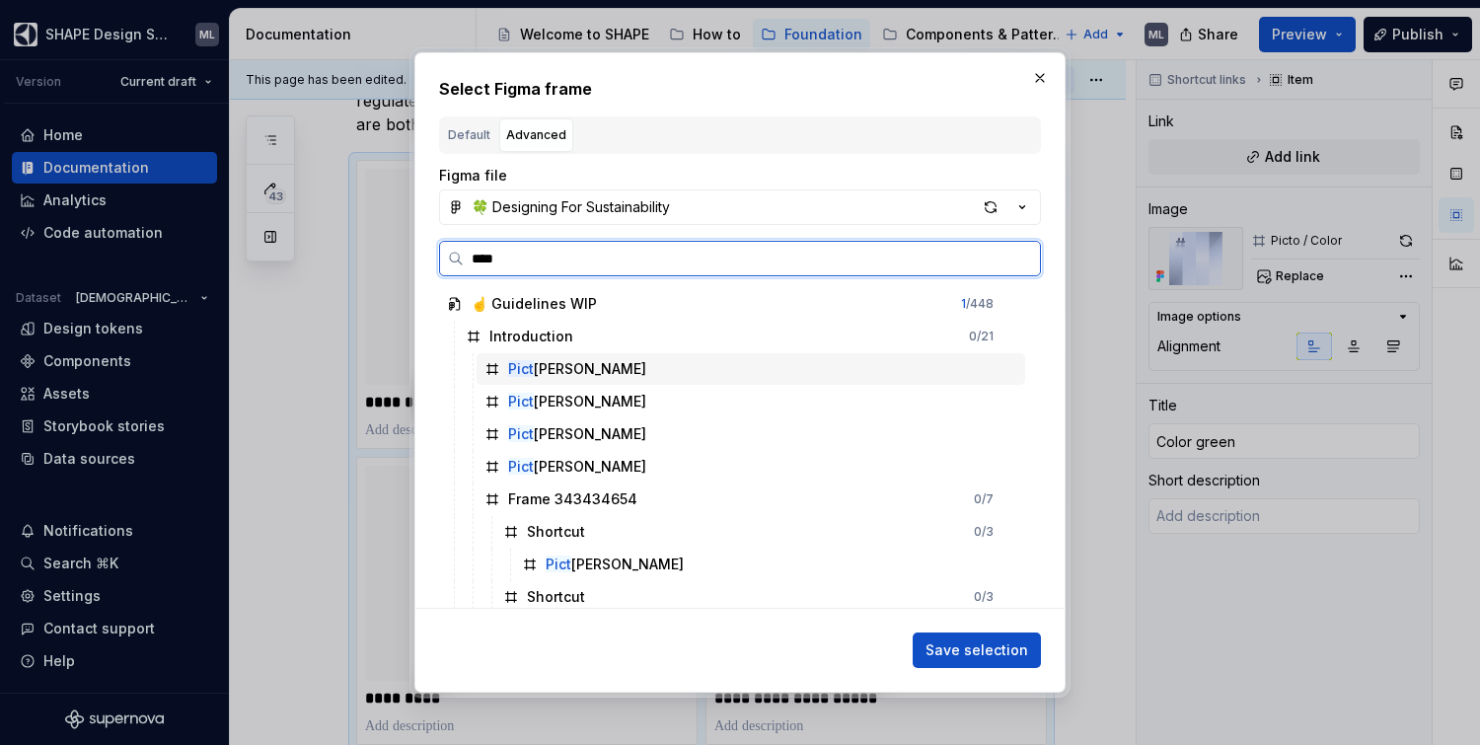
click at [574, 364] on div "Pict [PERSON_NAME]" at bounding box center [577, 369] width 138 height 20
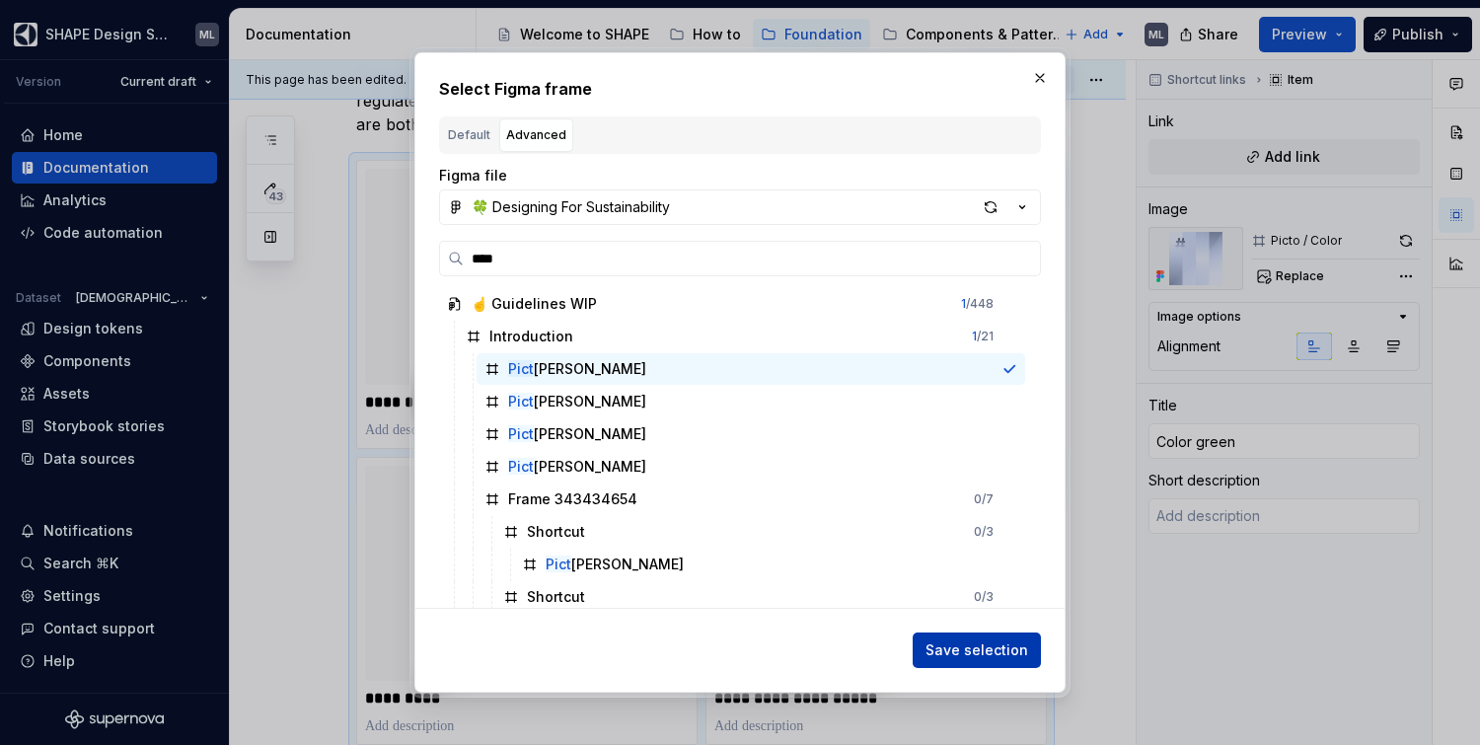
click at [985, 647] on span "Save selection" at bounding box center [977, 650] width 103 height 20
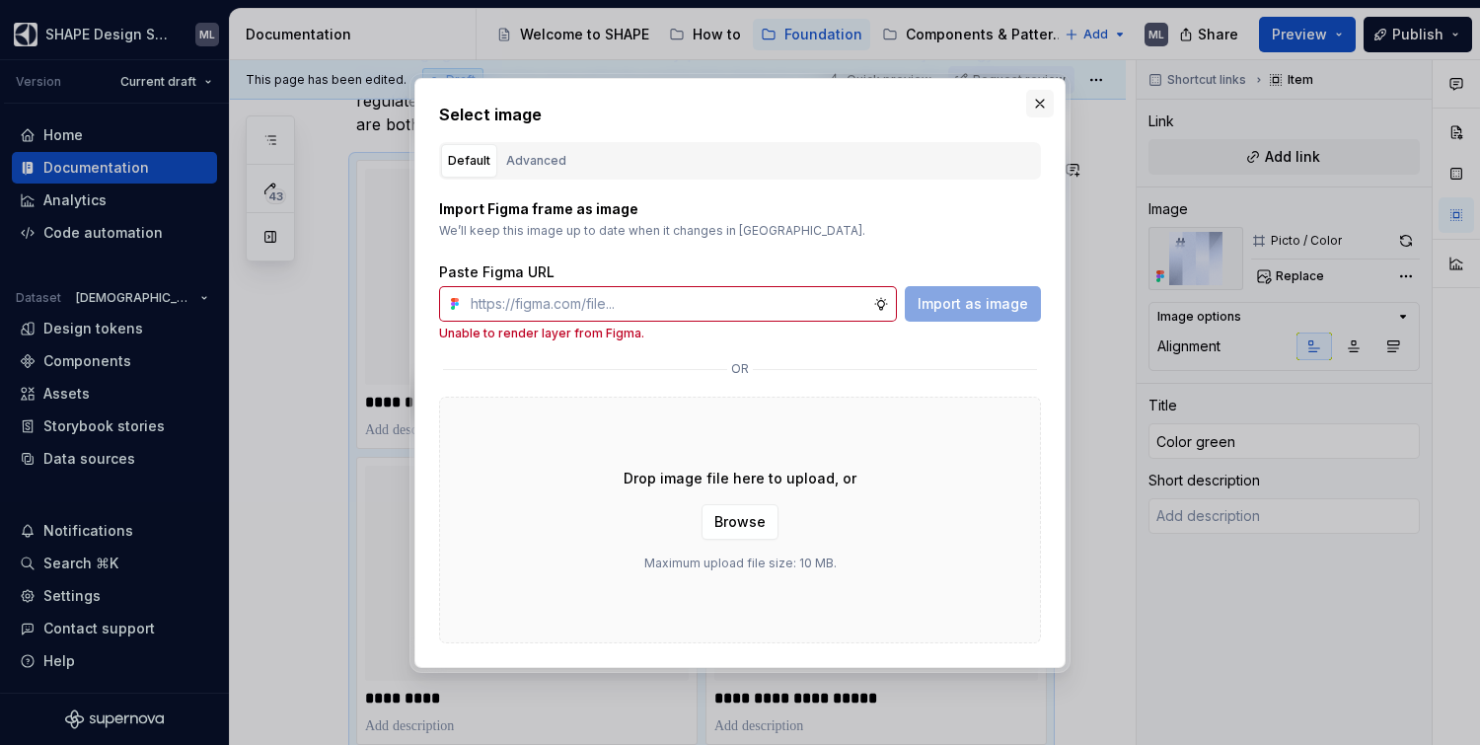
click at [1040, 101] on button "button" at bounding box center [1040, 104] width 28 height 28
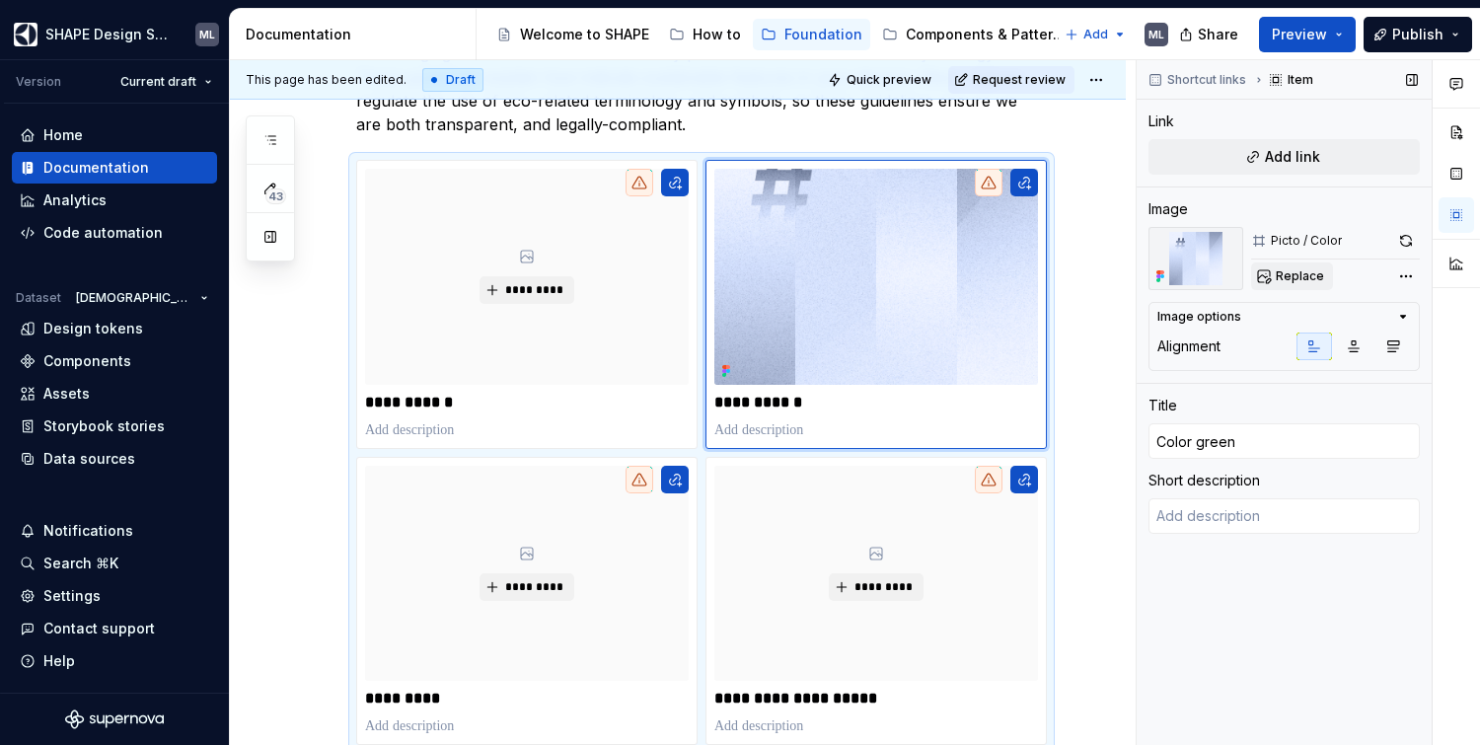
click at [1308, 275] on span "Replace" at bounding box center [1300, 276] width 48 height 16
type textarea "*"
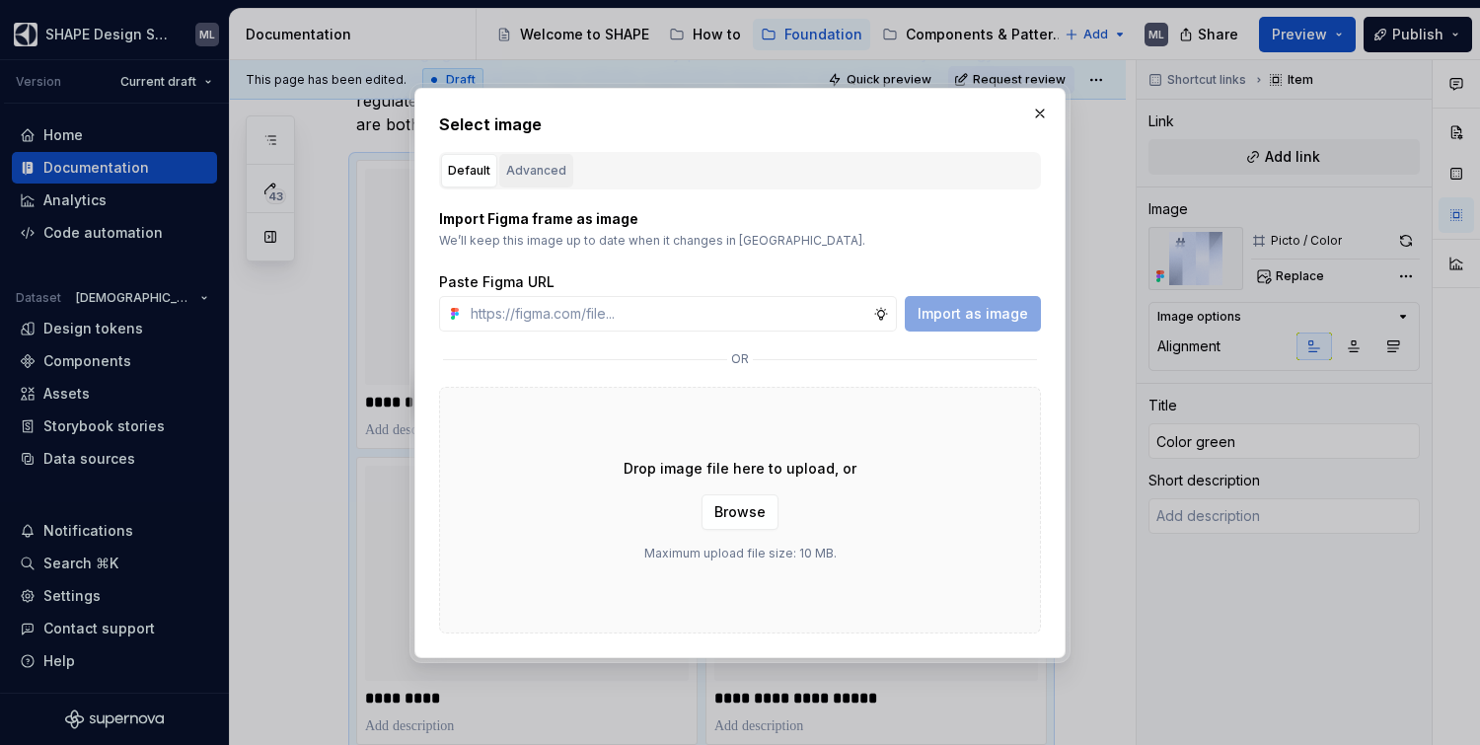
click at [527, 172] on div "Advanced" at bounding box center [536, 171] width 60 height 20
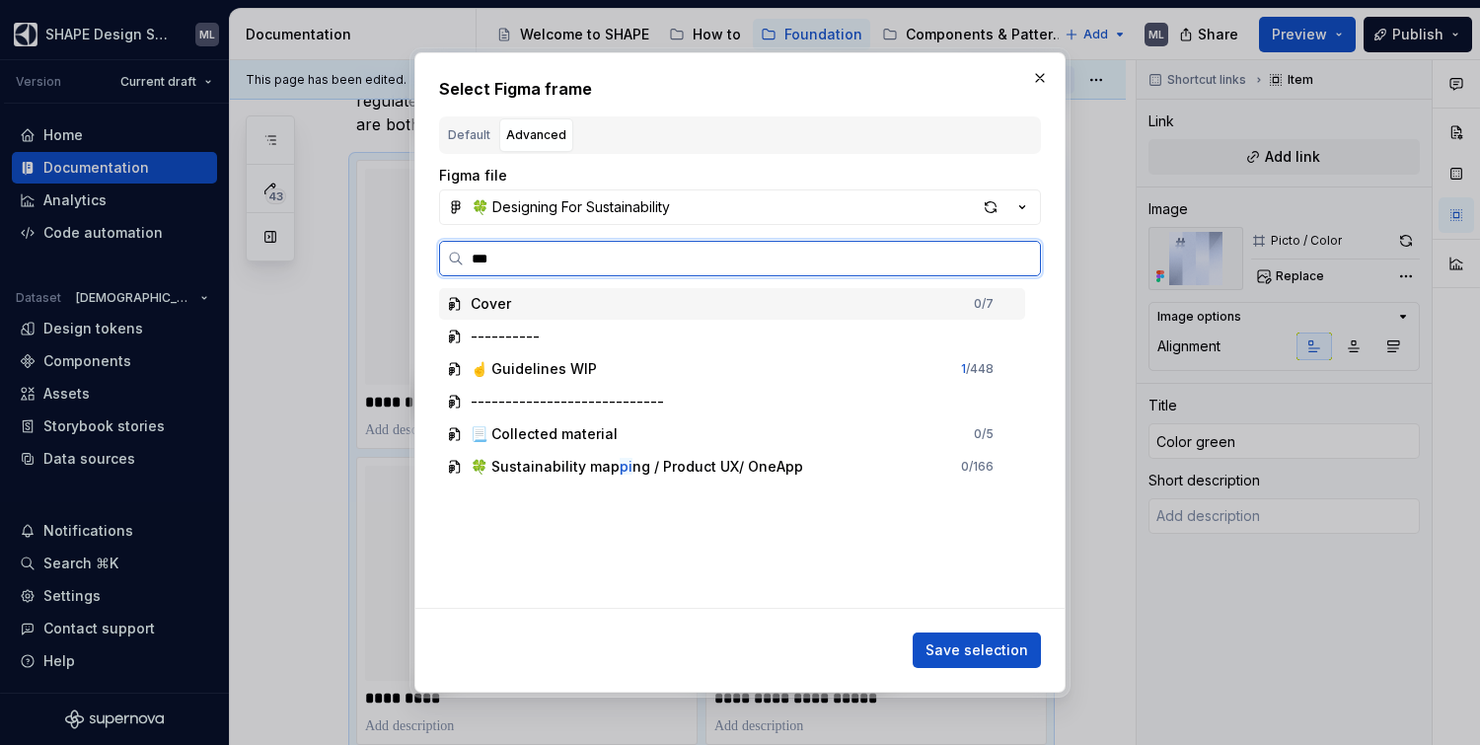
type input "****"
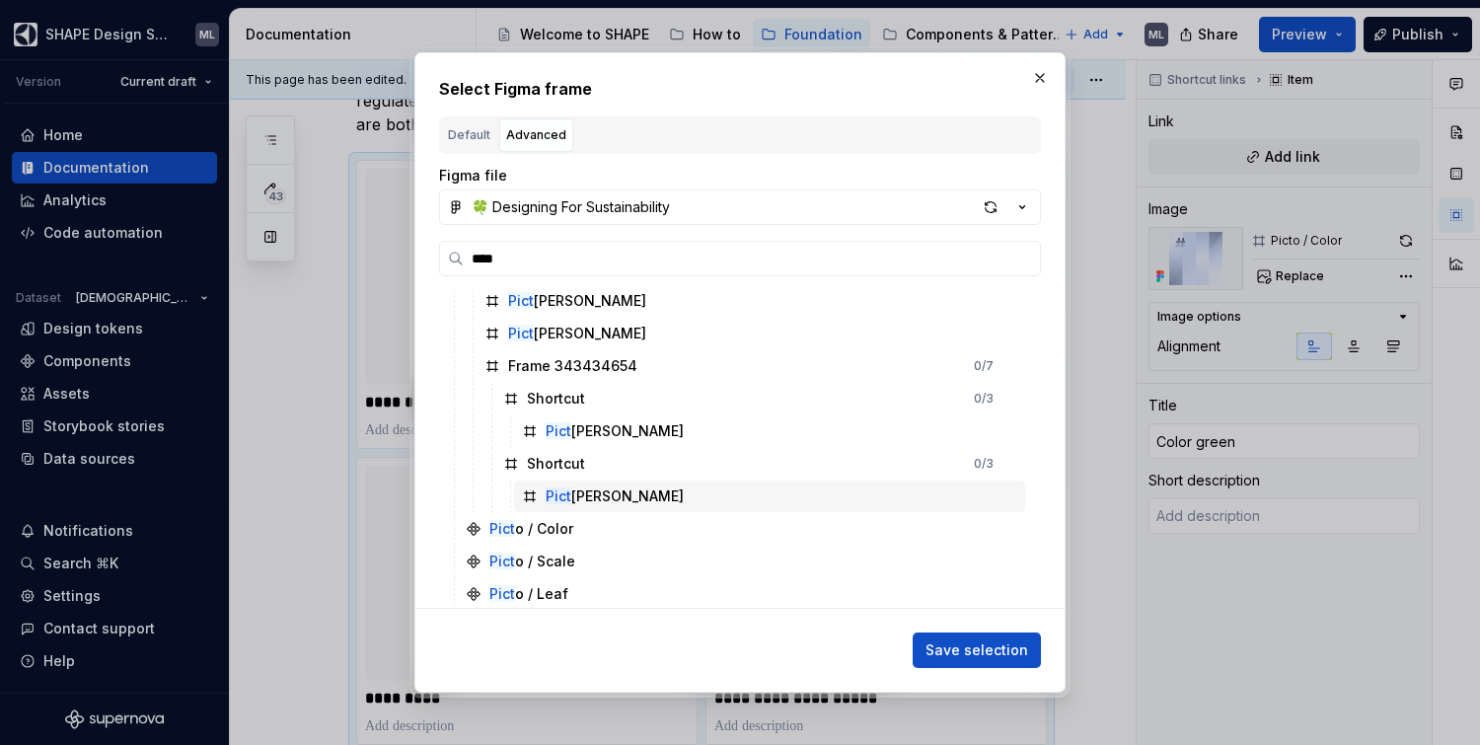
scroll to position [168, 0]
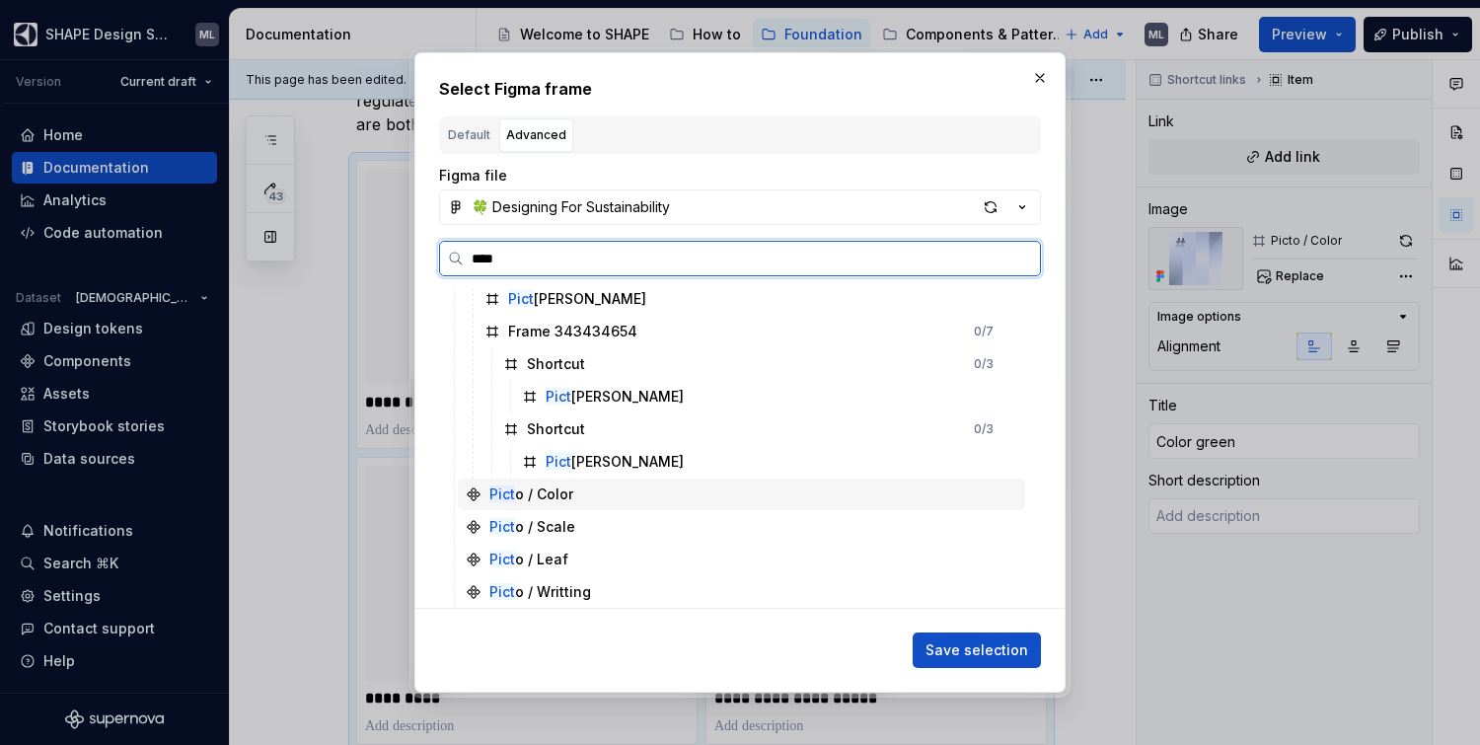
click at [584, 495] on div "Pict o / Color" at bounding box center [741, 495] width 567 height 32
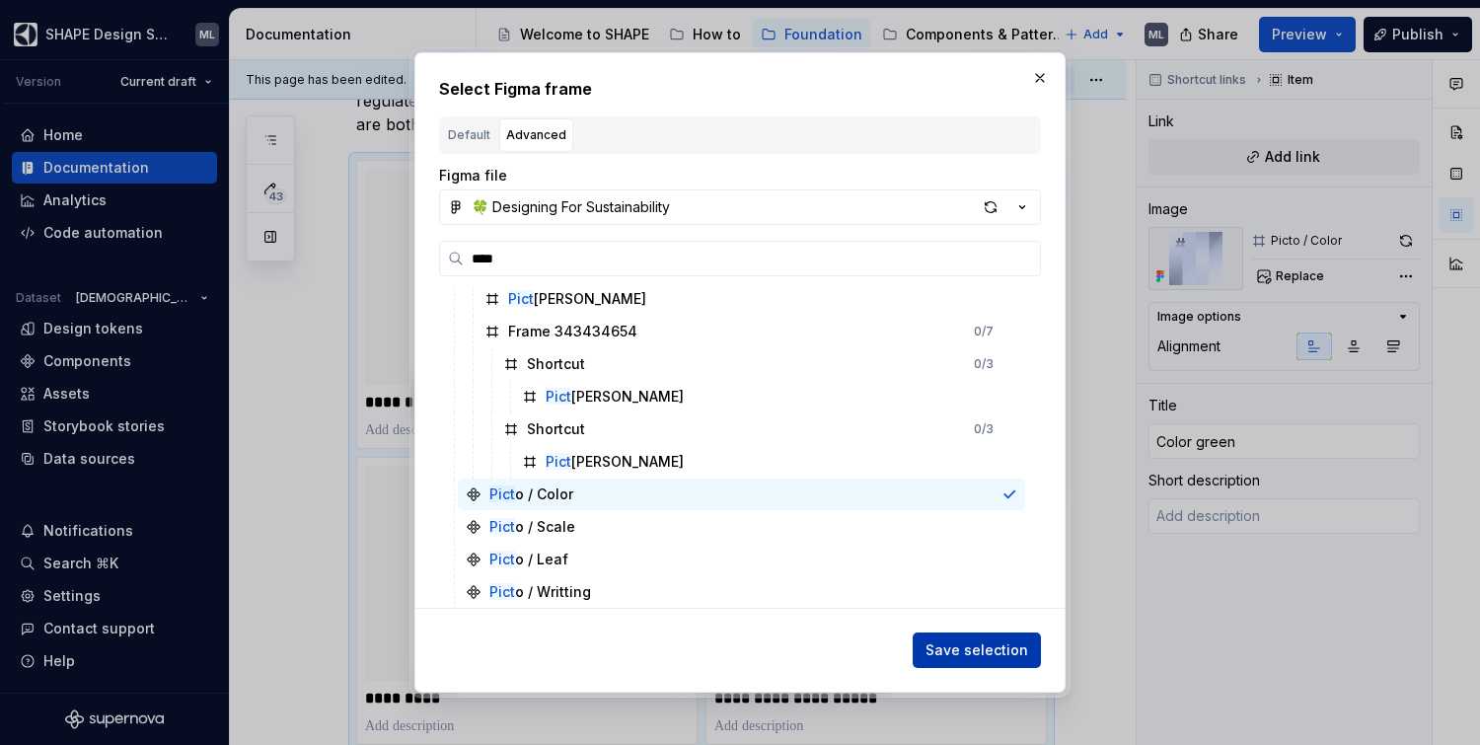
click at [966, 649] on span "Save selection" at bounding box center [977, 650] width 103 height 20
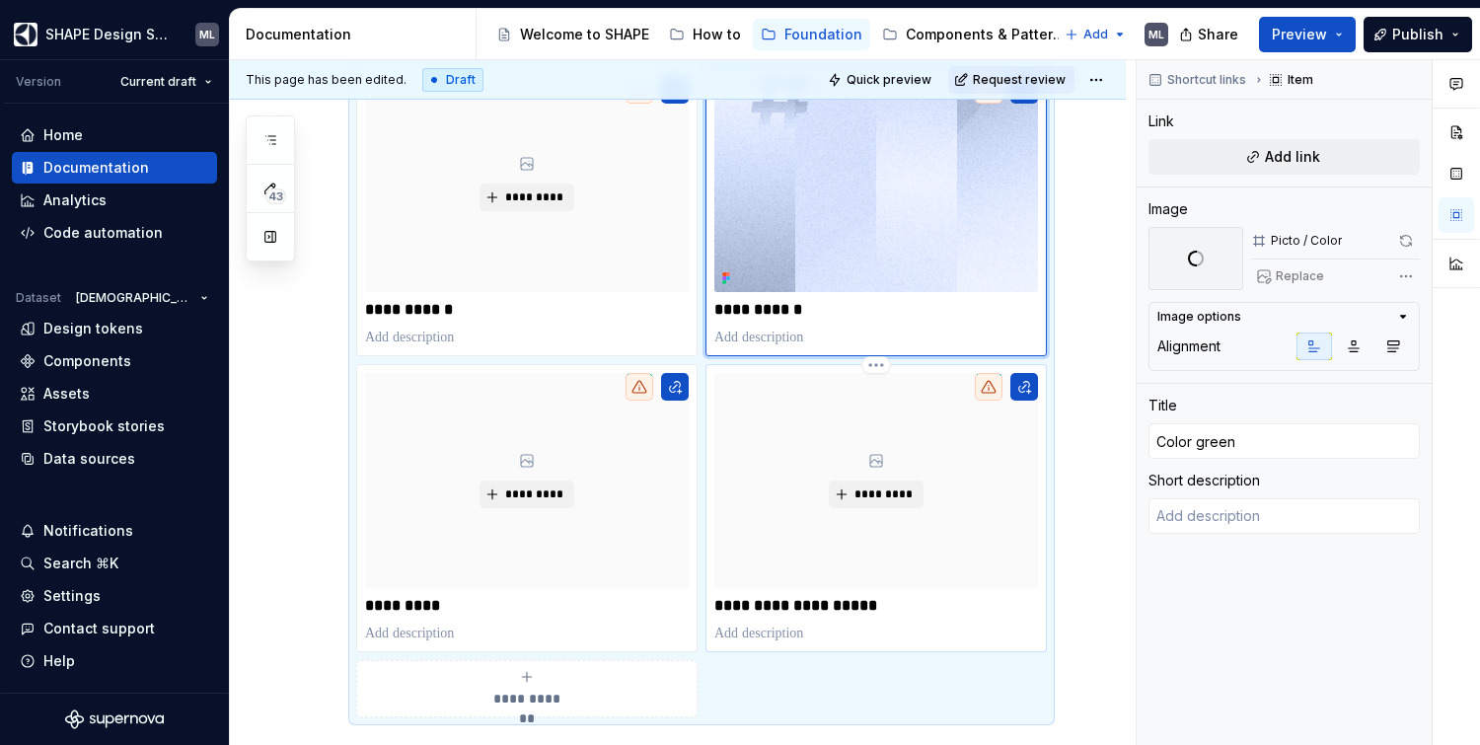
scroll to position [370, 0]
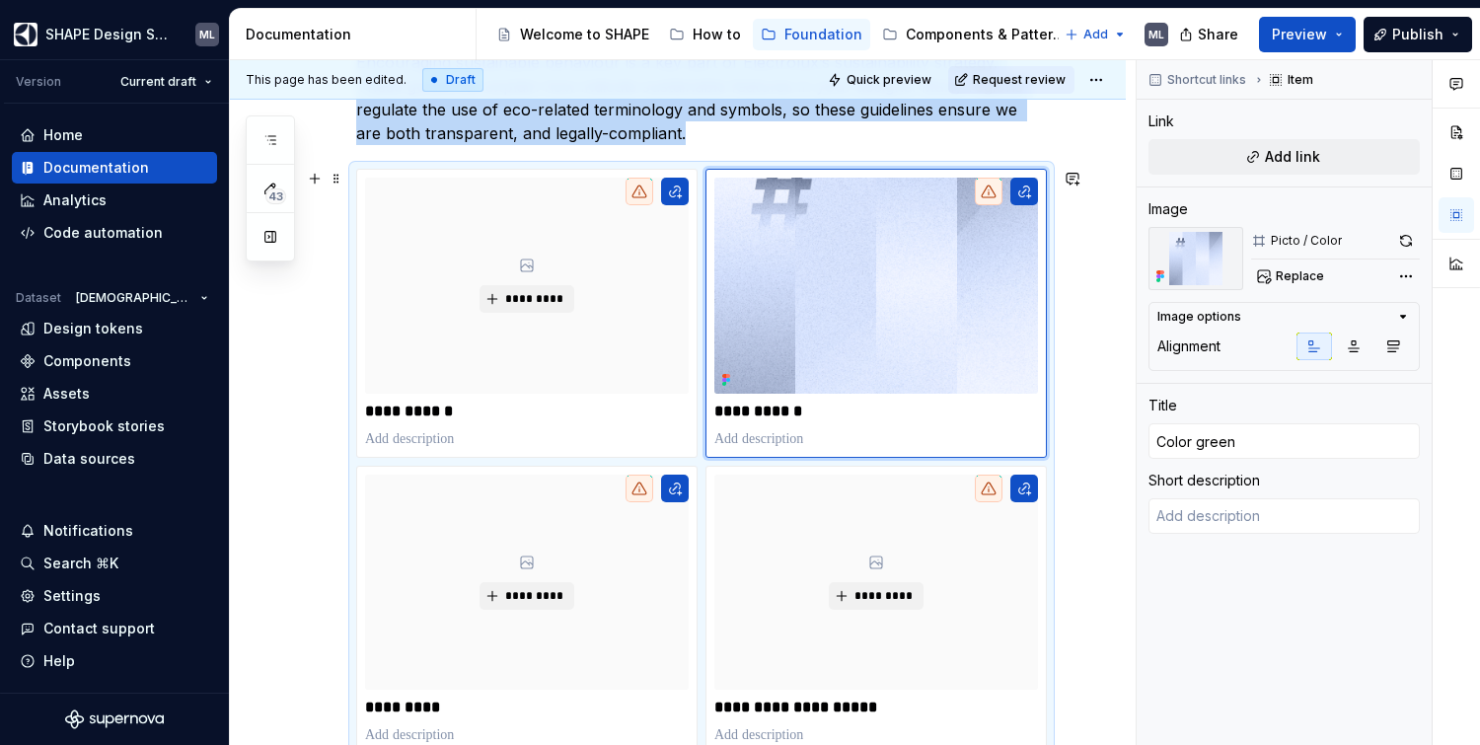
click at [88, 457] on div "Data sources" at bounding box center [89, 459] width 92 height 20
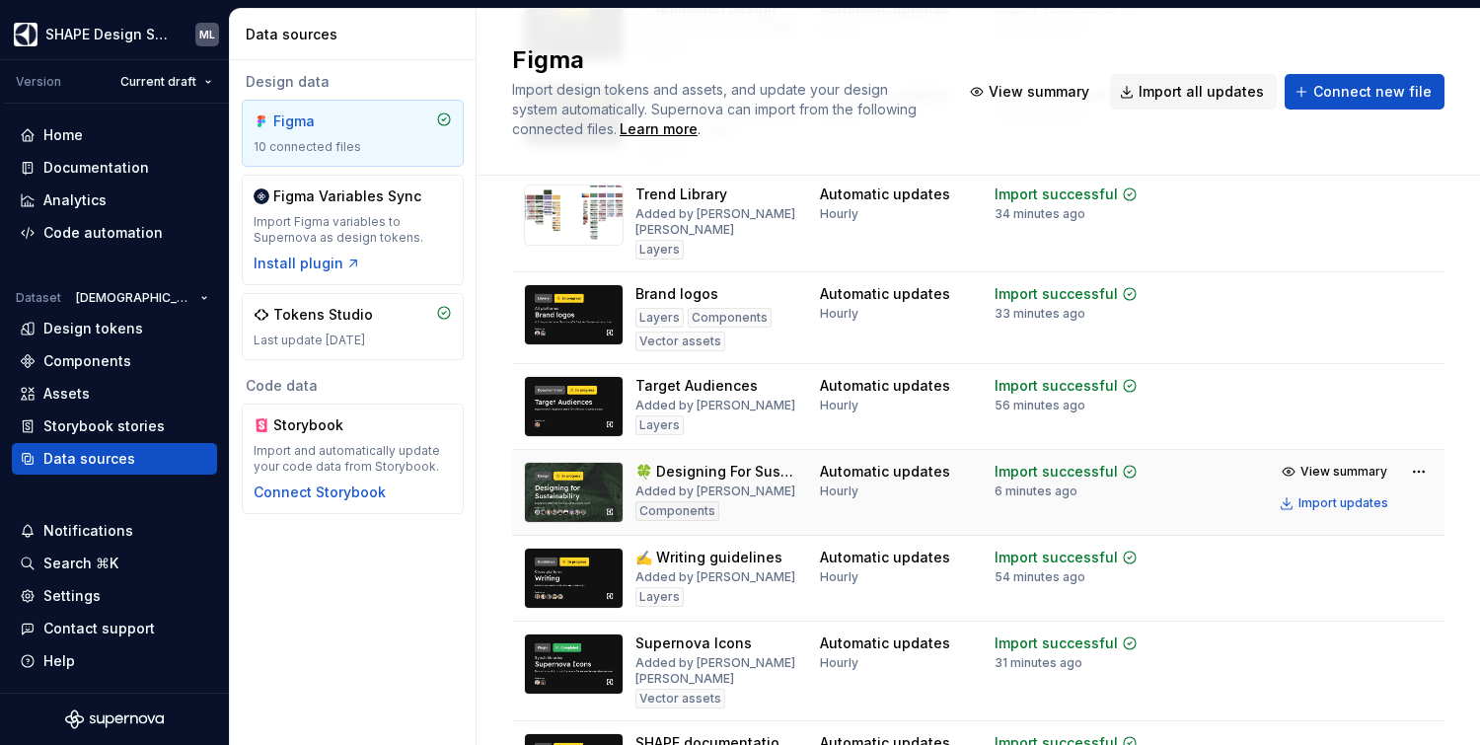
scroll to position [351, 0]
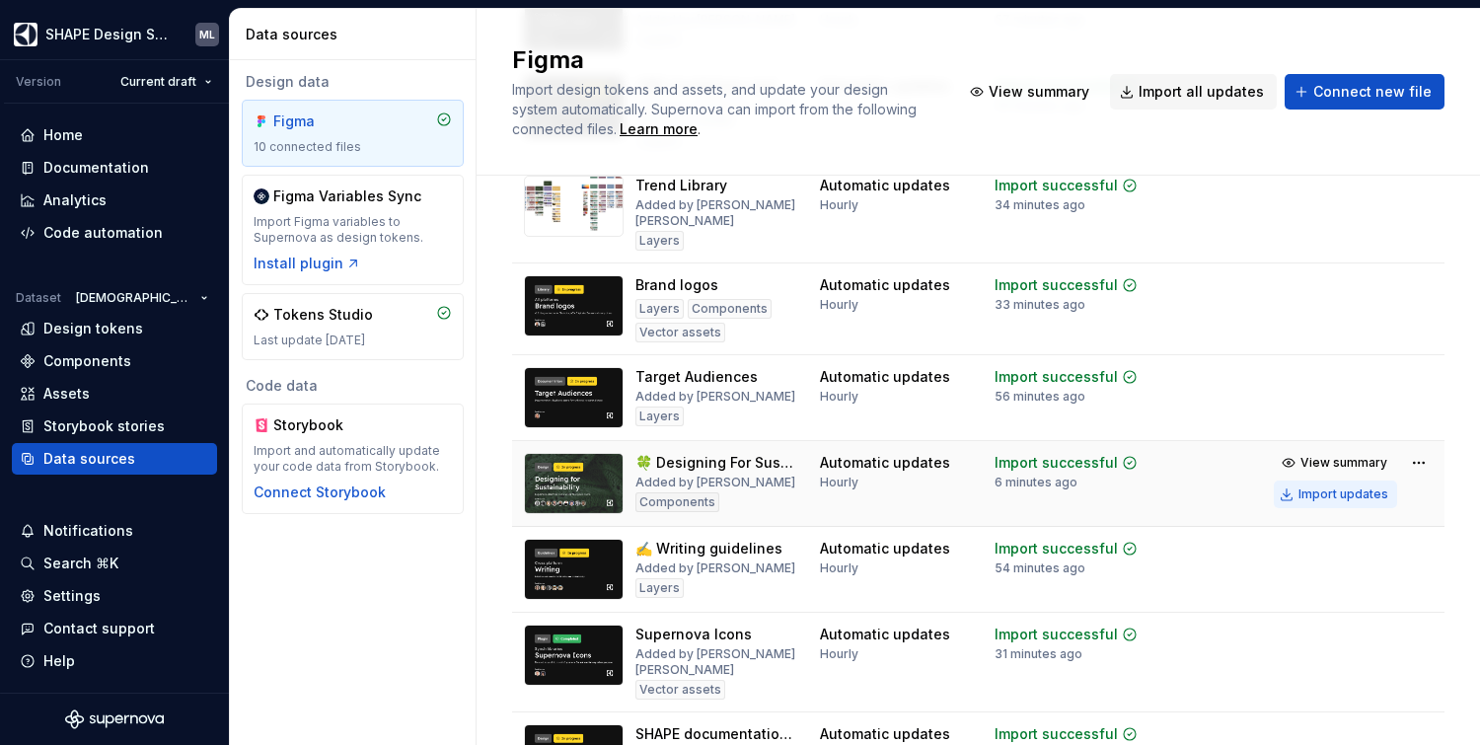
click at [1311, 494] on div "Import updates" at bounding box center [1344, 494] width 90 height 16
click at [101, 172] on div "Documentation" at bounding box center [96, 168] width 106 height 20
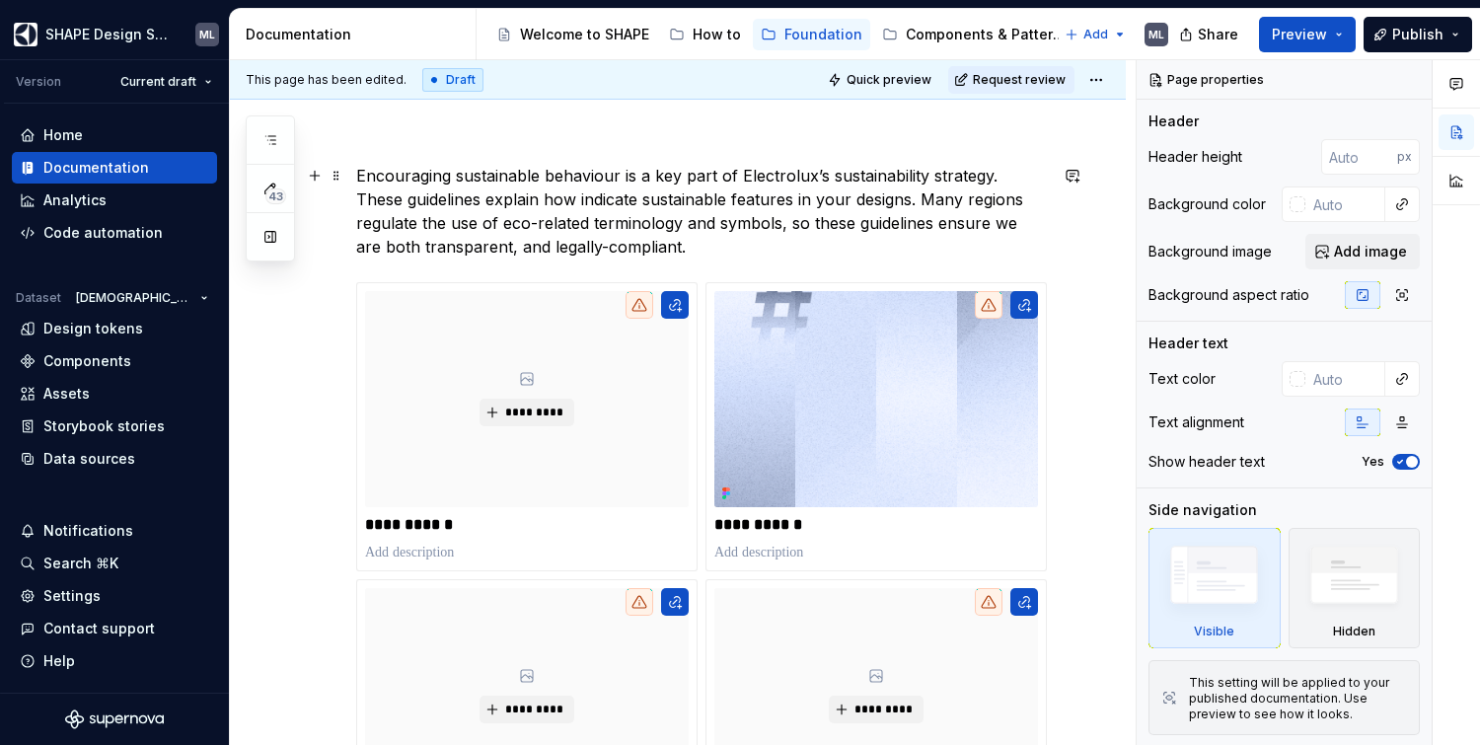
scroll to position [284, 0]
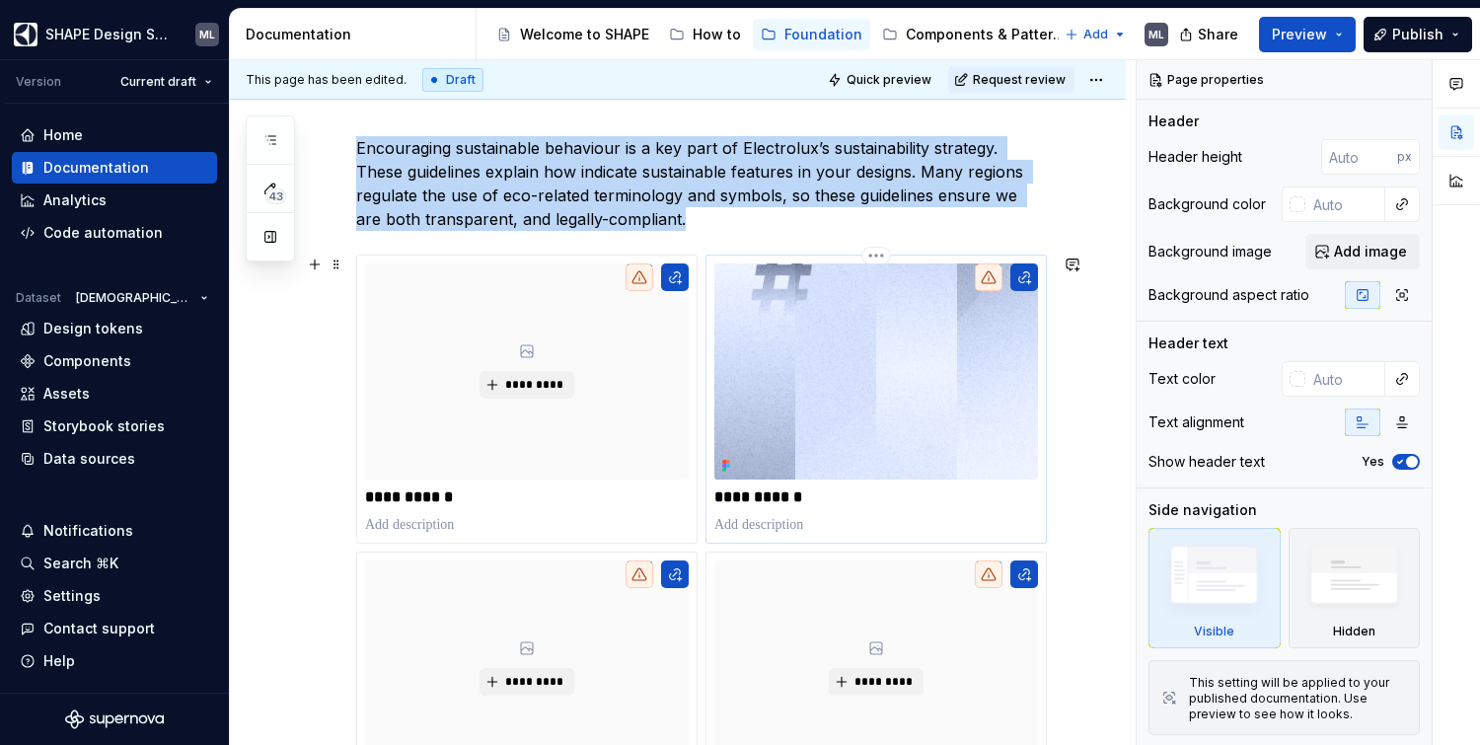
click at [861, 363] on img at bounding box center [876, 371] width 324 height 216
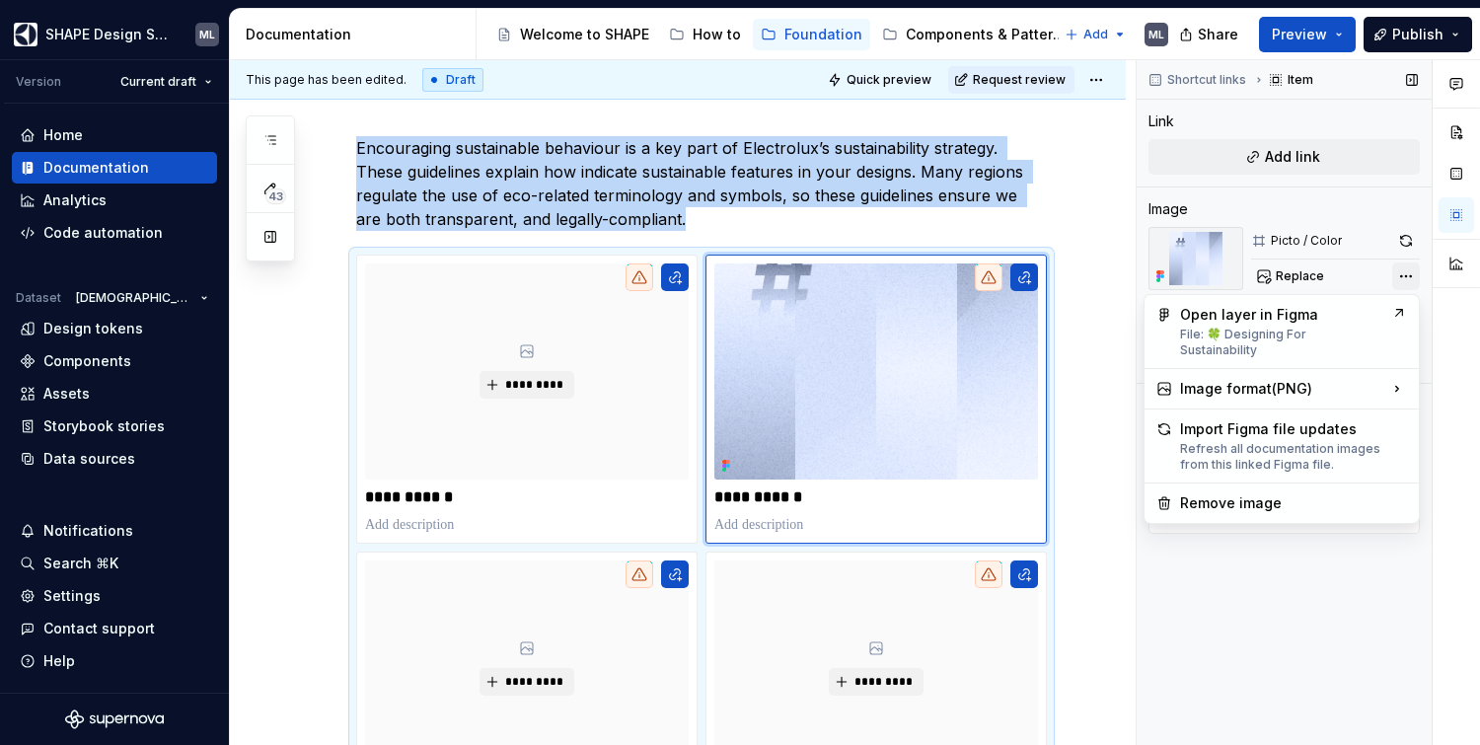
click at [1403, 277] on div "Comments Open comments No comments yet Select ‘Comment’ from the block context …" at bounding box center [1308, 403] width 343 height 686
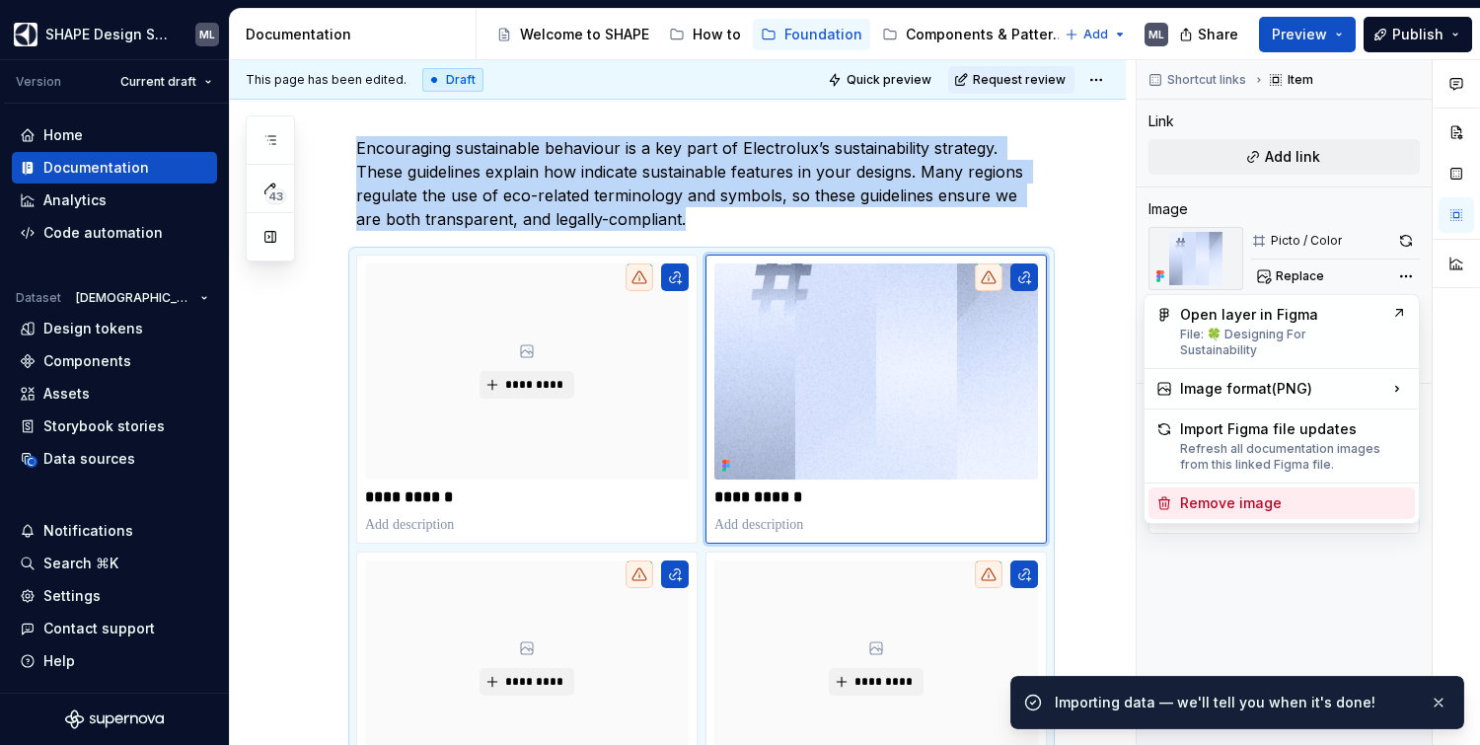
click at [1250, 493] on div "Remove image" at bounding box center [1293, 503] width 227 height 20
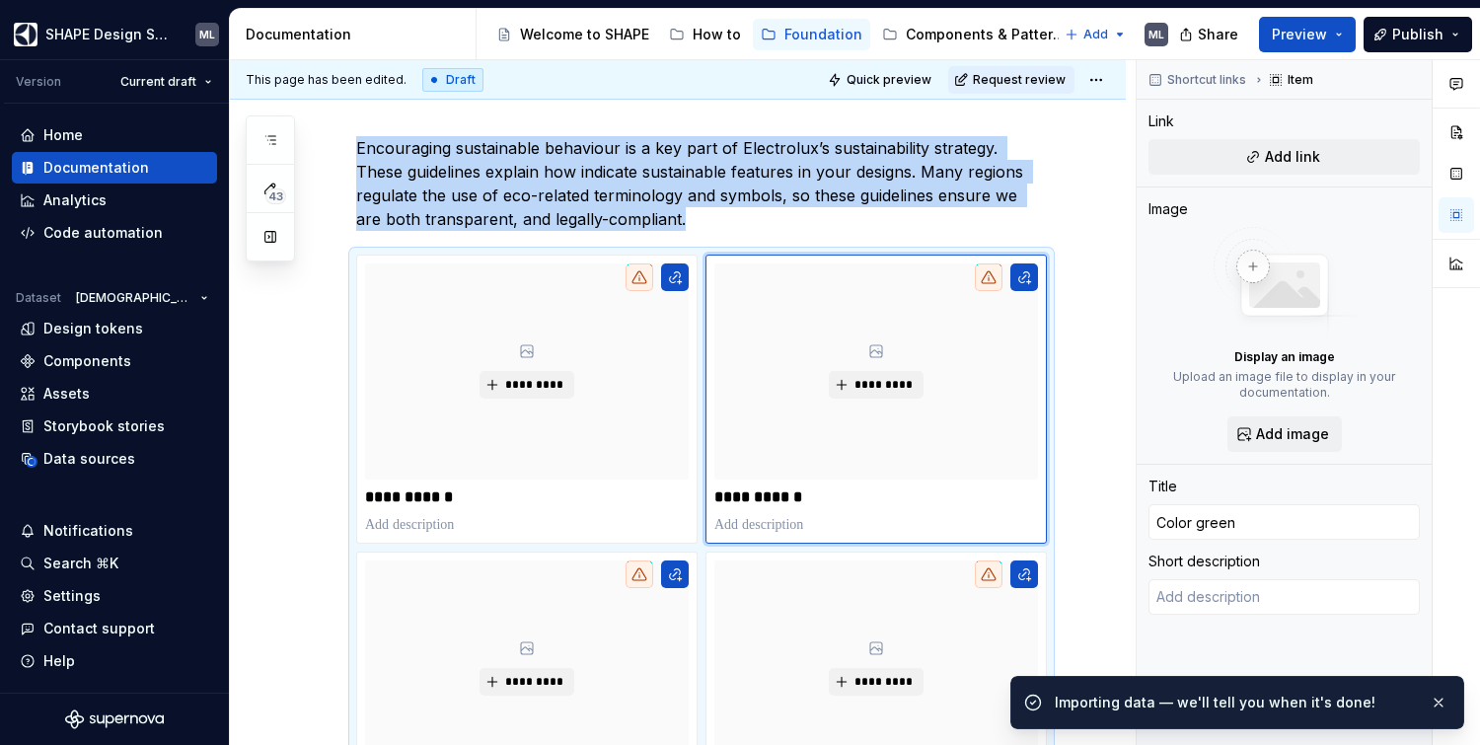
scroll to position [472, 0]
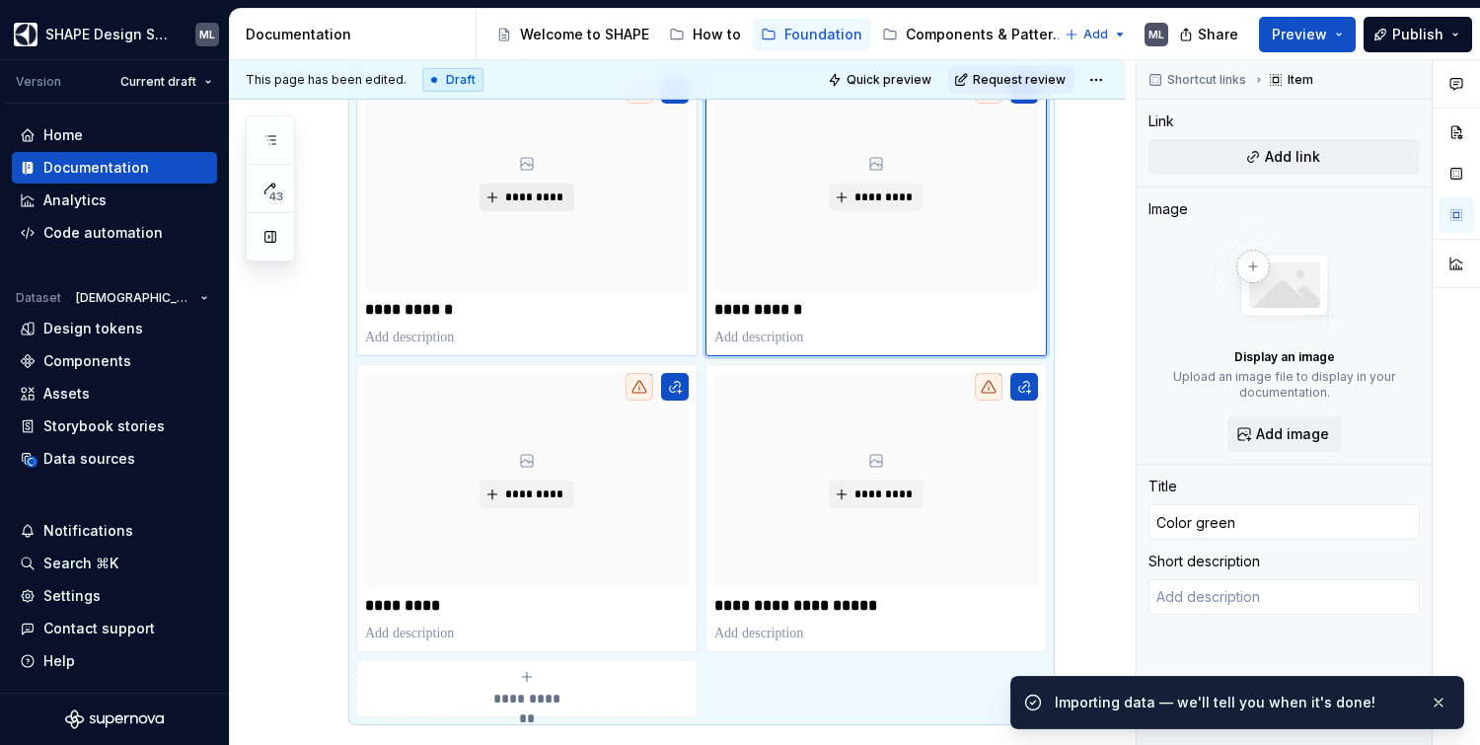
type textarea "*"
type input "Terminology"
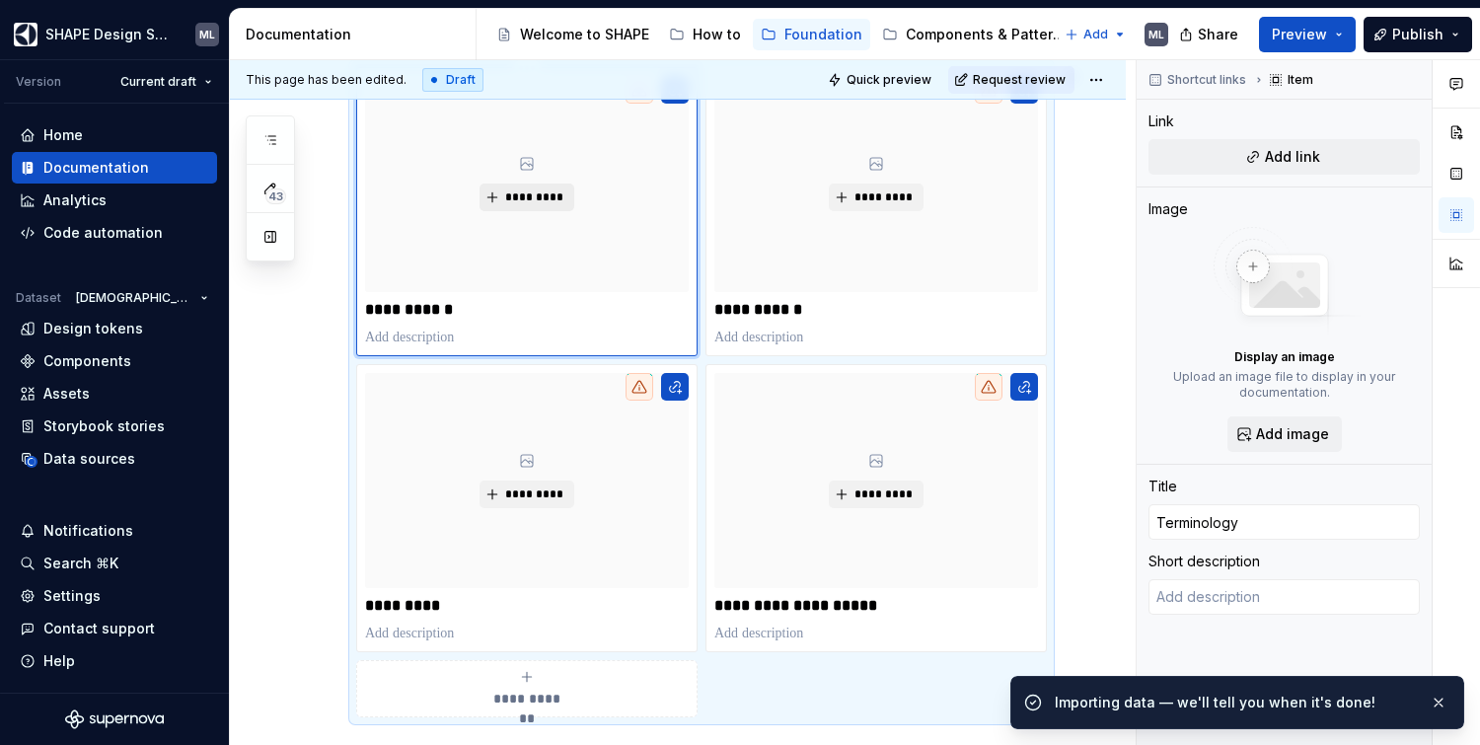
click at [522, 199] on span "*********" at bounding box center [534, 197] width 60 height 16
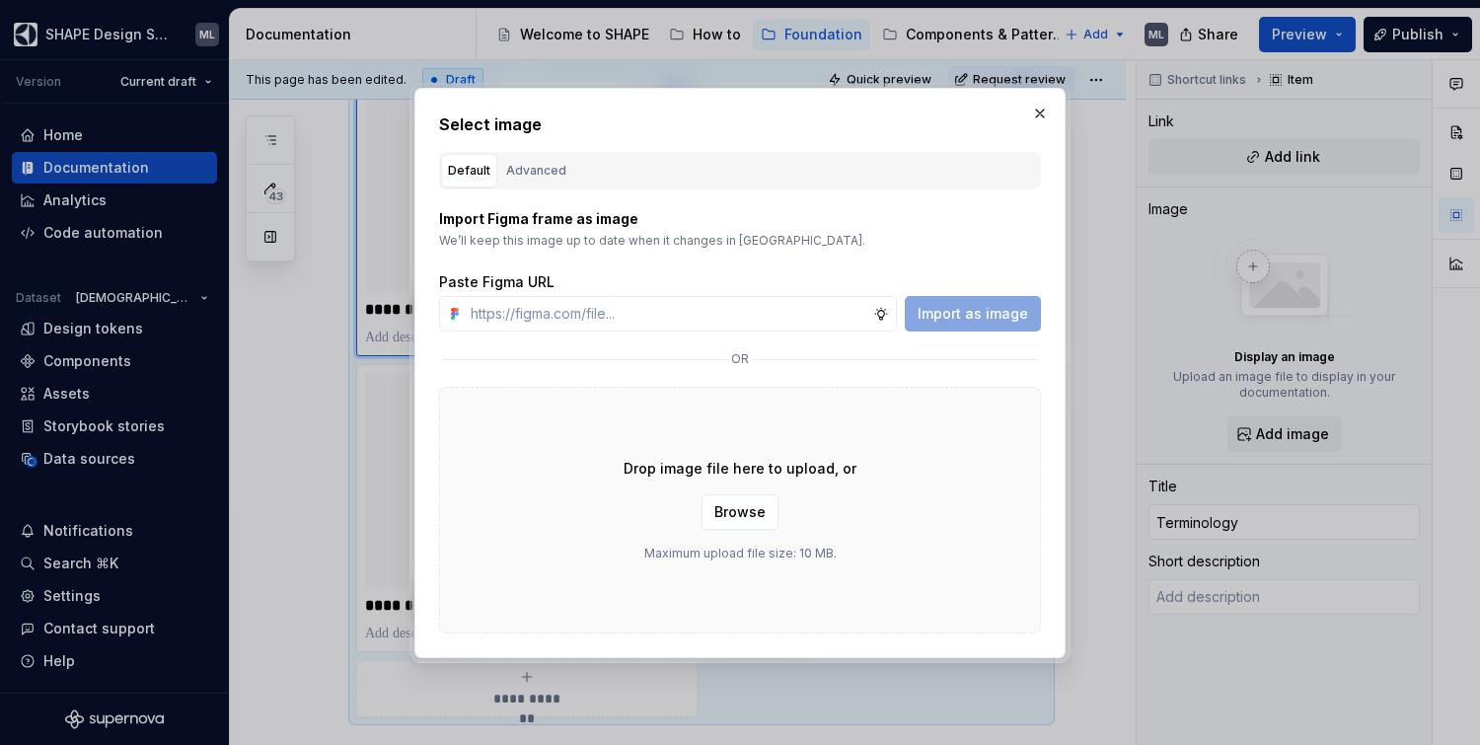
type textarea "*"
click at [516, 171] on div "Advanced" at bounding box center [536, 171] width 60 height 20
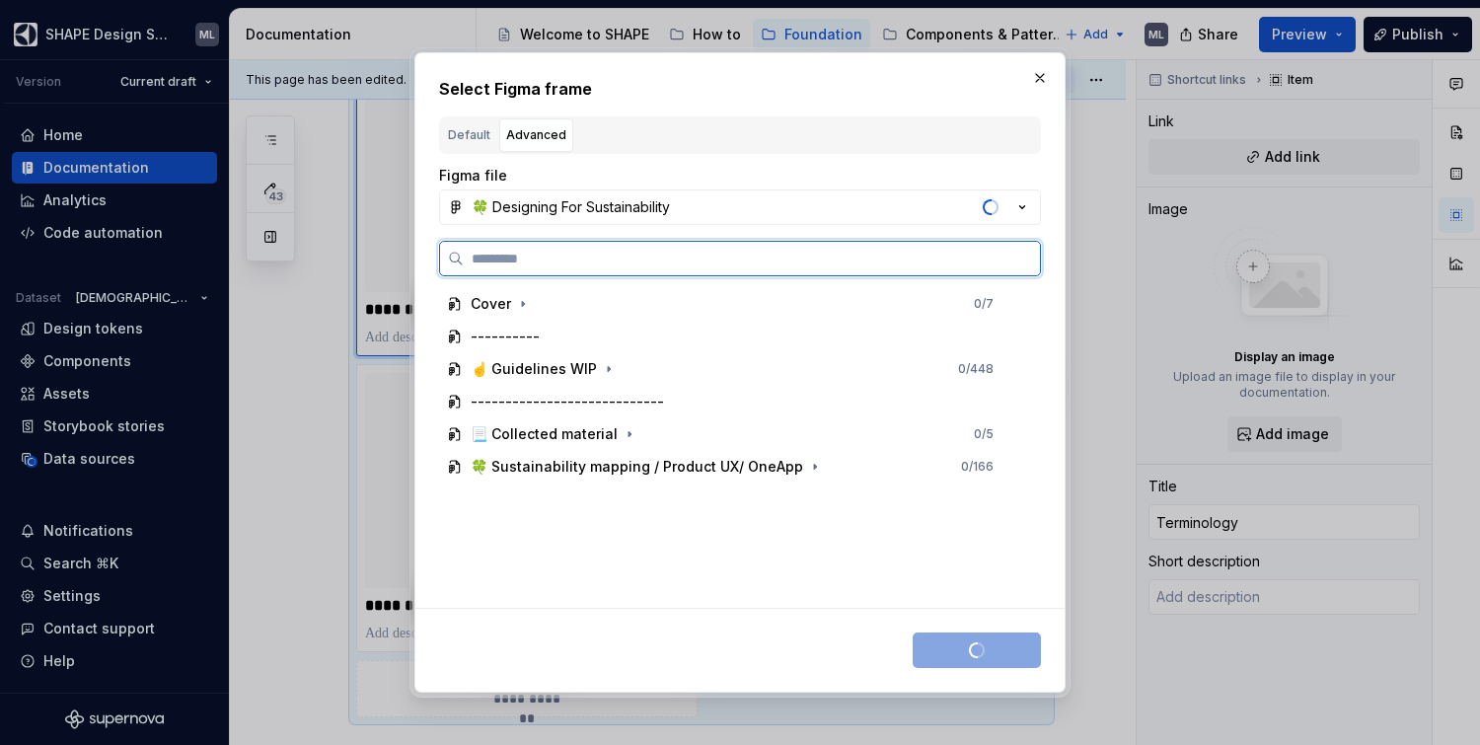
click at [532, 261] on input "search" at bounding box center [752, 259] width 576 height 20
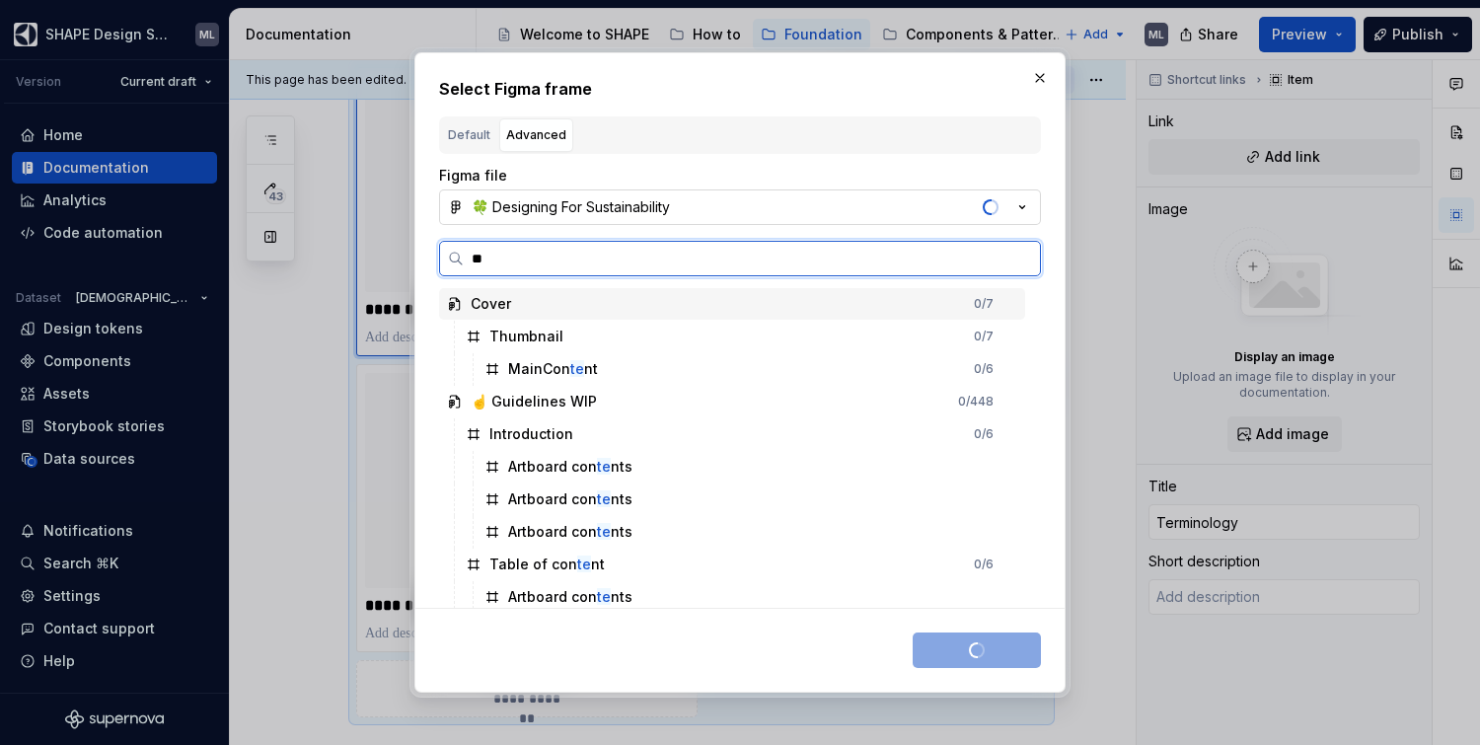
type input "*"
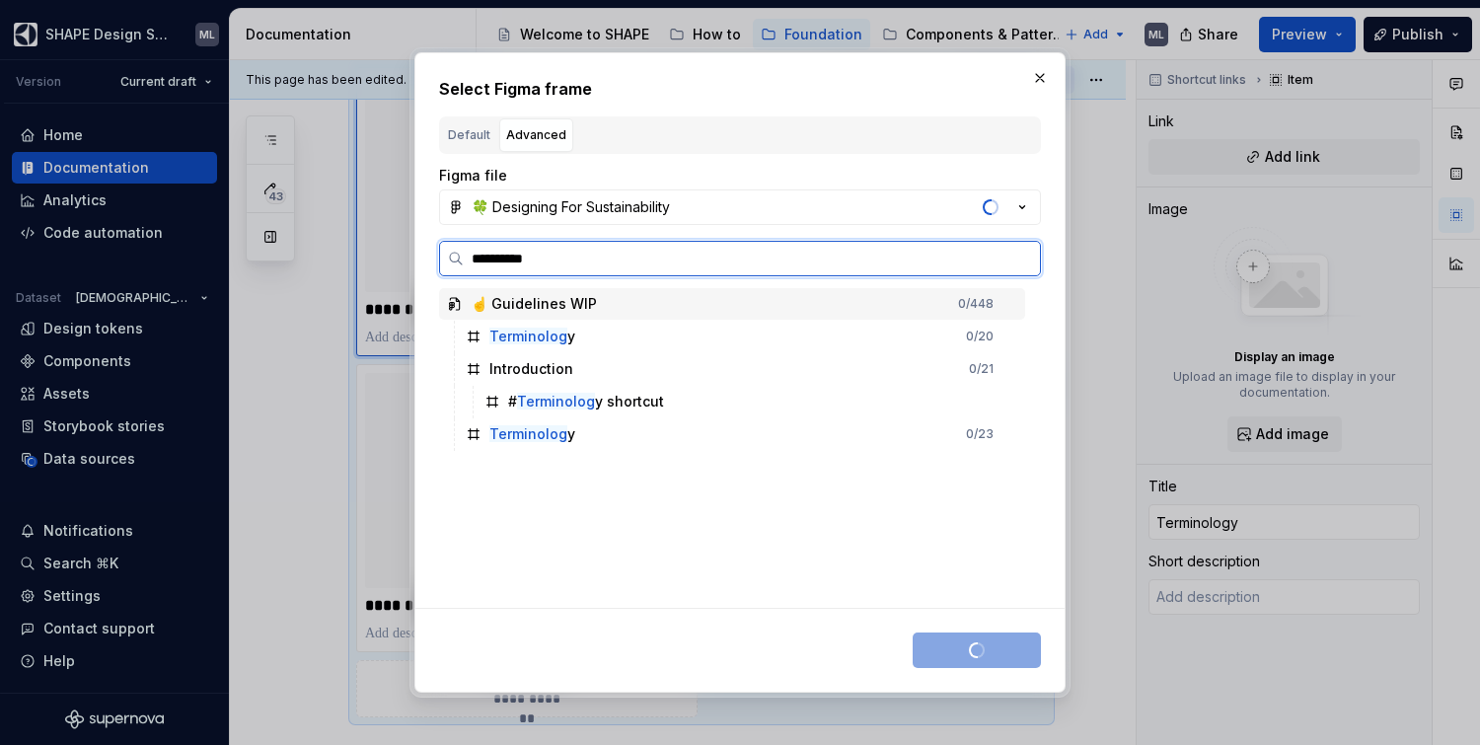
type input "**********"
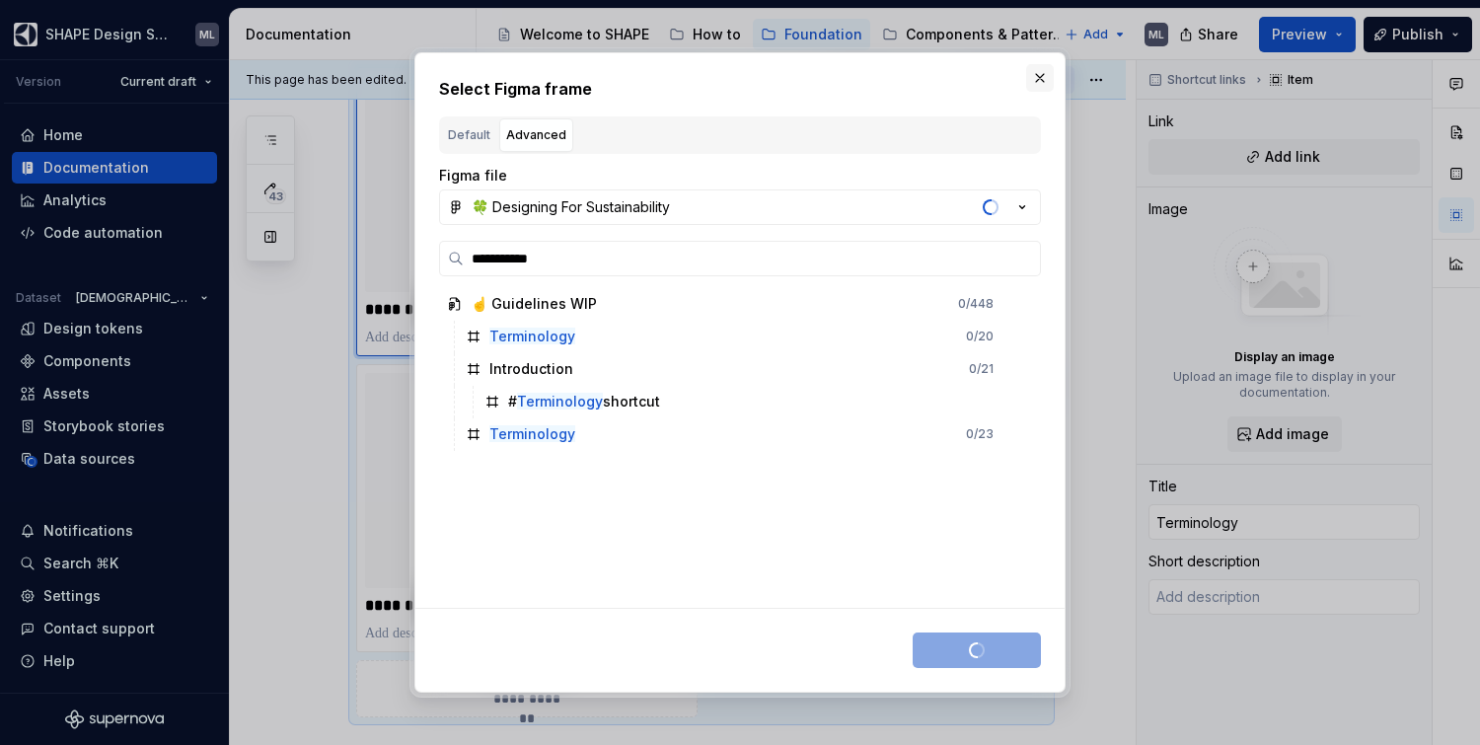
click at [1032, 79] on button "button" at bounding box center [1040, 78] width 28 height 28
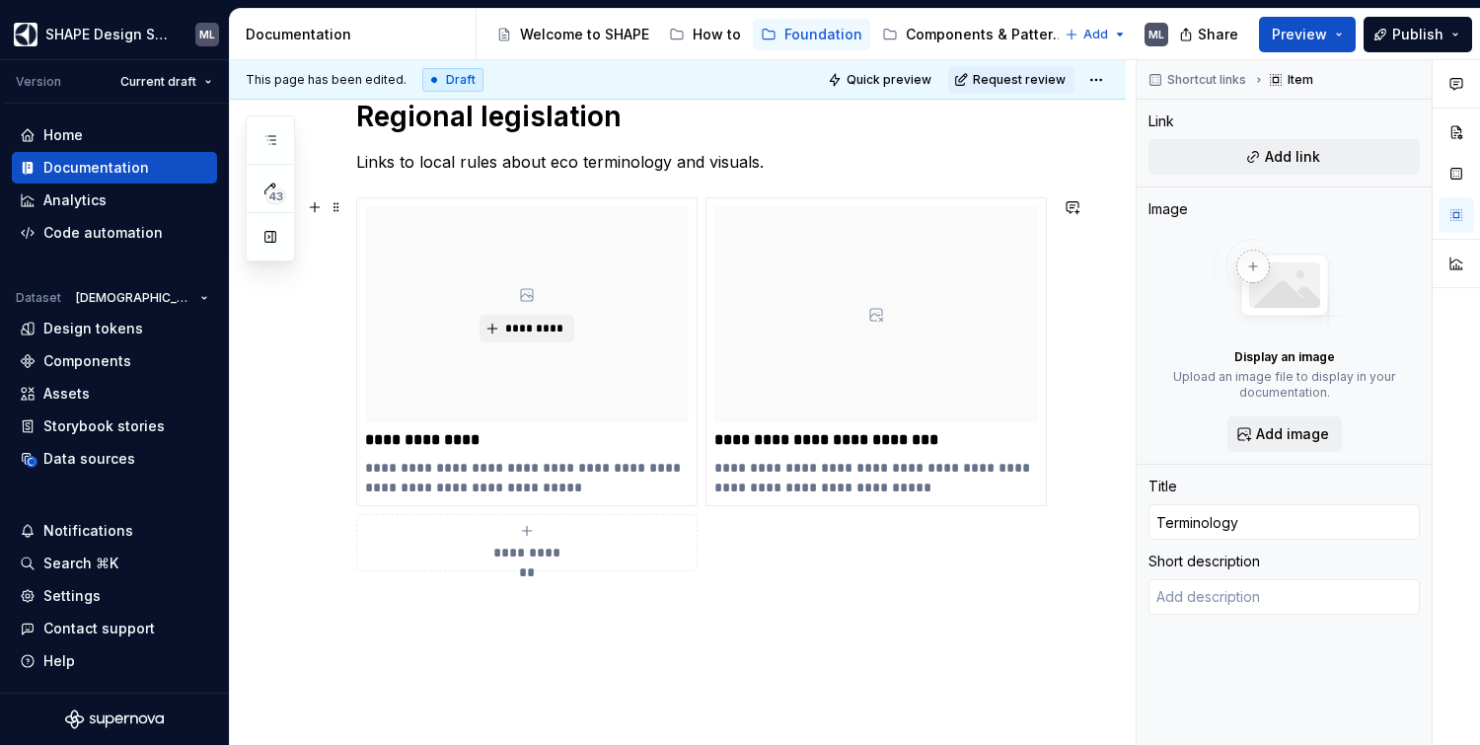
scroll to position [1175, 0]
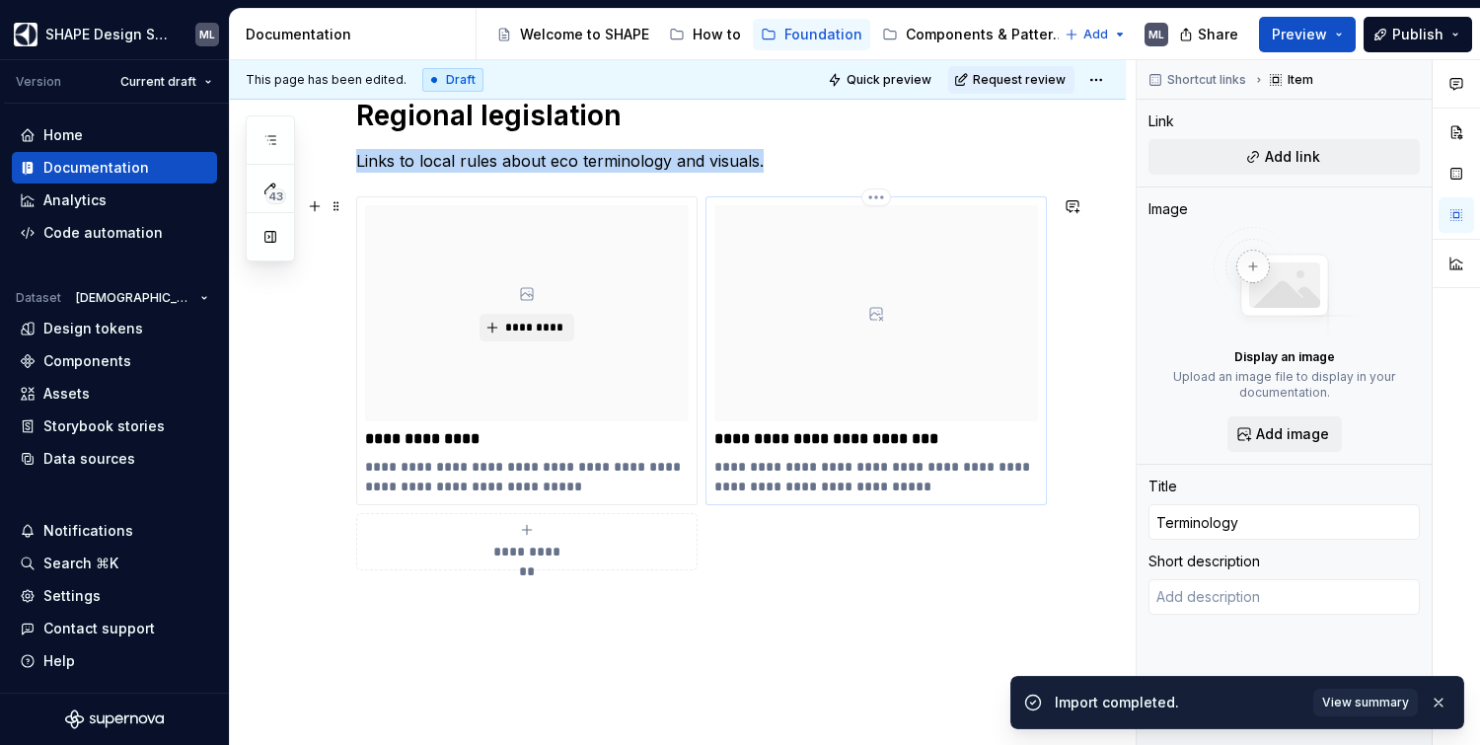
click at [870, 316] on icon at bounding box center [876, 314] width 16 height 16
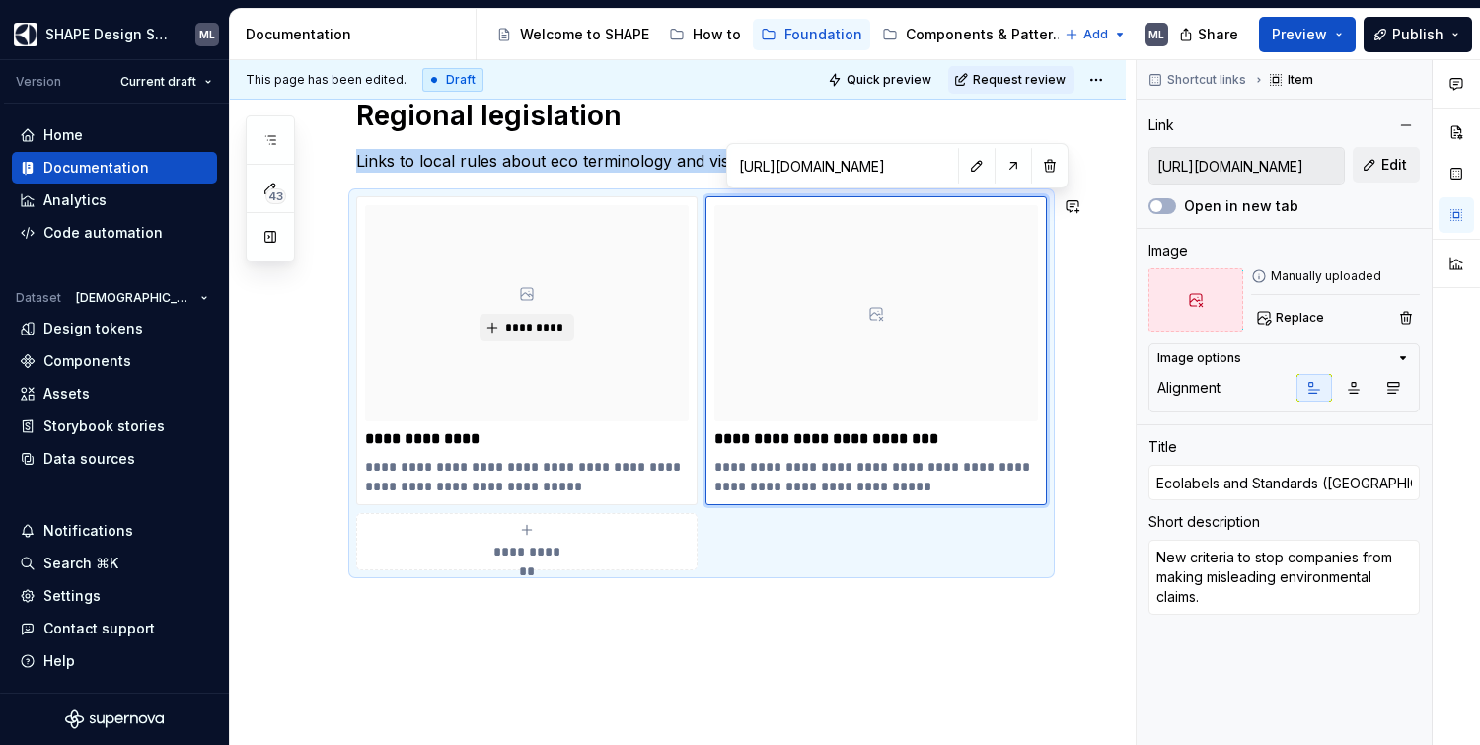
click at [649, 721] on div "**********" at bounding box center [678, 13] width 896 height 1702
type textarea "*"
type input "[URL][DOMAIN_NAME][PERSON_NAME]"
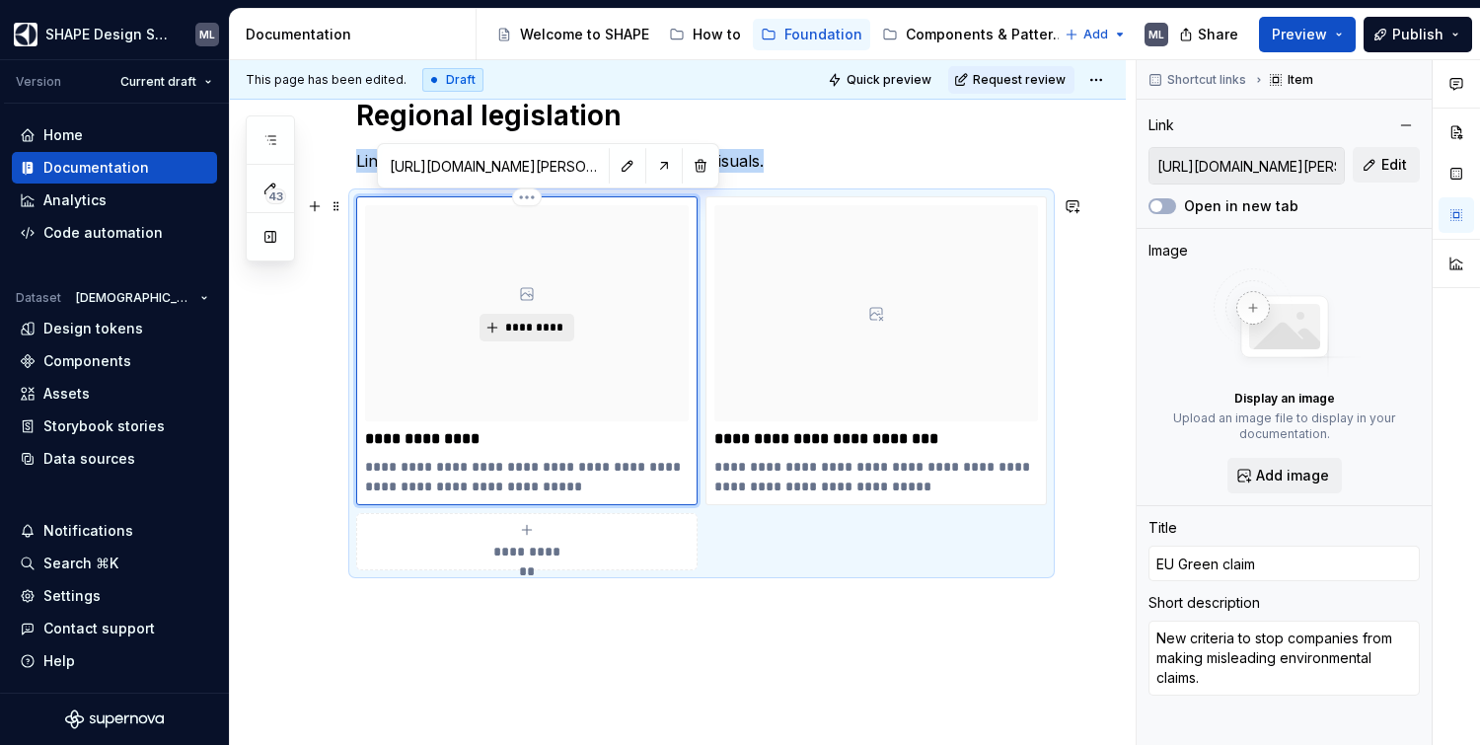
click at [534, 314] on button "*********" at bounding box center [527, 328] width 94 height 28
type textarea "*"
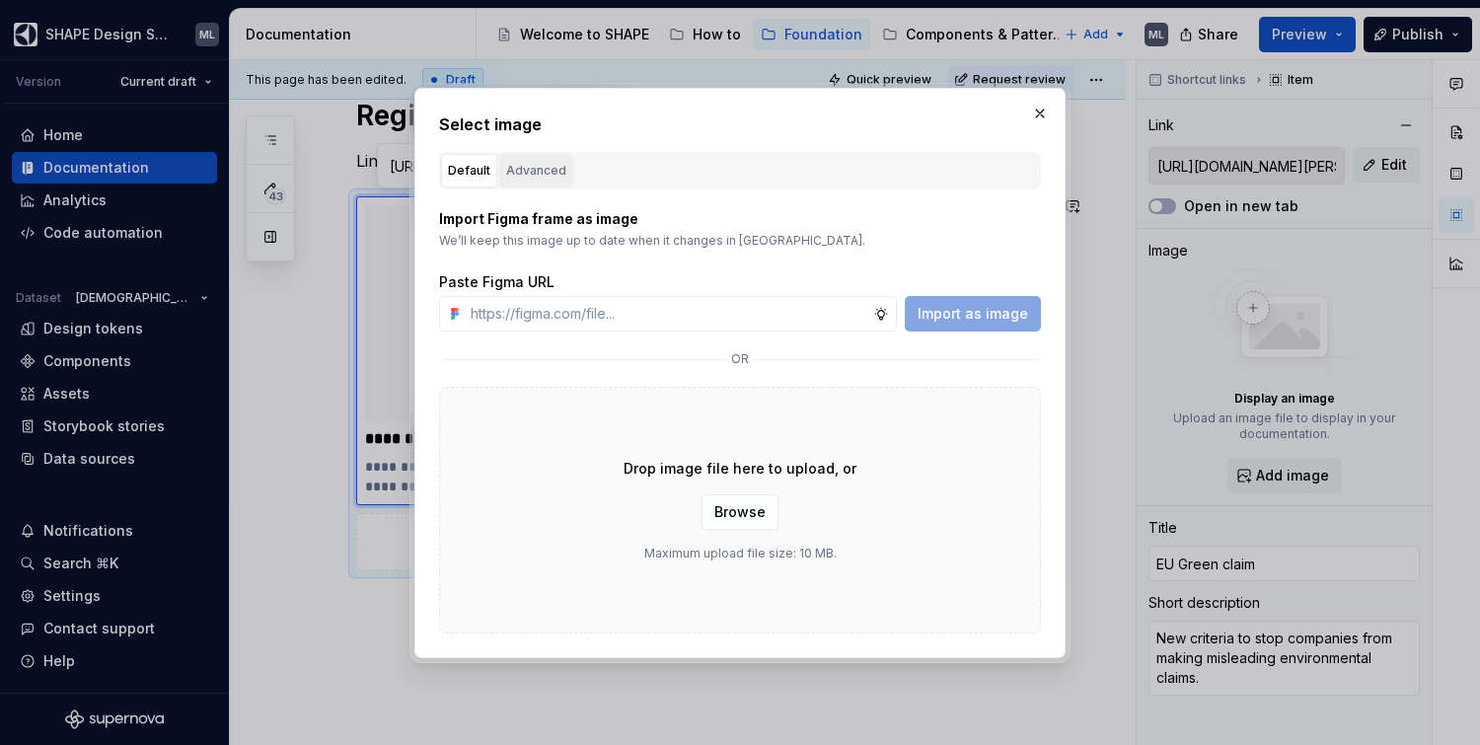
click at [534, 172] on div "Advanced" at bounding box center [536, 171] width 60 height 20
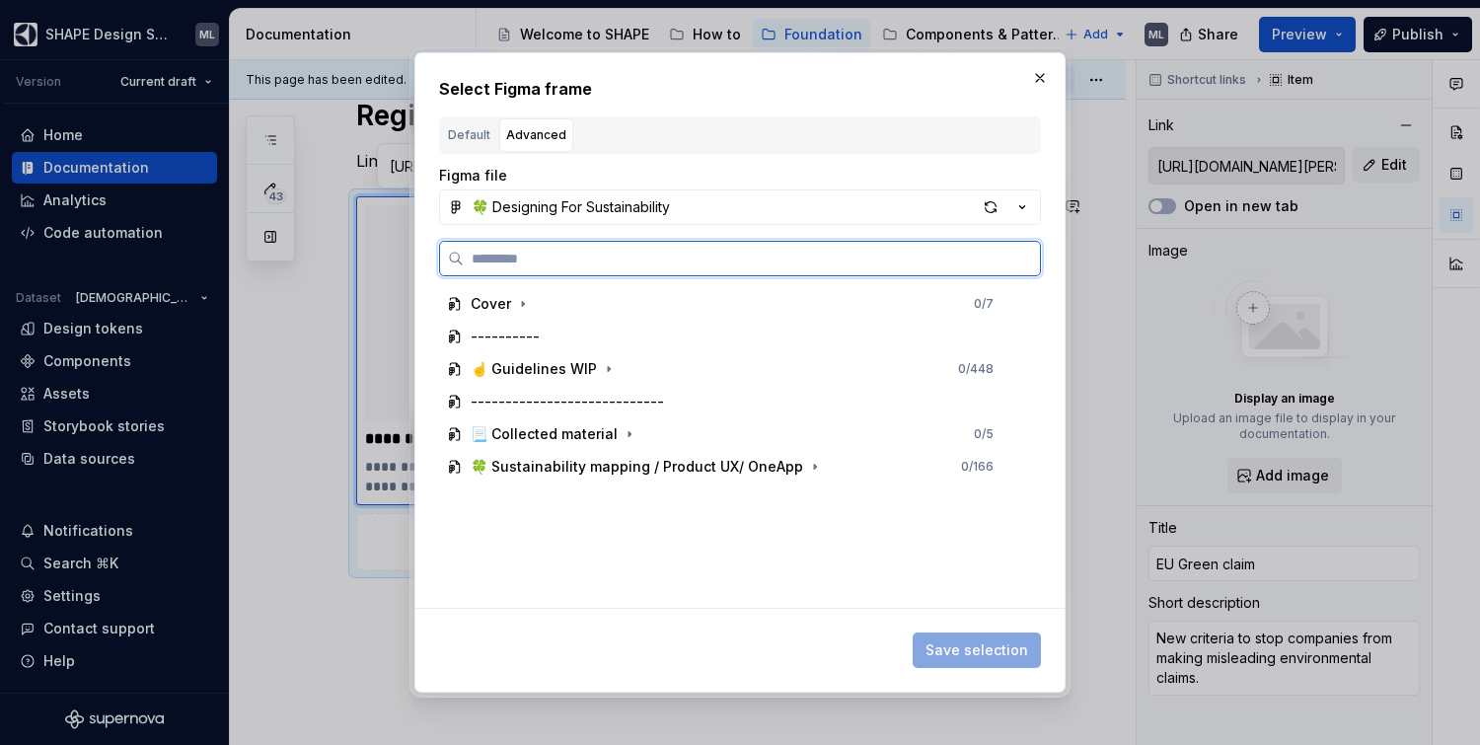
click at [550, 261] on input "search" at bounding box center [752, 259] width 576 height 20
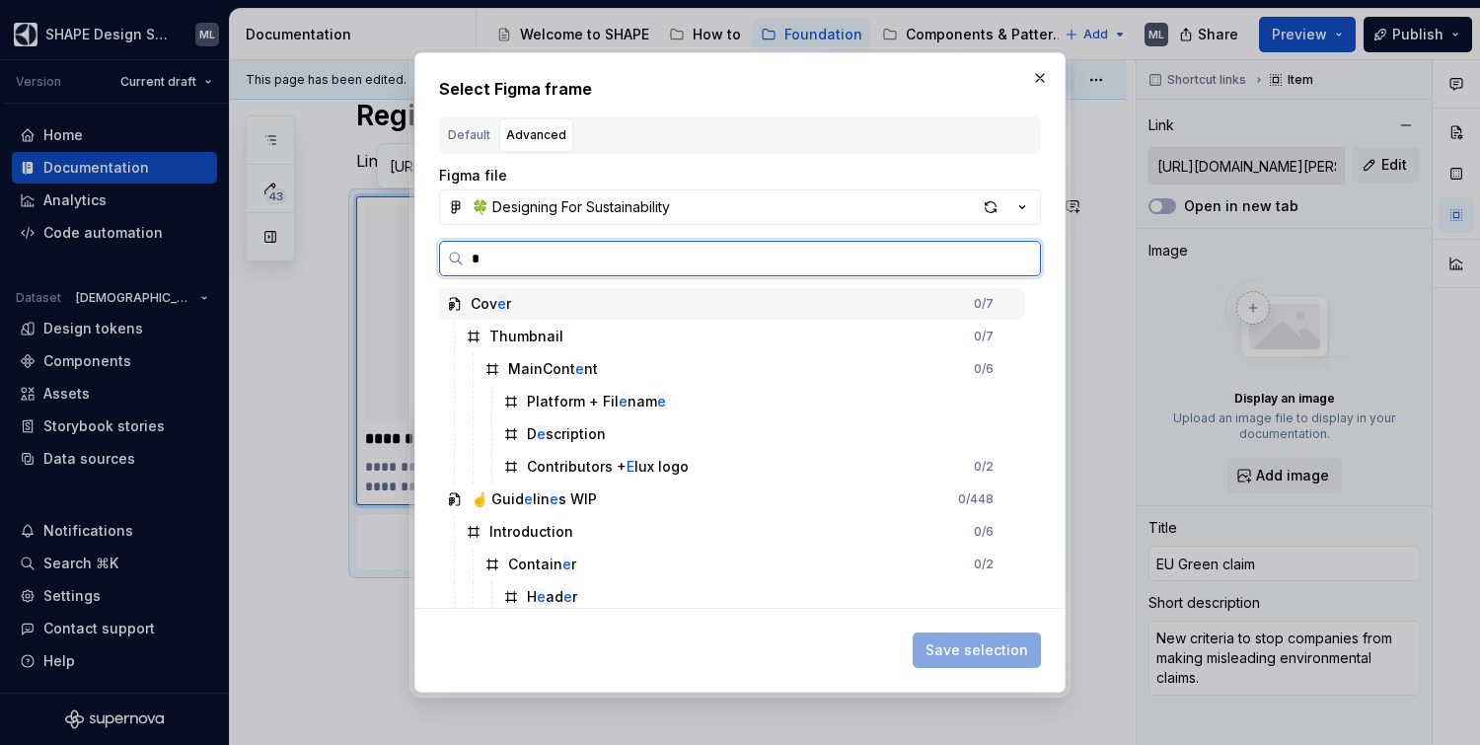
type input "**"
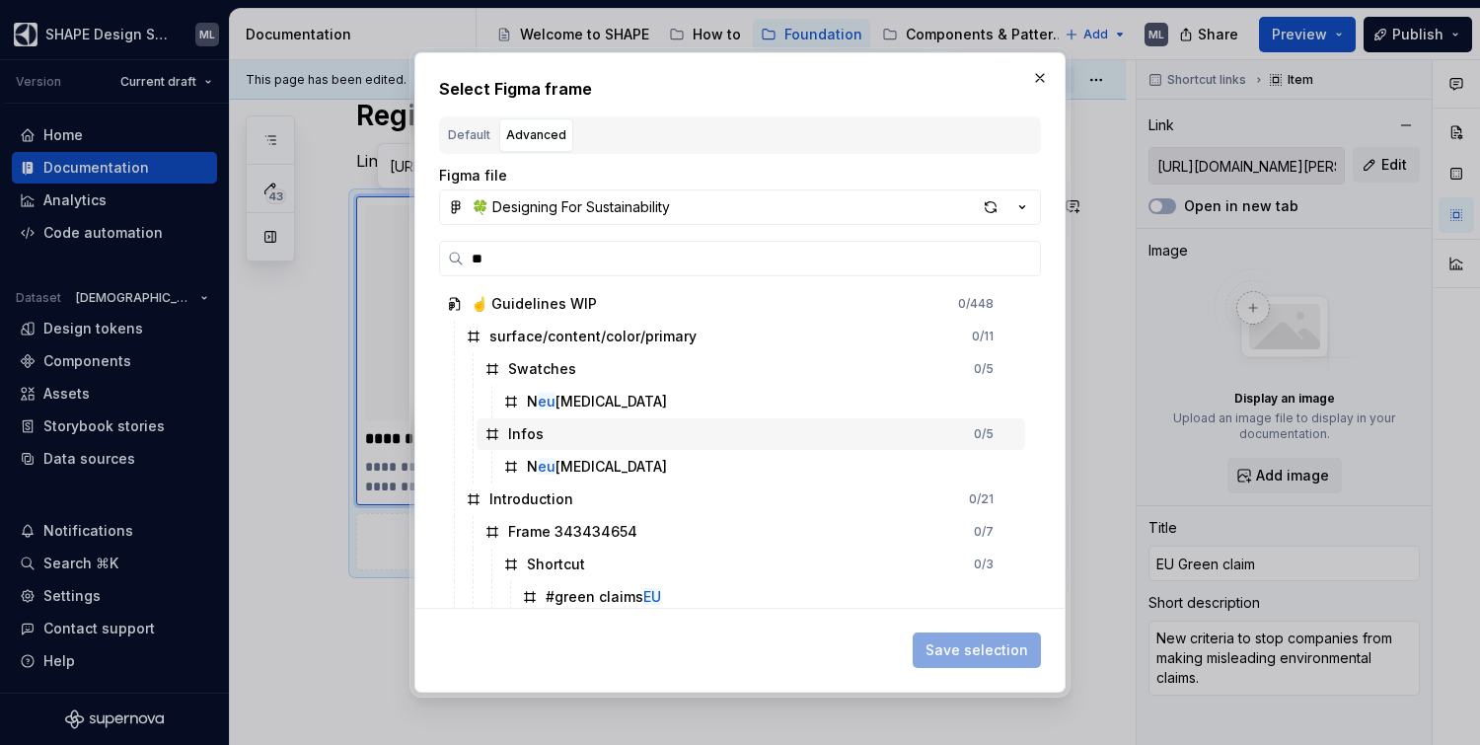
scroll to position [5, 0]
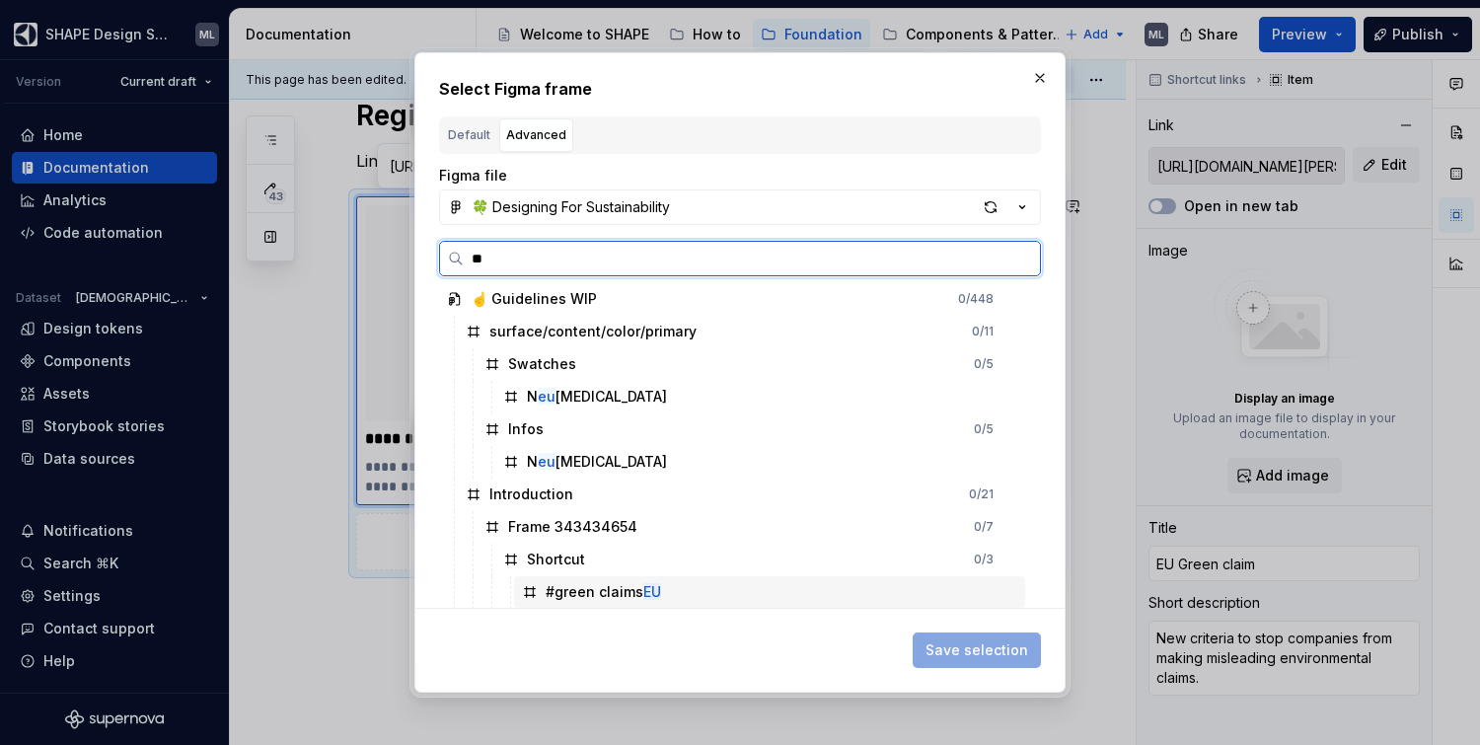
click at [613, 587] on div "#green claims EU" at bounding box center [603, 592] width 115 height 20
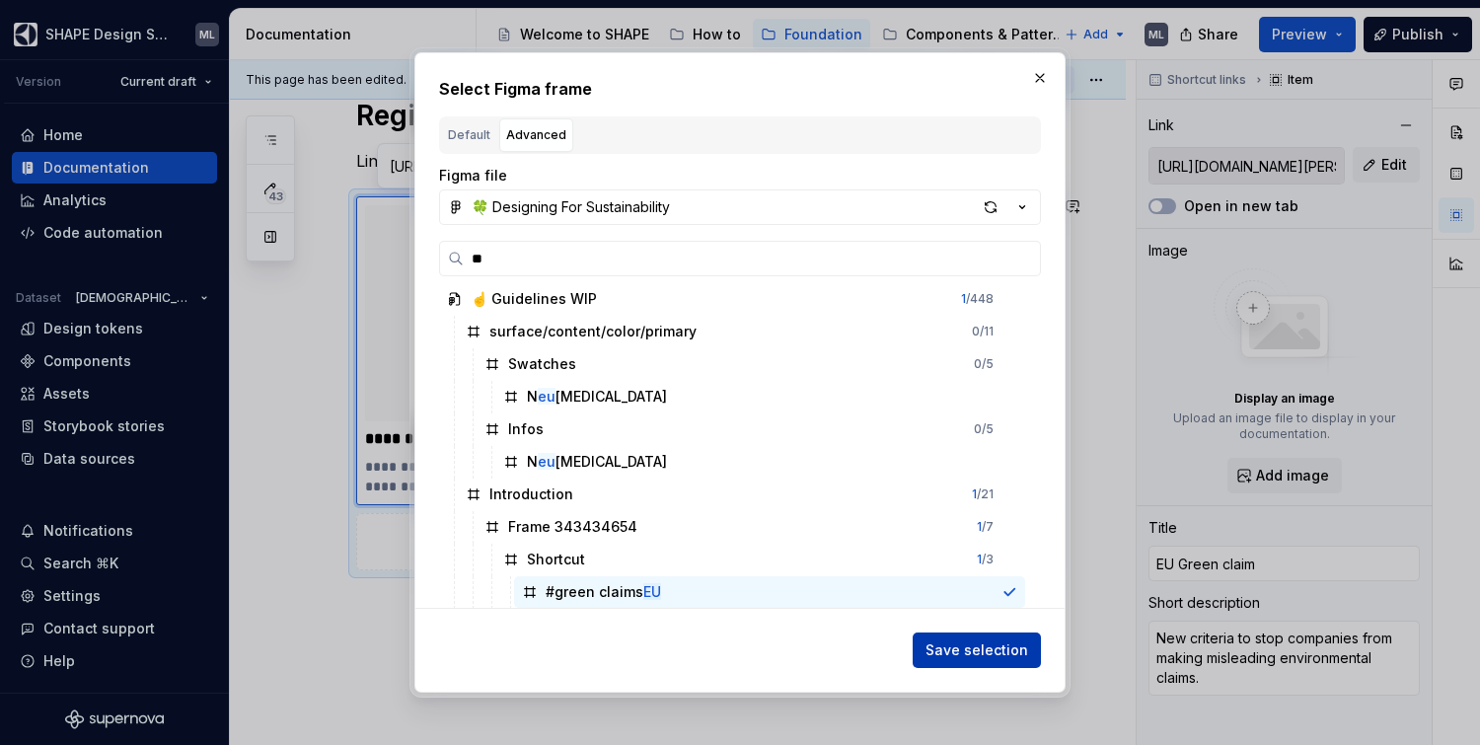
click at [997, 652] on span "Save selection" at bounding box center [977, 650] width 103 height 20
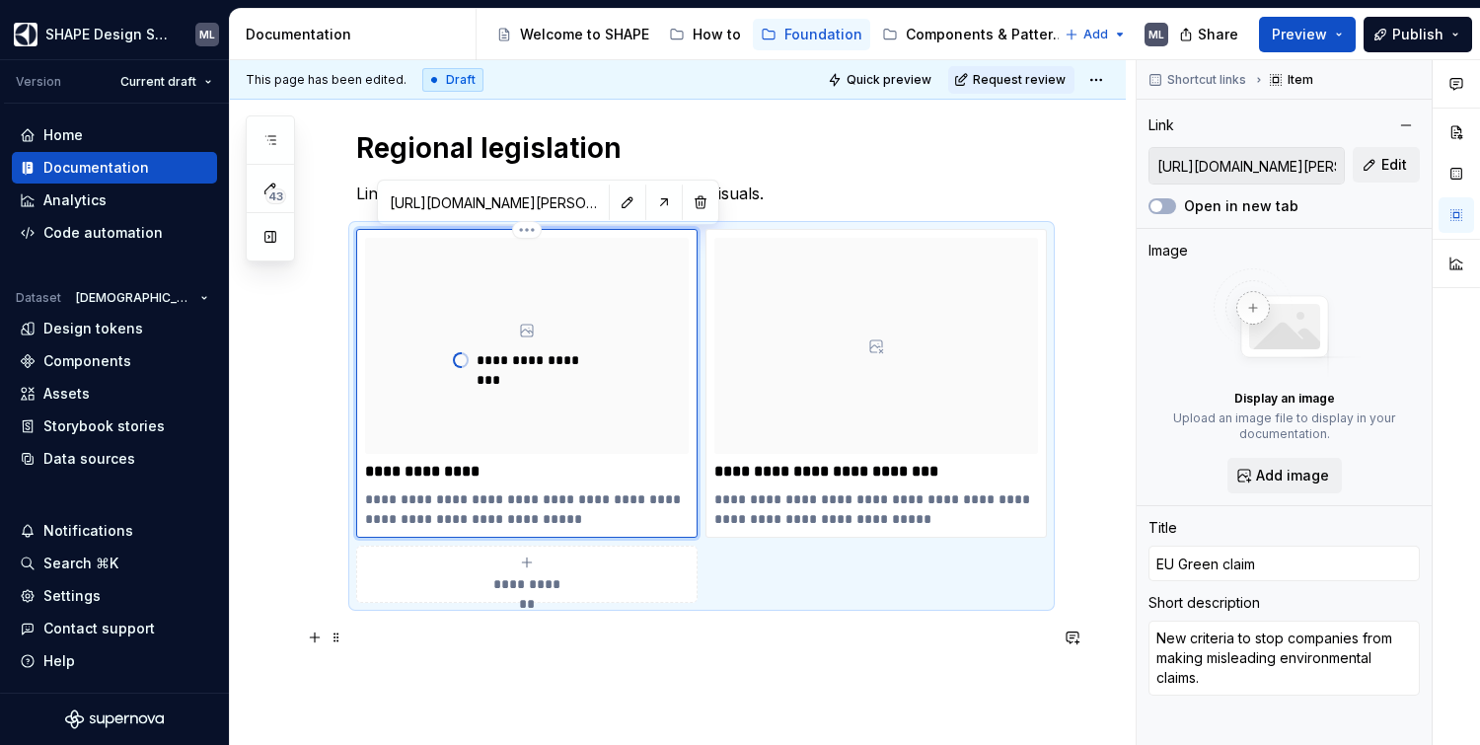
scroll to position [1139, 0]
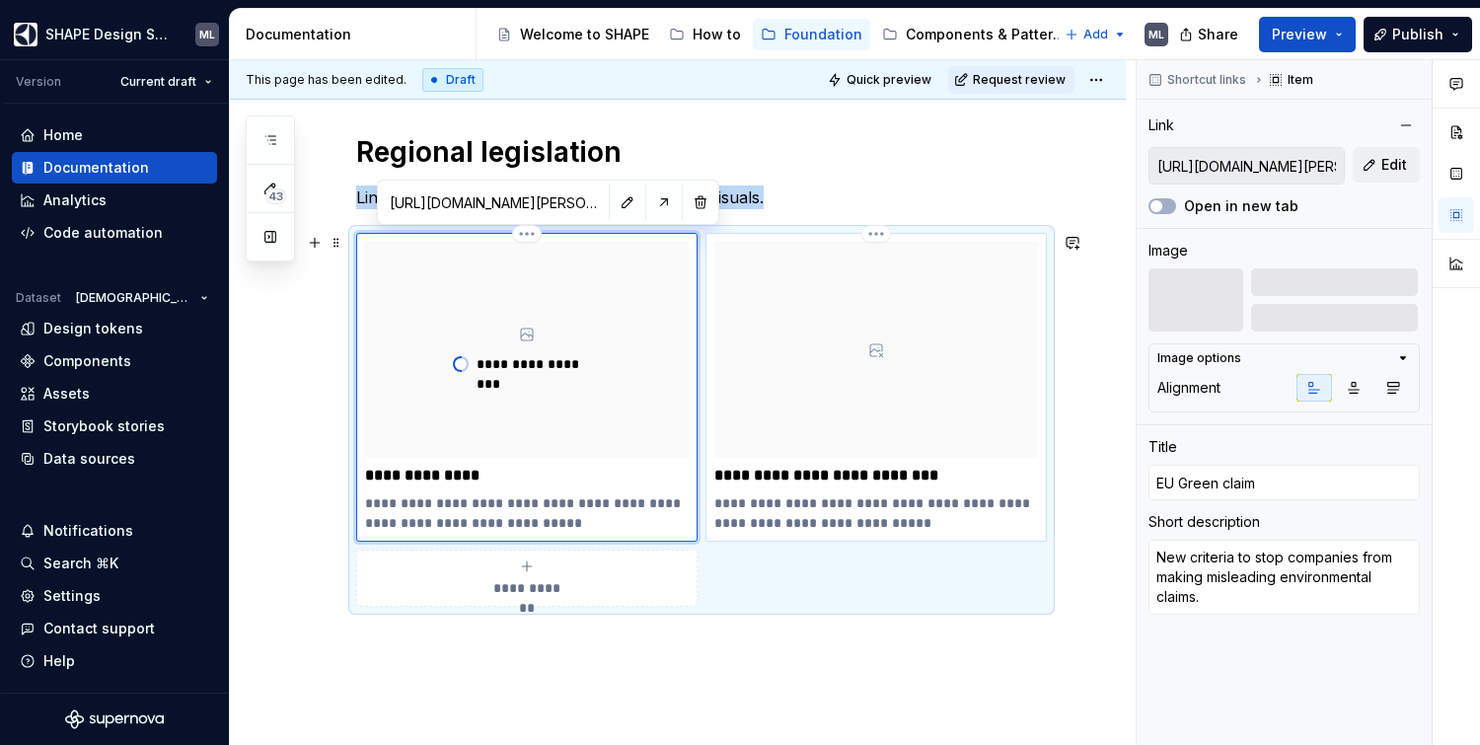
type textarea "*"
type input "[URL][DOMAIN_NAME]"
type input "Ecolabels and Standards ([GEOGRAPHIC_DATA])"
click at [876, 351] on icon at bounding box center [876, 350] width 16 height 16
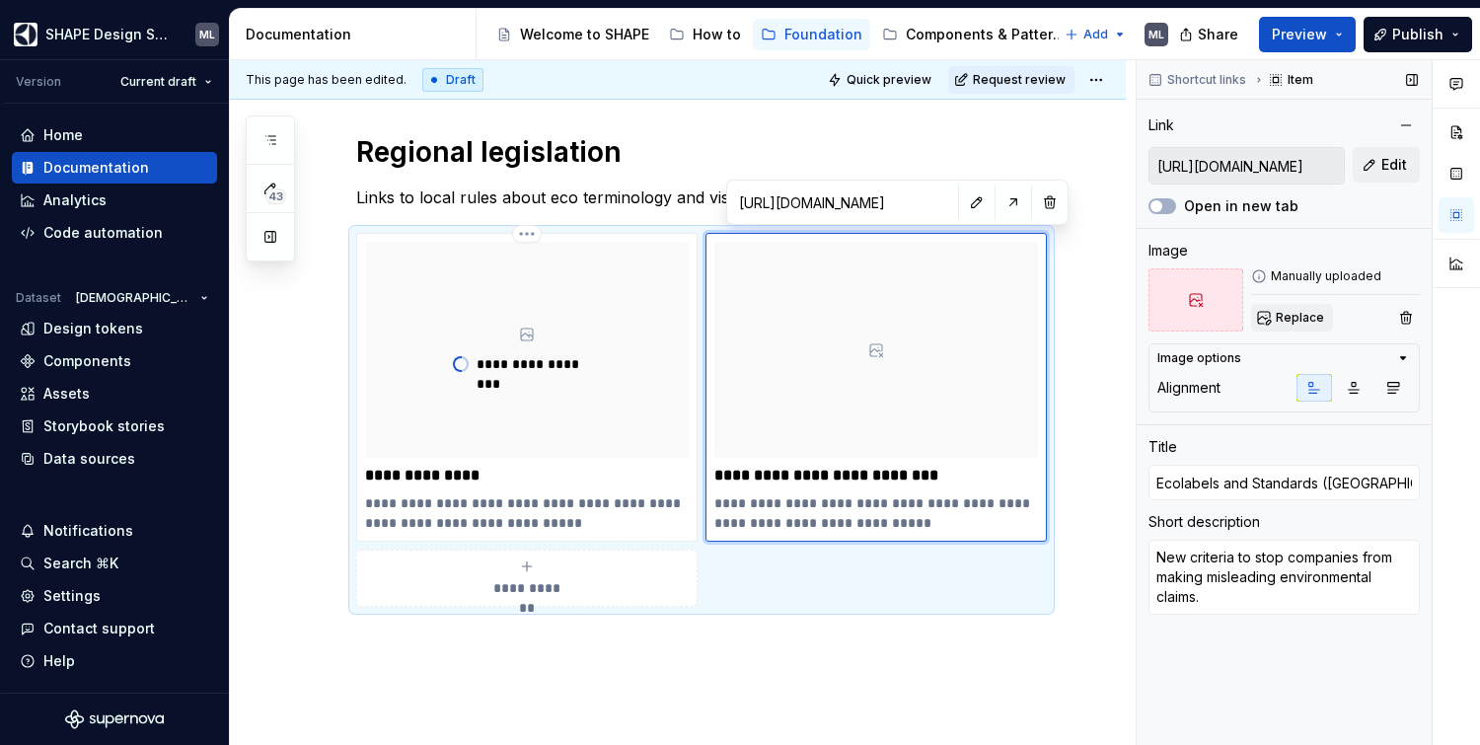
click at [1268, 314] on button "Replace" at bounding box center [1292, 318] width 82 height 28
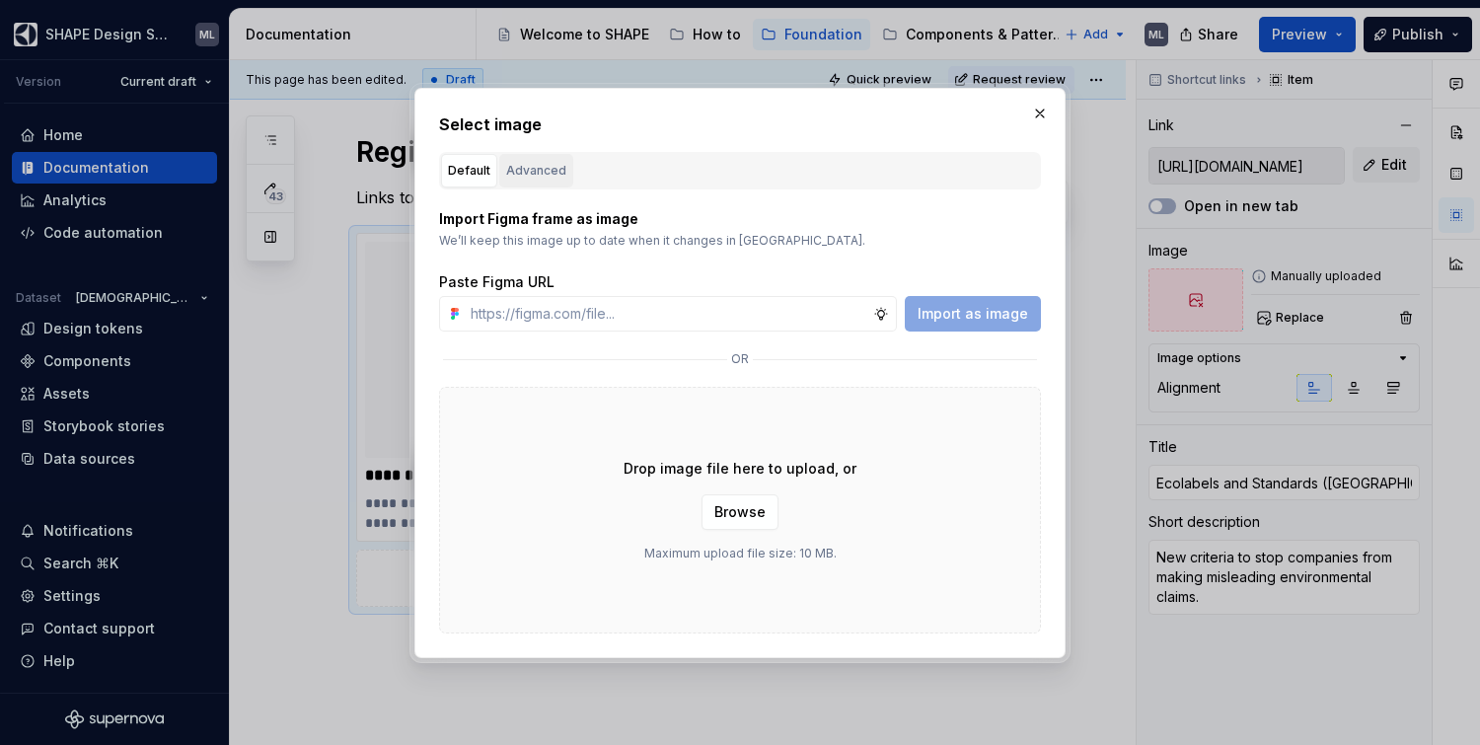
type textarea "*"
click at [539, 169] on div "Advanced" at bounding box center [536, 171] width 60 height 20
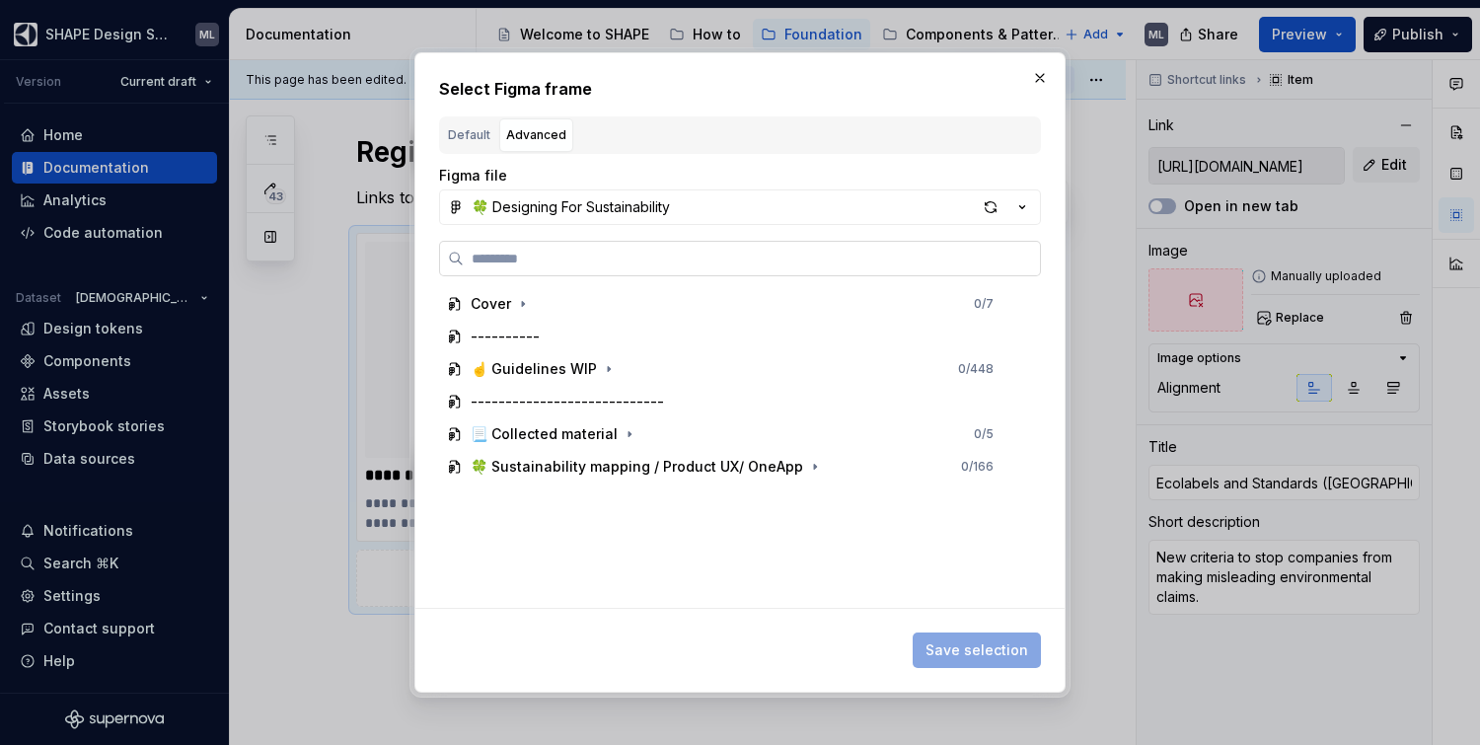
click at [578, 263] on input "search" at bounding box center [752, 259] width 576 height 20
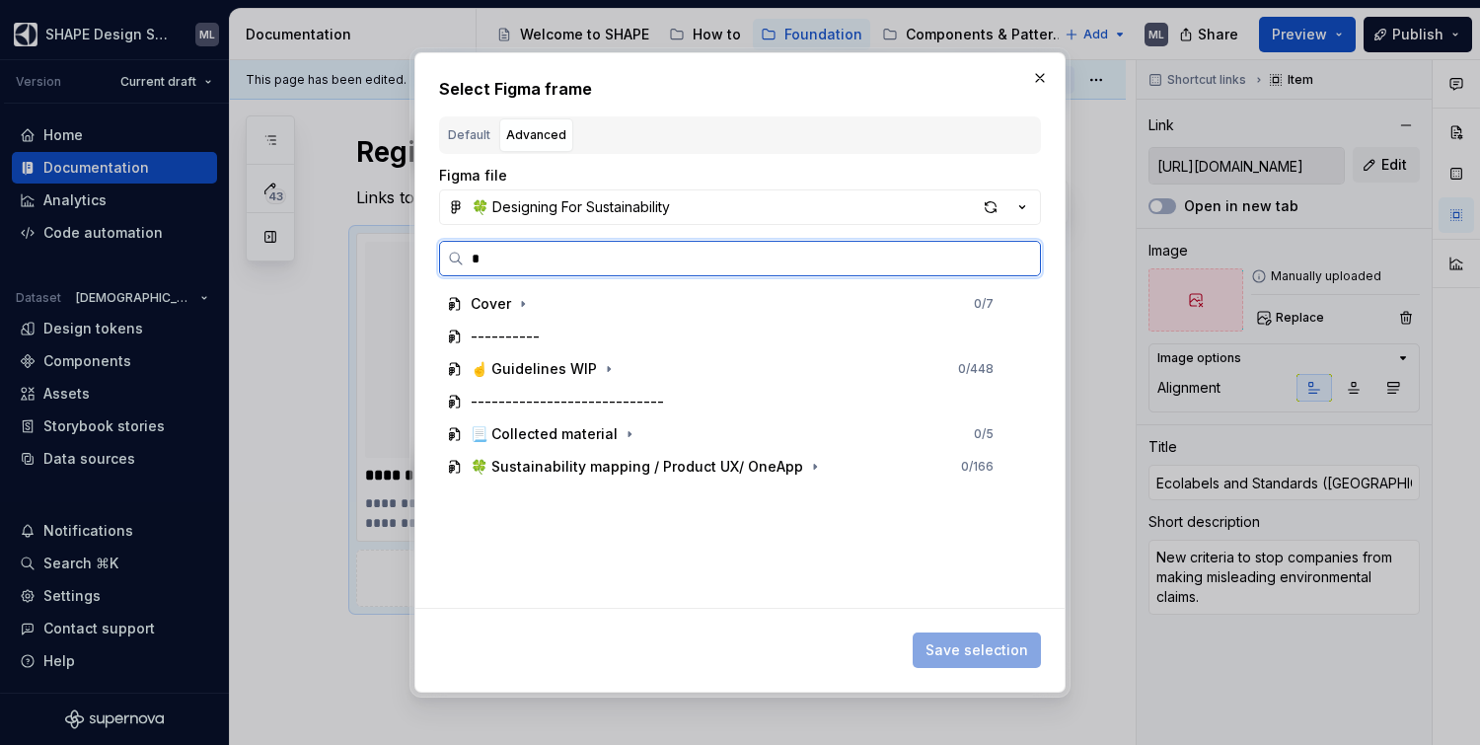
type input "**"
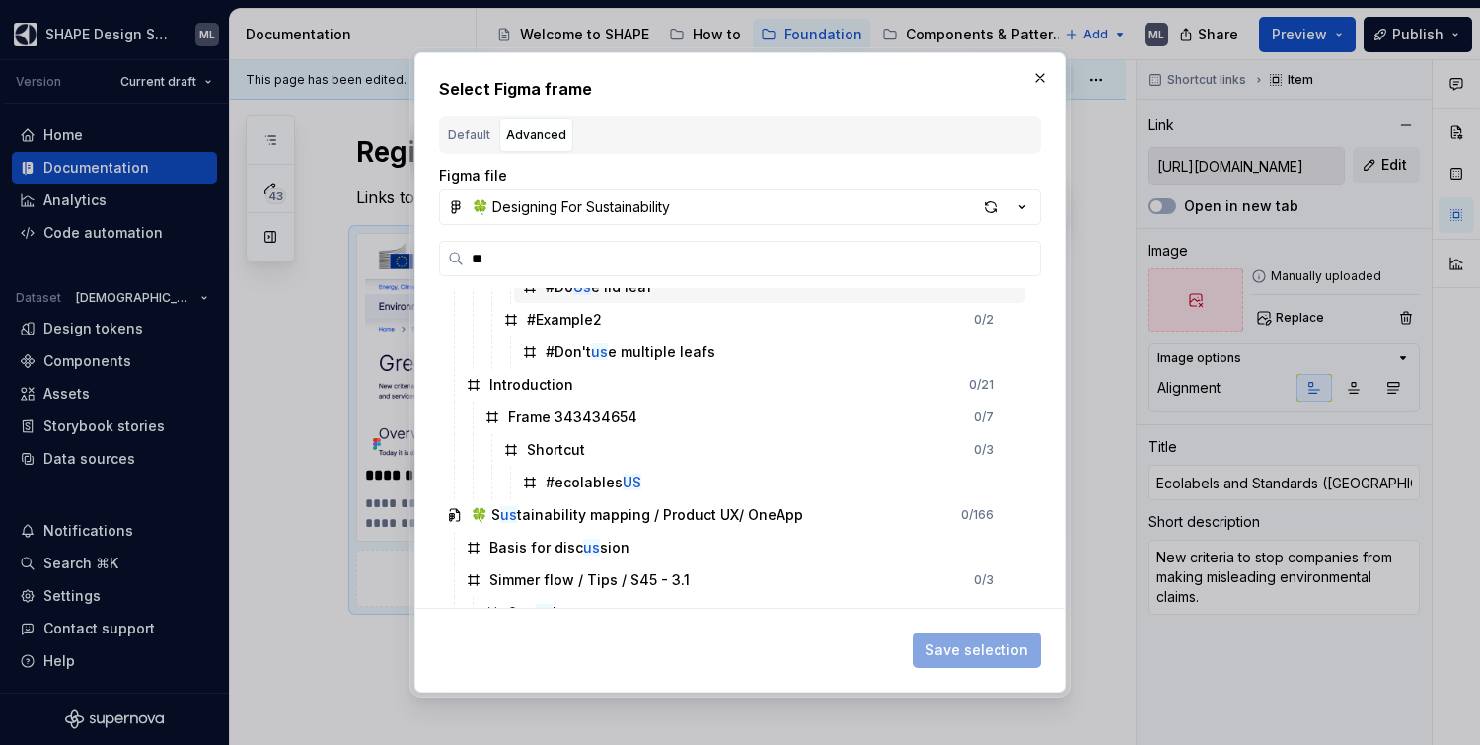
scroll to position [322, 0]
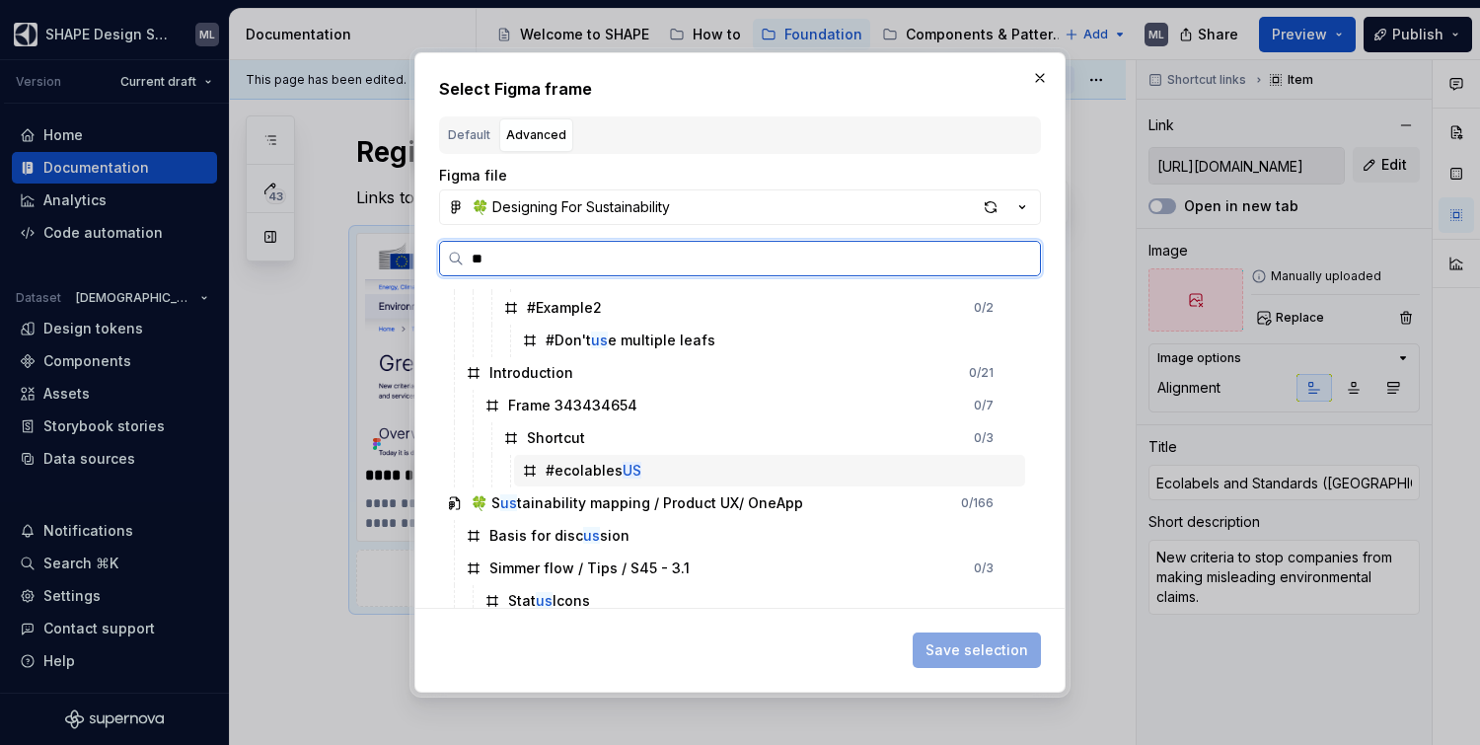
click at [639, 479] on div "#ecolables US" at bounding box center [594, 471] width 96 height 20
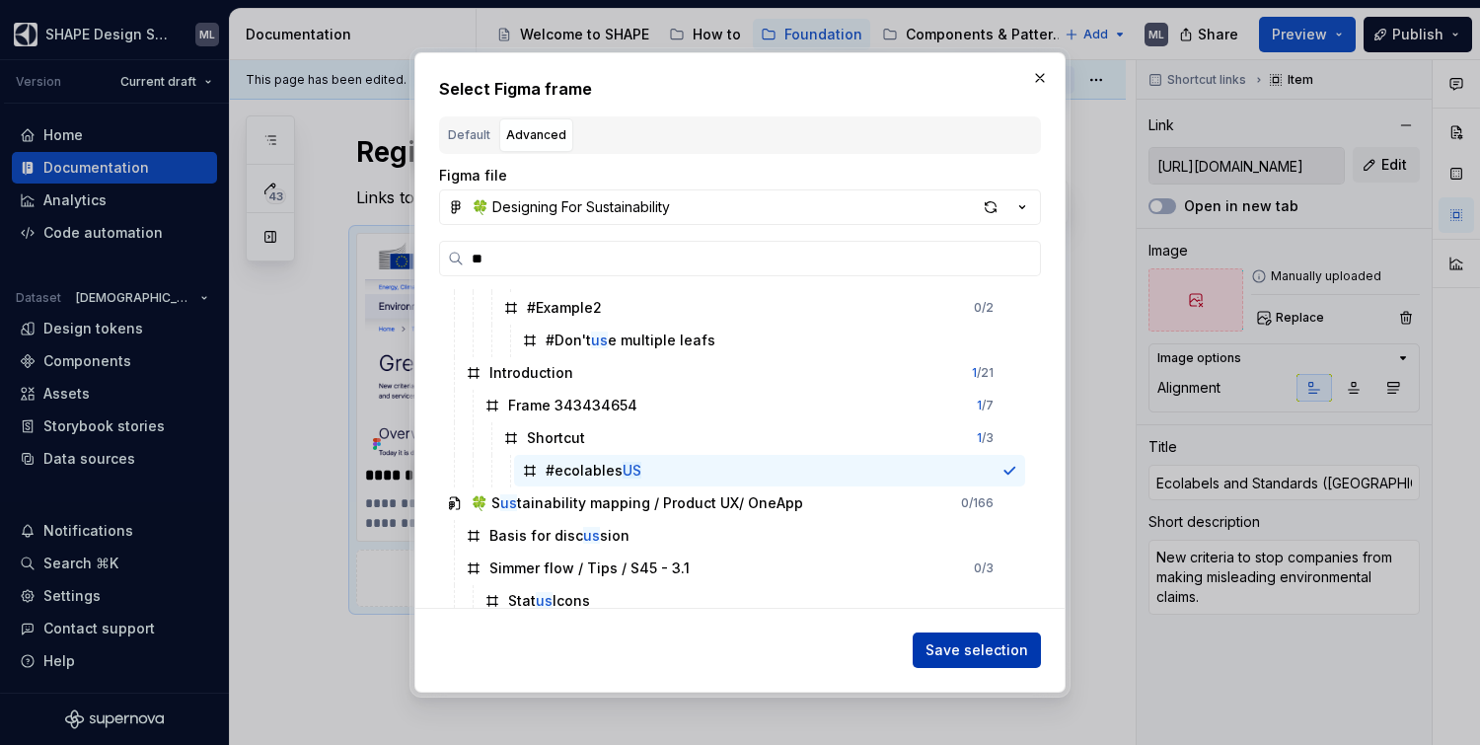
click at [978, 647] on span "Save selection" at bounding box center [977, 650] width 103 height 20
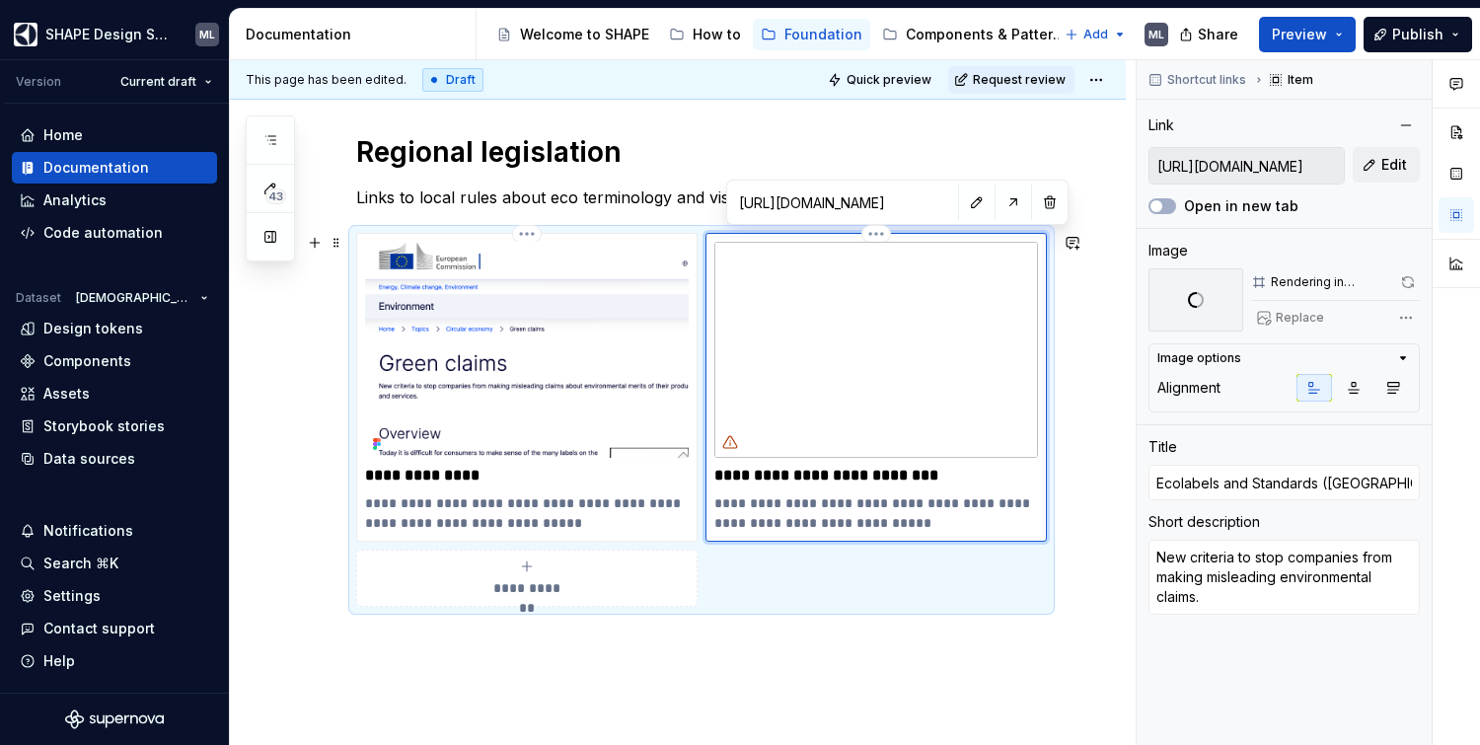
click at [731, 440] on icon at bounding box center [730, 442] width 16 height 16
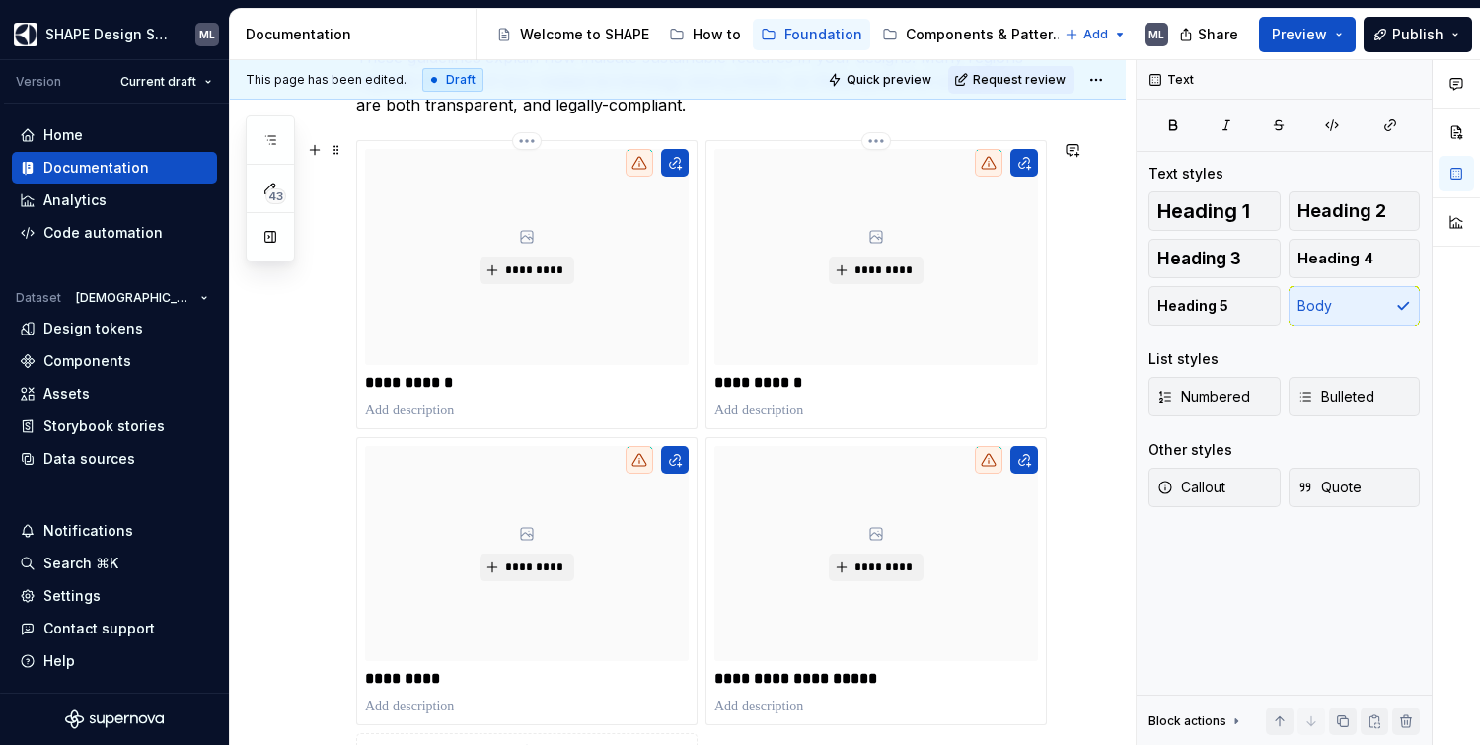
scroll to position [376, 0]
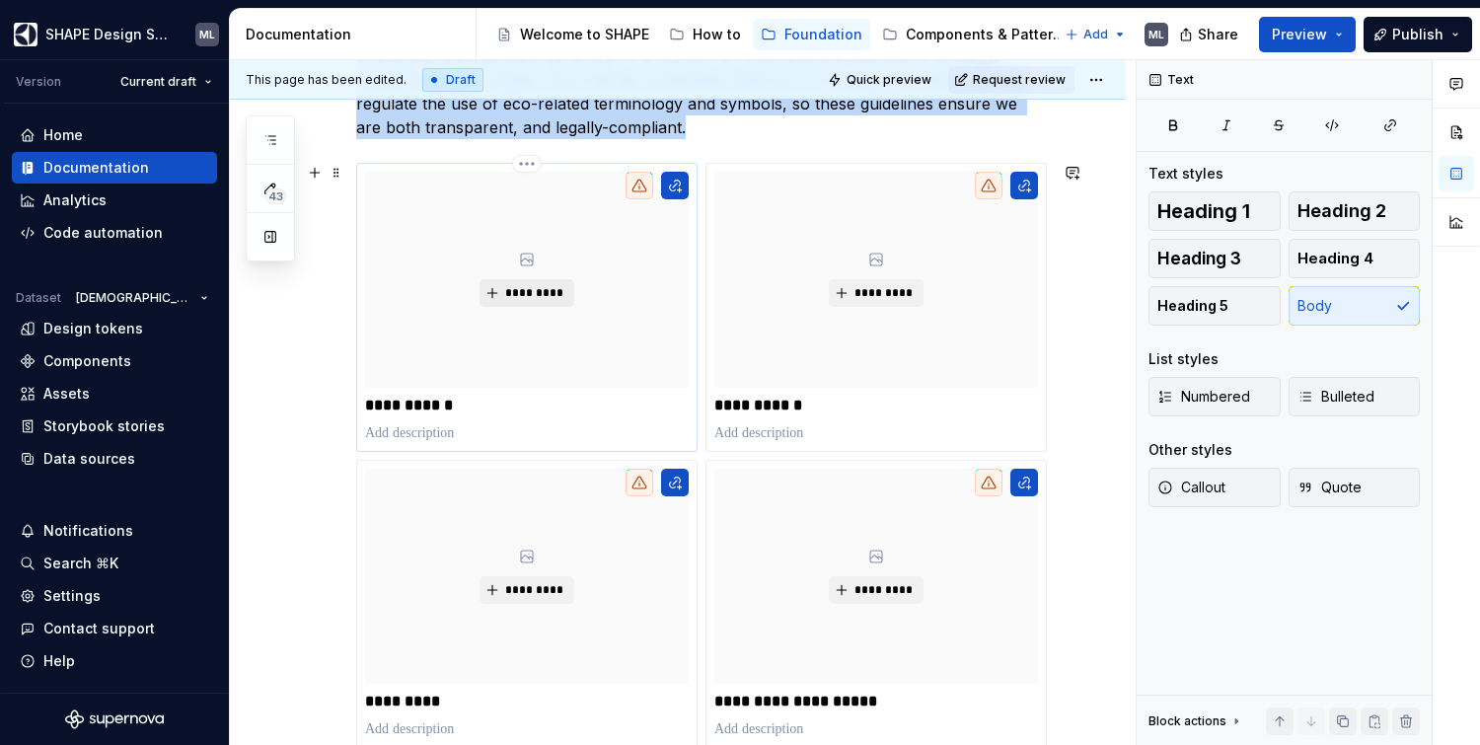
click at [518, 294] on span "*********" at bounding box center [534, 293] width 60 height 16
type textarea "*"
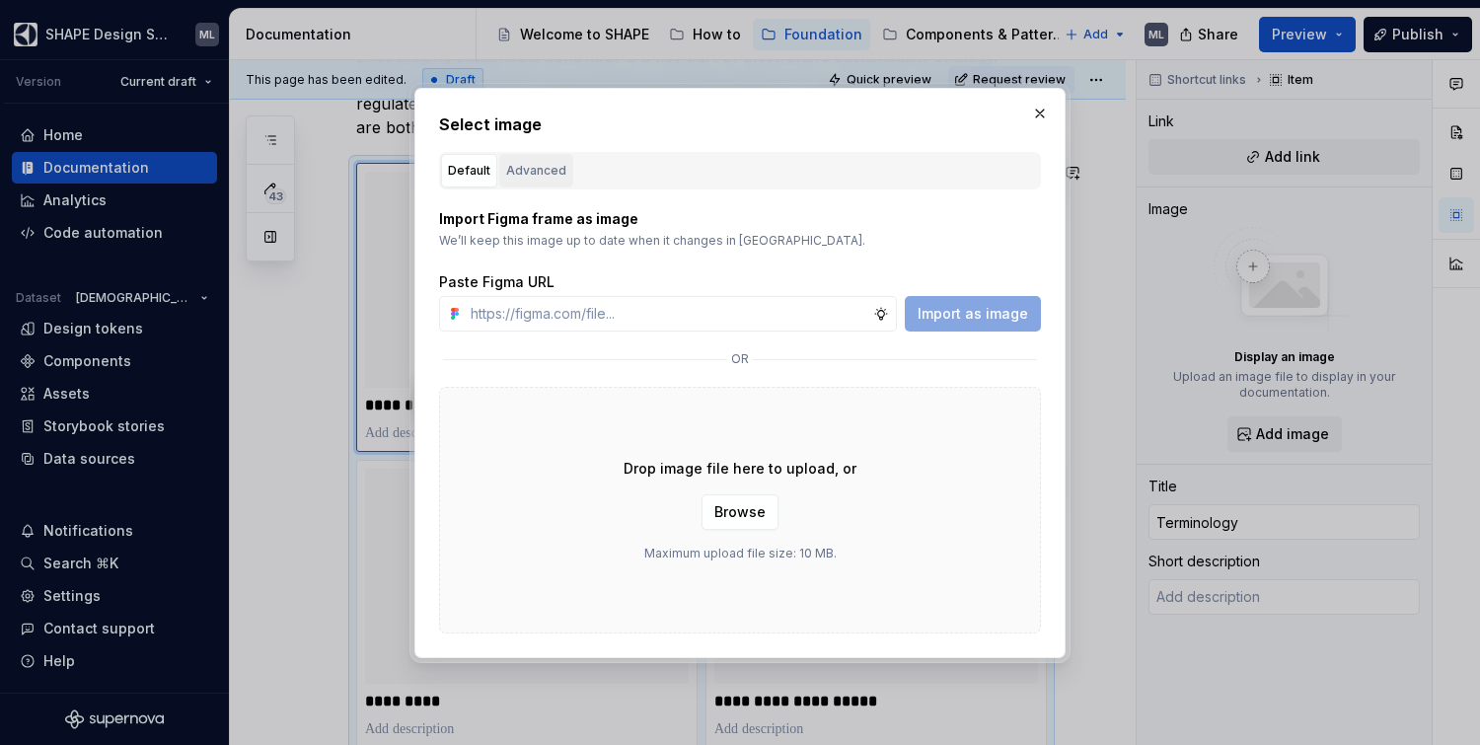
click at [536, 174] on div "Advanced" at bounding box center [536, 171] width 60 height 20
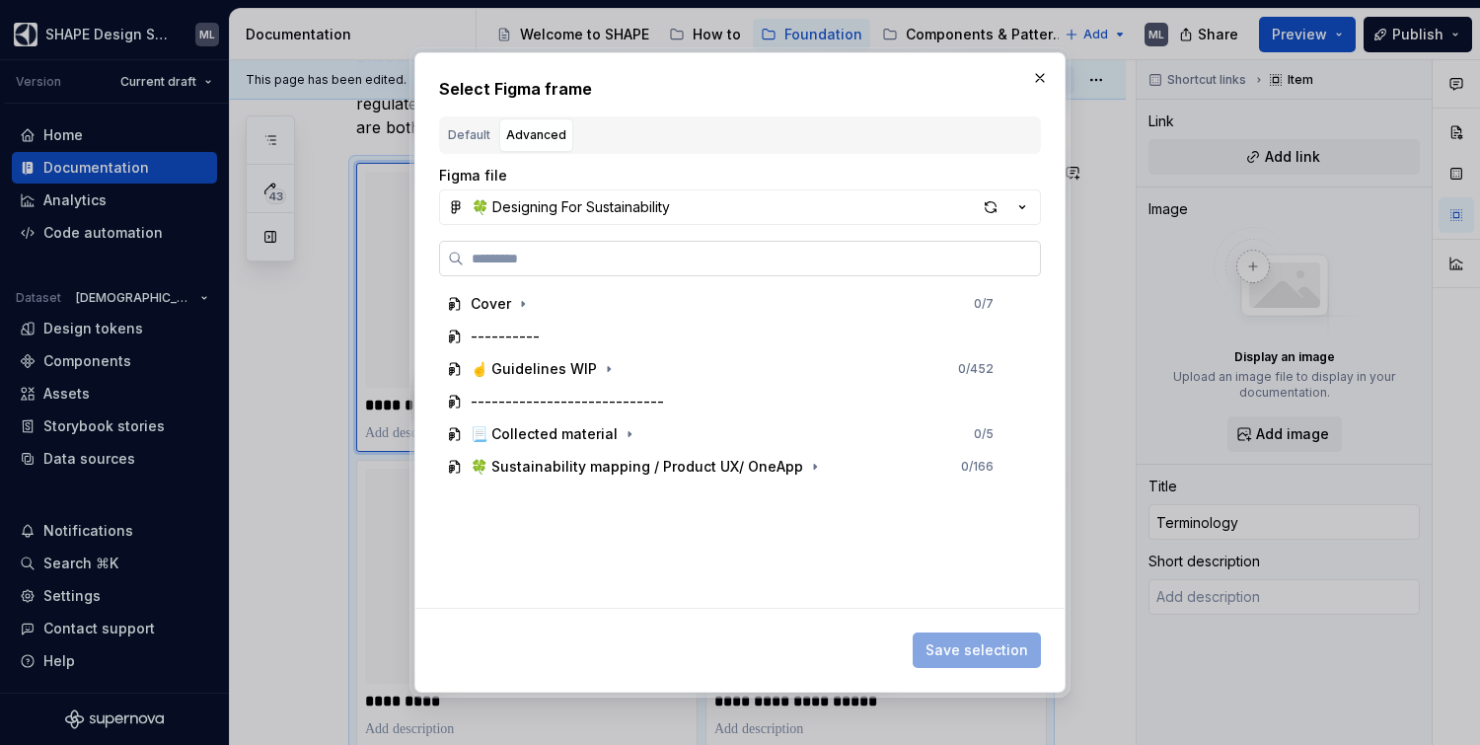
click at [514, 273] on label at bounding box center [740, 259] width 602 height 36
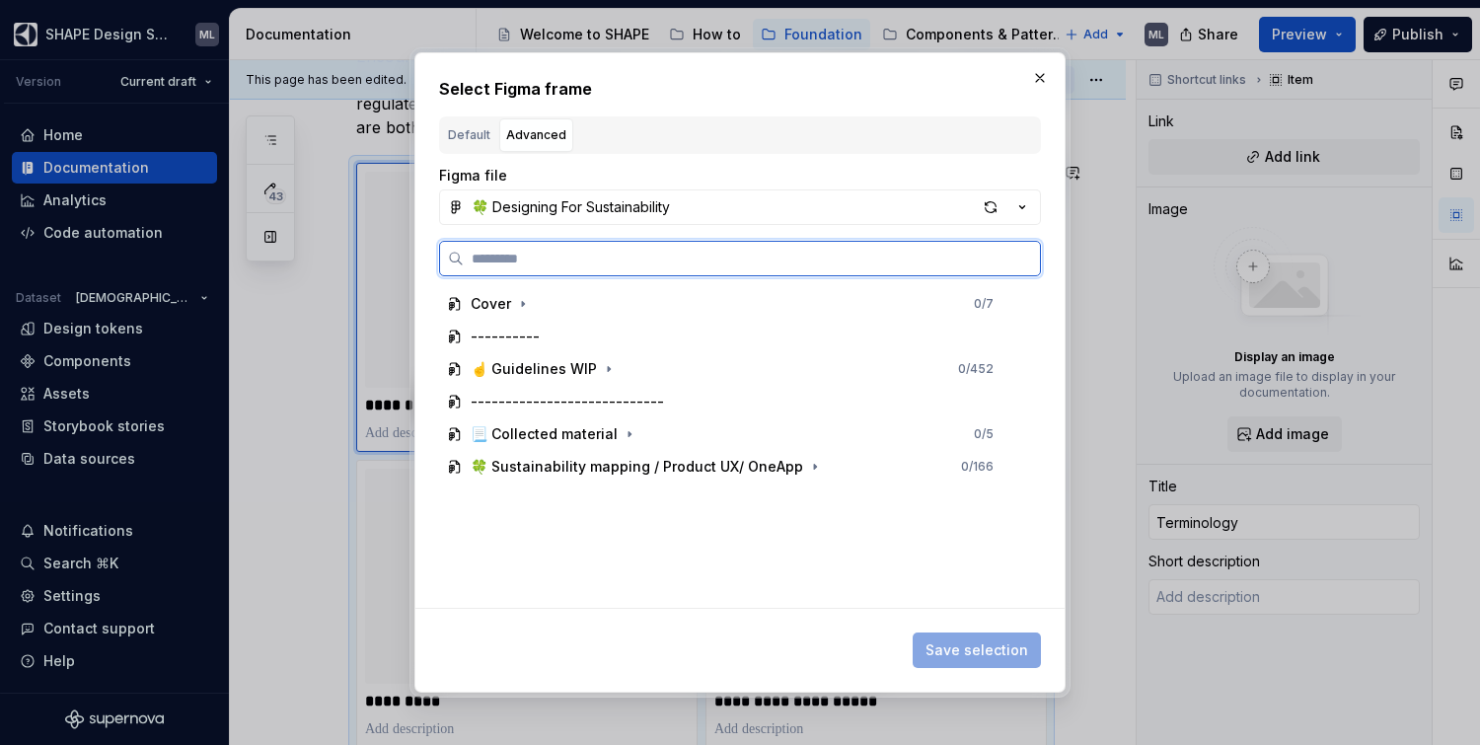
click at [514, 268] on input "search" at bounding box center [752, 259] width 576 height 20
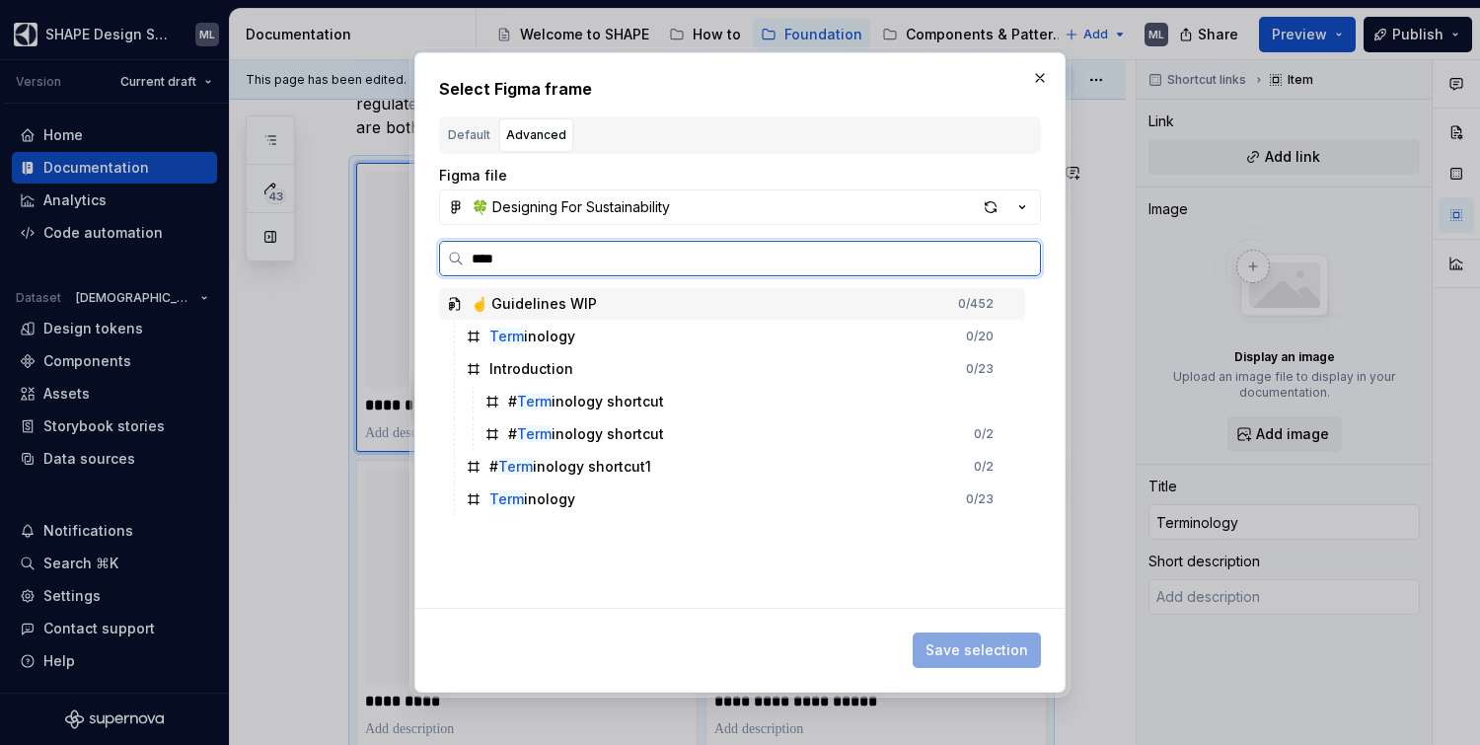
type input "*****"
click at [600, 468] on div "# Termi nology shortcut1" at bounding box center [570, 467] width 162 height 20
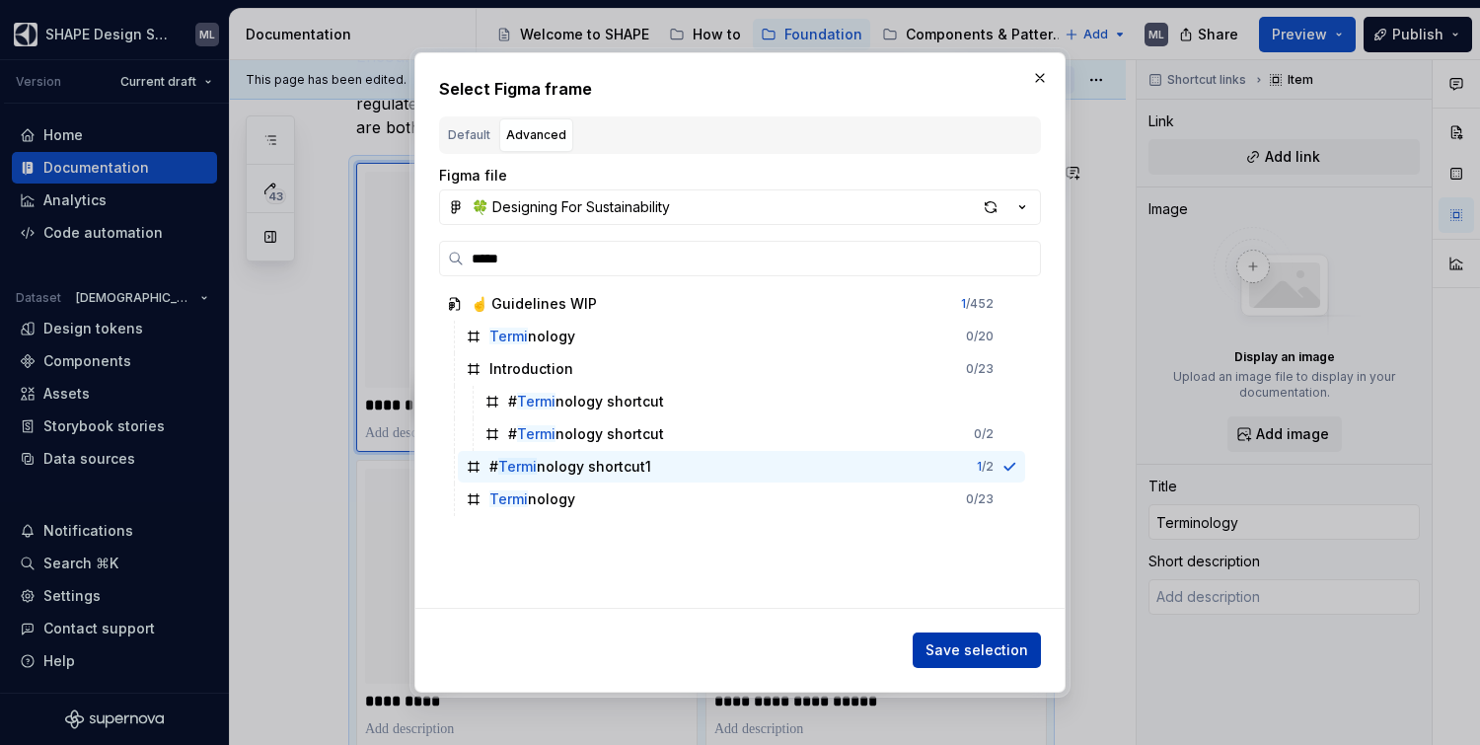
click at [954, 655] on span "Save selection" at bounding box center [977, 650] width 103 height 20
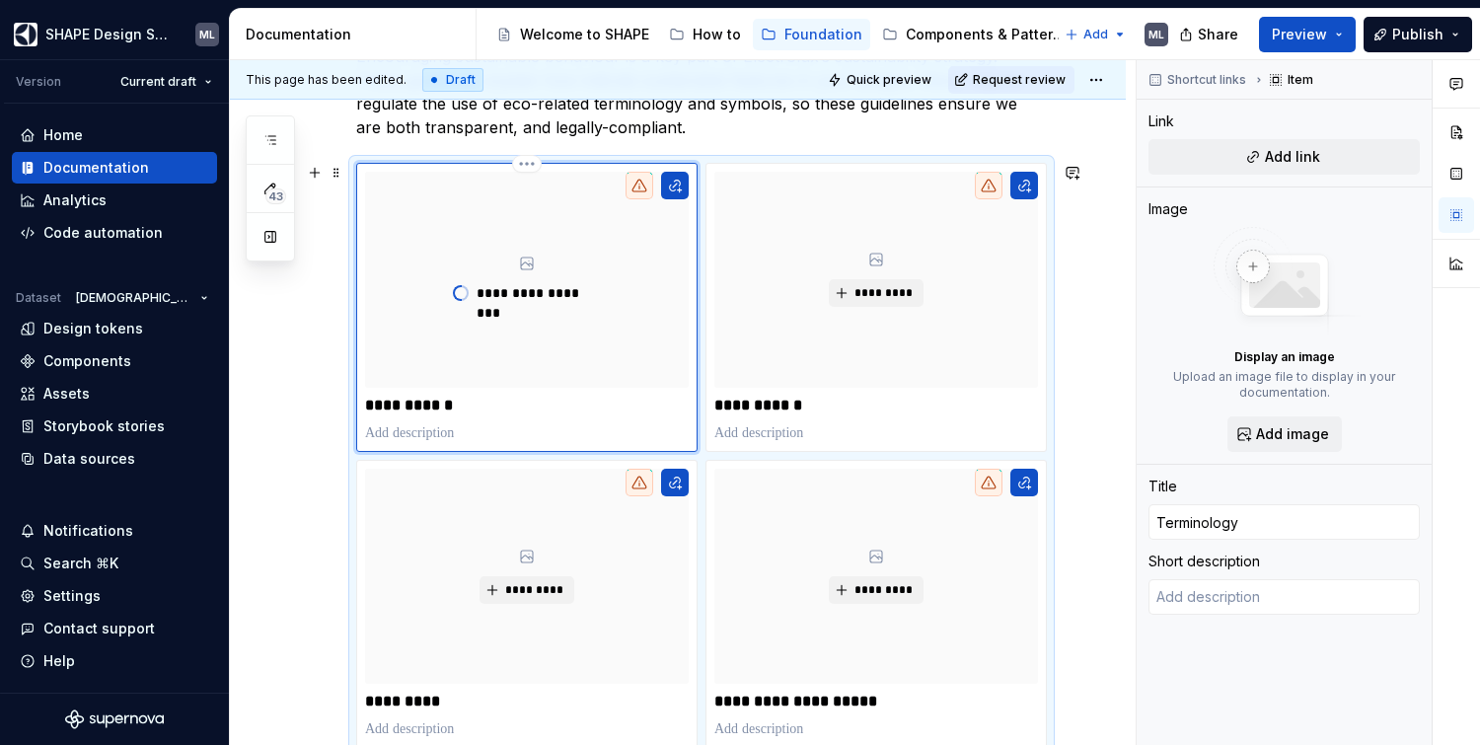
click at [675, 448] on div "**********" at bounding box center [526, 307] width 341 height 289
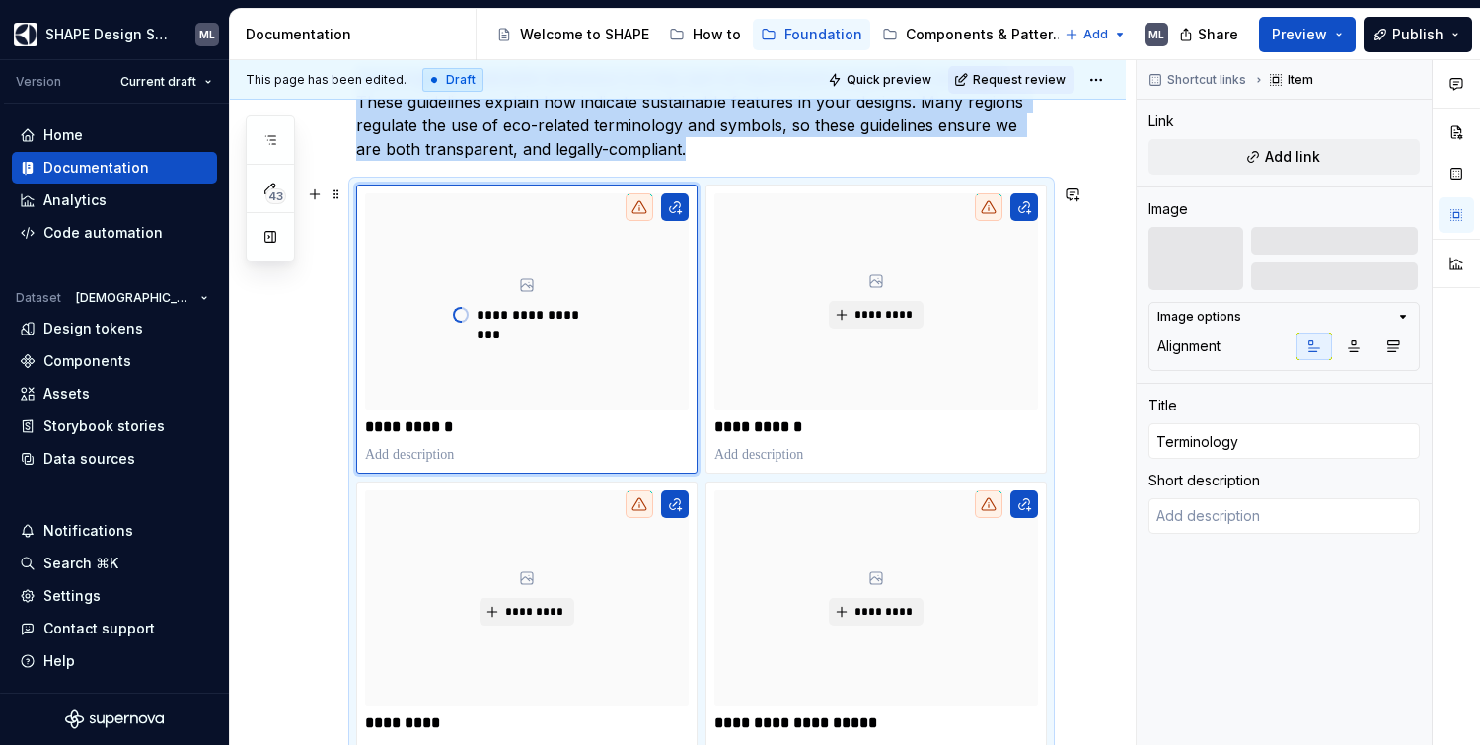
scroll to position [332, 0]
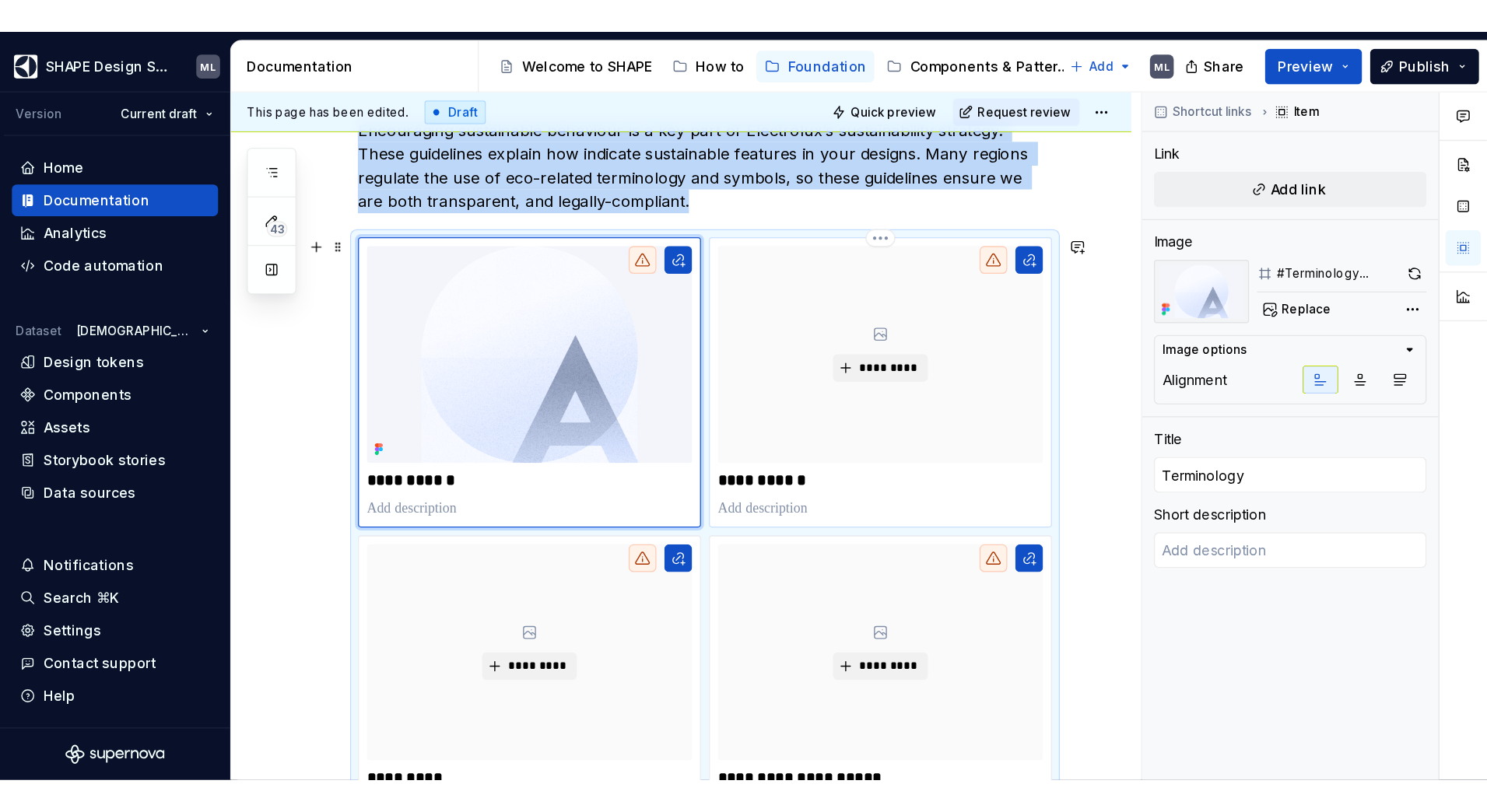
scroll to position [474, 0]
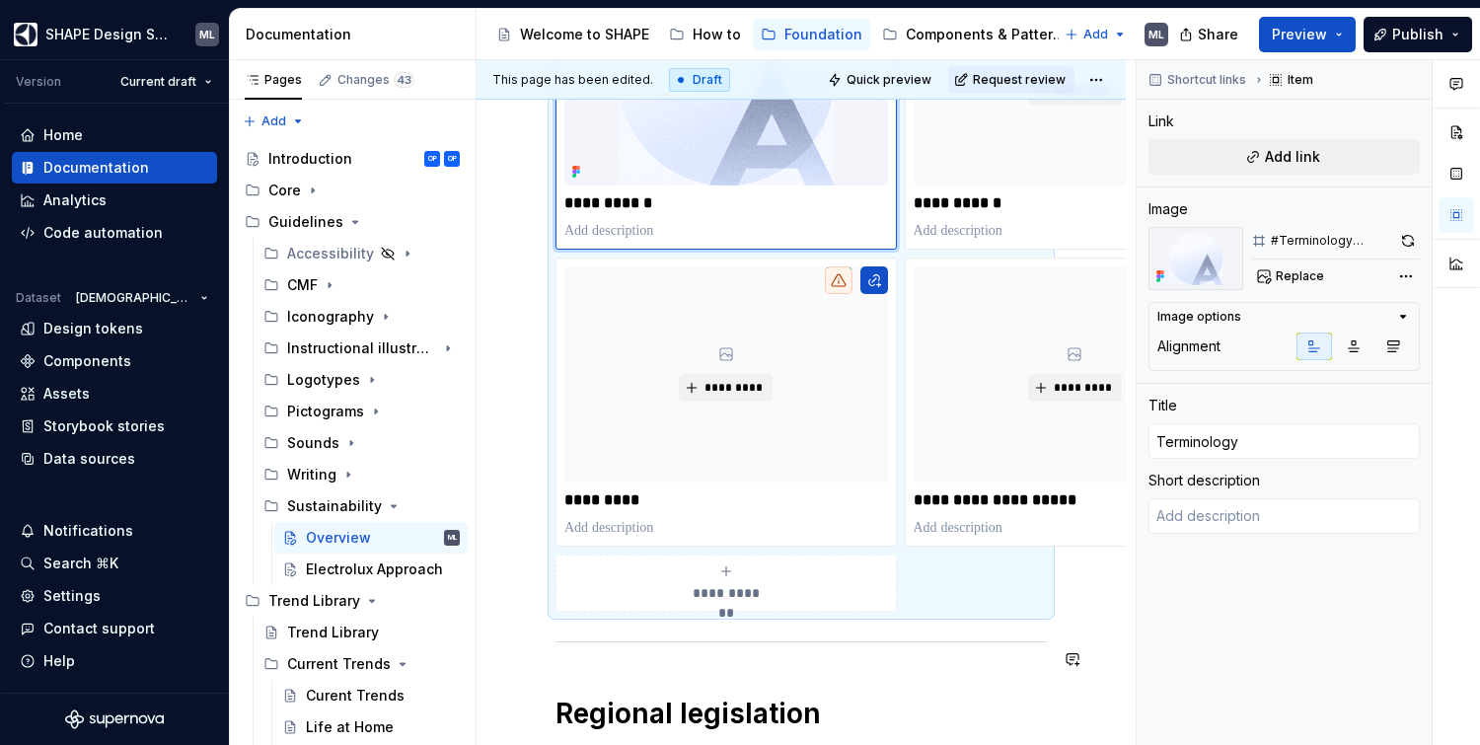
type textarea "*"
